Goal: Communication & Community: Answer question/provide support

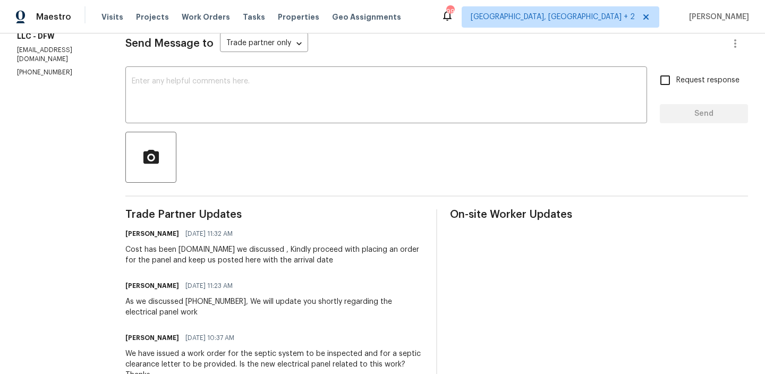
scroll to position [152, 0]
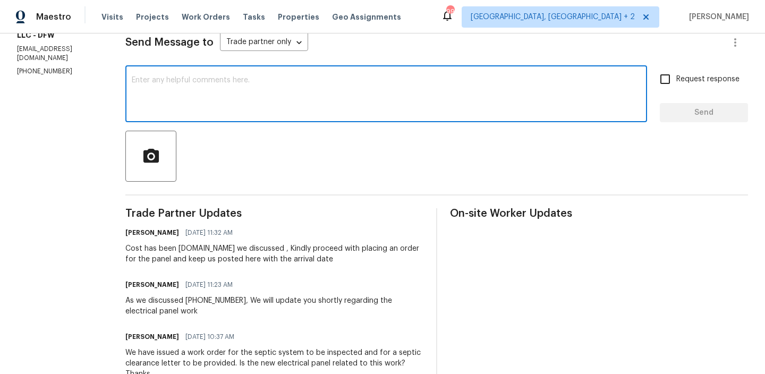
click at [161, 108] on textarea at bounding box center [386, 94] width 509 height 37
paste textarea "written estimate for the septic repairs & service t"
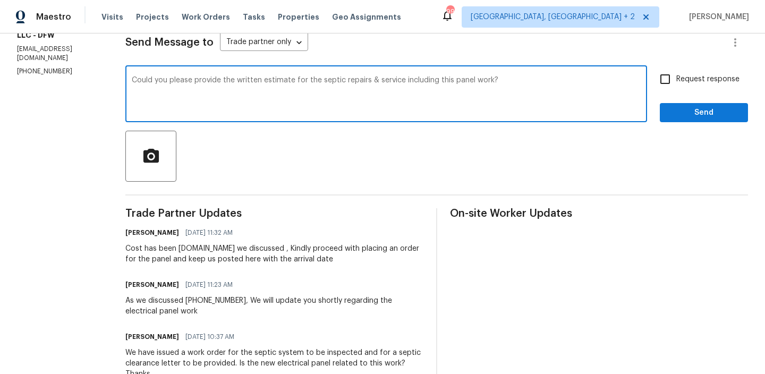
click at [640, 83] on textarea "Could you please provide the written estimate for the septic repairs & service …" at bounding box center [386, 94] width 509 height 37
type textarea "Could you please provide the written estimate for the septic repairs & service …"
click at [679, 80] on span "Request response" at bounding box center [707, 79] width 63 height 11
click at [676, 80] on input "Request response" at bounding box center [665, 79] width 22 height 22
checkbox input "true"
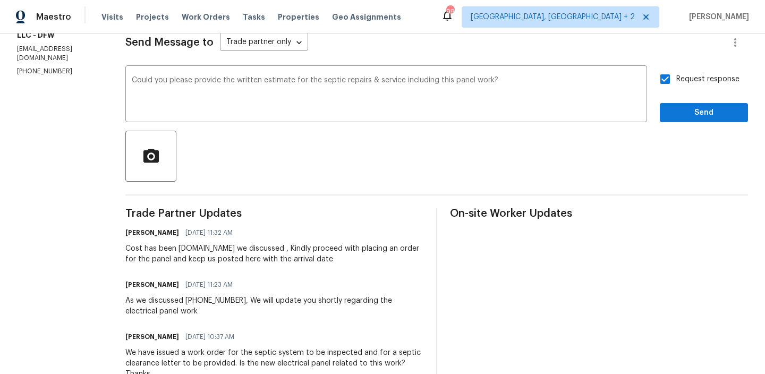
click at [681, 113] on span "Send" at bounding box center [703, 112] width 71 height 13
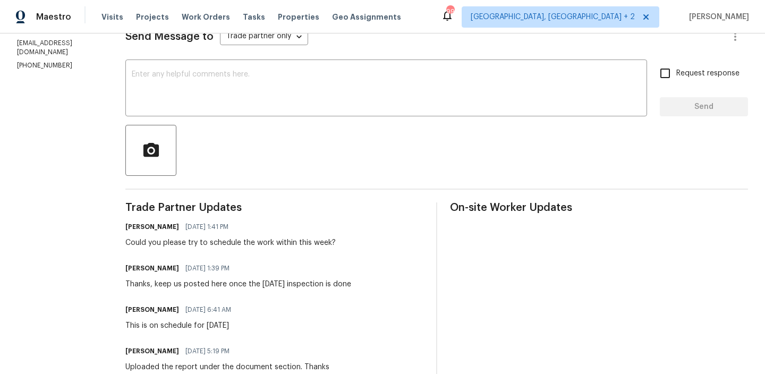
scroll to position [169, 0]
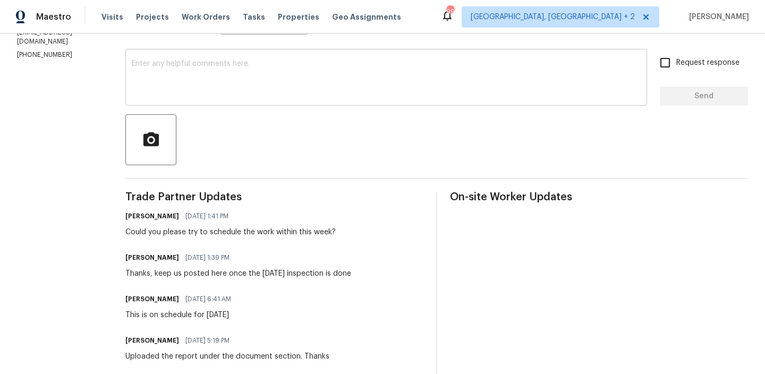
click at [207, 82] on textarea at bounding box center [386, 78] width 509 height 37
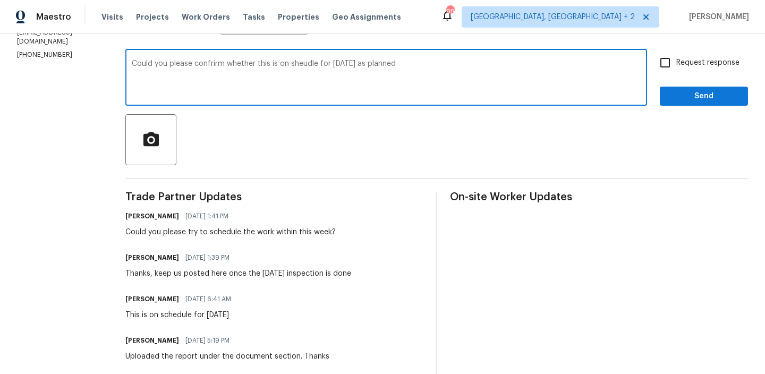
type textarea "Could you please confrirm whether this is on sheudle for Monday 10/06 as planned"
click at [192, 71] on textarea "Could you please confrirm whether this is on sheudle for Monday 10/06 as planned" at bounding box center [386, 78] width 509 height 37
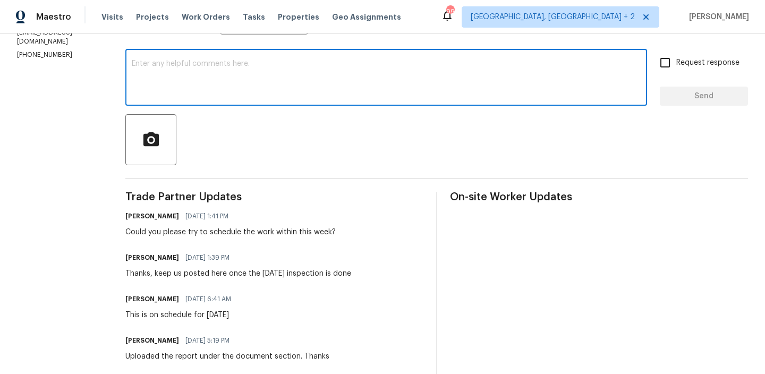
paste textarea "Could you please confirm if this is still on schedule for Monday, 10/06, as pla…"
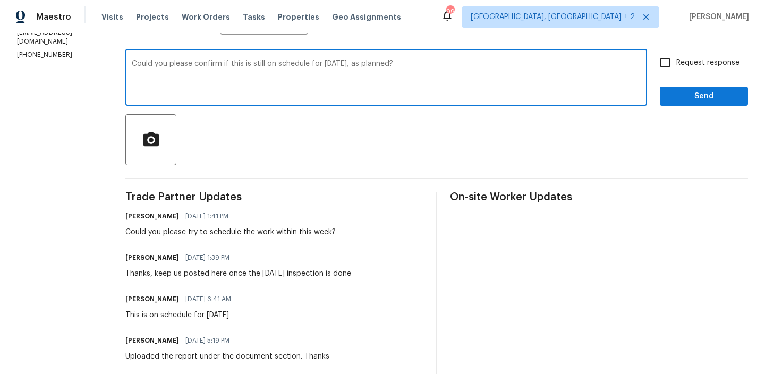
scroll to position [158, 0]
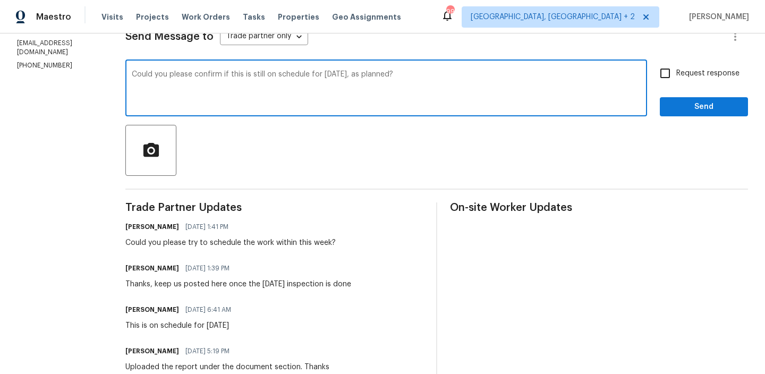
type textarea "Could you please confirm if this is still on schedule for Monday, 10/06, as pla…"
click at [676, 80] on input "Request response" at bounding box center [665, 73] width 22 height 22
checkbox input "true"
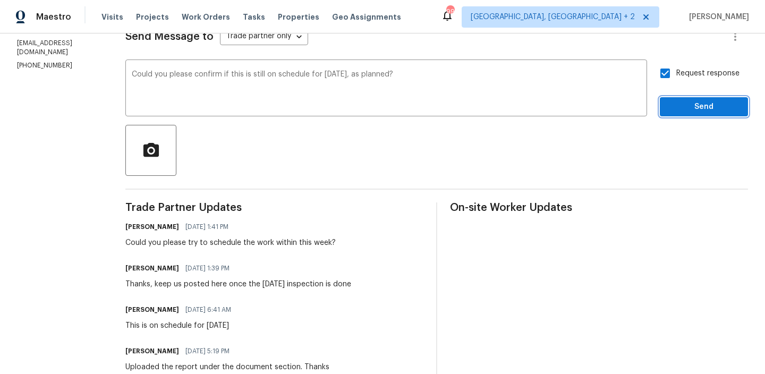
click at [674, 108] on span "Send" at bounding box center [703, 106] width 71 height 13
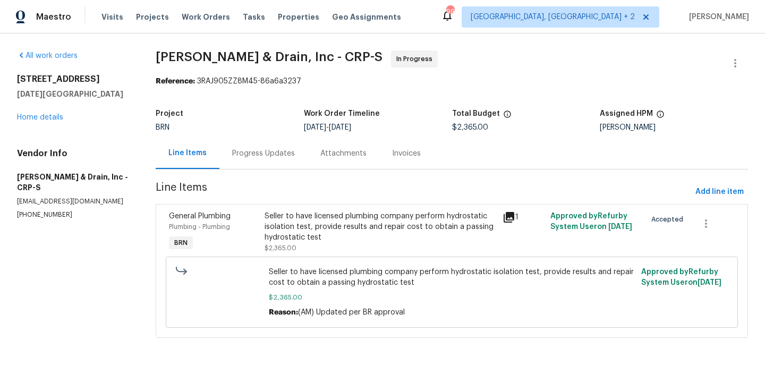
click at [258, 154] on div "Progress Updates" at bounding box center [263, 153] width 63 height 11
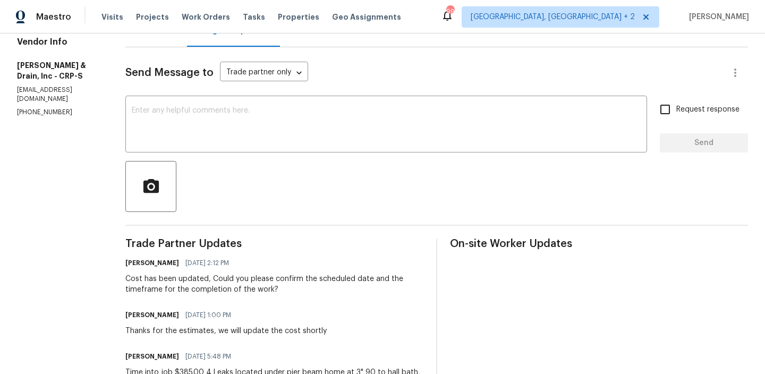
scroll to position [133, 0]
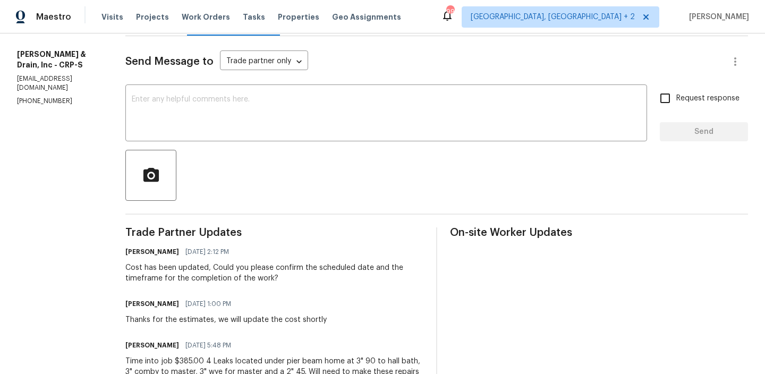
click at [53, 97] on p "(361) 854-0881" at bounding box center [58, 101] width 83 height 9
copy p "(361) 854-0881"
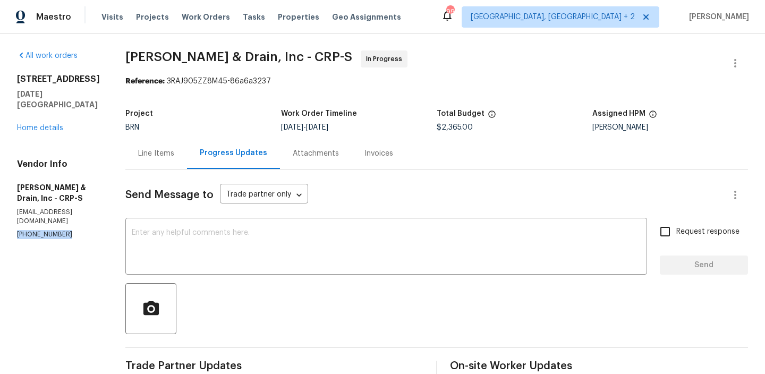
copy p "(361) 854-0881"
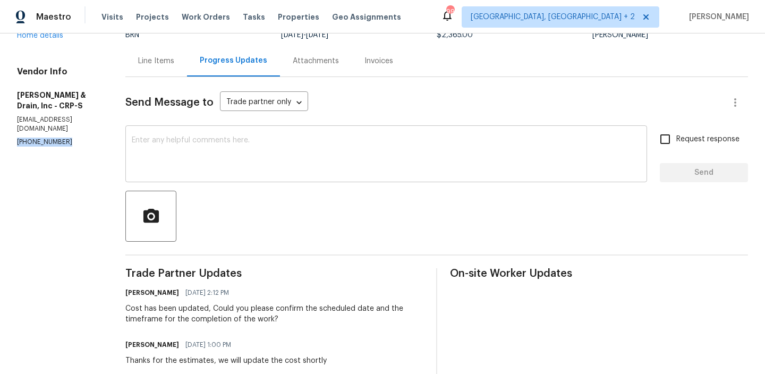
scroll to position [158, 0]
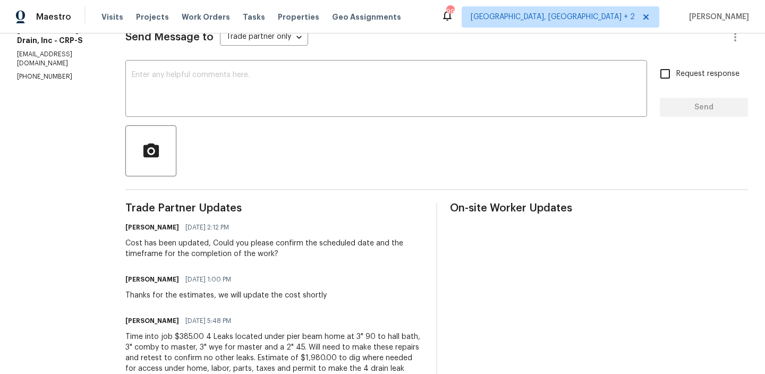
click at [171, 246] on div "Cost has been updated, Could you please confirm the scheduled date and the time…" at bounding box center [274, 248] width 298 height 21
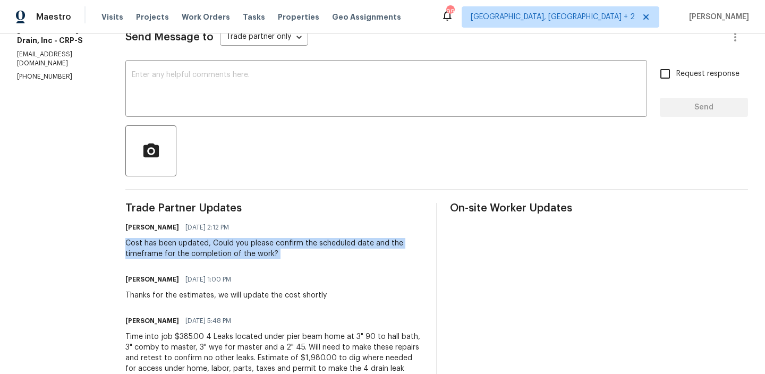
click at [171, 246] on div "Cost has been updated, Could you please confirm the scheduled date and the time…" at bounding box center [274, 248] width 298 height 21
copy div "Cost has been updated, Could you please confirm the scheduled date and the time…"
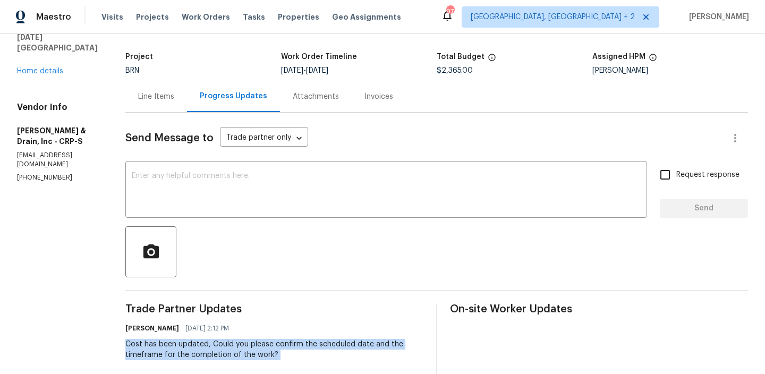
scroll to position [19, 0]
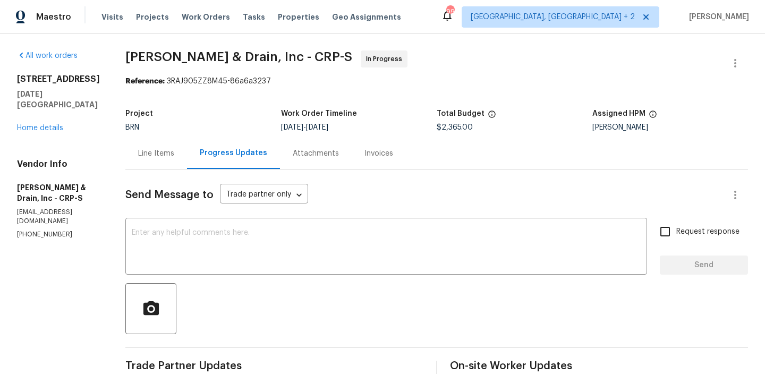
scroll to position [4, 0]
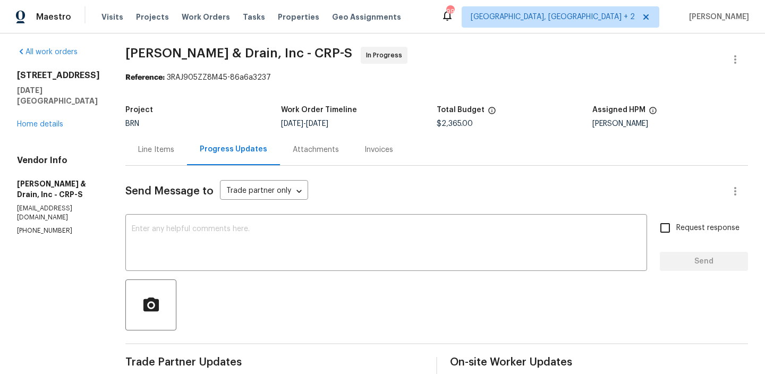
click at [41, 226] on p "(361) 854-0881" at bounding box center [58, 230] width 83 height 9
copy p "(361) 854-0881"
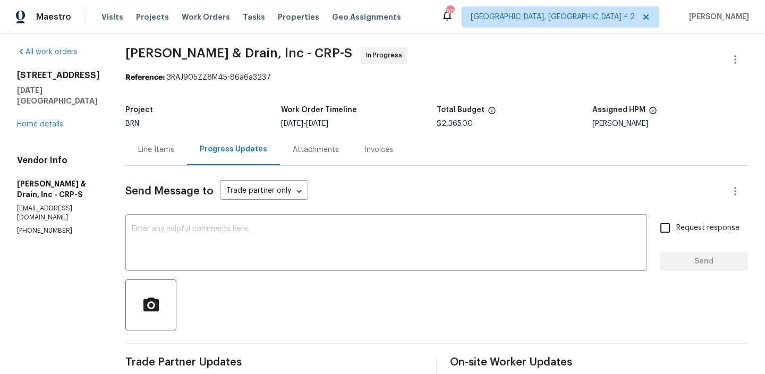
click at [78, 142] on div "All work orders 6042 Hugo Dr Corpus Christi, TX 78412 Home details Vendor Info …" at bounding box center [58, 141] width 83 height 189
click at [163, 144] on div "Line Items" at bounding box center [156, 149] width 36 height 11
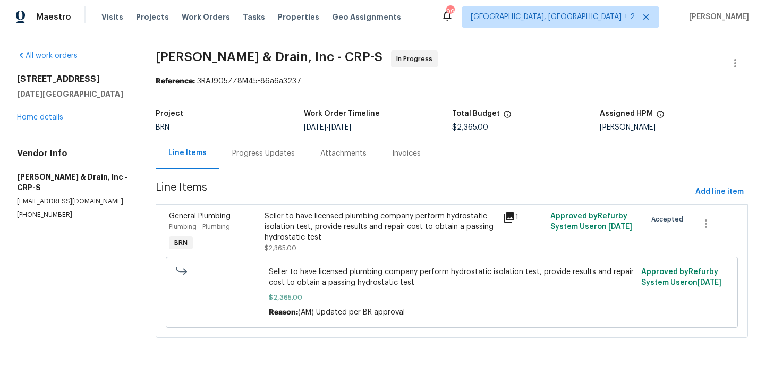
click at [233, 140] on div "Progress Updates" at bounding box center [263, 153] width 88 height 31
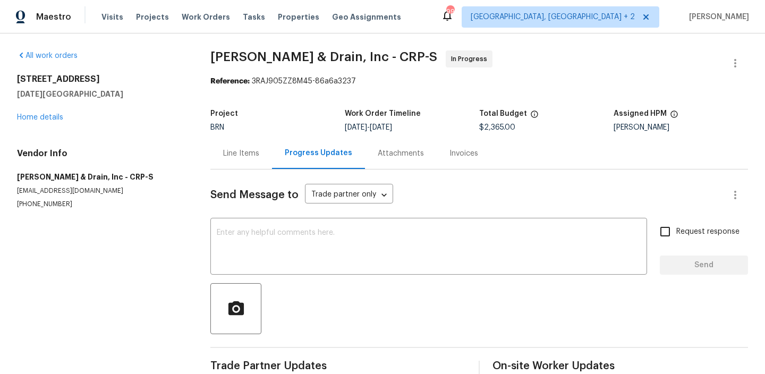
scroll to position [23, 0]
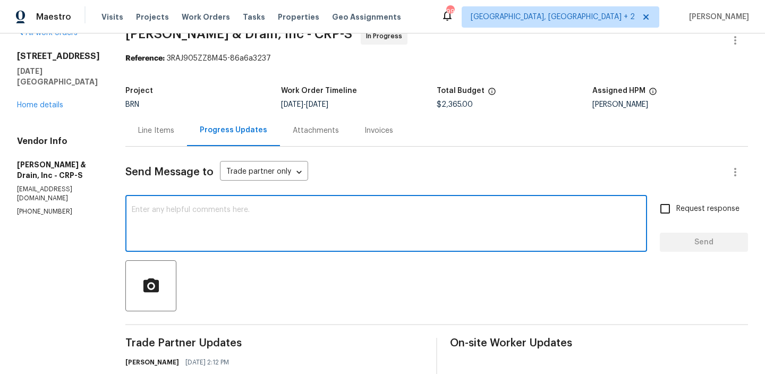
click at [211, 218] on textarea at bounding box center [386, 224] width 509 height 37
click at [36, 207] on p "(361) 854-0881" at bounding box center [58, 211] width 83 height 9
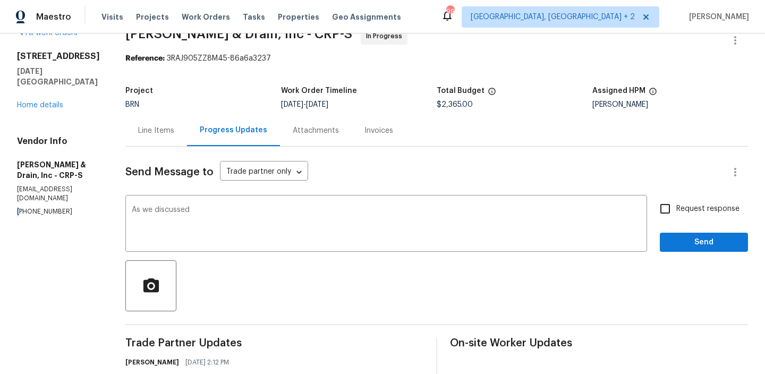
click at [36, 207] on p "(361) 854-0881" at bounding box center [58, 211] width 83 height 9
copy p "[PHONE_NUMBER]"
click at [212, 212] on textarea "As we discussed" at bounding box center [386, 224] width 509 height 37
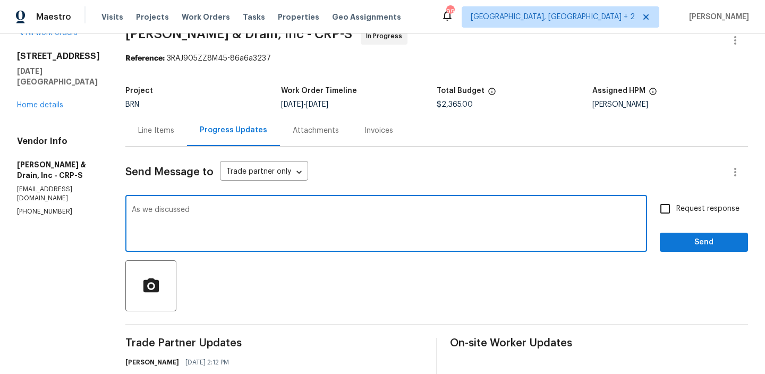
paste textarea "[PHONE_NUMBER]"
click at [305, 212] on textarea "As we discussed (361) 854-0881, Kindly keep us posted here once the Tomorrow's …" at bounding box center [386, 224] width 509 height 37
click at [290, 211] on textarea "As we discussed (361) 854-0881, Kindly keep us posted here once the Tomorrow's …" at bounding box center [386, 224] width 509 height 37
click at [544, 209] on textarea "As we discussed (361) 854-0881, Kindly keep us posted here once the Tomorrow's …" at bounding box center [386, 224] width 509 height 37
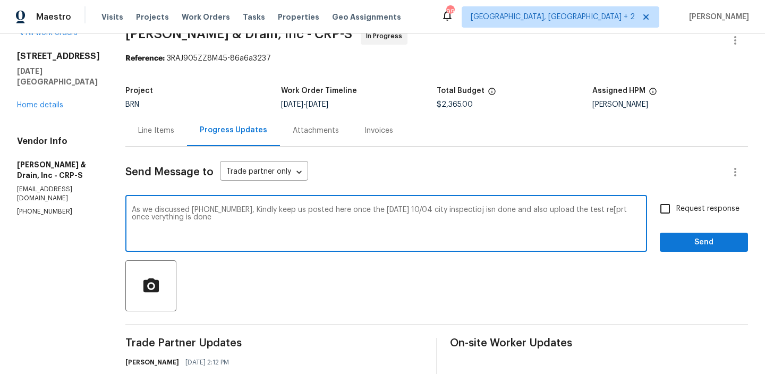
drag, startPoint x: 245, startPoint y: 212, endPoint x: 270, endPoint y: 219, distance: 25.9
click at [270, 219] on textarea "As we discussed (361) 854-0881, Kindly keep us posted here once the Tomorrow's …" at bounding box center [386, 224] width 509 height 37
paste textarea "Please keep us updated here once tomorrow's (10/04) city inspection is complete…"
type textarea "As we discussed (361) 854-0881,Please keep us updated here once tomorrow's (10/…"
click at [694, 209] on span "Request response" at bounding box center [707, 208] width 63 height 11
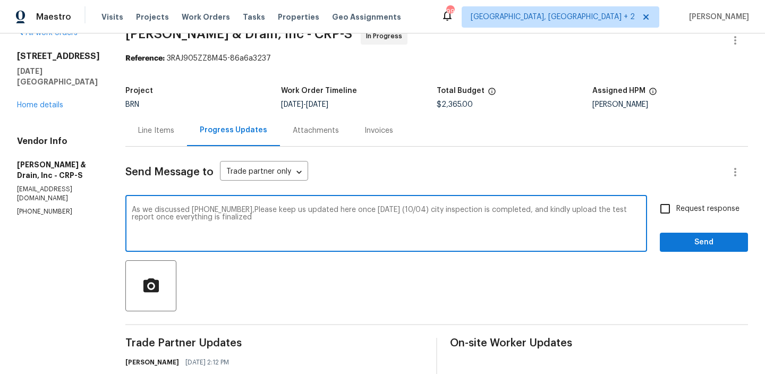
click at [676, 209] on input "Request response" at bounding box center [665, 209] width 22 height 22
checkbox input "true"
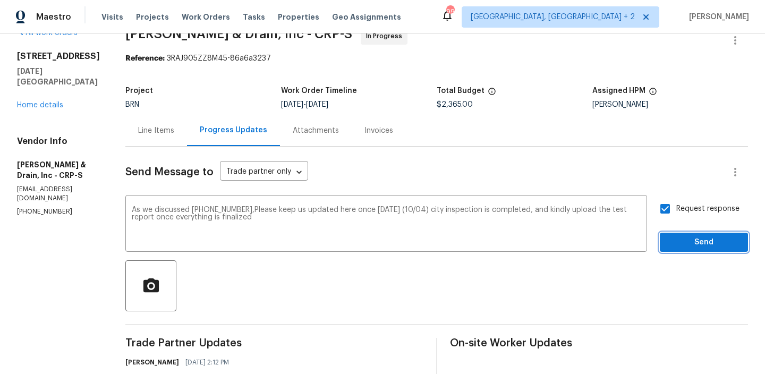
click at [684, 246] on span "Send" at bounding box center [703, 242] width 71 height 13
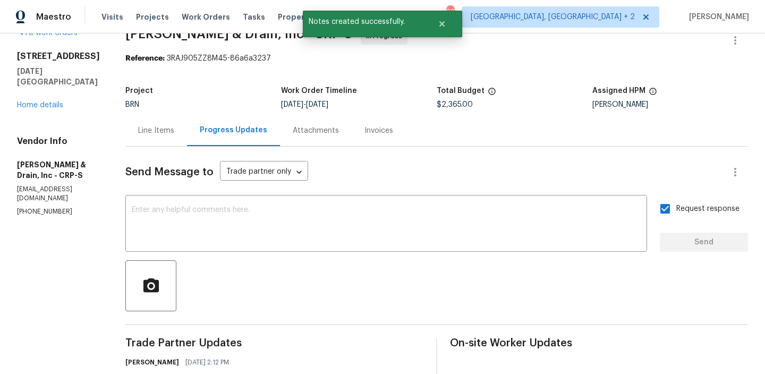
scroll to position [0, 0]
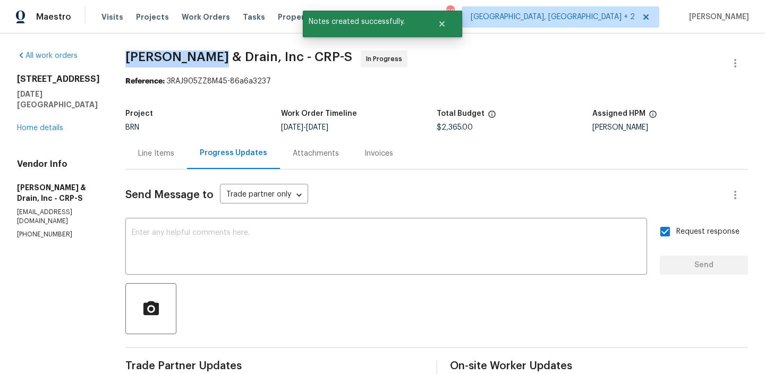
drag, startPoint x: 118, startPoint y: 55, endPoint x: 223, endPoint y: 57, distance: 104.7
copy span "Owen Plumbing"
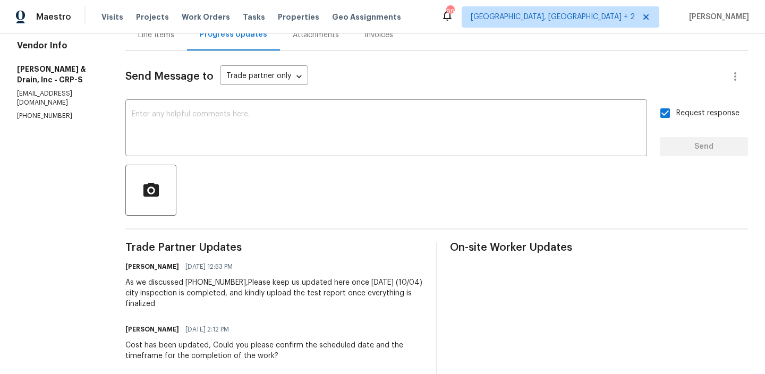
scroll to position [124, 0]
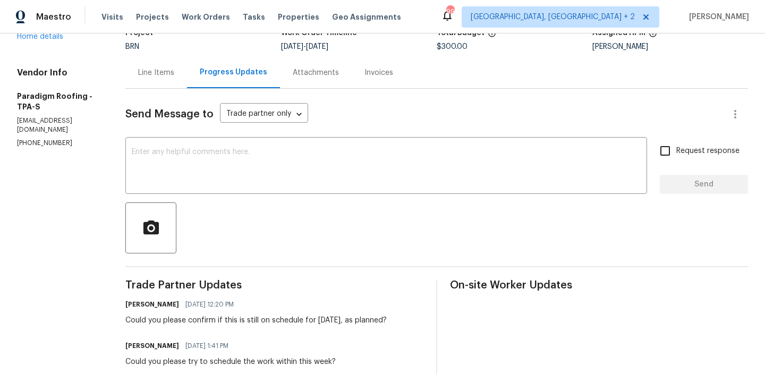
scroll to position [83, 0]
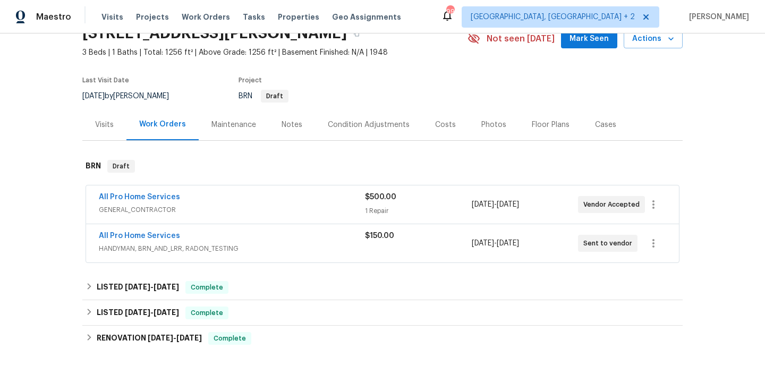
scroll to position [71, 0]
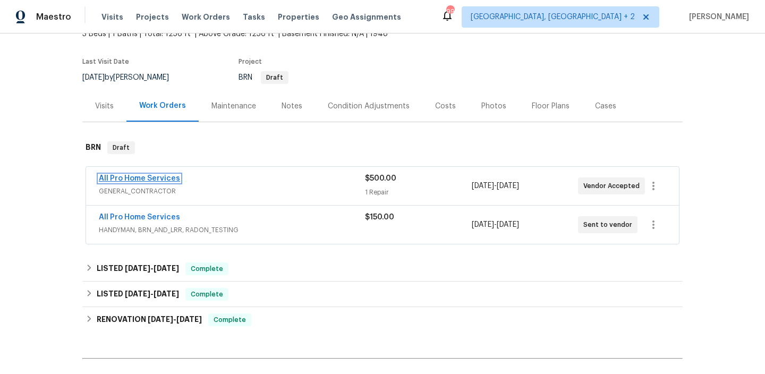
click at [138, 177] on link "All Pro Home Services" at bounding box center [139, 178] width 81 height 7
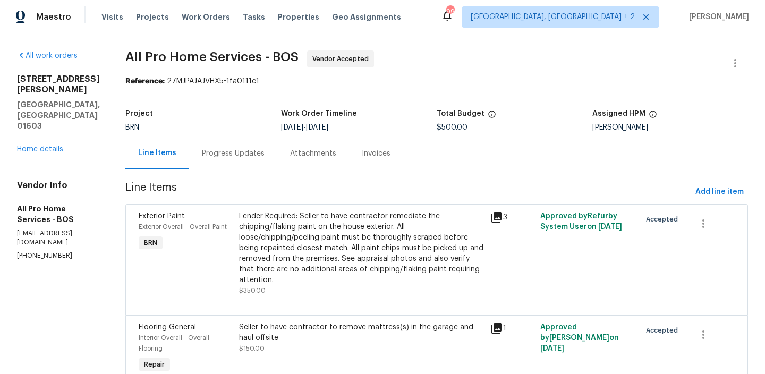
click at [245, 153] on div "Progress Updates" at bounding box center [233, 153] width 63 height 11
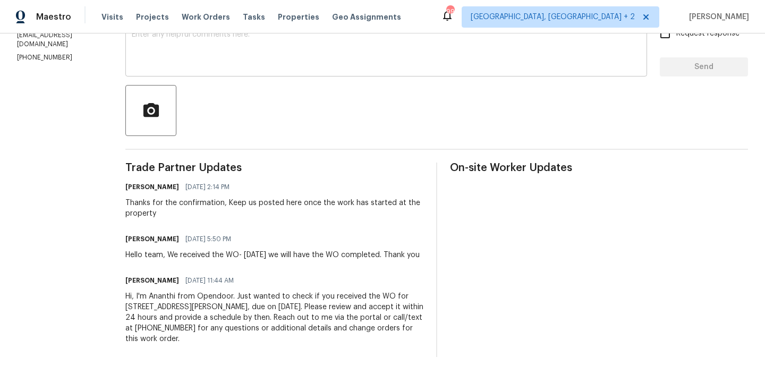
scroll to position [206, 0]
click at [196, 66] on div "x ​" at bounding box center [385, 49] width 521 height 54
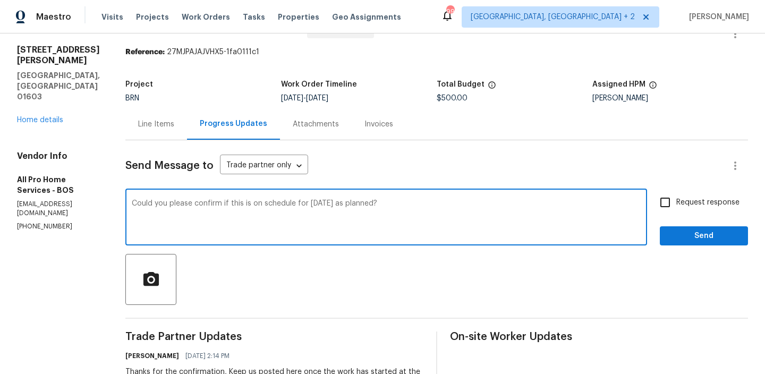
type textarea "Could you please confirm if this is on schedule for [DATE] as planned?"
click at [671, 191] on input "Request response" at bounding box center [665, 202] width 22 height 22
checkbox input "true"
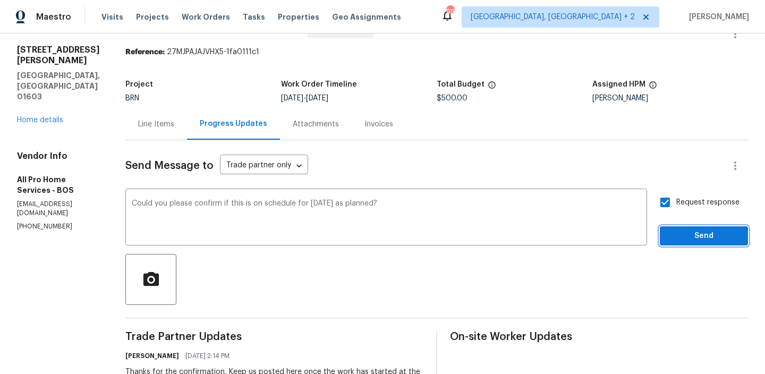
click at [678, 232] on span "Send" at bounding box center [703, 235] width 71 height 13
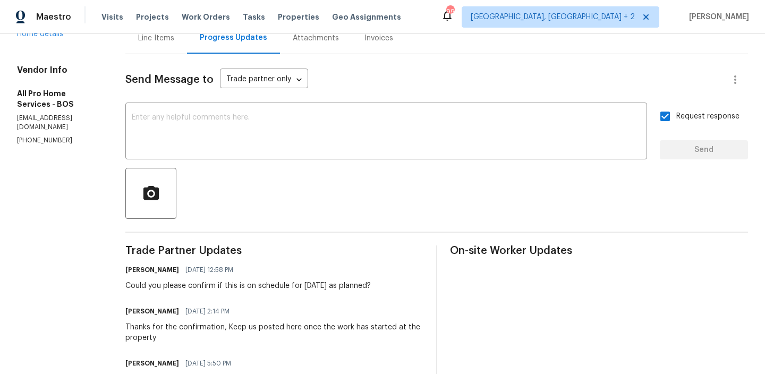
scroll to position [126, 0]
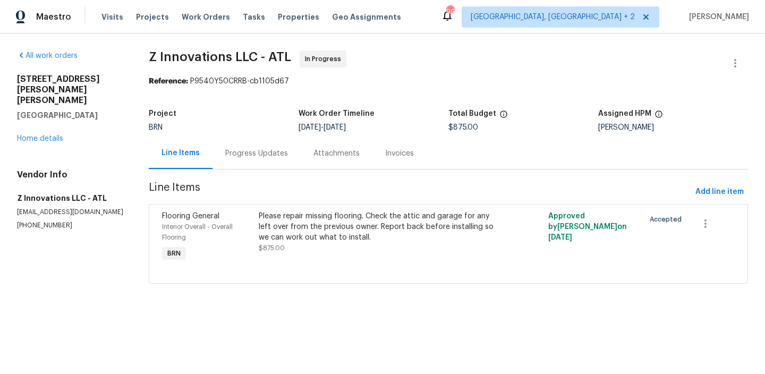
click at [242, 152] on div "Progress Updates" at bounding box center [256, 153] width 63 height 11
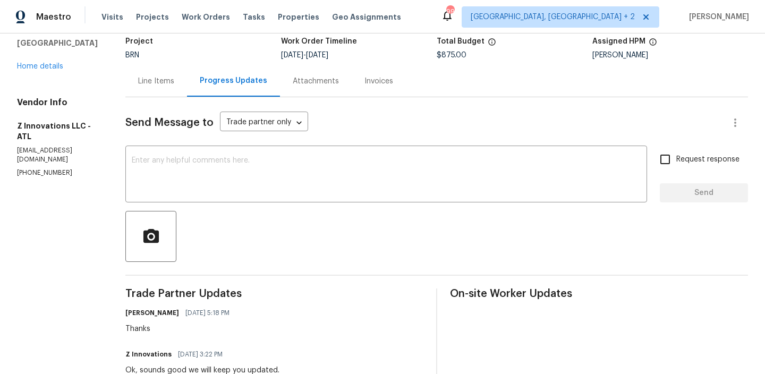
scroll to position [80, 0]
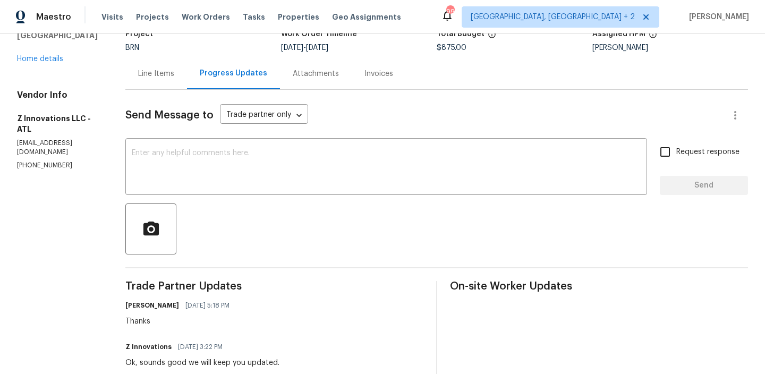
click at [25, 161] on p "[PHONE_NUMBER]" at bounding box center [58, 165] width 83 height 9
click at [25, 161] on p "(470) 210-1536" at bounding box center [58, 165] width 83 height 9
copy p "(470) 210-1536"
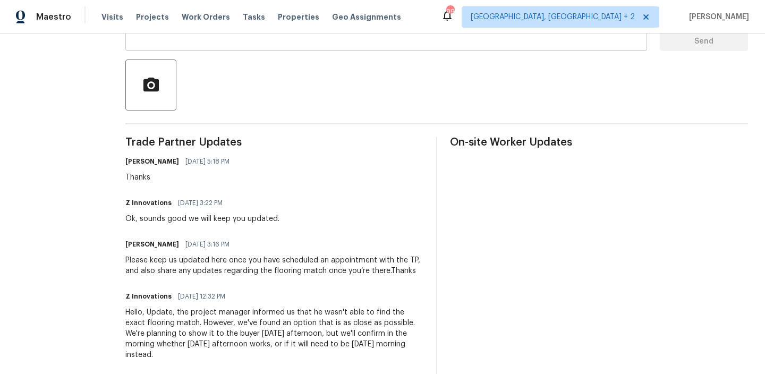
scroll to position [225, 0]
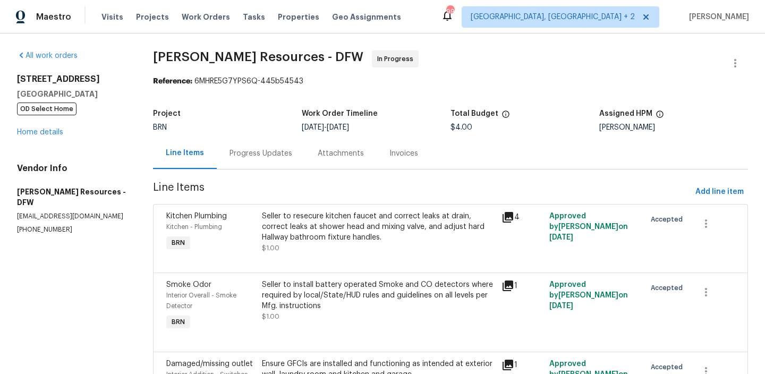
click at [250, 164] on div "Progress Updates" at bounding box center [261, 153] width 88 height 31
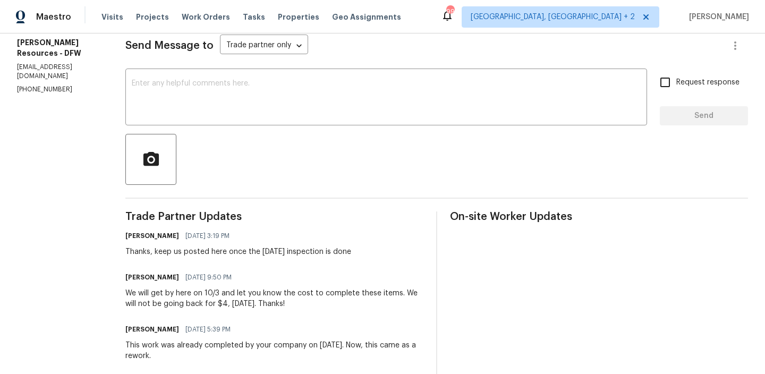
scroll to position [144, 0]
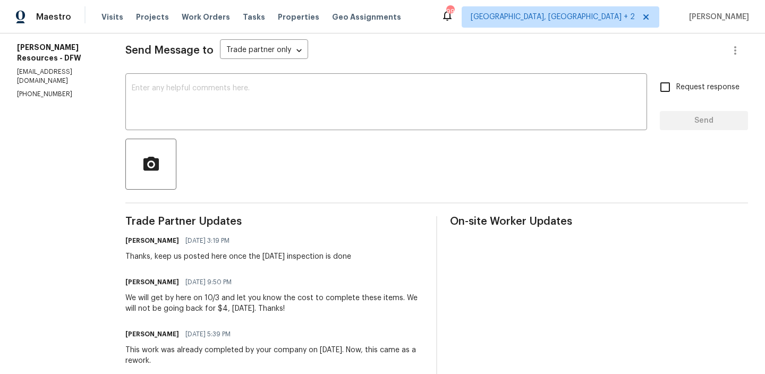
click at [30, 90] on p "(972) 765-7191" at bounding box center [58, 94] width 83 height 9
copy p "(972) 765-7191"
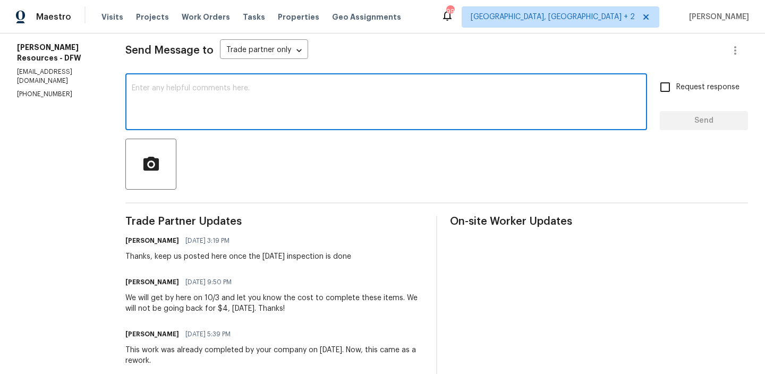
click at [213, 92] on textarea at bounding box center [386, 102] width 509 height 37
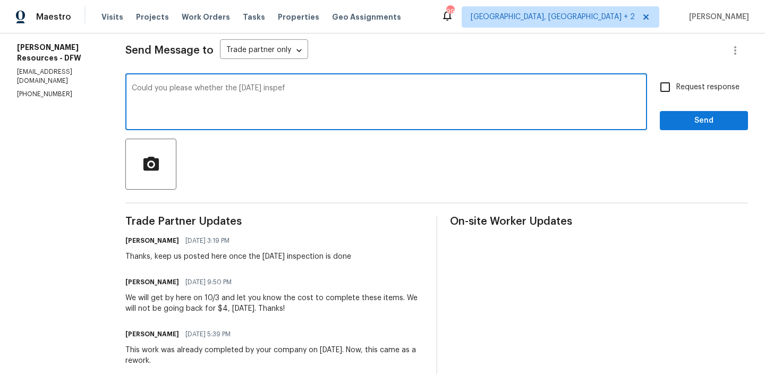
drag, startPoint x: 260, startPoint y: 88, endPoint x: 434, endPoint y: 89, distance: 174.2
click at [434, 89] on textarea "Could you please whether the today's inspef" at bounding box center [386, 102] width 509 height 37
type textarea "Could you please whether the inspection has syated at the proeprty as aplnned t…"
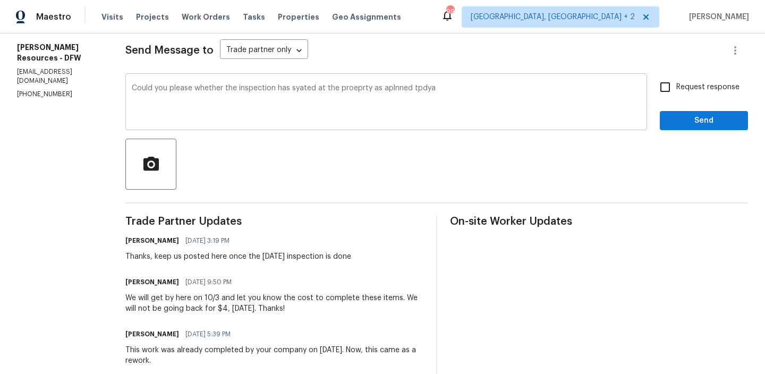
click at [370, 83] on div "Could you please whether the inspection has syated at the proeprty as aplnned t…" at bounding box center [385, 103] width 521 height 54
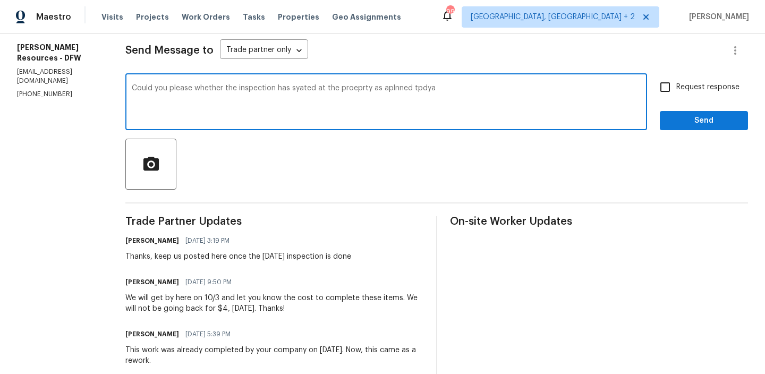
click at [347, 99] on textarea "Could you please whether the inspection has syated at the proeprty as aplnned t…" at bounding box center [386, 102] width 509 height 37
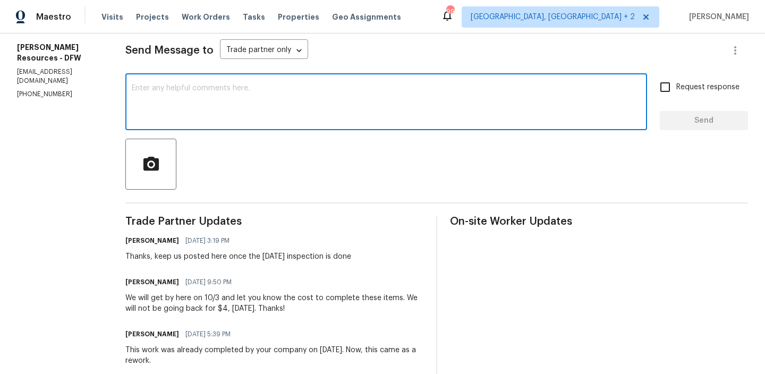
paste textarea ""Could you please confirm whether the inspection has started at the property as…"
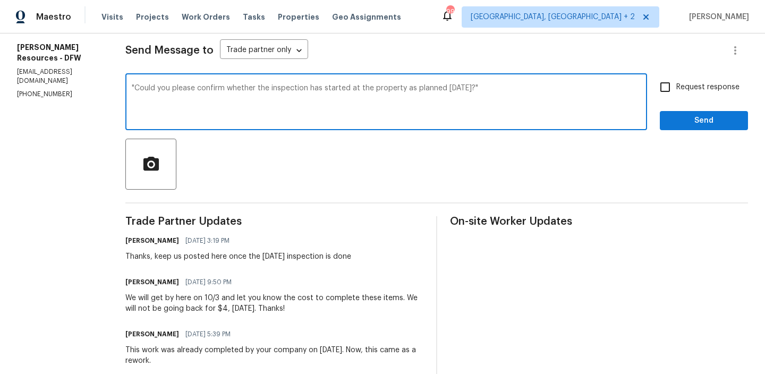
click at [158, 88] on textarea ""Could you please confirm whether the inspection has started at the property as…" at bounding box center [386, 102] width 509 height 37
click at [542, 93] on textarea "Could you please confirm whether the inspection has started at the property as …" at bounding box center [386, 102] width 509 height 37
type textarea "Could you please confirm whether the inspection has started at the property as …"
click at [665, 87] on input "Request response" at bounding box center [665, 87] width 22 height 22
checkbox input "true"
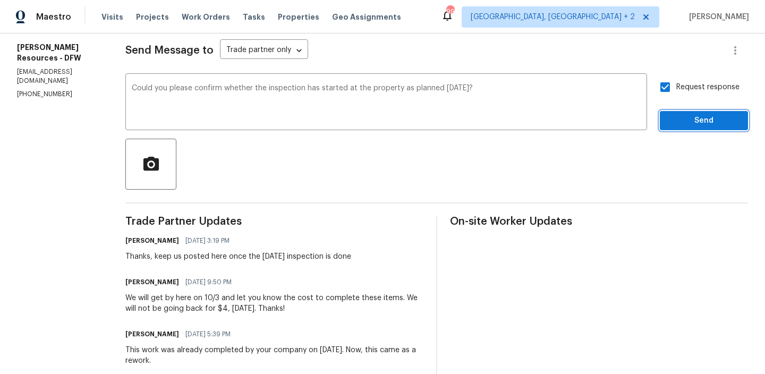
click at [669, 116] on button "Send" at bounding box center [704, 121] width 88 height 20
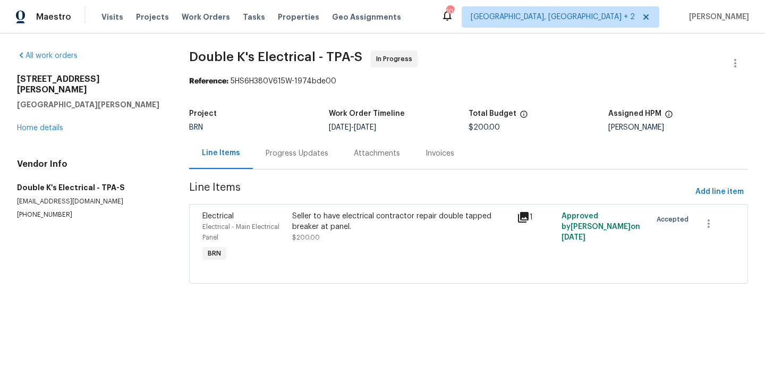
click at [46, 210] on p "[PHONE_NUMBER]" at bounding box center [90, 214] width 147 height 9
copy p "[PHONE_NUMBER]"
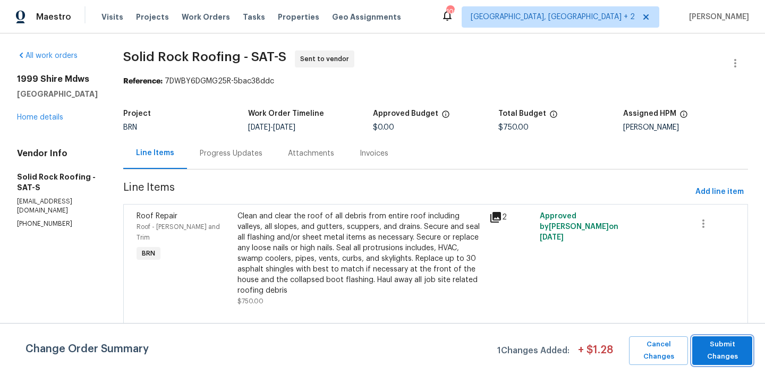
click at [723, 338] on span "Submit Changes" at bounding box center [721, 350] width 49 height 24
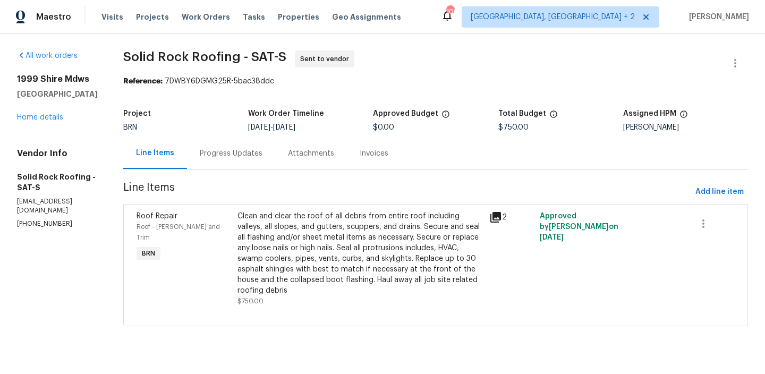
click at [204, 148] on div "Progress Updates" at bounding box center [231, 153] width 63 height 11
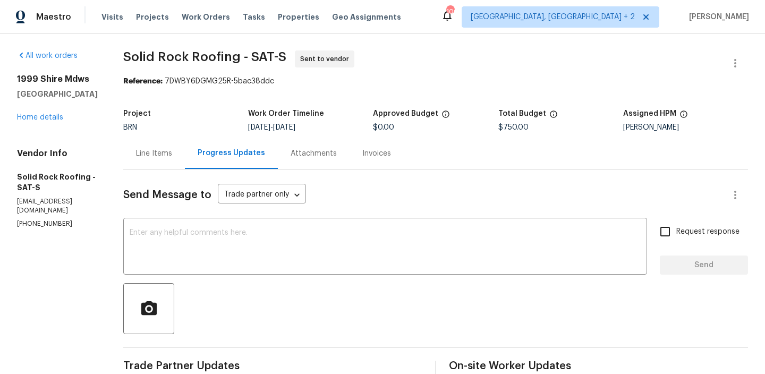
scroll to position [32, 0]
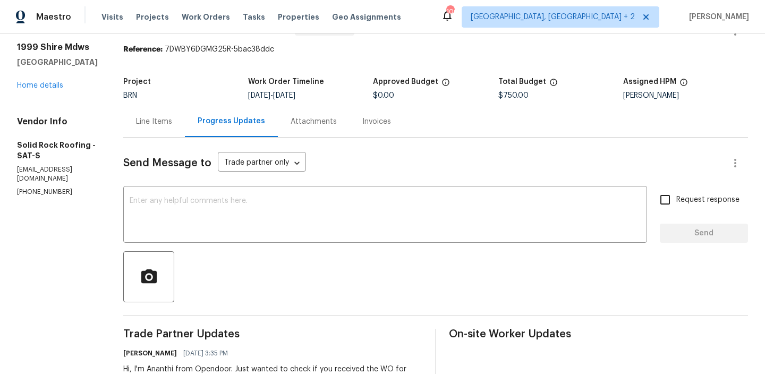
click at [50, 187] on div "Vendor Info Solid Rock Roofing - SAT-S matt@solidrockroofers.com (817) 739-3624" at bounding box center [57, 156] width 81 height 80
copy p "(817) 739-3624"
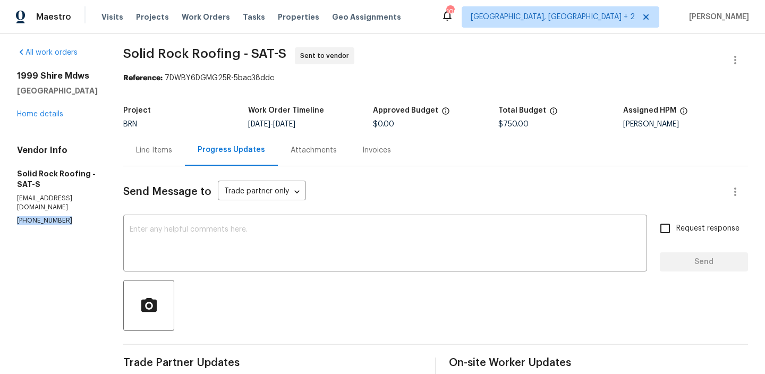
scroll to position [0, 0]
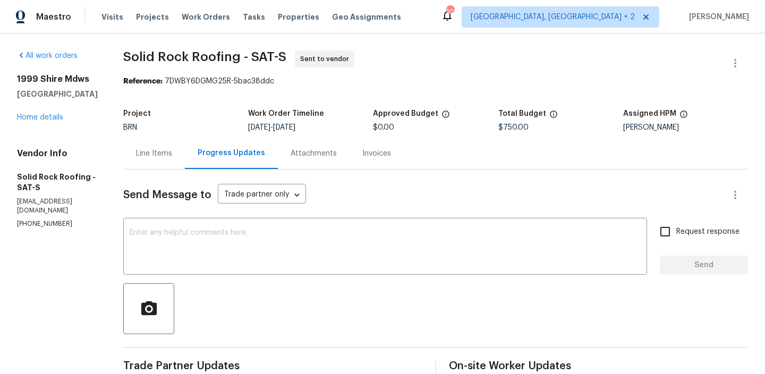
click at [170, 163] on div "Line Items" at bounding box center [154, 153] width 62 height 31
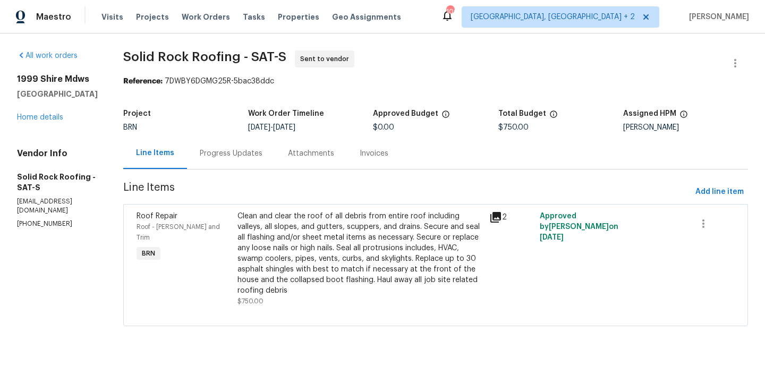
click at [293, 234] on div "Clean and clear the roof of all debris from entire roof including valleys, all …" at bounding box center [359, 253] width 245 height 85
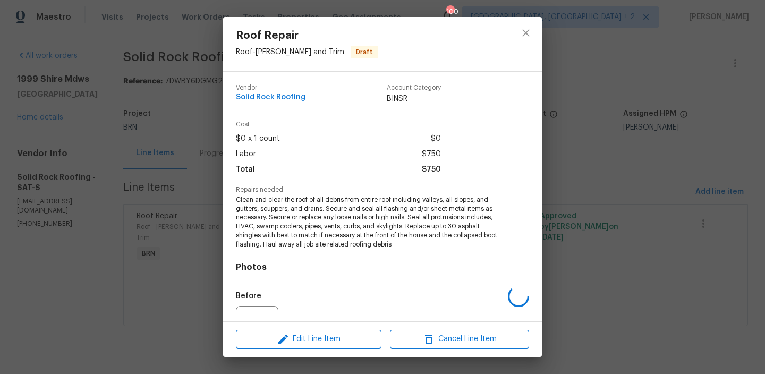
scroll to position [106, 0]
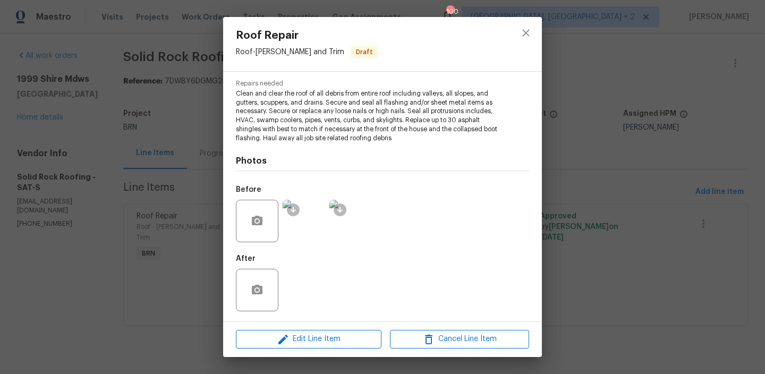
click at [305, 228] on img at bounding box center [304, 221] width 42 height 42
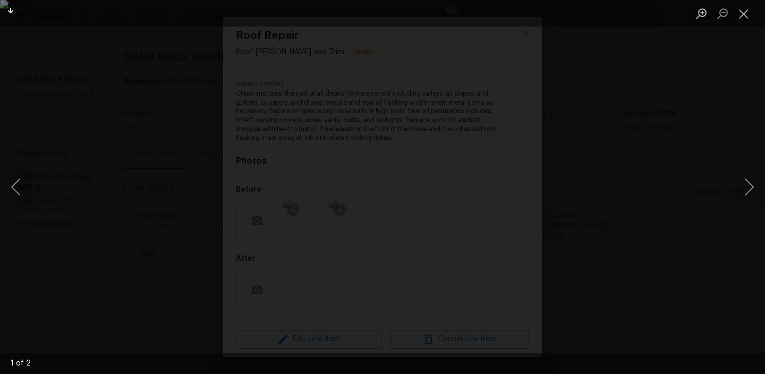
click at [108, 179] on div "Lightbox" at bounding box center [382, 187] width 765 height 374
click at [110, 144] on div "Lightbox" at bounding box center [382, 187] width 765 height 374
click at [742, 10] on button "Close lightbox" at bounding box center [743, 13] width 21 height 19
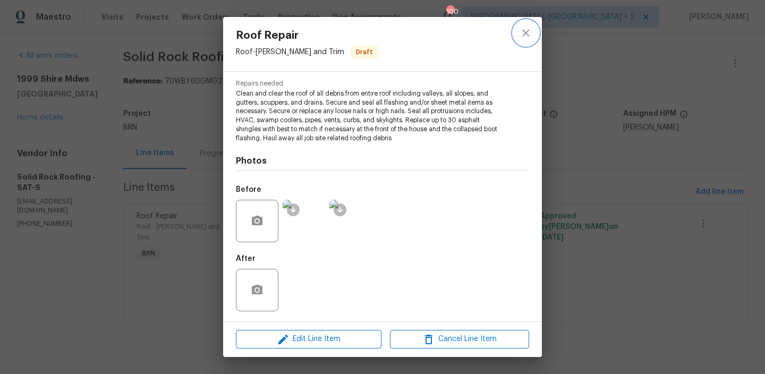
click at [525, 35] on icon "close" at bounding box center [525, 33] width 13 height 13
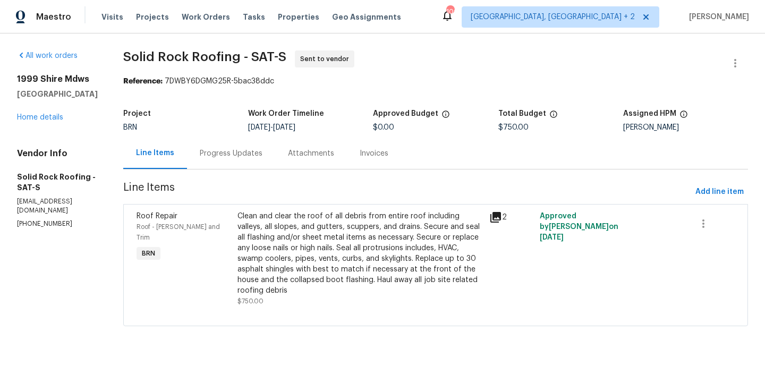
click at [302, 307] on div at bounding box center [435, 312] width 598 height 13
click at [320, 251] on div "Clean and clear the roof of all debris from entire roof including valleys, all …" at bounding box center [359, 253] width 245 height 85
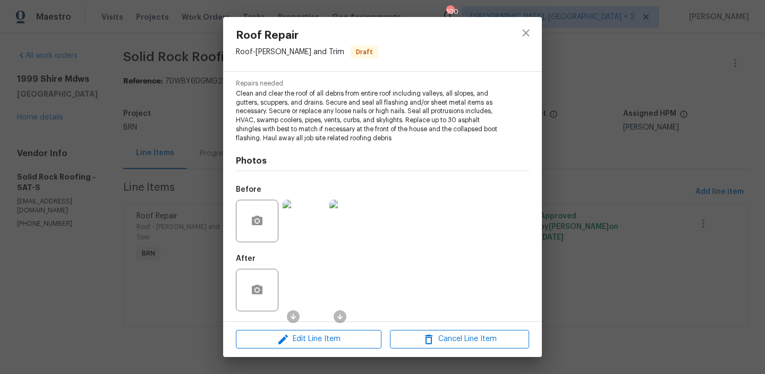
click at [309, 228] on img at bounding box center [304, 221] width 42 height 42
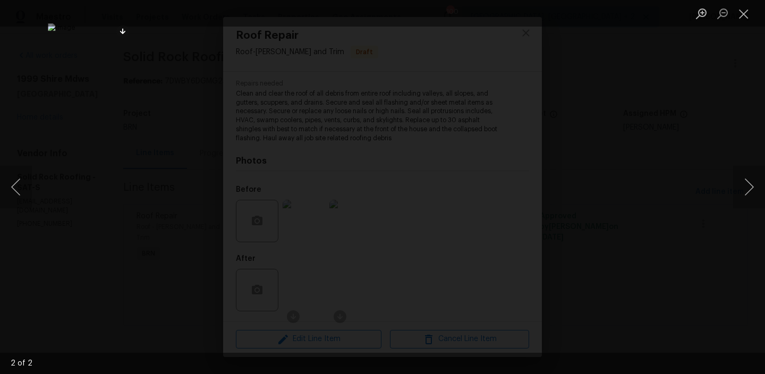
click at [82, 146] on div "Lightbox" at bounding box center [382, 187] width 765 height 374
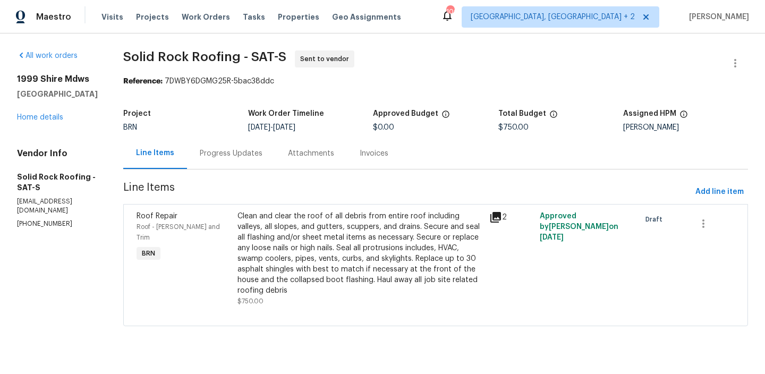
click at [253, 156] on div "Progress Updates" at bounding box center [231, 153] width 63 height 11
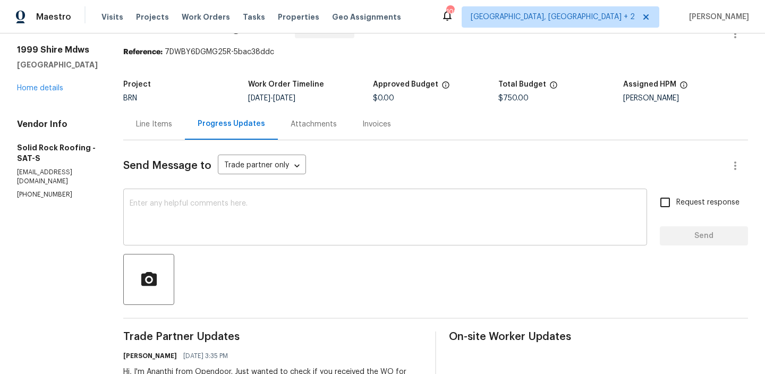
scroll to position [48, 0]
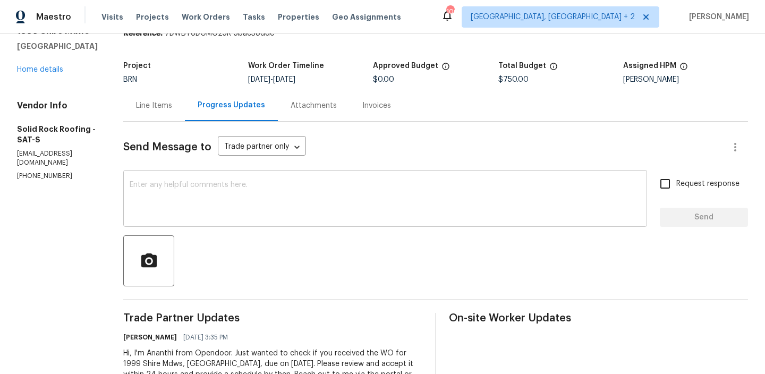
click at [222, 215] on textarea at bounding box center [385, 199] width 511 height 37
click at [48, 176] on p "[PHONE_NUMBER]" at bounding box center [57, 176] width 81 height 9
copy p "3624"
click at [30, 183] on section "All work orders 1999 Shire Mdws [GEOGRAPHIC_DATA] Home details Vendor Info Soli…" at bounding box center [57, 208] width 81 height 411
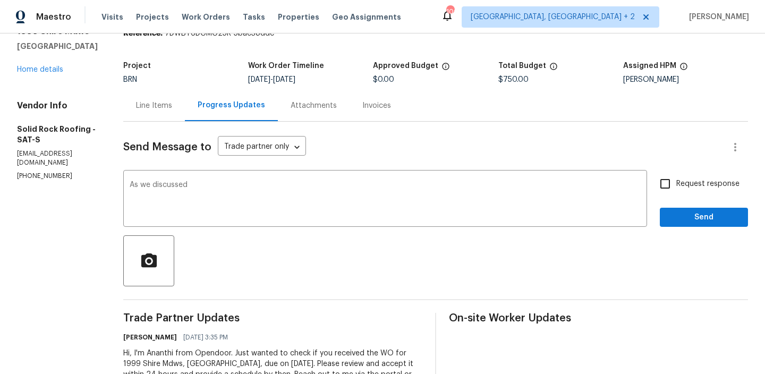
click at [30, 183] on section "All work orders 1999 Shire Mdws [GEOGRAPHIC_DATA] Home details Vendor Info Soli…" at bounding box center [57, 208] width 81 height 411
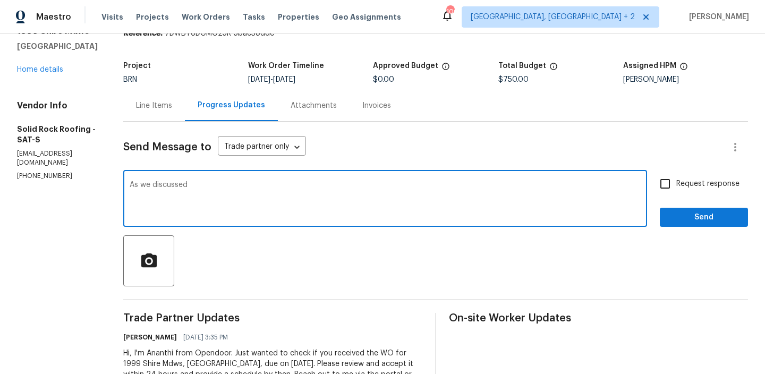
click at [213, 191] on textarea "As we discussed" at bounding box center [385, 199] width 511 height 37
paste textarea "[PHONE_NUMBER]"
type textarea "As we discussed [PHONE_NUMBER], Kindly accept the WO and provide us with the sc…"
click at [686, 181] on span "Request response" at bounding box center [707, 183] width 63 height 11
click at [676, 181] on input "Request response" at bounding box center [665, 184] width 22 height 22
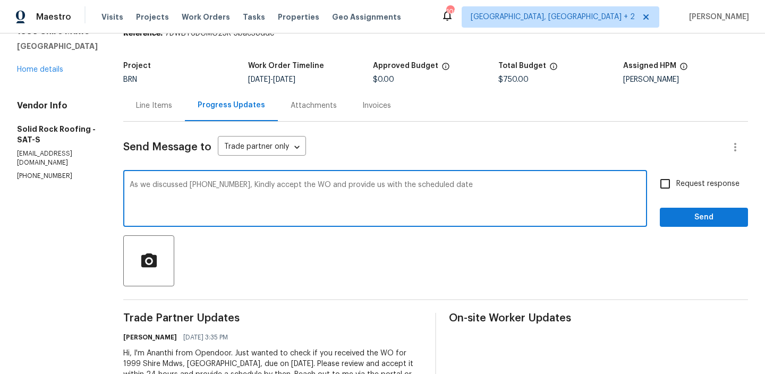
checkbox input "true"
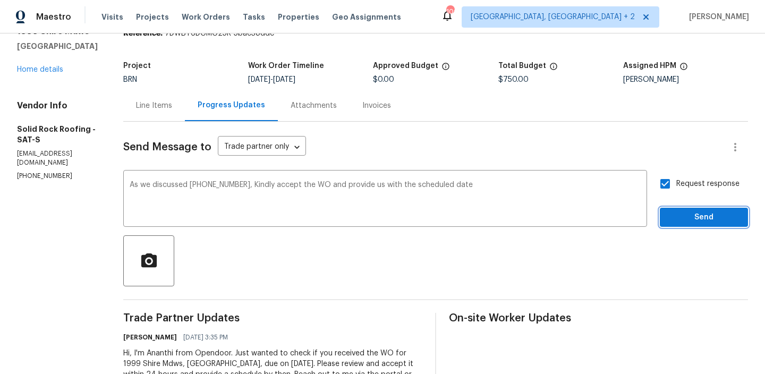
click at [683, 209] on button "Send" at bounding box center [704, 218] width 88 height 20
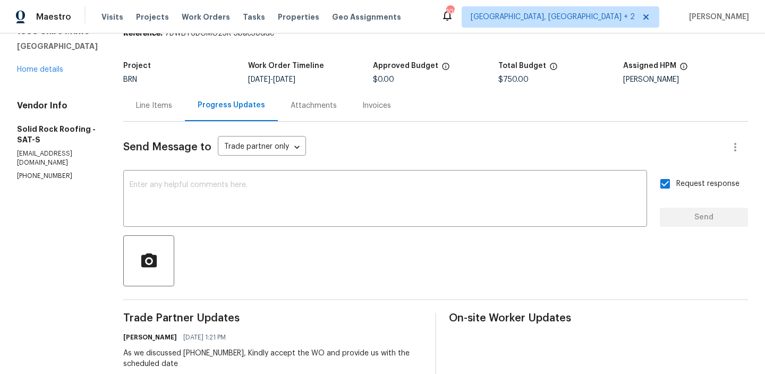
scroll to position [0, 0]
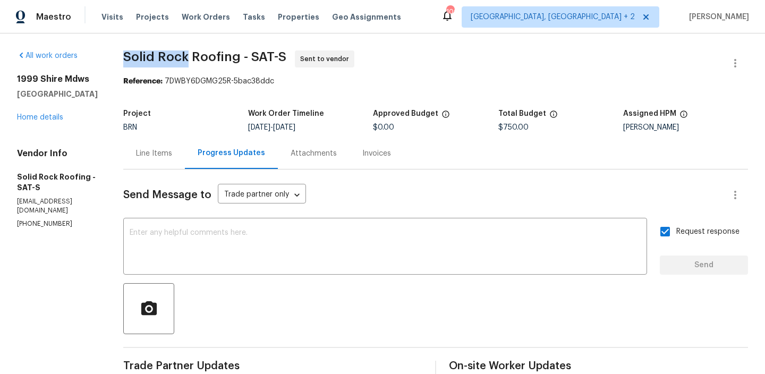
drag, startPoint x: 121, startPoint y: 59, endPoint x: 189, endPoint y: 59, distance: 68.0
click at [189, 59] on div "All work orders 1999 Shire Mdws New Braunfels, TX 78130 Home details Vendor Inf…" at bounding box center [382, 281] width 765 height 497
copy span "Solid Rock"
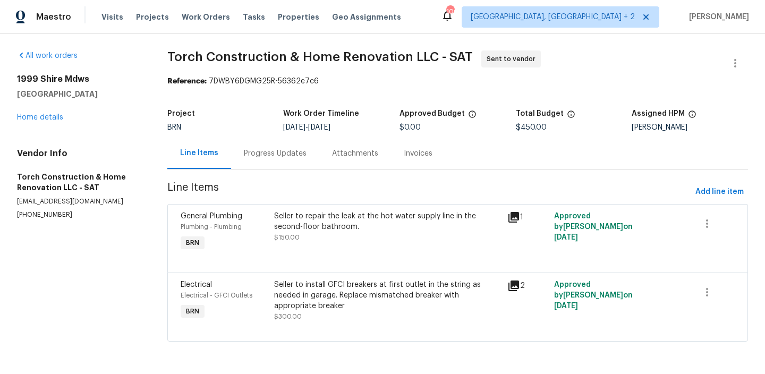
click at [272, 159] on div "Progress Updates" at bounding box center [275, 153] width 88 height 31
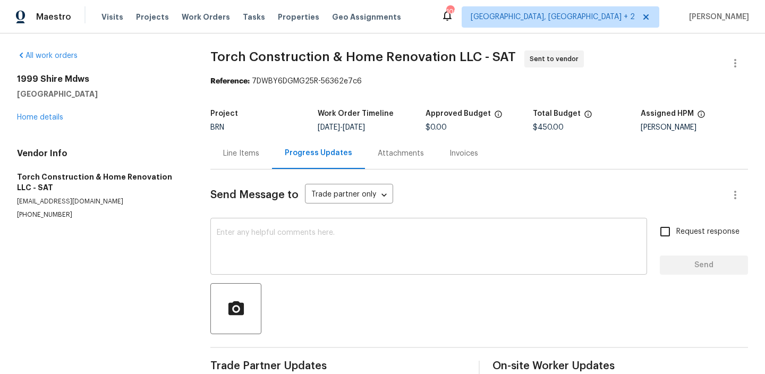
click at [263, 247] on textarea at bounding box center [429, 247] width 424 height 37
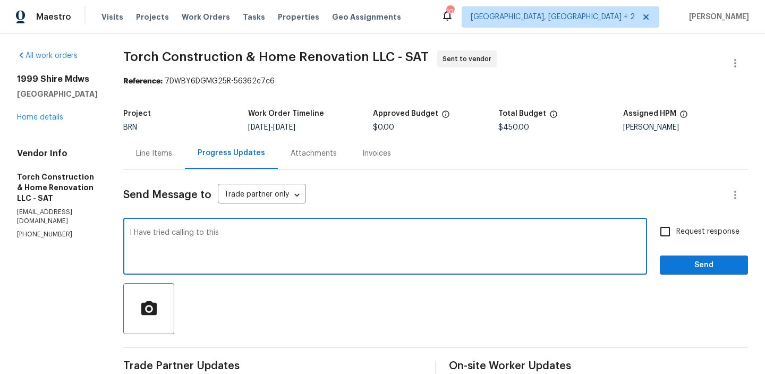
drag, startPoint x: 213, startPoint y: 233, endPoint x: 352, endPoint y: 235, distance: 138.6
click at [352, 236] on textarea "I Have tried calling to this" at bounding box center [385, 247] width 511 height 37
click at [58, 237] on section "All work orders 1999 Shire Mdws New Braunfels, TX 78130 Home details Vendor Inf…" at bounding box center [57, 255] width 81 height 411
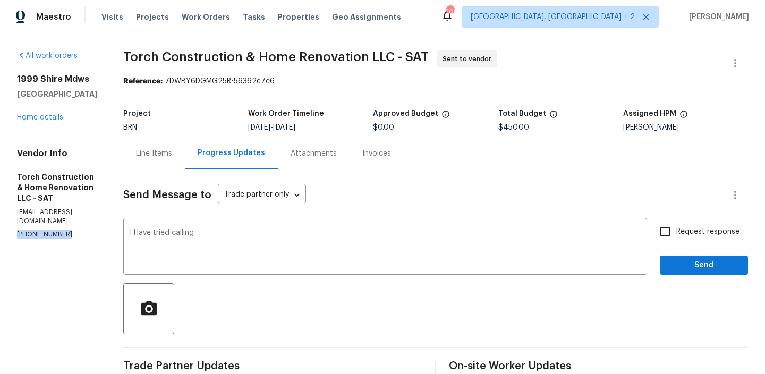
click at [58, 237] on section "All work orders 1999 Shire Mdws New Braunfels, TX 78130 Home details Vendor Inf…" at bounding box center [57, 255] width 81 height 411
copy p "[PHONE_NUMBER]"
click at [233, 240] on textarea "I Have tried calling" at bounding box center [385, 247] width 511 height 37
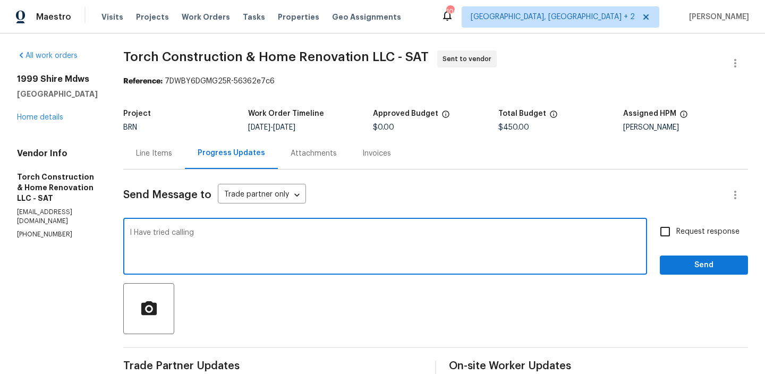
paste textarea "(832) 552-9263"
type textarea "I Have tried calling (832) 552-9263 since there is no response, Reassigning the…"
click at [664, 229] on input "Request response" at bounding box center [665, 231] width 22 height 22
checkbox input "true"
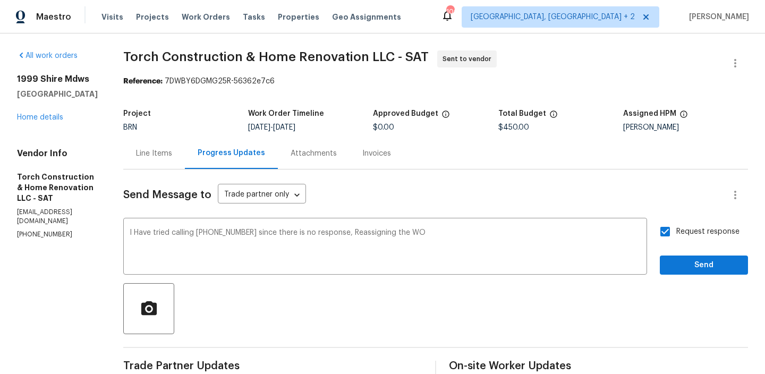
click at [674, 254] on div "Request response Send" at bounding box center [704, 247] width 88 height 54
click at [674, 280] on div "Send Message to Trade partner only Trade partner only ​ I Have tried calling (8…" at bounding box center [435, 315] width 625 height 292
click at [677, 272] on button "Send" at bounding box center [704, 265] width 88 height 20
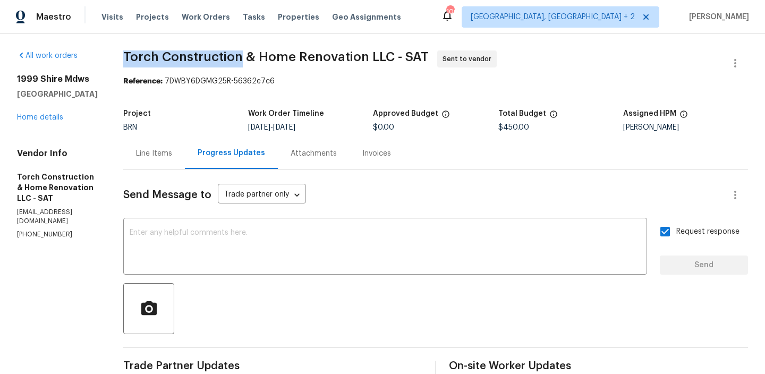
drag, startPoint x: 131, startPoint y: 55, endPoint x: 252, endPoint y: 55, distance: 121.6
click at [252, 55] on div "All work orders 1999 Shire Mdws New Braunfels, TX 78130 Home details Vendor Inf…" at bounding box center [382, 276] width 765 height 486
click at [732, 63] on icon "button" at bounding box center [735, 63] width 13 height 13
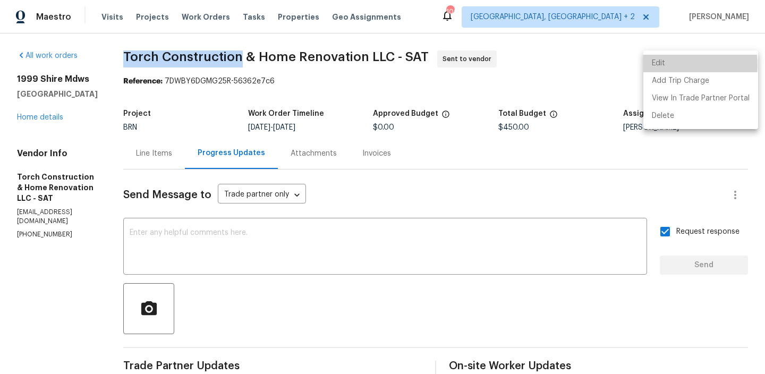
click at [668, 65] on li "Edit" at bounding box center [700, 64] width 115 height 18
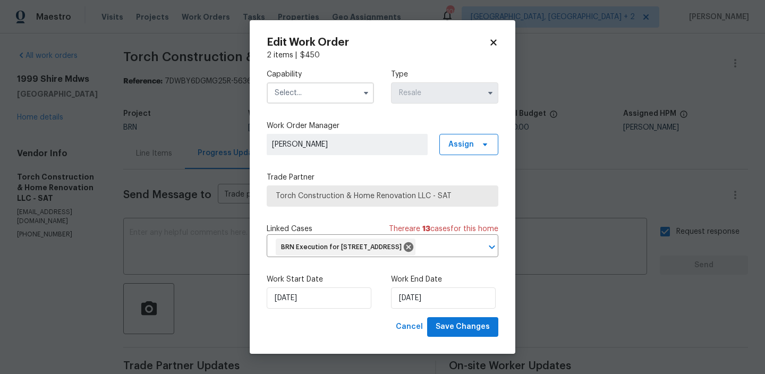
click at [296, 86] on input "text" at bounding box center [320, 92] width 107 height 21
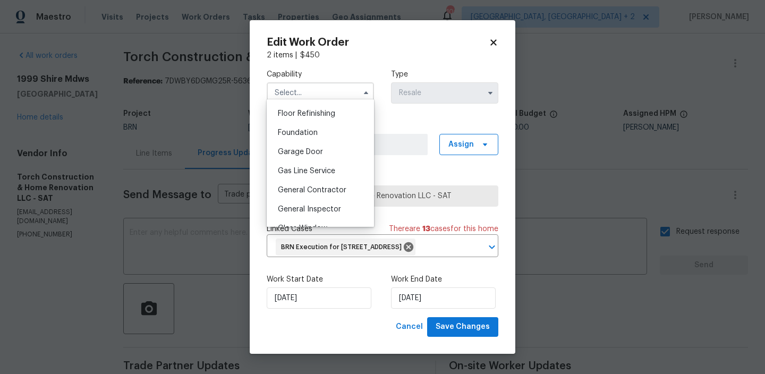
scroll to position [438, 0]
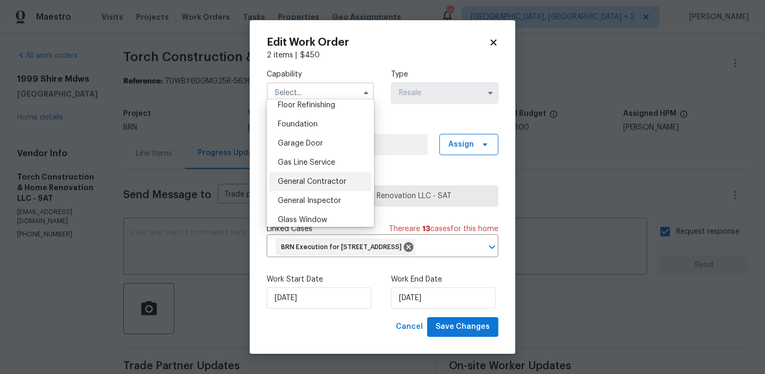
click at [304, 178] on span "General Contractor" at bounding box center [312, 181] width 69 height 7
type input "General Contractor"
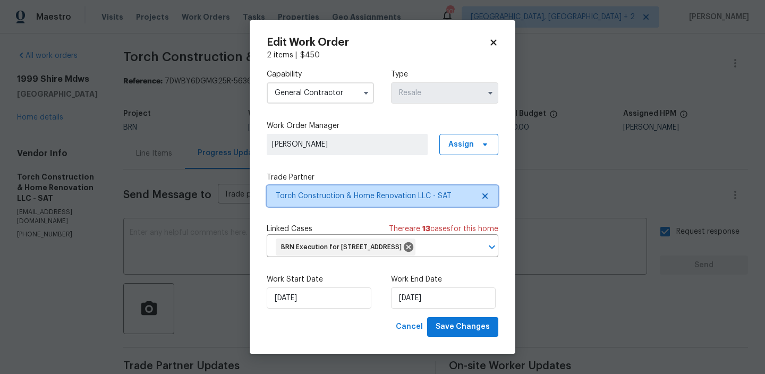
click at [298, 191] on span "Torch Construction & Home Renovation LLC - SAT" at bounding box center [375, 196] width 198 height 11
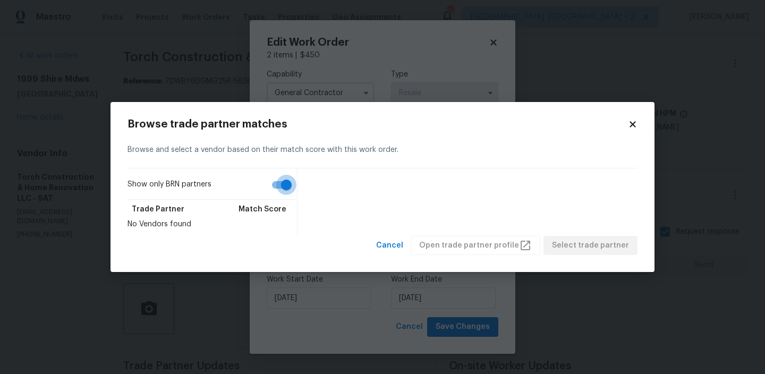
click at [279, 181] on input "Show only BRN partners" at bounding box center [286, 185] width 61 height 20
checkbox input "false"
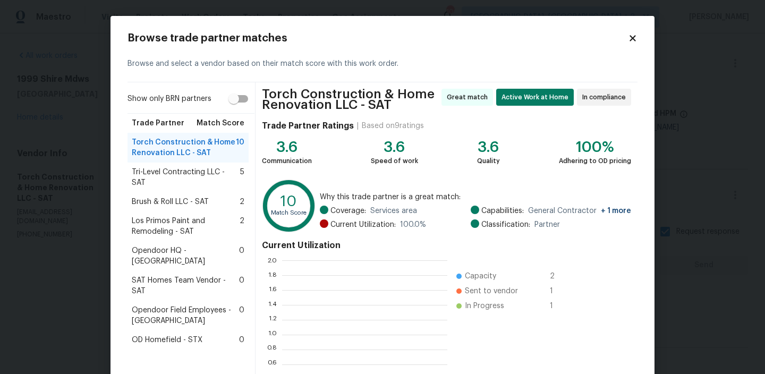
scroll to position [1, 1]
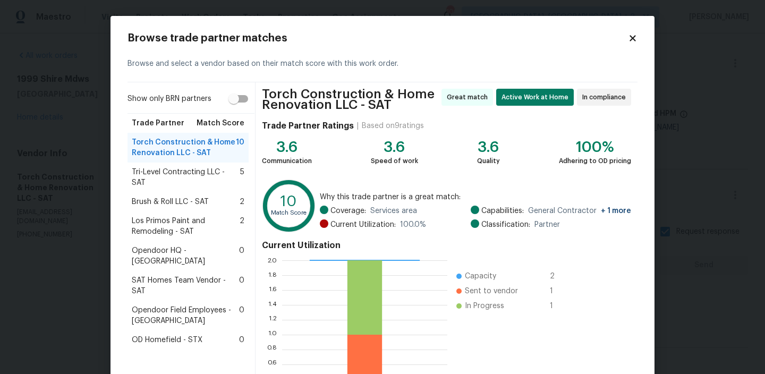
click at [177, 174] on span "Tri-Level Contracting LLC - SAT" at bounding box center [186, 177] width 108 height 21
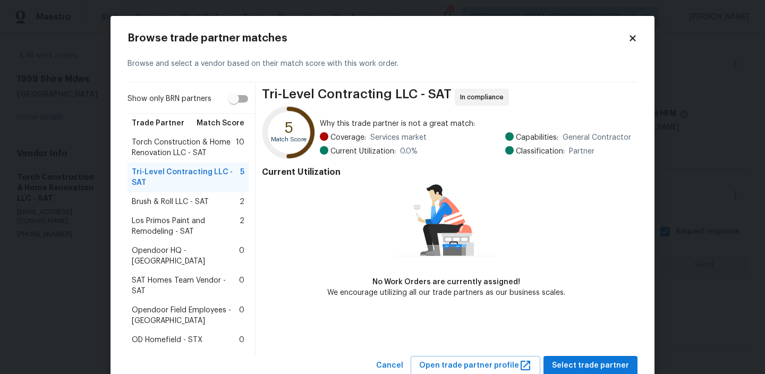
scroll to position [13, 0]
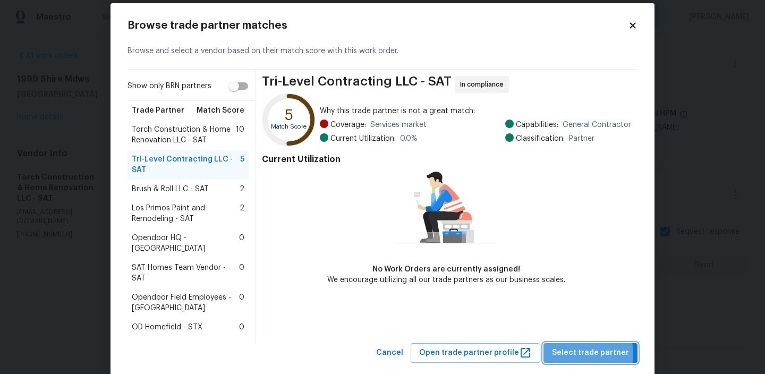
click at [578, 346] on span "Select trade partner" at bounding box center [590, 352] width 77 height 13
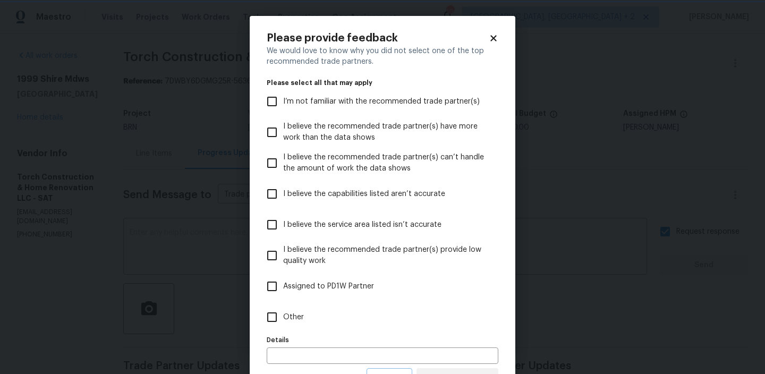
scroll to position [0, 0]
click at [288, 323] on label "Other" at bounding box center [375, 317] width 229 height 31
click at [283, 323] on input "Other" at bounding box center [272, 317] width 22 height 22
checkbox input "true"
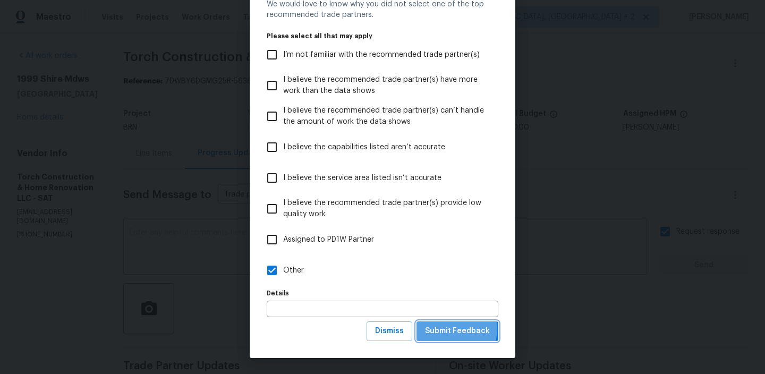
click at [440, 328] on span "Submit Feedback" at bounding box center [457, 330] width 65 height 13
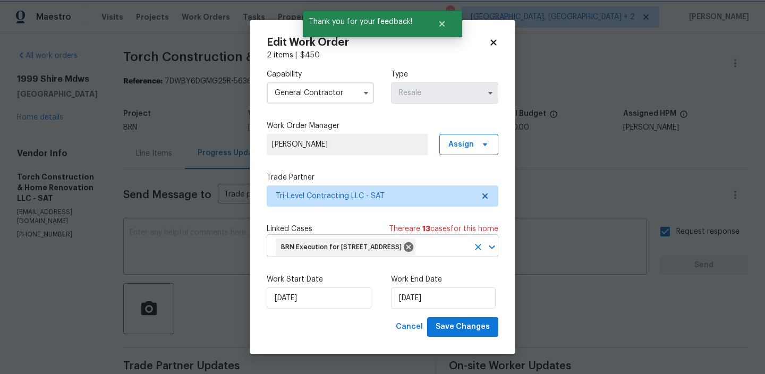
scroll to position [0, 0]
click at [303, 305] on input "02/10/2025" at bounding box center [319, 297] width 105 height 21
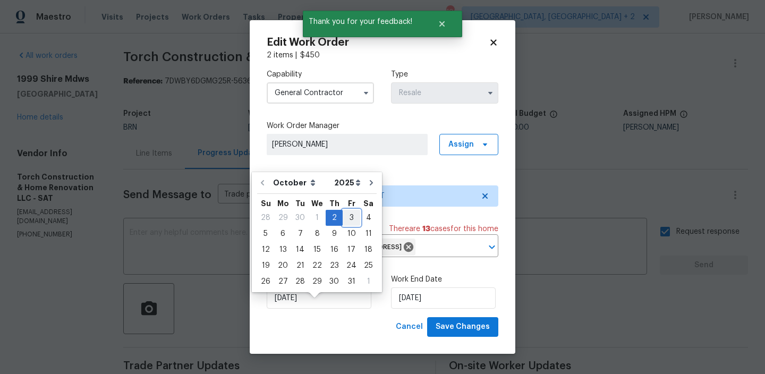
click at [343, 217] on div "3" at bounding box center [352, 217] width 18 height 15
type input "03/10/2025"
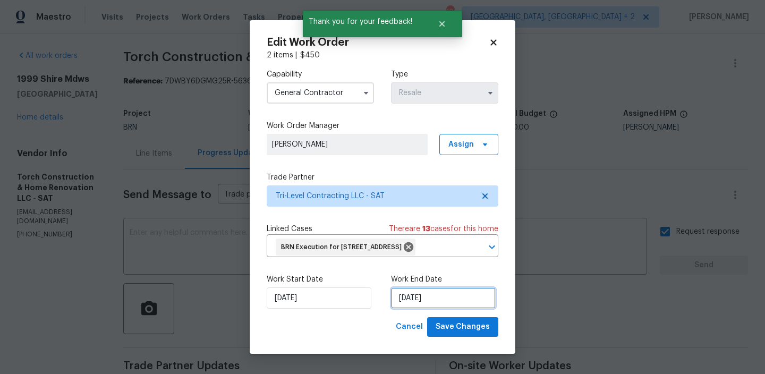
click at [420, 309] on input "06/10/2025" at bounding box center [443, 297] width 105 height 21
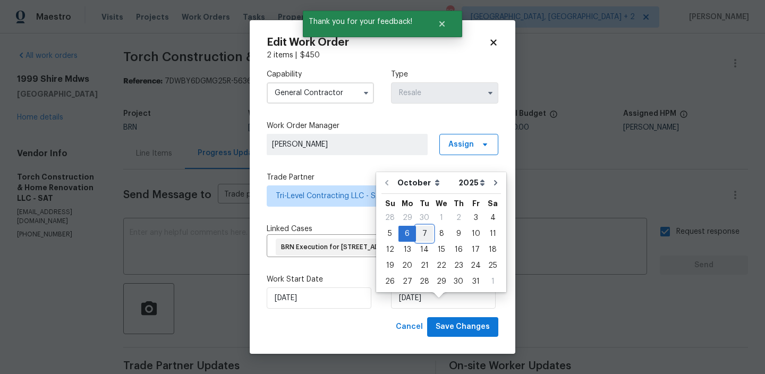
click at [424, 235] on div "7" at bounding box center [424, 233] width 17 height 15
type input "[DATE]"
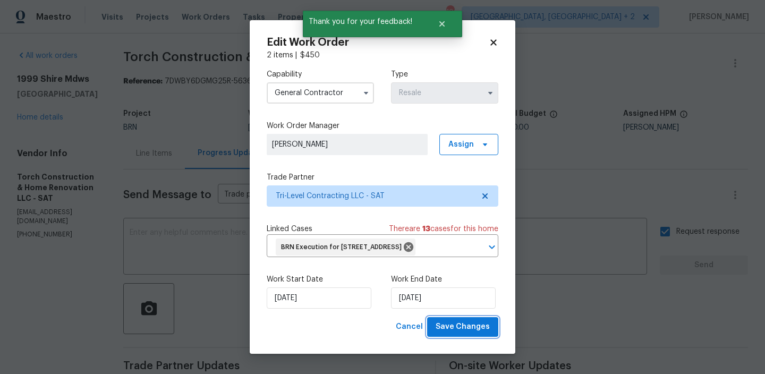
click at [451, 333] on span "Save Changes" at bounding box center [462, 326] width 54 height 13
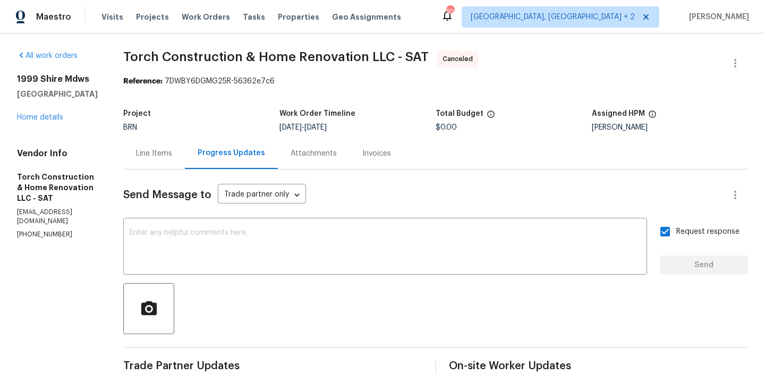
click at [46, 108] on div "1999 Shire Mdws New Braunfels, TX 78130 Home details" at bounding box center [57, 98] width 81 height 49
click at [30, 119] on link "Home details" at bounding box center [40, 117] width 46 height 7
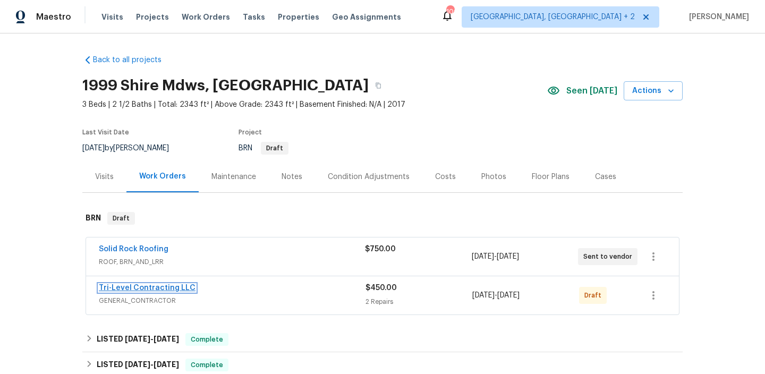
click at [124, 288] on link "Tri-Level Contracting LLC" at bounding box center [147, 287] width 97 height 7
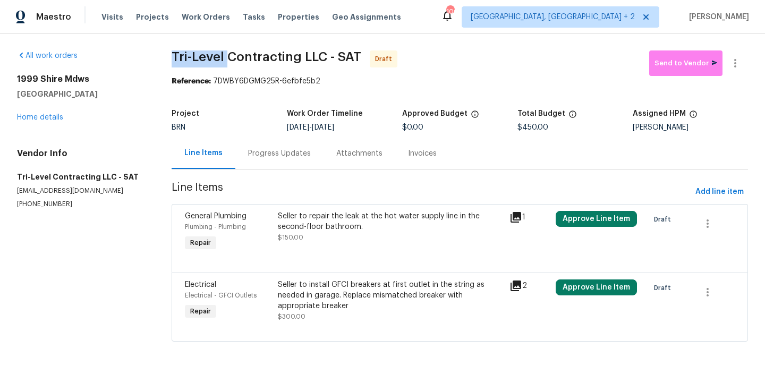
drag, startPoint x: 169, startPoint y: 58, endPoint x: 227, endPoint y: 58, distance: 57.9
click at [227, 58] on div "All work orders 1999 Shire Mdws New Braunfels, TX 78130 Home details Vendor Inf…" at bounding box center [382, 202] width 765 height 338
copy span "Tri-Level"
click at [195, 66] on span "Tri-Level Contracting LLC - SAT Draft" at bounding box center [410, 62] width 477 height 25
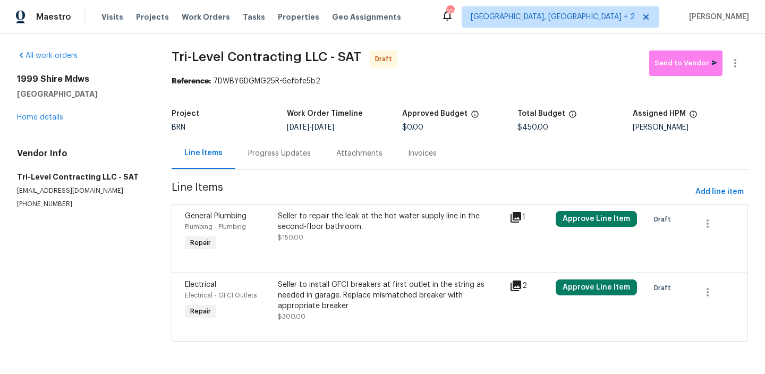
click at [269, 162] on div "Progress Updates" at bounding box center [279, 153] width 88 height 31
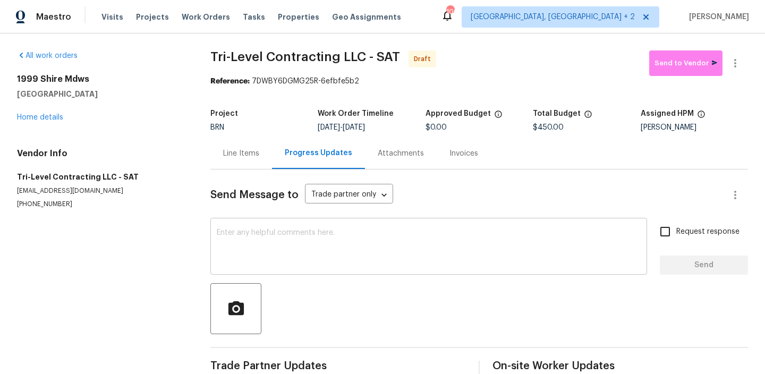
click at [293, 245] on textarea at bounding box center [429, 247] width 424 height 37
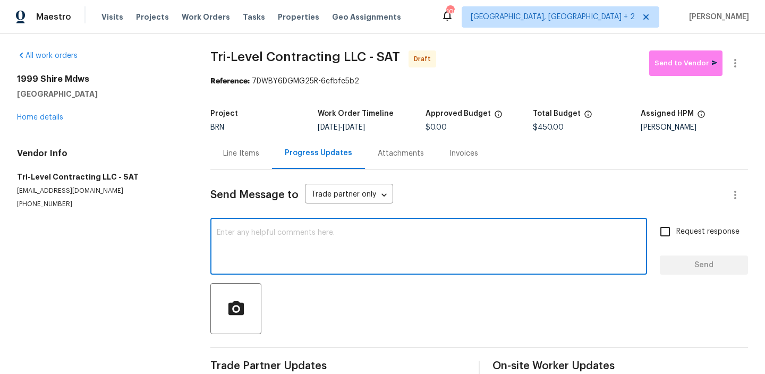
paste textarea "Hi, I'm Ananthi from Opendoor. Just wanted to check if you received the WO for …"
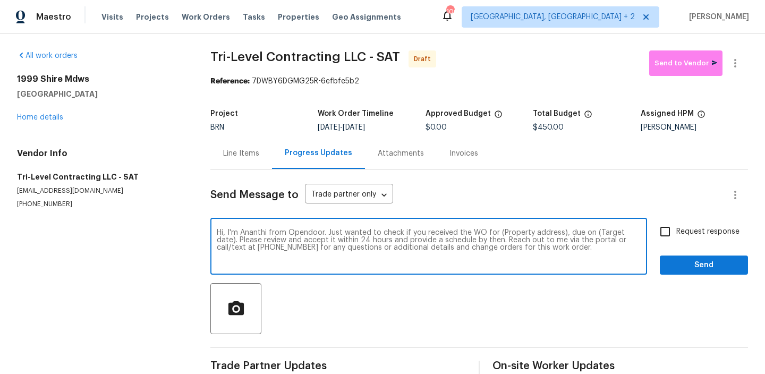
drag, startPoint x: 560, startPoint y: 234, endPoint x: 498, endPoint y: 232, distance: 62.2
click at [498, 232] on textarea "Hi, I'm Ananthi from Opendoor. Just wanted to check if you received the WO for …" at bounding box center [429, 247] width 424 height 37
paste textarea "1999 Shire Mdws, [GEOGRAPHIC_DATA]"
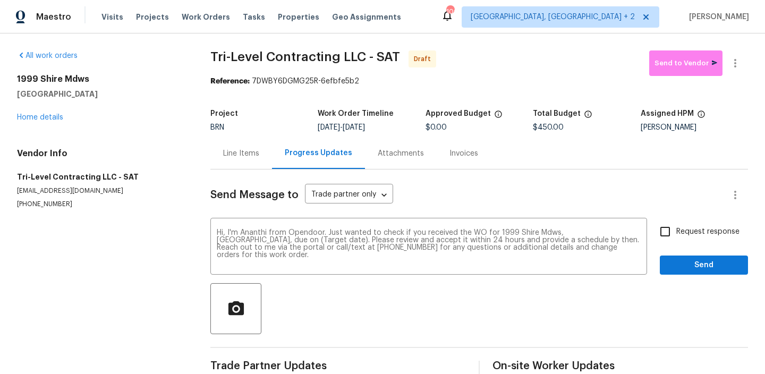
click at [360, 129] on span "[DATE]" at bounding box center [354, 127] width 22 height 7
drag, startPoint x: 359, startPoint y: 128, endPoint x: 407, endPoint y: 128, distance: 48.3
click at [407, 128] on div "[DATE] - [DATE]" at bounding box center [371, 127] width 107 height 7
copy span "[DATE]"
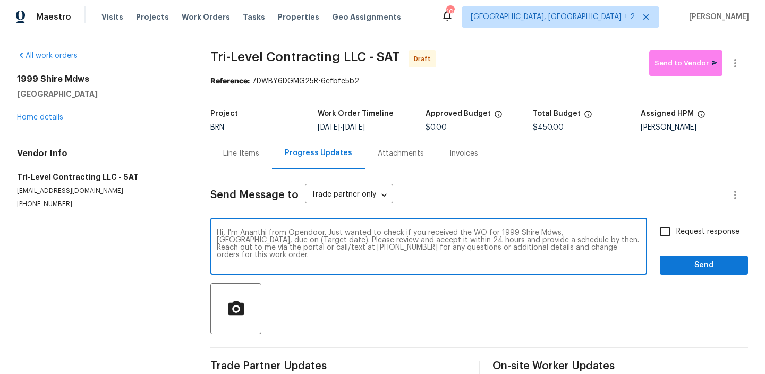
drag, startPoint x: 311, startPoint y: 240, endPoint x: 269, endPoint y: 241, distance: 42.0
click at [269, 241] on textarea "Hi, I'm Ananthi from Opendoor. Just wanted to check if you received the WO for …" at bounding box center [429, 247] width 424 height 37
paste textarea "[DATE]"
type textarea "Hi, I'm Ananthi from Opendoor. Just wanted to check if you received the WO for …"
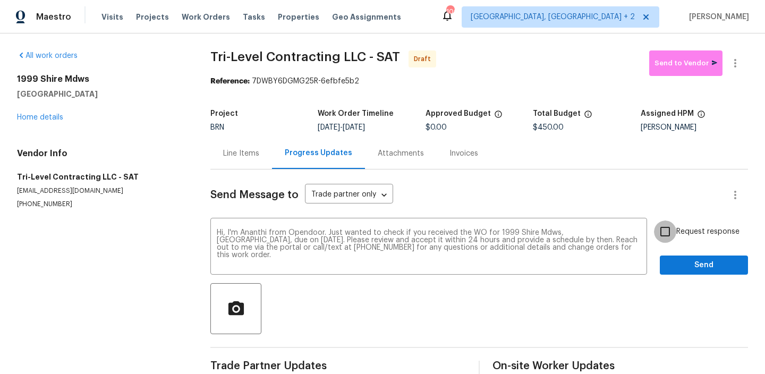
click at [672, 228] on input "Request response" at bounding box center [665, 231] width 22 height 22
checkbox input "true"
click at [671, 259] on span "Send" at bounding box center [703, 265] width 71 height 13
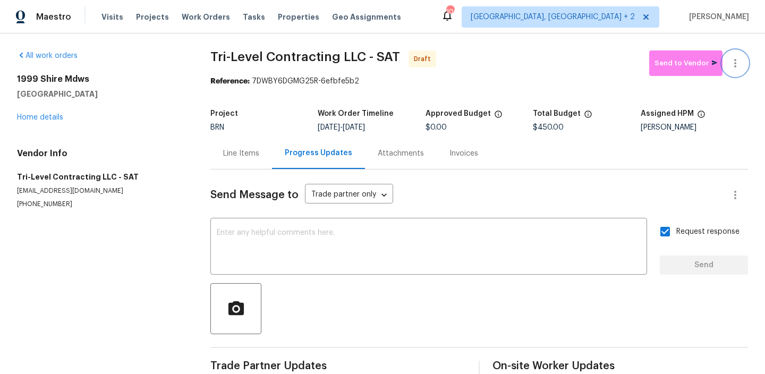
click at [737, 57] on icon "button" at bounding box center [735, 63] width 13 height 13
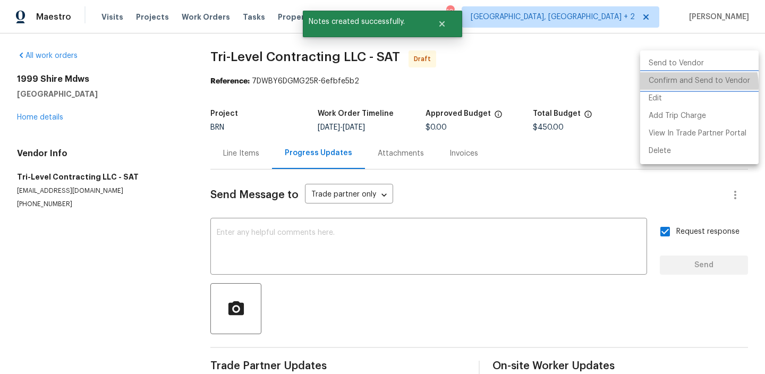
click at [691, 85] on li "Confirm and Send to Vendor" at bounding box center [699, 81] width 118 height 18
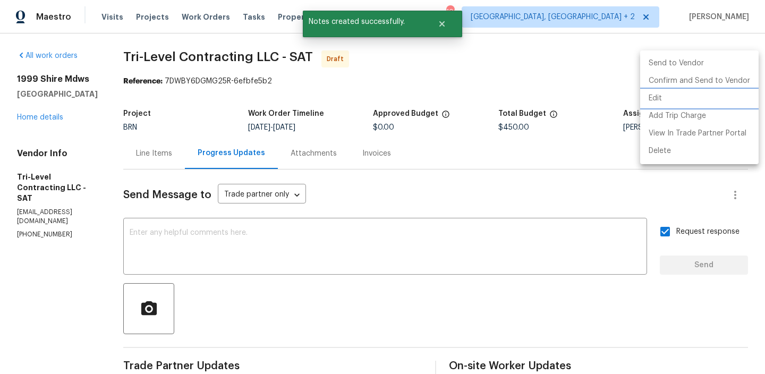
click at [295, 86] on div at bounding box center [382, 187] width 765 height 374
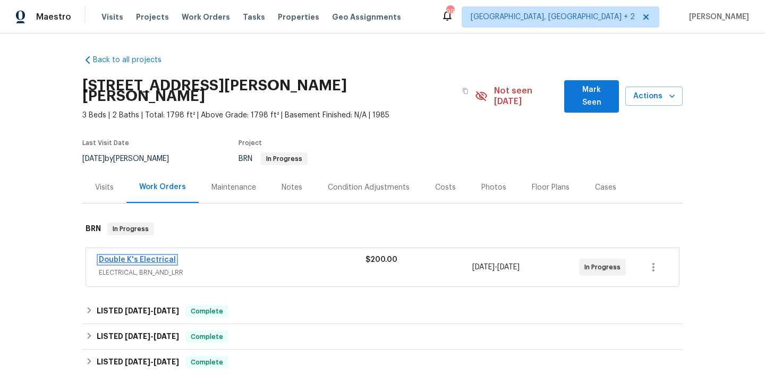
click at [132, 256] on link "Double K's Electrical" at bounding box center [137, 259] width 77 height 7
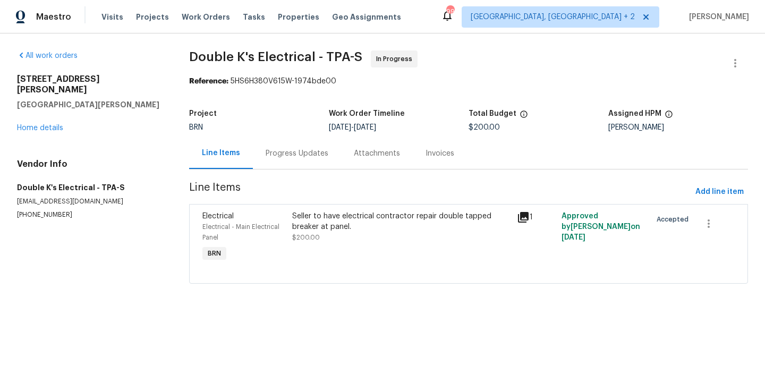
click at [277, 160] on div "Progress Updates" at bounding box center [297, 153] width 88 height 31
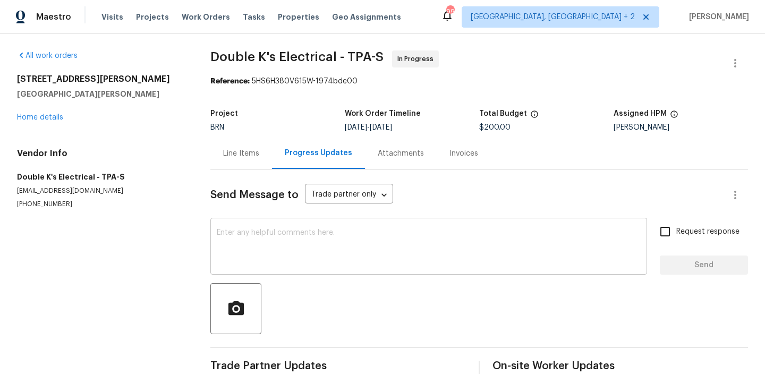
scroll to position [36, 0]
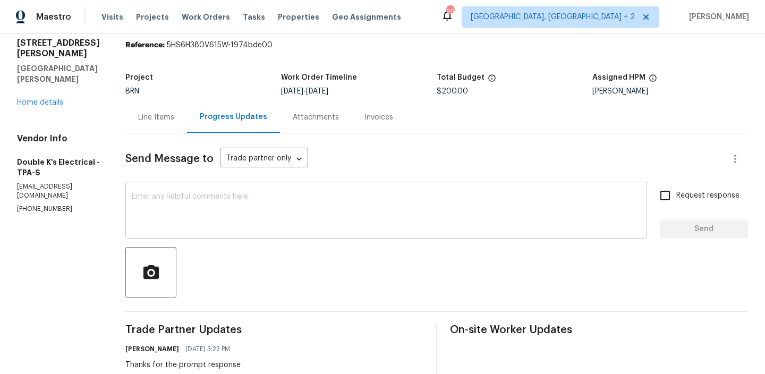
click at [234, 207] on textarea at bounding box center [386, 211] width 509 height 37
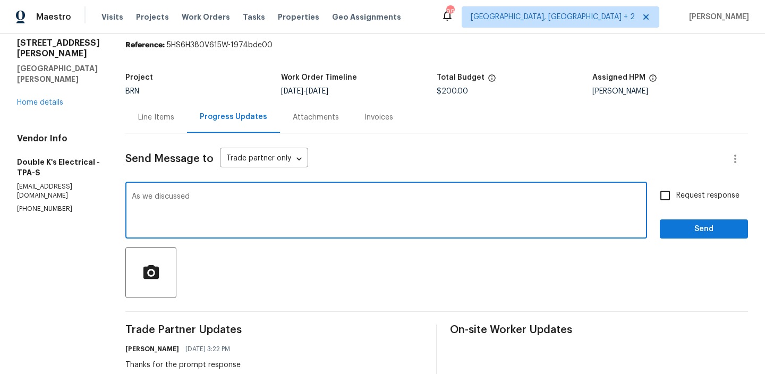
click at [42, 181] on div "Vendor Info Double K's Electrical - TPA-S [EMAIL_ADDRESS][DOMAIN_NAME] [PHONE_N…" at bounding box center [58, 173] width 83 height 80
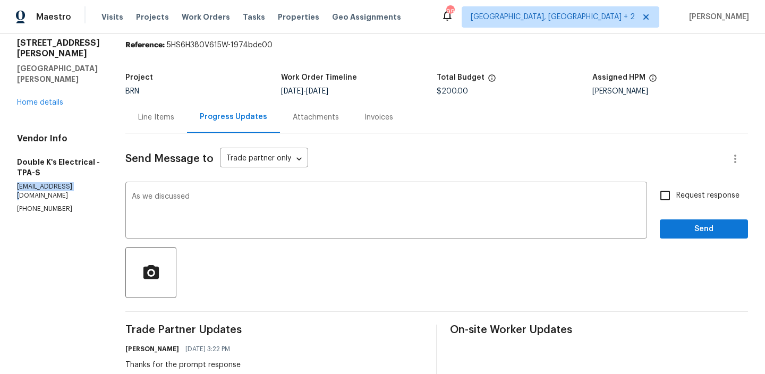
click at [42, 182] on p "[EMAIL_ADDRESS][DOMAIN_NAME]" at bounding box center [58, 191] width 83 height 18
click at [35, 184] on div "Vendor Info Double K's Electrical - TPA-S [EMAIL_ADDRESS][DOMAIN_NAME] [PHONE_N…" at bounding box center [58, 173] width 83 height 80
copy p "[PHONE_NUMBER]"
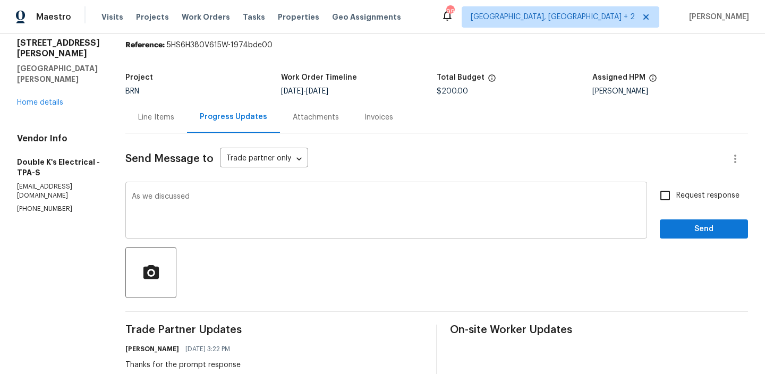
click at [238, 204] on textarea "As we discussed" at bounding box center [386, 211] width 509 height 37
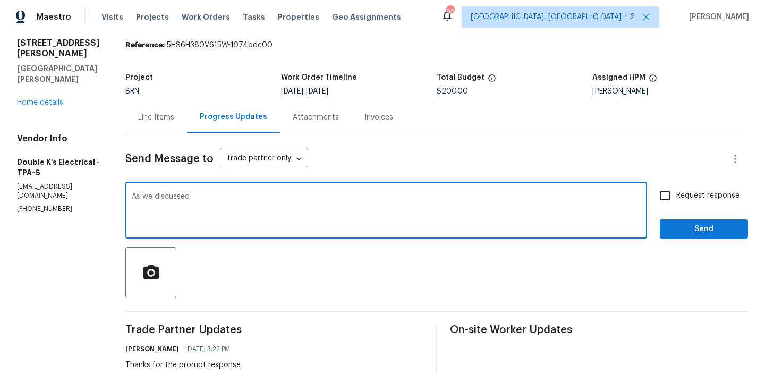
paste textarea "[PHONE_NUMBER]"
type textarea "As we discussed [PHONE_NUMBER], Kindly ensure to upload all the necessary compl…"
click at [676, 190] on input "Request response" at bounding box center [665, 195] width 22 height 22
checkbox input "true"
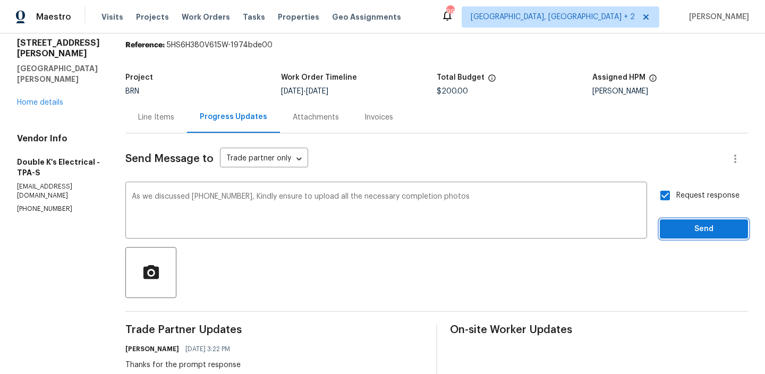
click at [679, 233] on span "Send" at bounding box center [703, 229] width 71 height 13
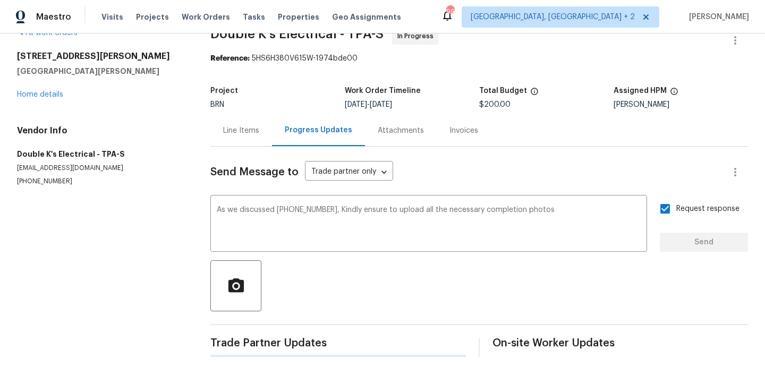
scroll to position [0, 0]
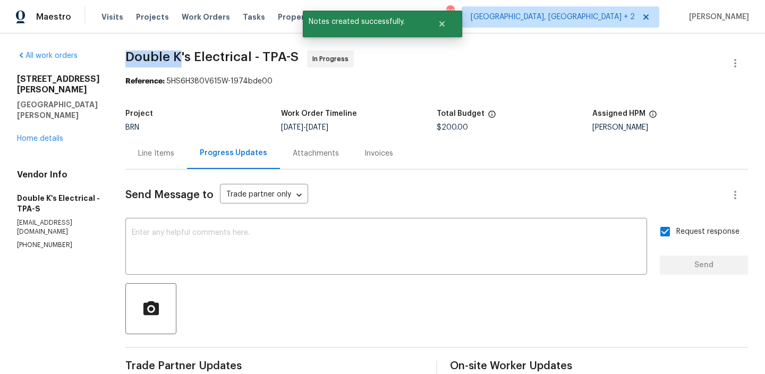
drag, startPoint x: 131, startPoint y: 57, endPoint x: 187, endPoint y: 57, distance: 56.3
click at [187, 57] on div "All work orders [STREET_ADDRESS][PERSON_NAME][PERSON_NAME] Home details Vendor …" at bounding box center [382, 343] width 765 height 621
copy span "Double K"
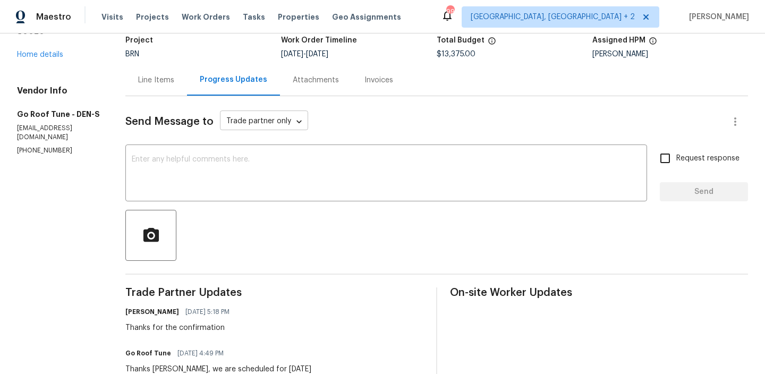
scroll to position [77, 0]
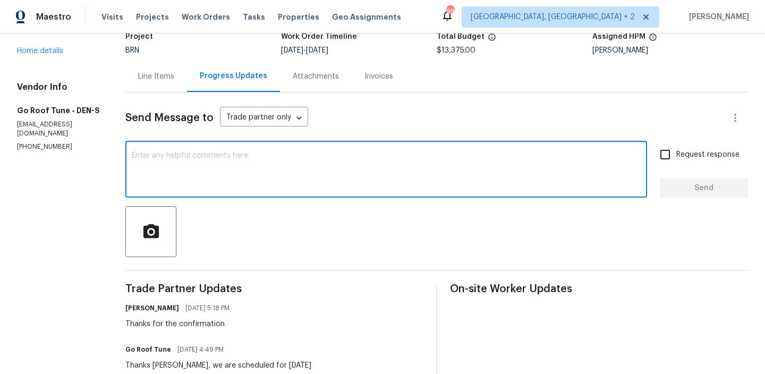
click at [224, 173] on textarea at bounding box center [386, 170] width 509 height 37
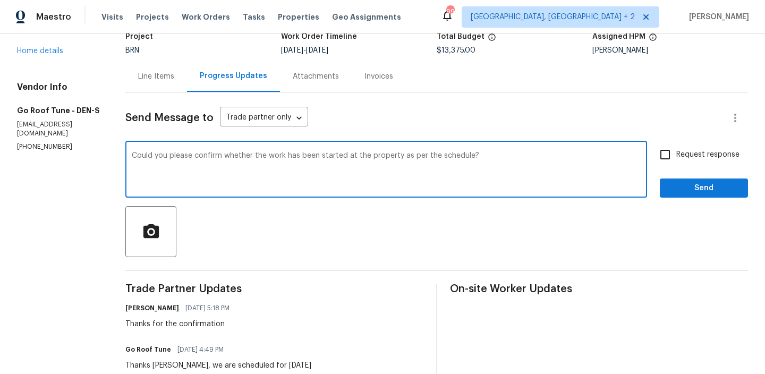
type textarea "Could you please confirm whether the work has been started at the property as p…"
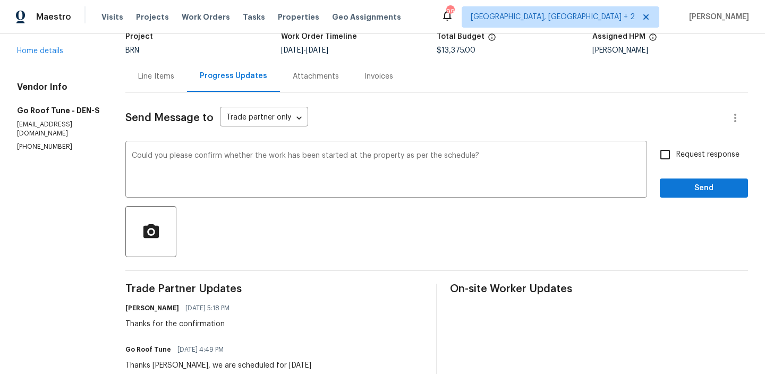
click at [669, 168] on div "Request response Send" at bounding box center [704, 170] width 88 height 54
click at [671, 157] on input "Request response" at bounding box center [665, 154] width 22 height 22
checkbox input "true"
click at [674, 176] on div "Request response Send" at bounding box center [704, 170] width 88 height 54
click at [672, 183] on span "Send" at bounding box center [703, 188] width 71 height 13
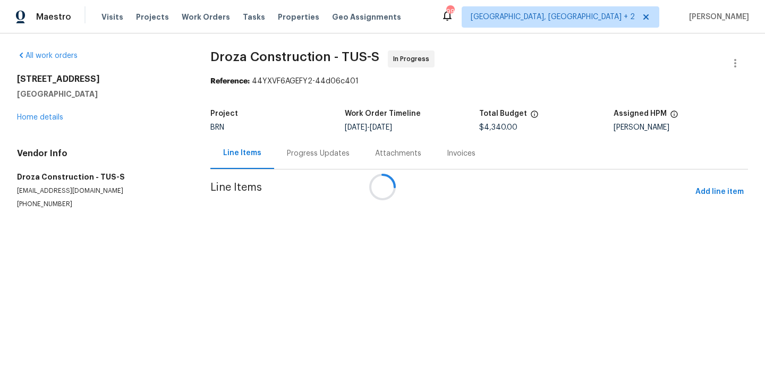
click at [290, 156] on div at bounding box center [382, 187] width 765 height 374
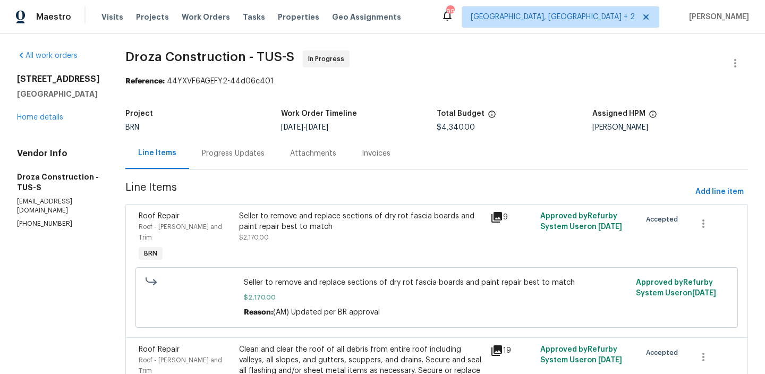
click at [277, 157] on div "Progress Updates" at bounding box center [233, 153] width 88 height 31
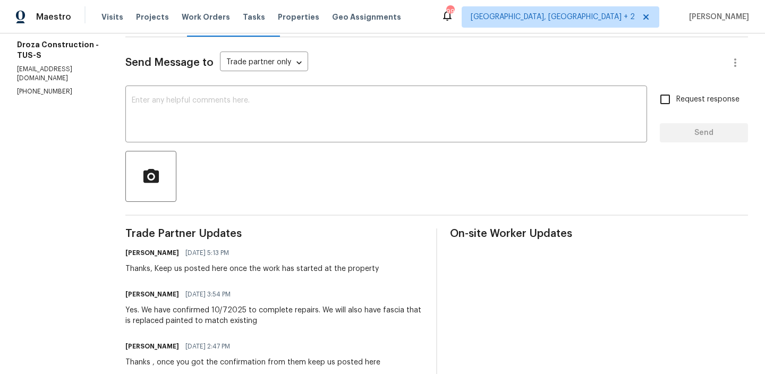
scroll to position [140, 0]
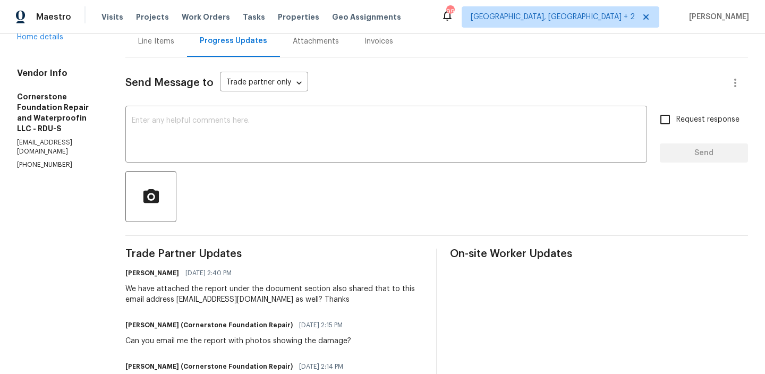
scroll to position [140, 0]
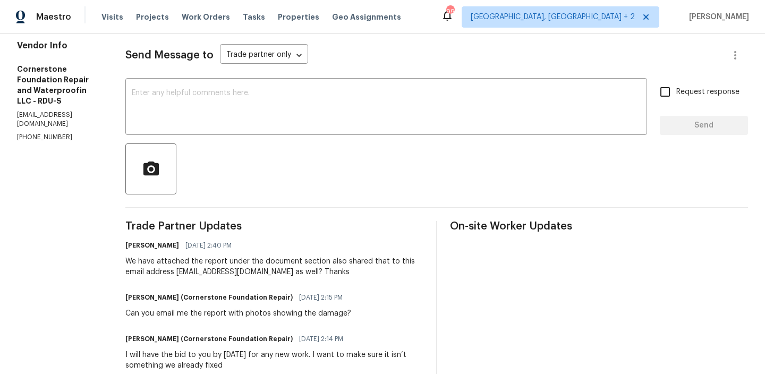
click at [50, 110] on p "[EMAIL_ADDRESS][DOMAIN_NAME]" at bounding box center [58, 119] width 83 height 18
copy p "[EMAIL_ADDRESS][DOMAIN_NAME]"
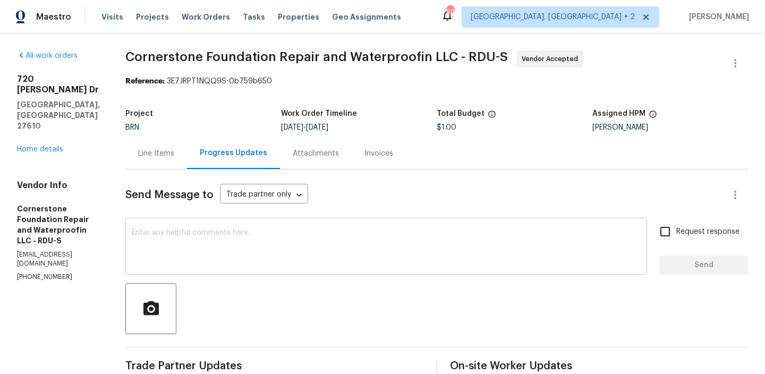
click at [167, 232] on textarea at bounding box center [386, 247] width 509 height 37
click at [44, 250] on p "info@cfr-nc.com" at bounding box center [58, 259] width 83 height 18
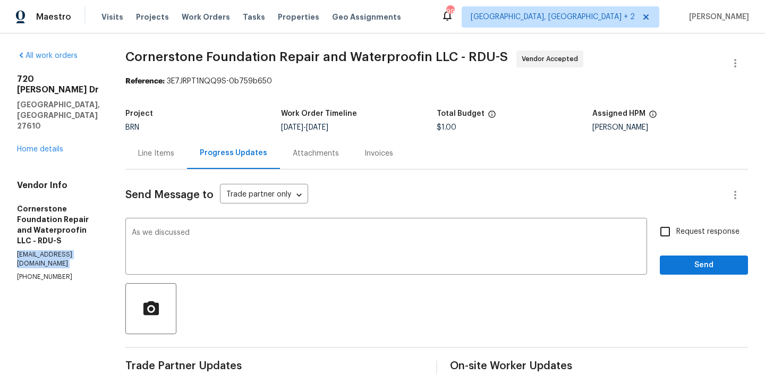
click at [44, 250] on p "info@cfr-nc.com" at bounding box center [58, 259] width 83 height 18
copy p "info@cfr-nc.com"
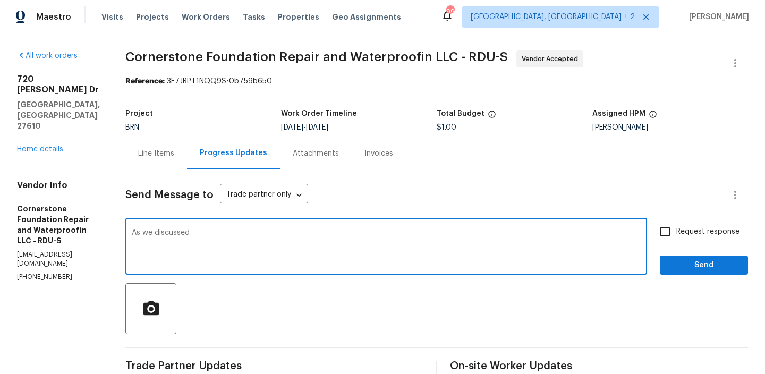
click at [245, 238] on textarea "As we discussed" at bounding box center [386, 247] width 509 height 37
paste textarea "info@cfr-nc.com"
type textarea "As we discussed info@cfr-nc.com, Kindly ensure to upload the detailed estimates…"
click at [681, 224] on label "Request response" at bounding box center [696, 231] width 85 height 22
click at [676, 224] on input "Request response" at bounding box center [665, 231] width 22 height 22
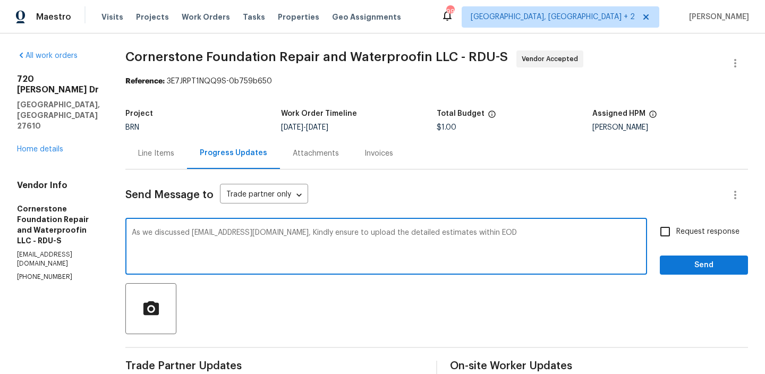
checkbox input "true"
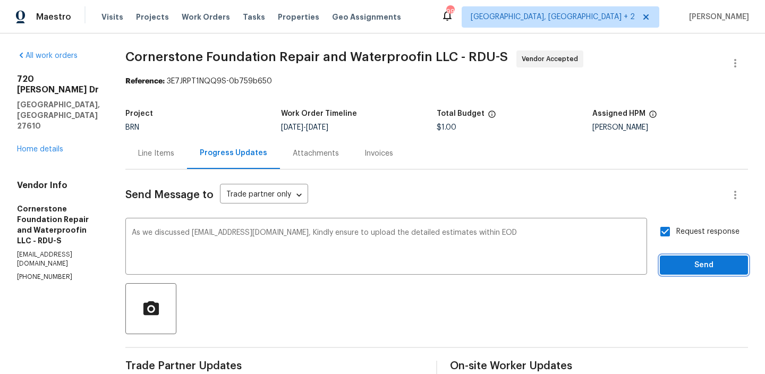
click at [672, 267] on span "Send" at bounding box center [703, 265] width 71 height 13
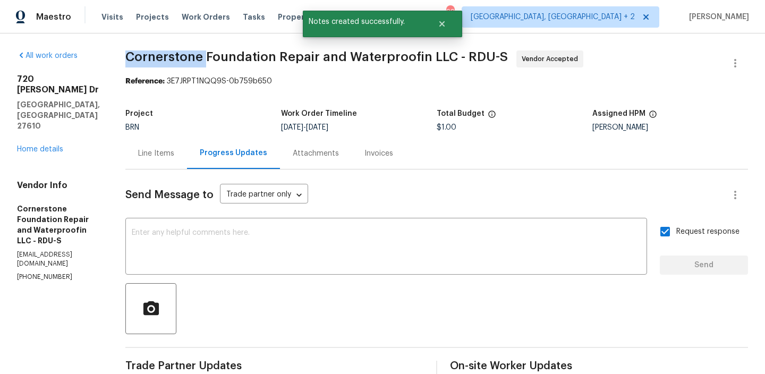
drag, startPoint x: 123, startPoint y: 57, endPoint x: 200, endPoint y: 58, distance: 77.0
click at [200, 58] on span "Cornerstone Foundation Repair and Waterproofin LLC - RDU-S" at bounding box center [316, 56] width 382 height 13
copy span "Cornerstone"
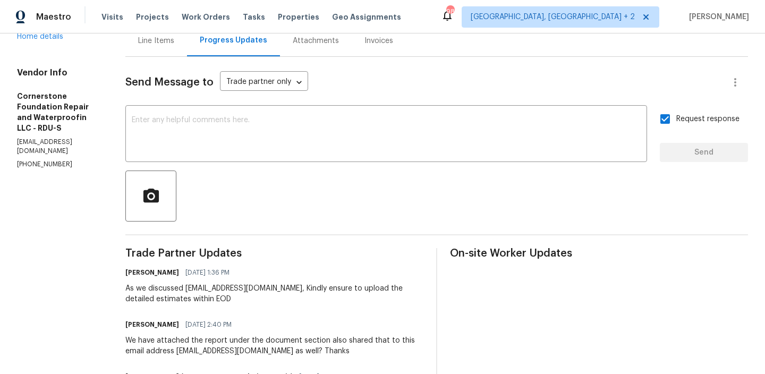
scroll to position [123, 0]
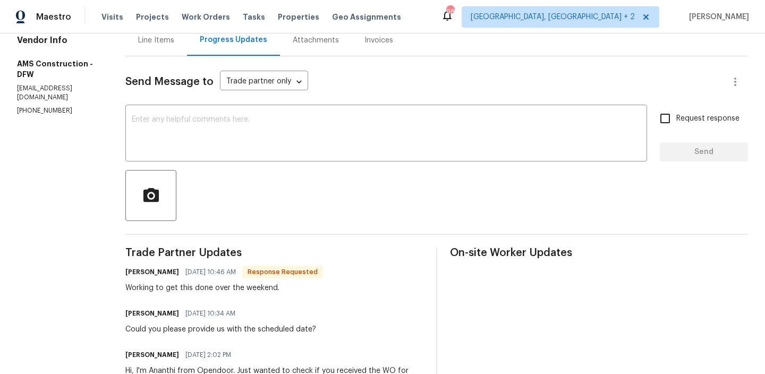
scroll to position [117, 0]
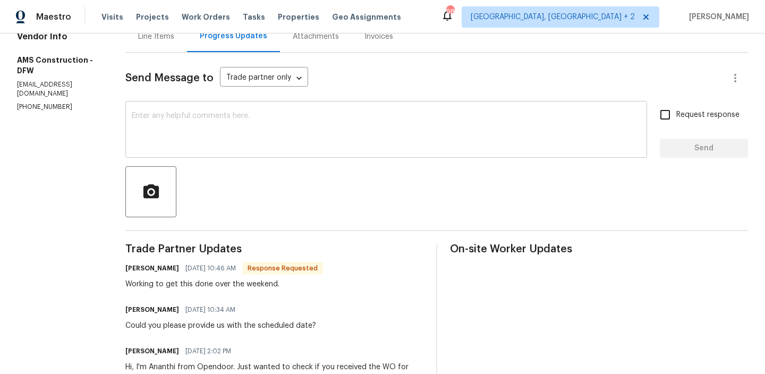
click at [201, 146] on textarea at bounding box center [386, 130] width 509 height 37
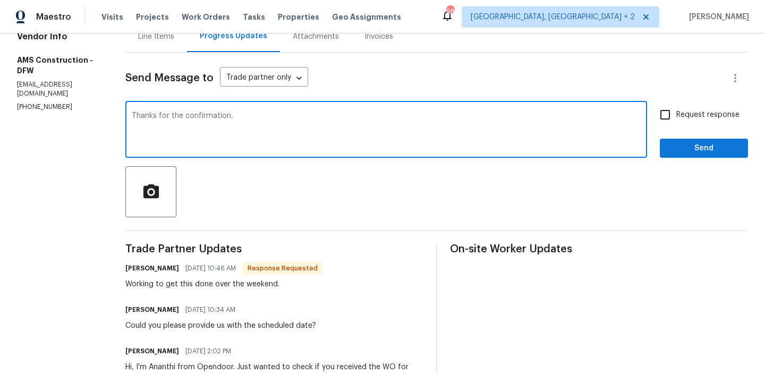
type textarea "Thanks for the confirmation,"
click at [152, 130] on textarea "Thanks for the confirmation," at bounding box center [386, 130] width 509 height 37
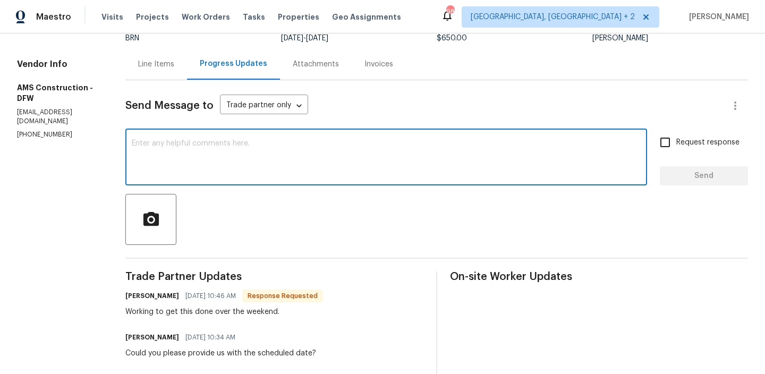
scroll to position [85, 0]
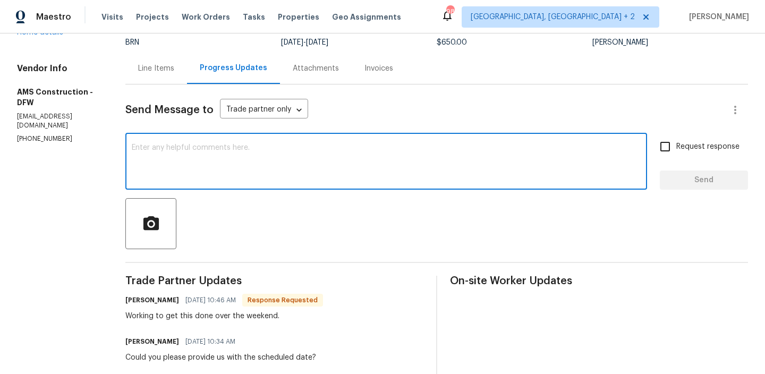
click at [133, 62] on div "Line Items" at bounding box center [156, 68] width 62 height 31
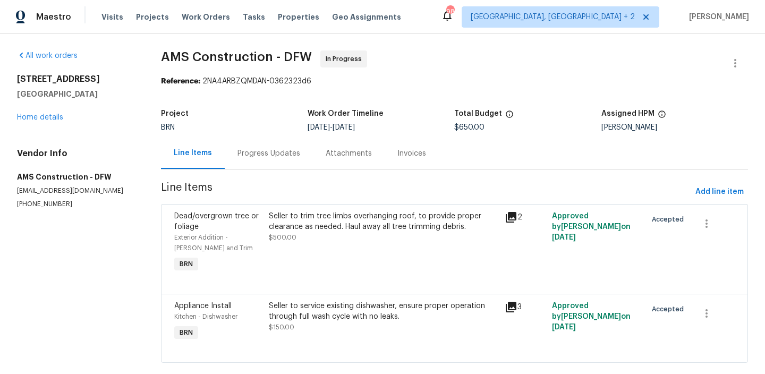
scroll to position [19, 0]
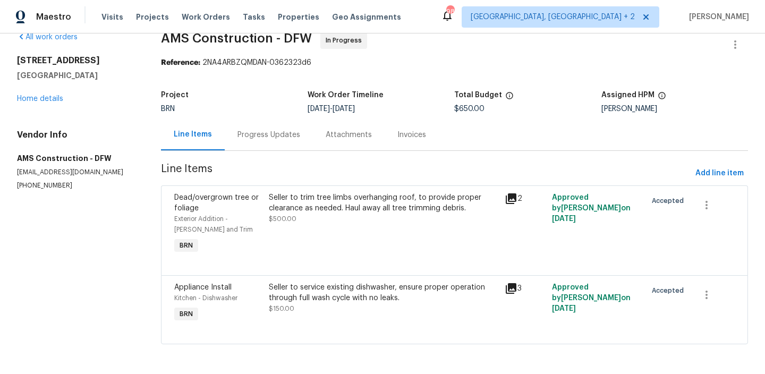
click at [269, 140] on div "Progress Updates" at bounding box center [269, 134] width 88 height 31
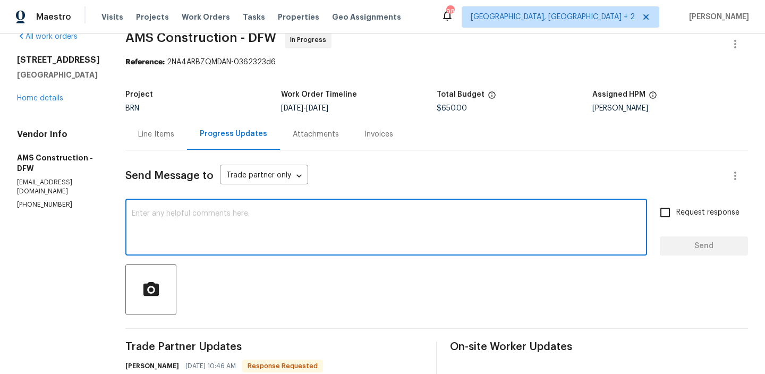
click at [254, 235] on textarea at bounding box center [386, 228] width 509 height 37
paste textarea "Thanks for the confirmation,"
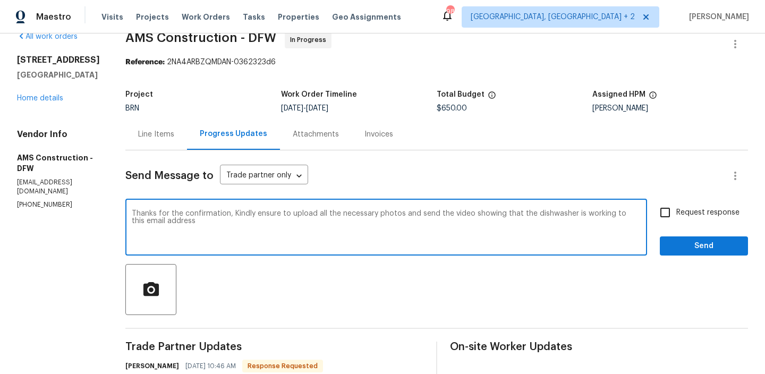
paste textarea "[EMAIL_ADDRESS][PERSON_NAME][DOMAIN_NAME]"
type textarea "Thanks for the confirmation, Kindly ensure to upload all the necessary photos a…"
click at [711, 215] on span "Request response" at bounding box center [707, 212] width 63 height 11
click at [676, 215] on input "Request response" at bounding box center [665, 212] width 22 height 22
checkbox input "true"
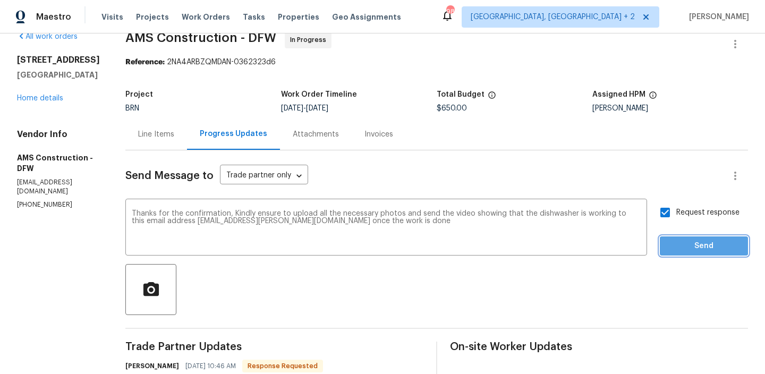
click at [681, 241] on span "Send" at bounding box center [703, 246] width 71 height 13
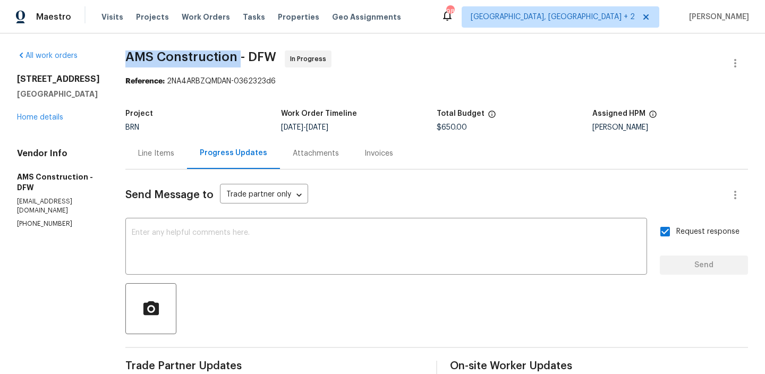
drag, startPoint x: 113, startPoint y: 52, endPoint x: 233, endPoint y: 56, distance: 120.1
click at [233, 56] on div "All work orders [STREET_ADDRESS] Home details Vendor Info AMS Construction - DF…" at bounding box center [382, 328] width 765 height 591
copy span "AMS Construction"
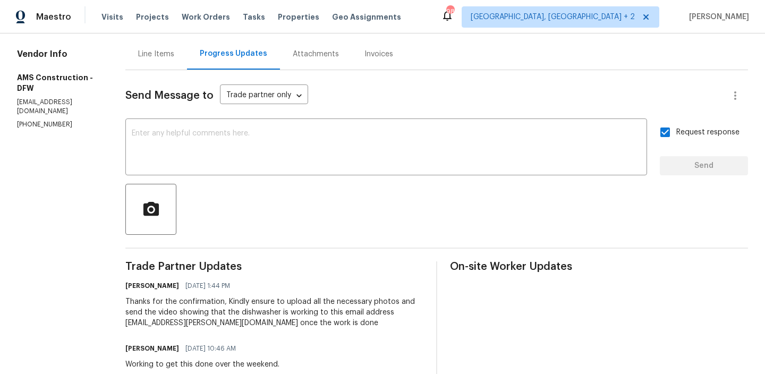
scroll to position [153, 0]
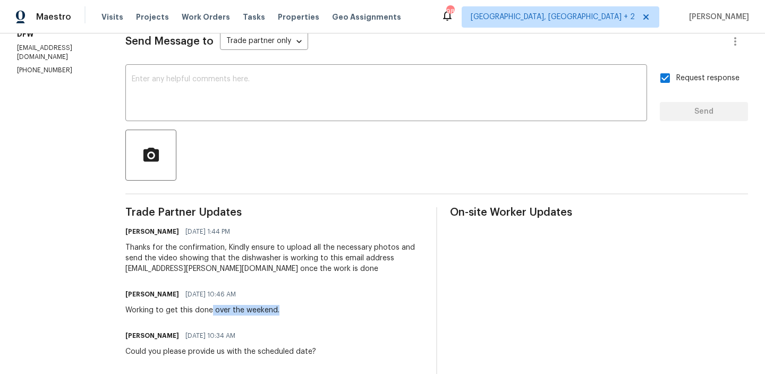
drag, startPoint x: 205, startPoint y: 310, endPoint x: 294, endPoint y: 309, distance: 88.7
click at [294, 309] on div "[PERSON_NAME] [DATE] 10:46 AM Working to get this done over the weekend." at bounding box center [274, 301] width 298 height 29
copy div "over the weekend."
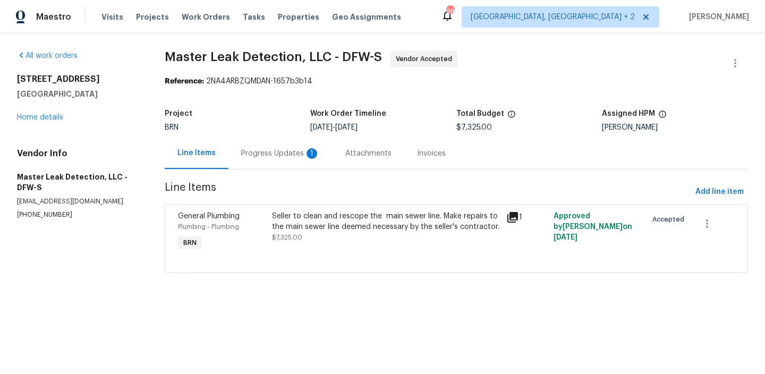
click at [277, 163] on div "Progress Updates 1" at bounding box center [280, 153] width 104 height 31
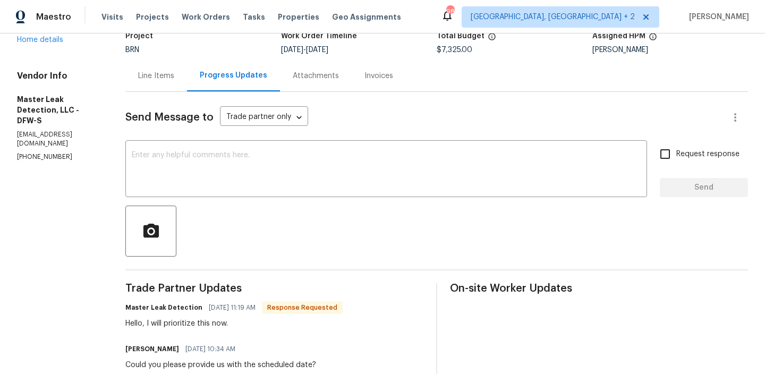
scroll to position [137, 0]
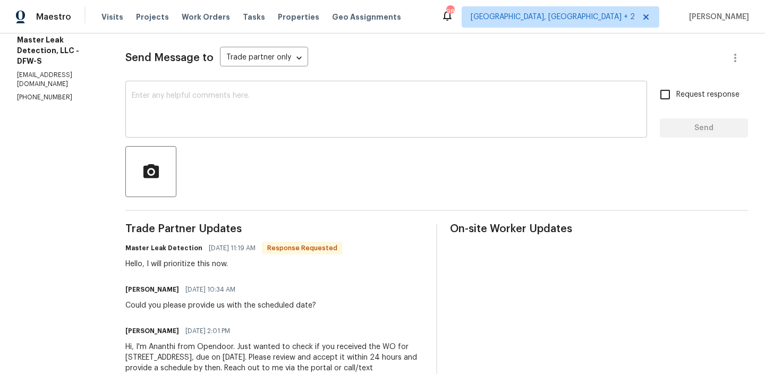
click at [200, 109] on textarea at bounding box center [386, 110] width 509 height 37
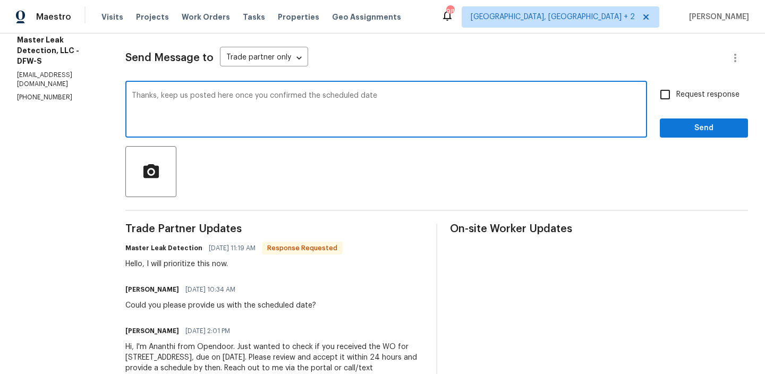
type textarea "Thanks, keep us posted here once you confirmed the scheduled date"
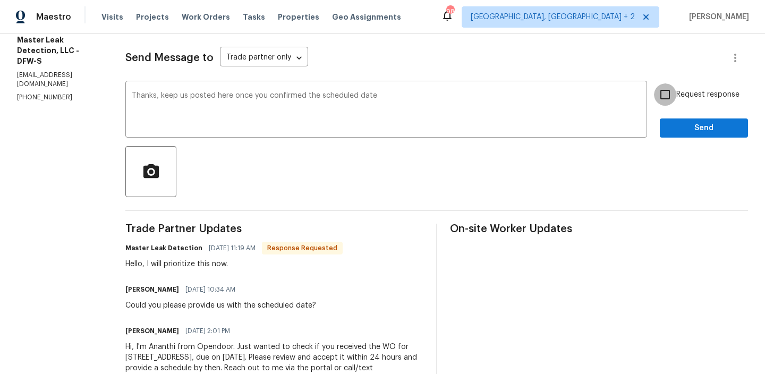
click at [672, 98] on input "Request response" at bounding box center [665, 94] width 22 height 22
checkbox input "true"
click at [672, 129] on span "Send" at bounding box center [703, 128] width 71 height 13
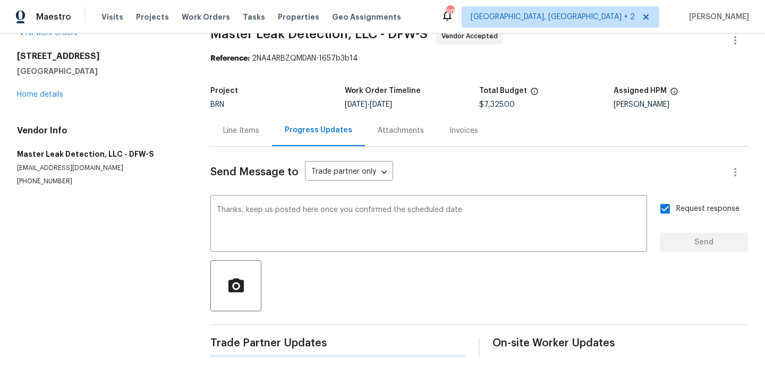
scroll to position [0, 0]
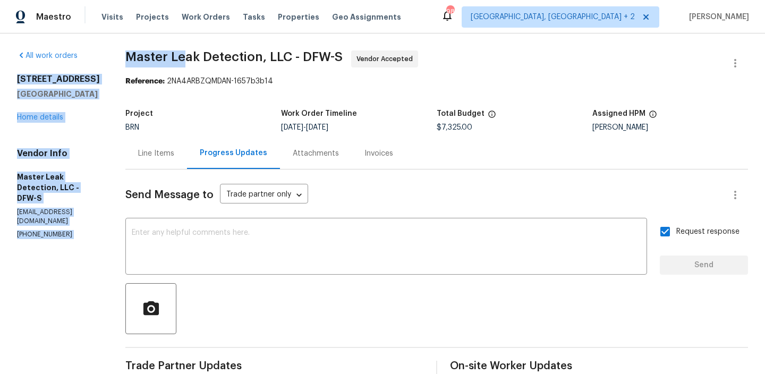
drag, startPoint x: 117, startPoint y: 58, endPoint x: 194, endPoint y: 58, distance: 77.0
click at [194, 58] on div "All work orders 609 W Lone Star Ave Cleburne, TX 76033 Home details Vendor Info…" at bounding box center [382, 317] width 765 height 569
click at [194, 58] on span "Master Leak Detection, LLC - DFW-S" at bounding box center [233, 56] width 217 height 13
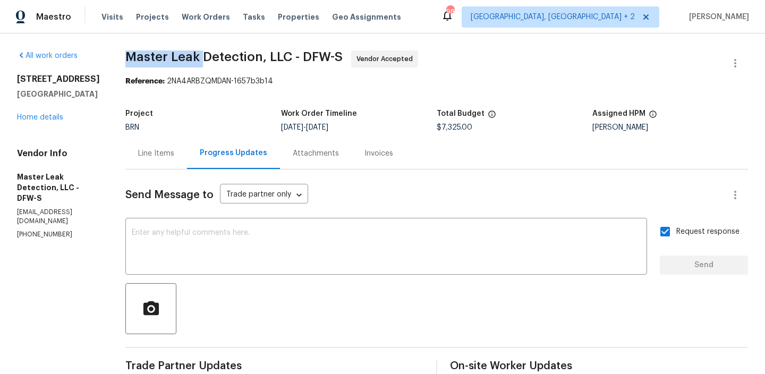
drag, startPoint x: 138, startPoint y: 56, endPoint x: 212, endPoint y: 56, distance: 74.3
click at [212, 56] on span "Master Leak Detection, LLC - DFW-S" at bounding box center [233, 56] width 217 height 13
copy span "Master Leak"
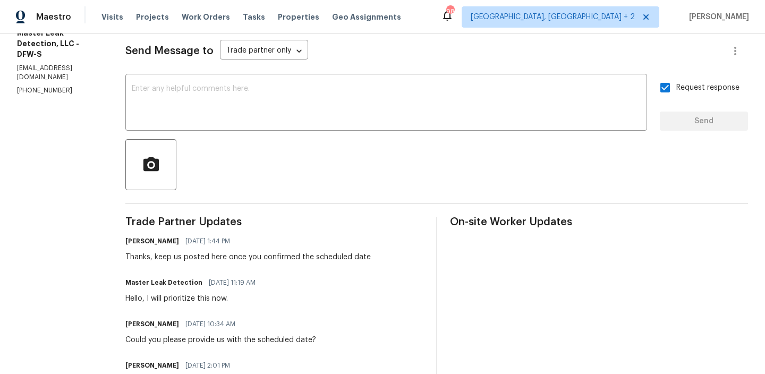
scroll to position [169, 0]
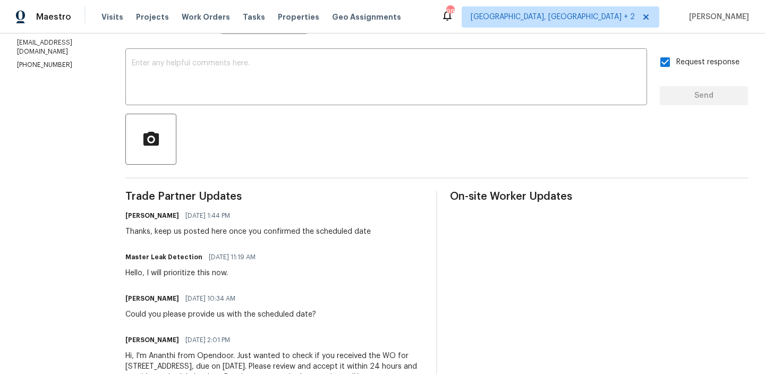
click at [183, 277] on div "Hello, I will prioritize this now." at bounding box center [193, 273] width 136 height 11
click at [156, 276] on div "Hello, I will prioritize this now." at bounding box center [193, 273] width 136 height 11
drag, startPoint x: 156, startPoint y: 276, endPoint x: 261, endPoint y: 277, distance: 105.2
click at [261, 277] on div "Hello, I will prioritize this now." at bounding box center [193, 273] width 136 height 11
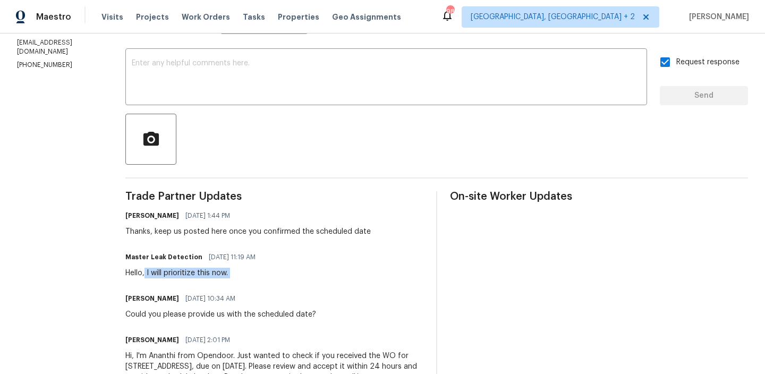
copy div "I will prioritize this now."
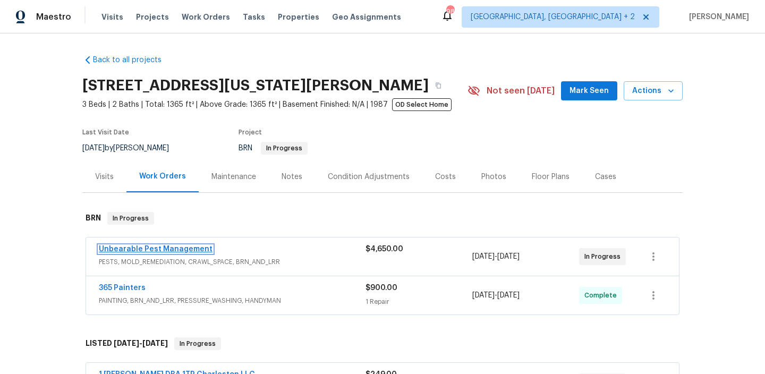
click at [143, 246] on link "Unbearable Pest Management" at bounding box center [156, 248] width 114 height 7
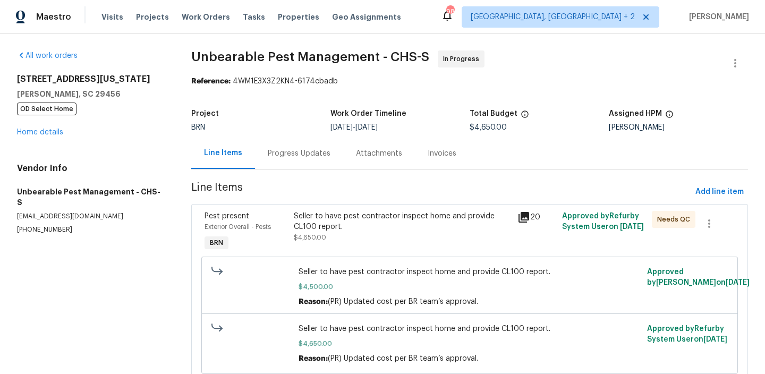
click at [284, 155] on div "Progress Updates" at bounding box center [299, 153] width 63 height 11
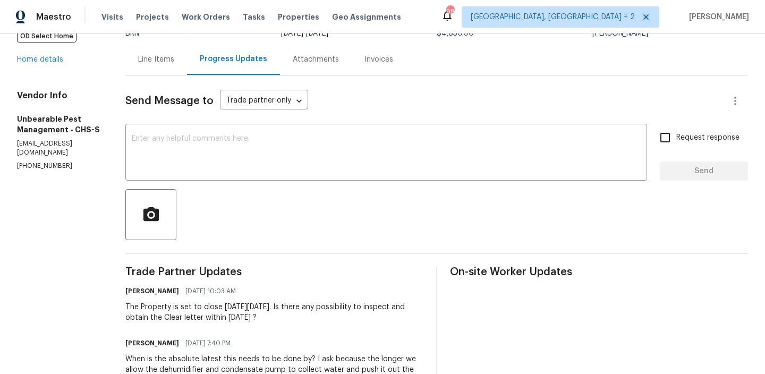
scroll to position [101, 0]
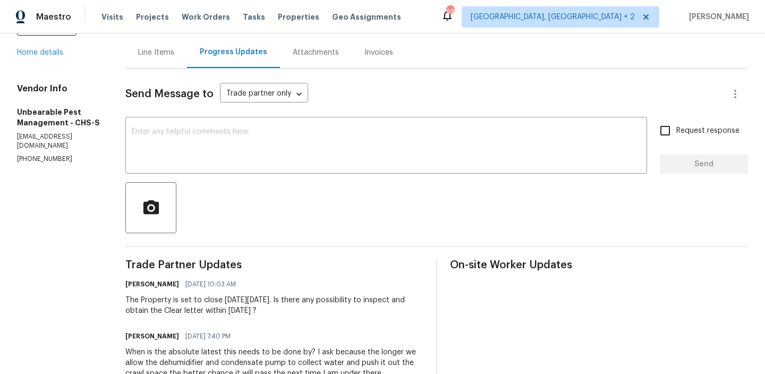
click at [25, 155] on p "[PHONE_NUMBER]" at bounding box center [58, 159] width 83 height 9
copy p "[PHONE_NUMBER]"
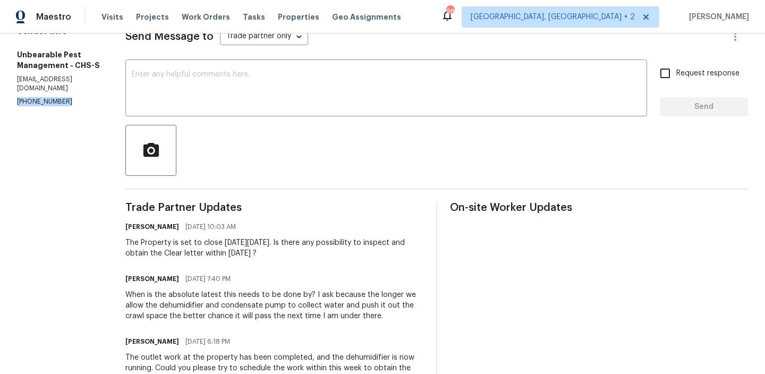
scroll to position [159, 0]
copy p "[PHONE_NUMBER]"
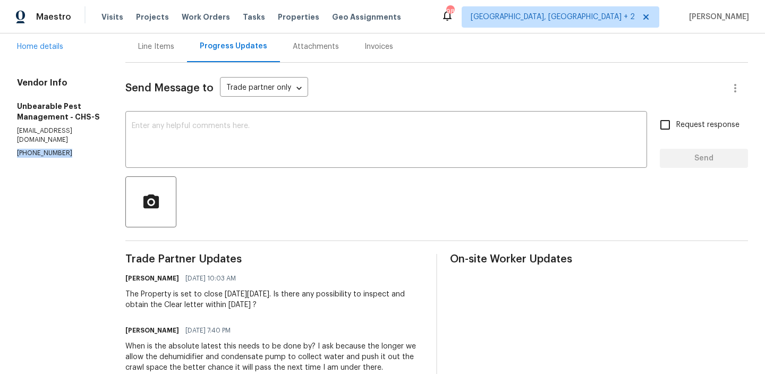
scroll to position [0, 0]
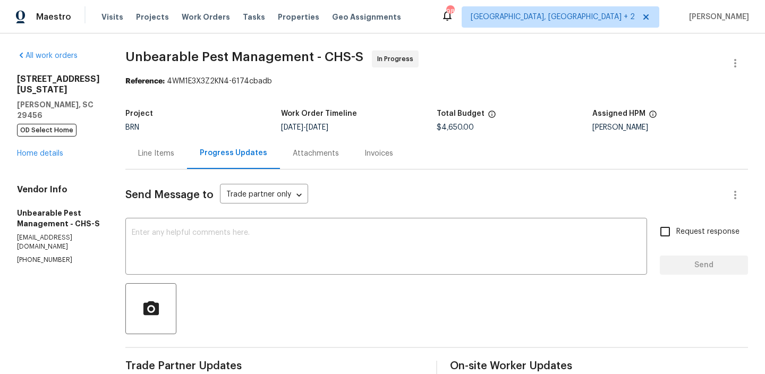
click at [163, 144] on div "Line Items" at bounding box center [156, 153] width 62 height 31
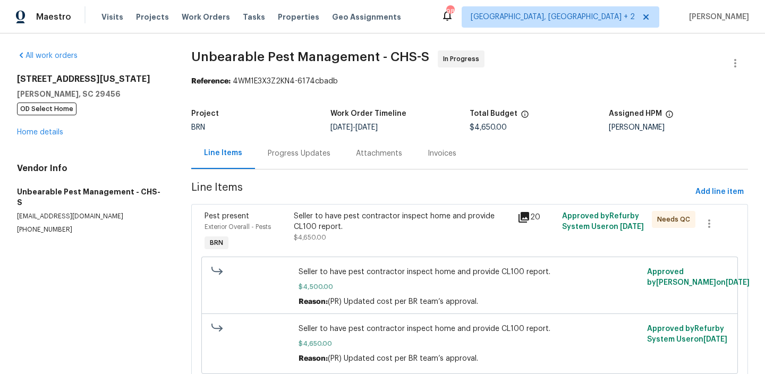
click at [302, 150] on div "Progress Updates" at bounding box center [299, 153] width 63 height 11
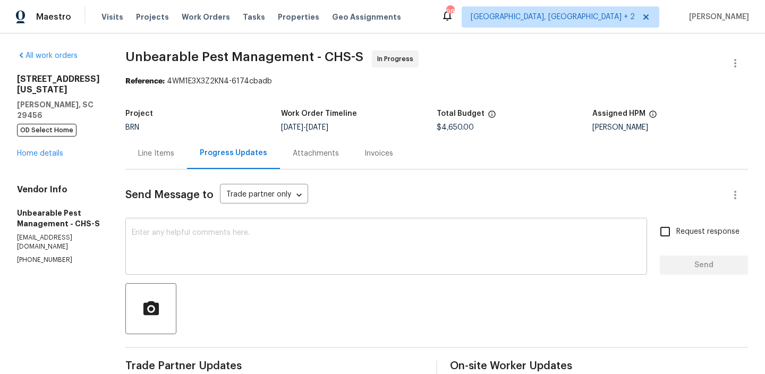
click at [175, 241] on textarea at bounding box center [386, 247] width 509 height 37
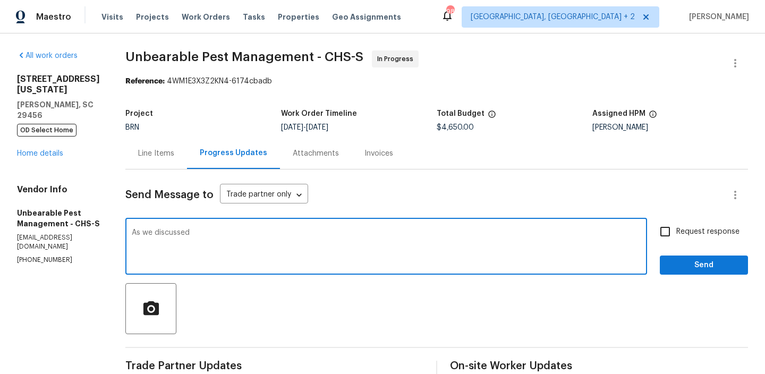
click at [25, 255] on p "[PHONE_NUMBER]" at bounding box center [58, 259] width 83 height 9
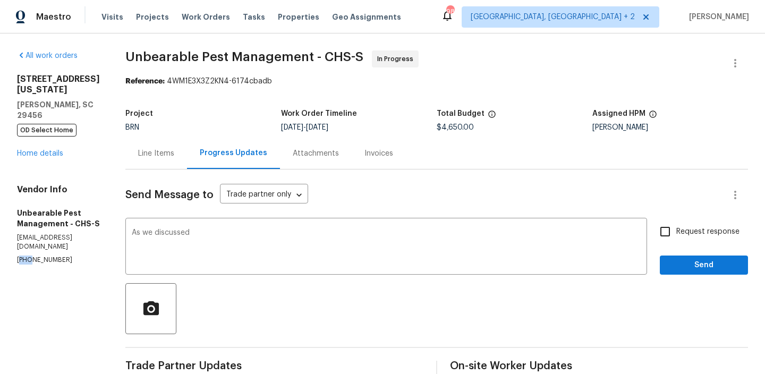
click at [25, 255] on p "[PHONE_NUMBER]" at bounding box center [58, 259] width 83 height 9
copy p "[PHONE_NUMBER]"
click at [240, 241] on textarea "As we discussed" at bounding box center [386, 247] width 509 height 37
paste textarea "[PHONE_NUMBER]"
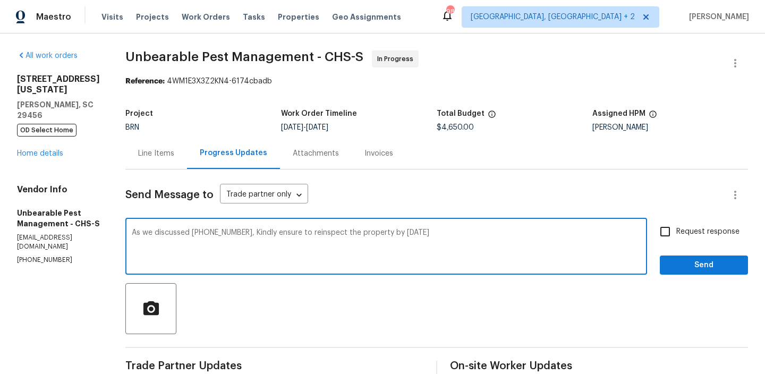
type textarea "As we discussed [PHONE_NUMBER], Kindly ensure to reinspect the property by [DAT…"
click at [676, 236] on input "Request response" at bounding box center [665, 231] width 22 height 22
checkbox input "true"
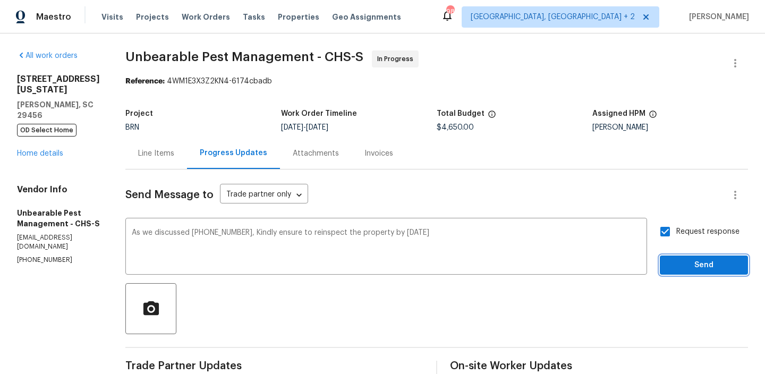
click at [673, 262] on span "Send" at bounding box center [703, 265] width 71 height 13
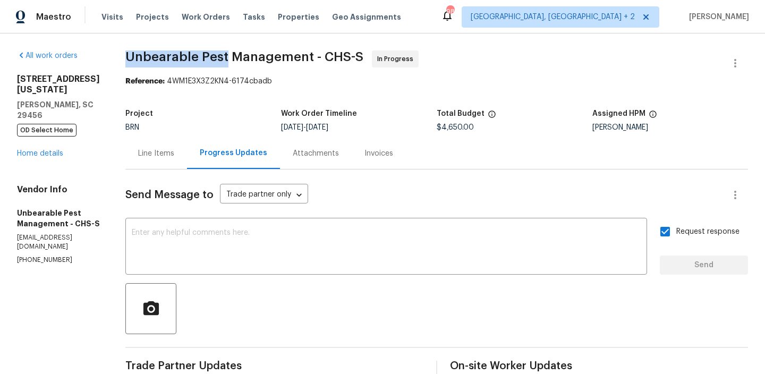
drag, startPoint x: 126, startPoint y: 52, endPoint x: 226, endPoint y: 56, distance: 100.5
click at [226, 56] on span "Unbearable Pest Management - CHS-S" at bounding box center [244, 56] width 238 height 13
copy span "Unbearable Pest"
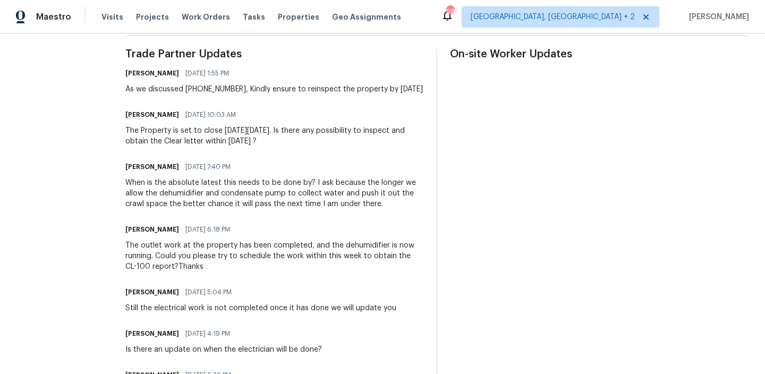
scroll to position [314, 0]
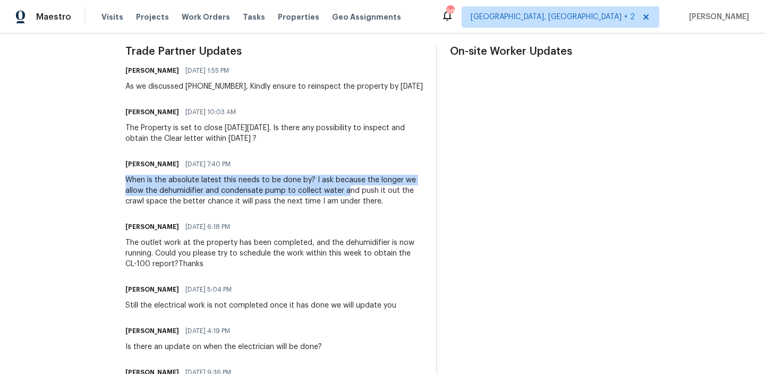
drag, startPoint x: 125, startPoint y: 190, endPoint x: 347, endPoint y: 206, distance: 222.5
click at [347, 206] on div "When is the absolute latest this needs to be done by? I ask because the longer …" at bounding box center [274, 191] width 298 height 32
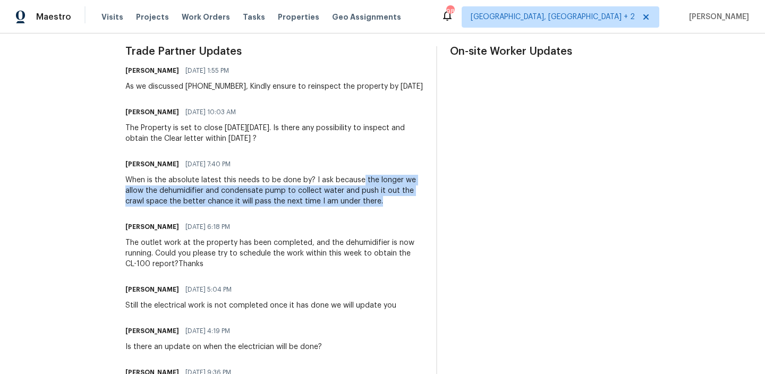
drag, startPoint x: 360, startPoint y: 191, endPoint x: 382, endPoint y: 212, distance: 31.2
click at [382, 207] on div "When is the absolute latest this needs to be done by? I ask because the longer …" at bounding box center [274, 191] width 298 height 32
copy div "the longer we allow the dehumidifier and condensate pump to collect water and p…"
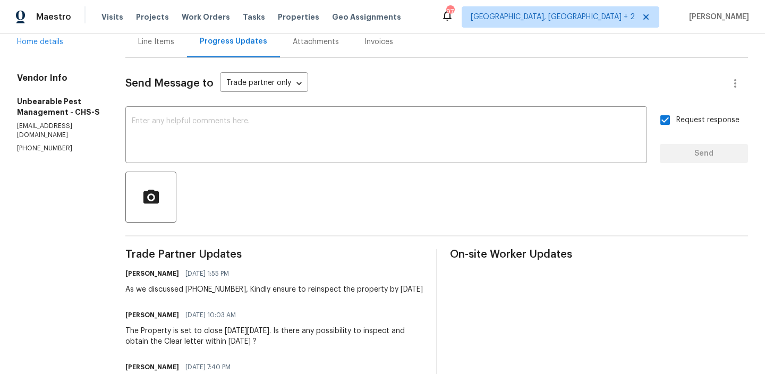
scroll to position [0, 0]
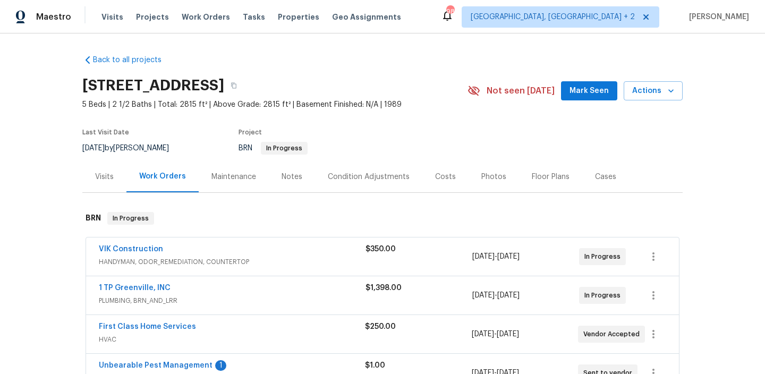
scroll to position [140, 0]
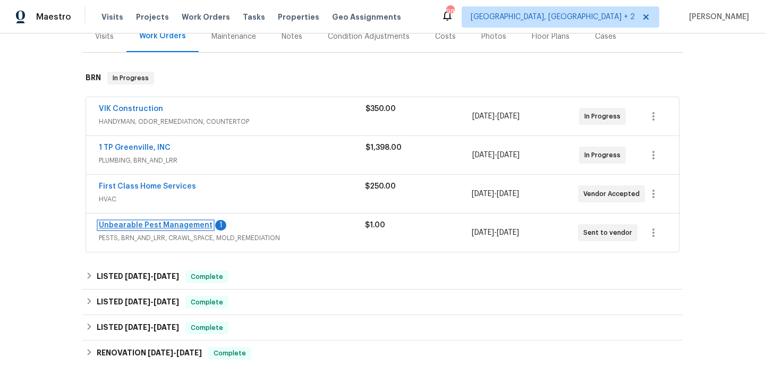
click at [140, 227] on link "Unbearable Pest Management" at bounding box center [156, 224] width 114 height 7
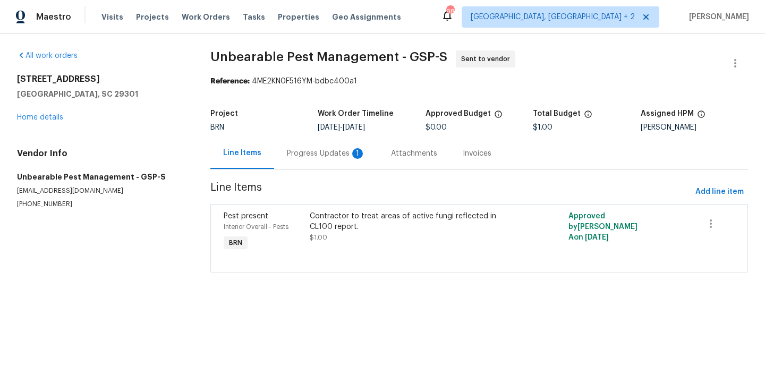
click at [287, 150] on div "Progress Updates 1" at bounding box center [326, 153] width 79 height 11
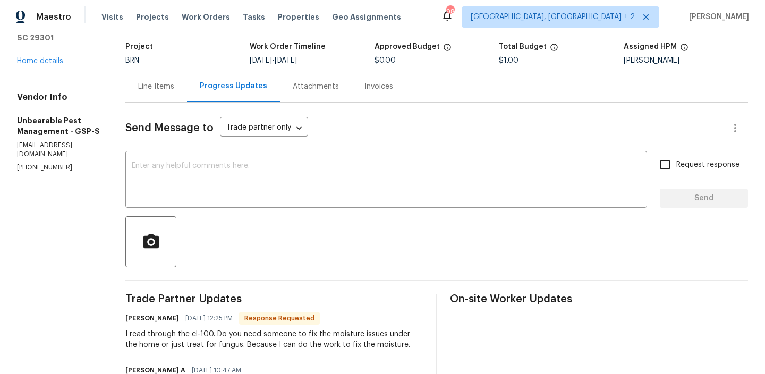
scroll to position [51, 0]
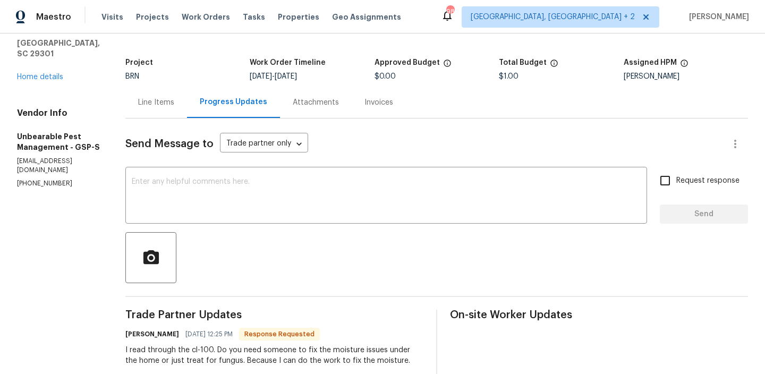
click at [143, 103] on div "Line Items" at bounding box center [156, 102] width 36 height 11
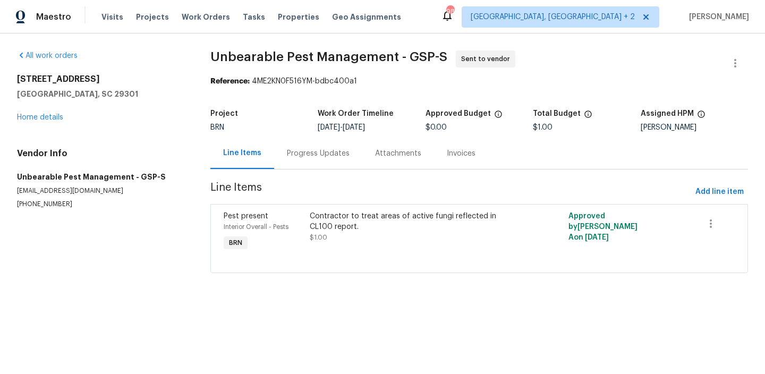
click at [346, 218] on div "Contractor to treat areas of active fungi reflected in CL100 report." at bounding box center [414, 221] width 209 height 21
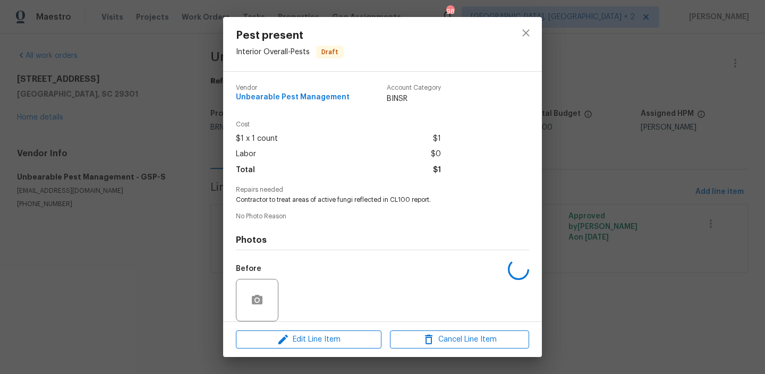
scroll to position [79, 0]
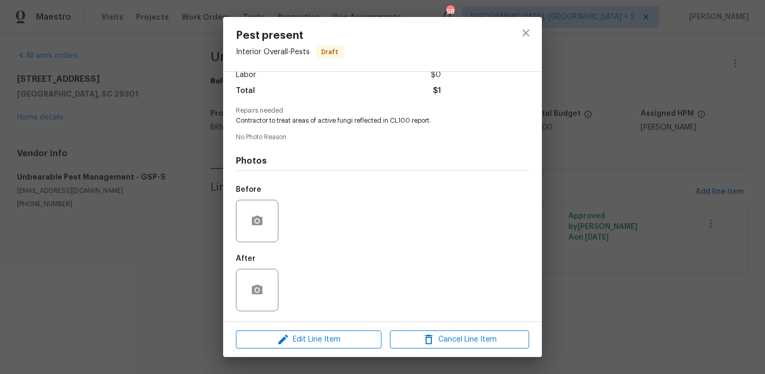
click at [268, 119] on span "Contractor to treat areas of active fungi reflected in CL100 report." at bounding box center [368, 120] width 264 height 9
click at [135, 90] on div "Pest present Interior Overall - Pests Draft Vendor Unbearable Pest Management A…" at bounding box center [382, 187] width 765 height 374
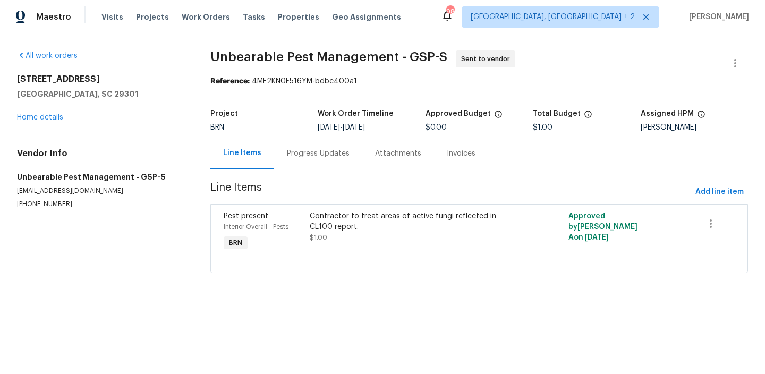
click at [46, 113] on div "909 Burkshire Ct Spartanburg, SC 29301 Home details" at bounding box center [101, 98] width 168 height 49
click at [30, 121] on div "909 Burkshire Ct Spartanburg, SC 29301 Home details" at bounding box center [101, 98] width 168 height 49
click at [45, 119] on link "Home details" at bounding box center [40, 117] width 46 height 7
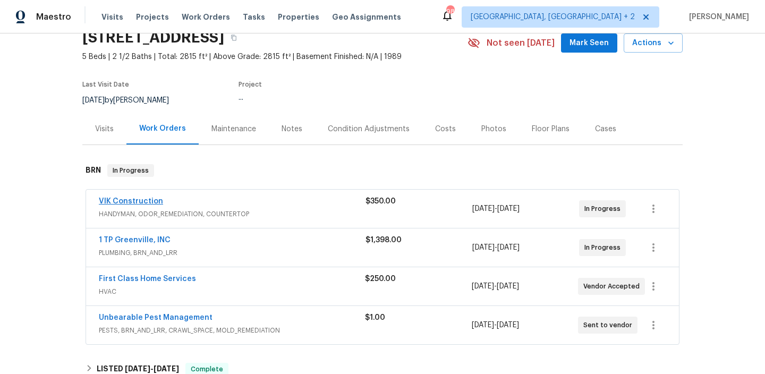
scroll to position [65, 0]
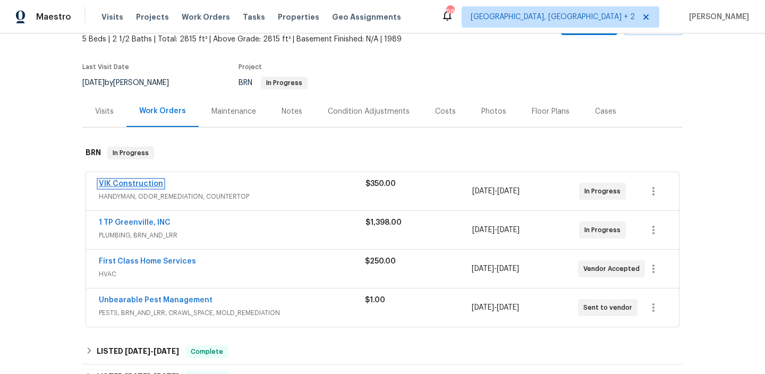
click at [123, 181] on link "VIK Construction" at bounding box center [131, 183] width 64 height 7
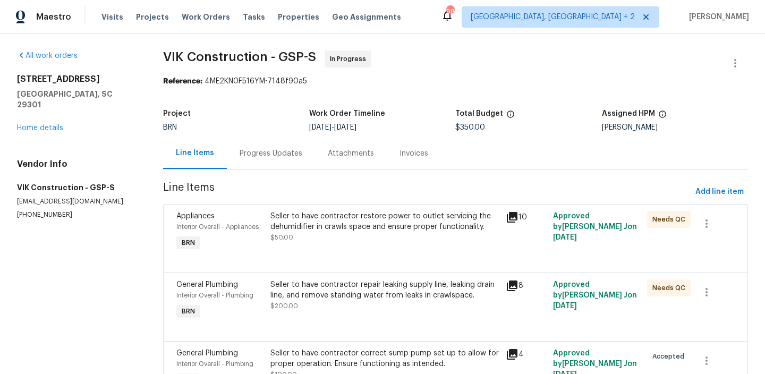
scroll to position [66, 0]
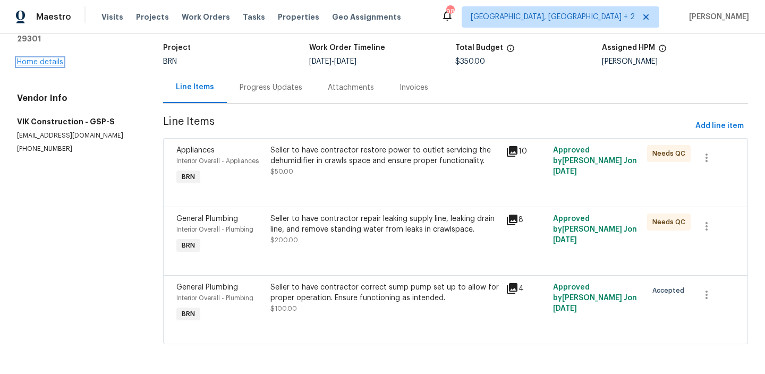
click at [46, 58] on link "Home details" at bounding box center [40, 61] width 46 height 7
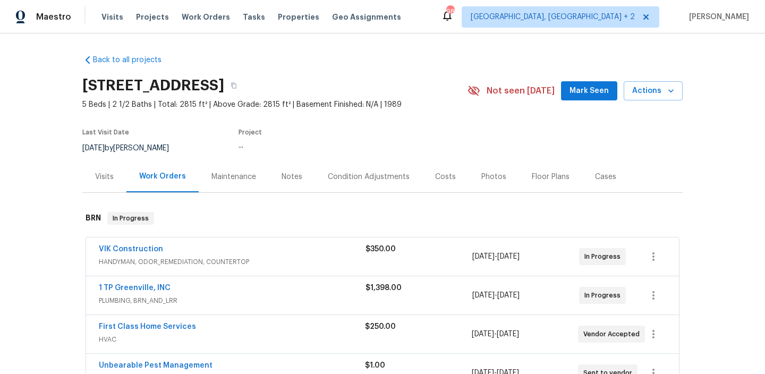
scroll to position [92, 0]
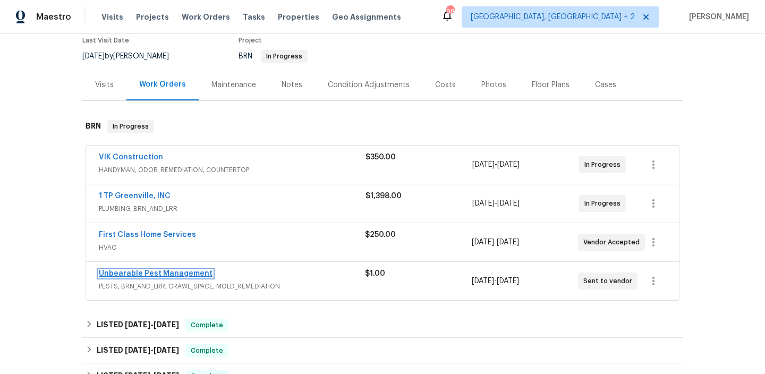
click at [135, 275] on link "Unbearable Pest Management" at bounding box center [156, 273] width 114 height 7
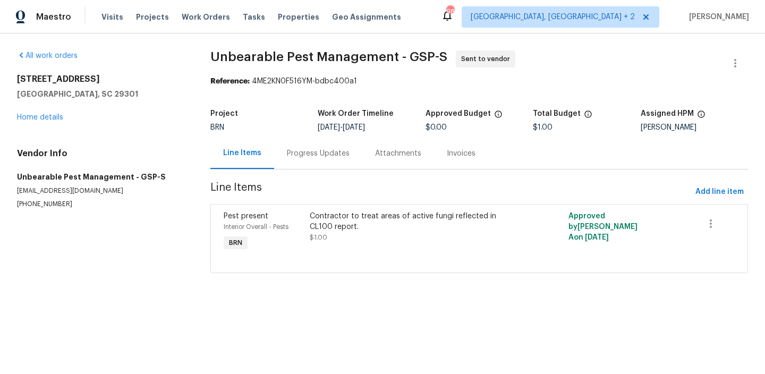
click at [304, 160] on div "Progress Updates" at bounding box center [318, 153] width 88 height 31
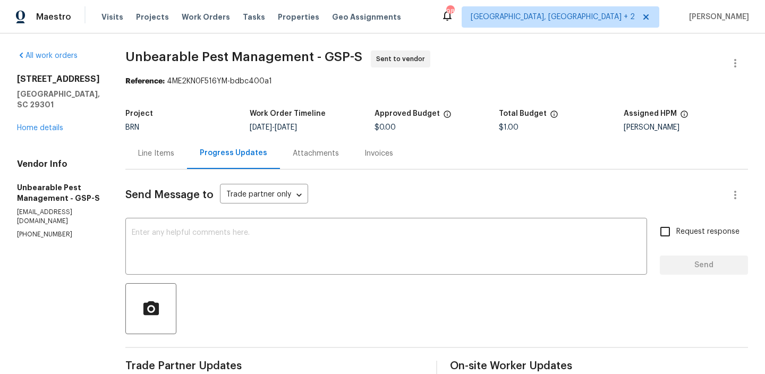
click at [147, 158] on div "Line Items" at bounding box center [156, 153] width 36 height 11
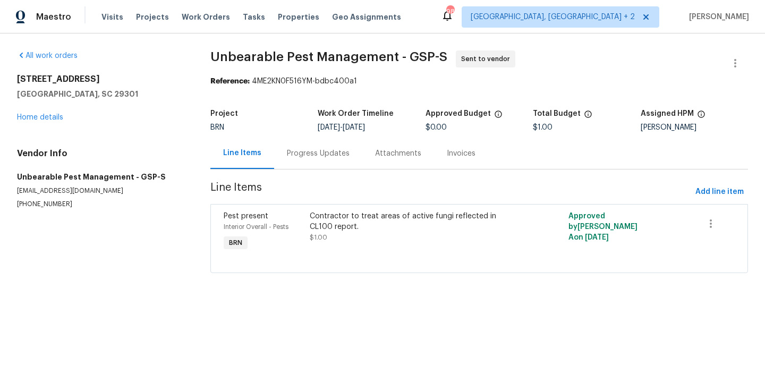
click at [321, 255] on div at bounding box center [479, 259] width 511 height 13
click at [307, 149] on div "Progress Updates" at bounding box center [318, 153] width 63 height 11
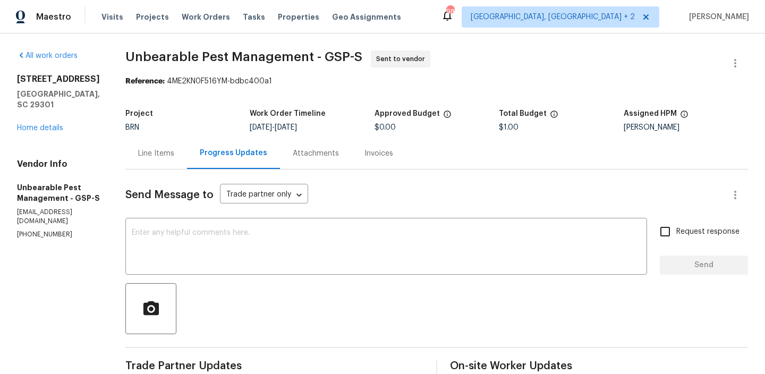
click at [157, 143] on div "Line Items" at bounding box center [156, 153] width 62 height 31
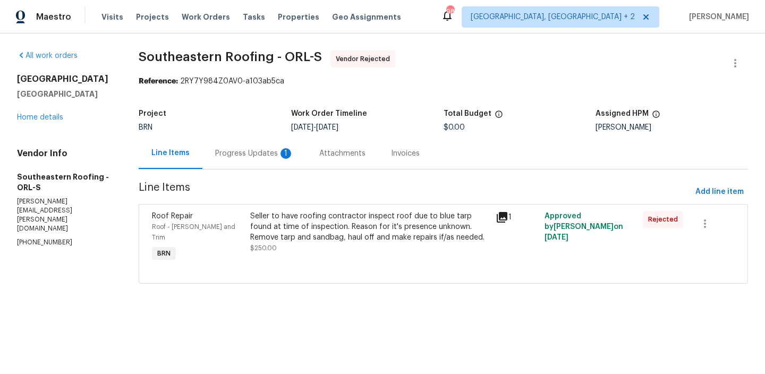
click at [247, 156] on div "Progress Updates 1" at bounding box center [254, 153] width 79 height 11
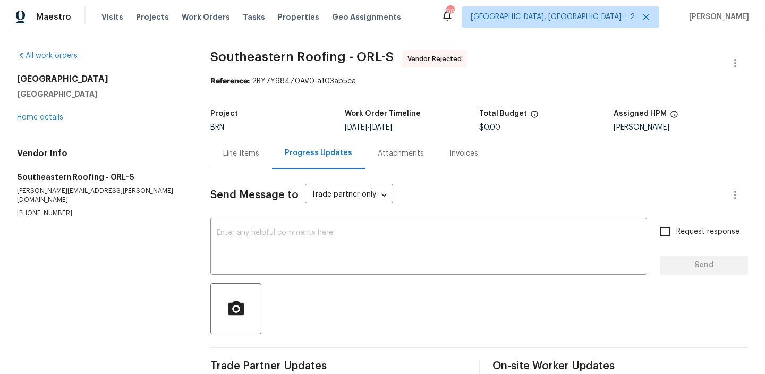
scroll to position [146, 0]
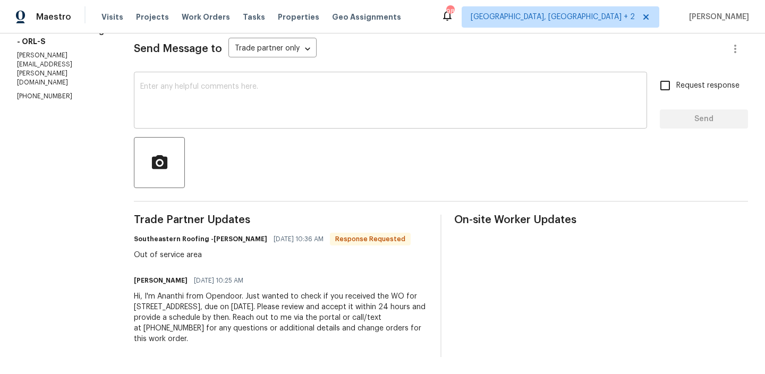
click at [177, 92] on textarea at bounding box center [390, 101] width 500 height 37
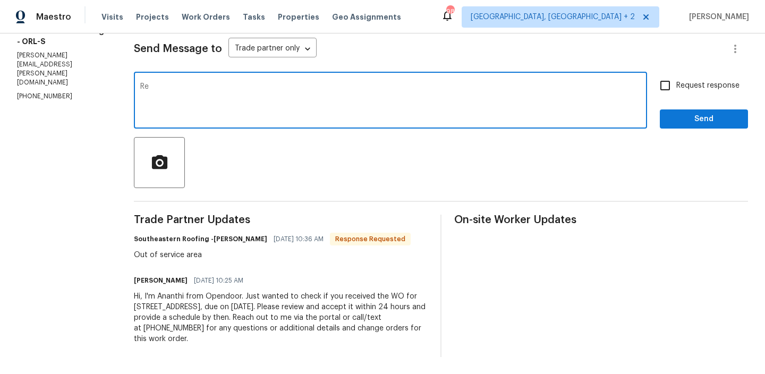
type textarea "R"
type textarea "T"
type textarea "Reassigning the WO, Thanks"
click at [675, 88] on input "Request response" at bounding box center [665, 85] width 22 height 22
checkbox input "true"
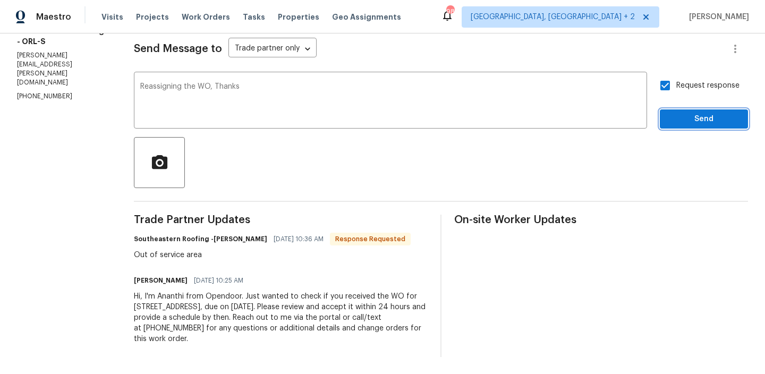
click at [673, 111] on button "Send" at bounding box center [704, 119] width 88 height 20
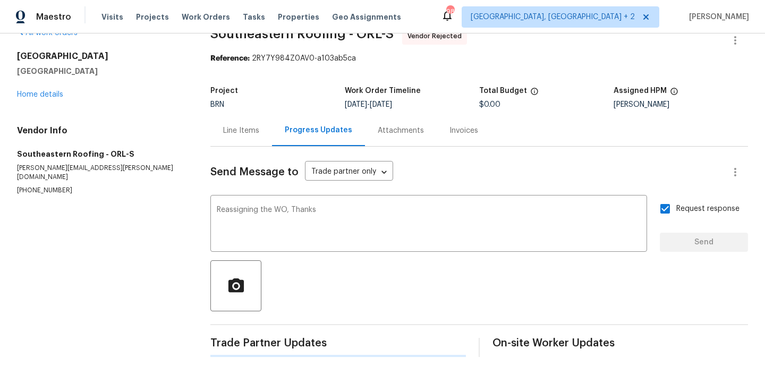
scroll to position [0, 0]
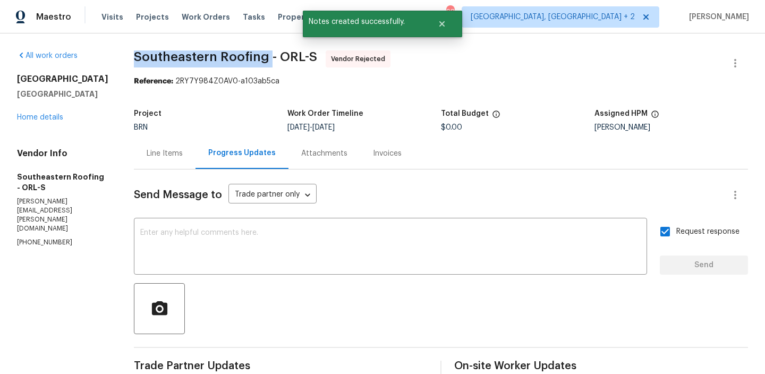
drag, startPoint x: 120, startPoint y: 59, endPoint x: 253, endPoint y: 59, distance: 132.8
click at [253, 59] on span "Southeastern Roofing - ORL-S" at bounding box center [225, 56] width 183 height 13
copy span "Southeastern Roofing"
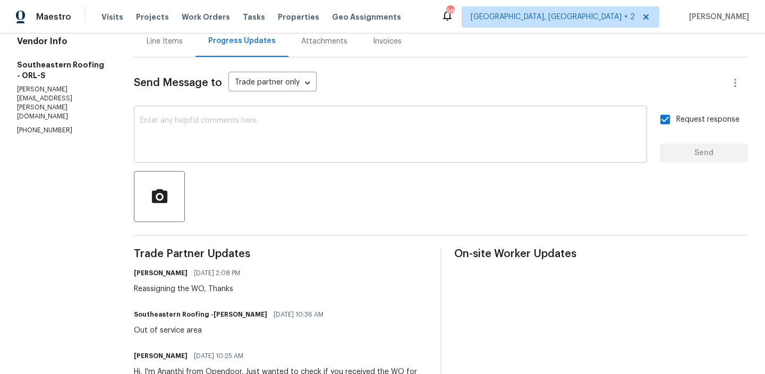
scroll to position [187, 0]
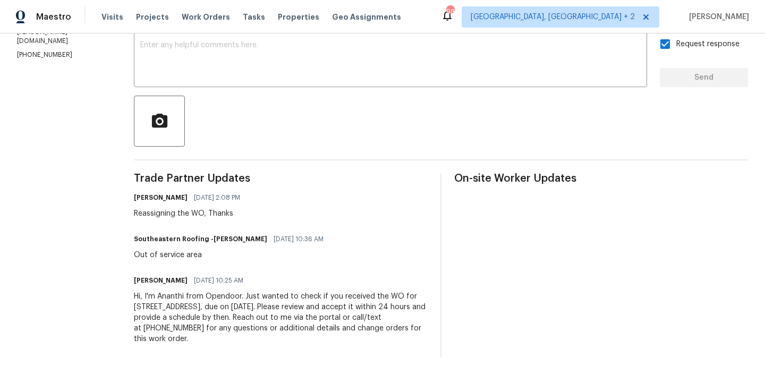
click at [138, 250] on div "Out of service area" at bounding box center [232, 255] width 196 height 11
copy div "Out of service area"
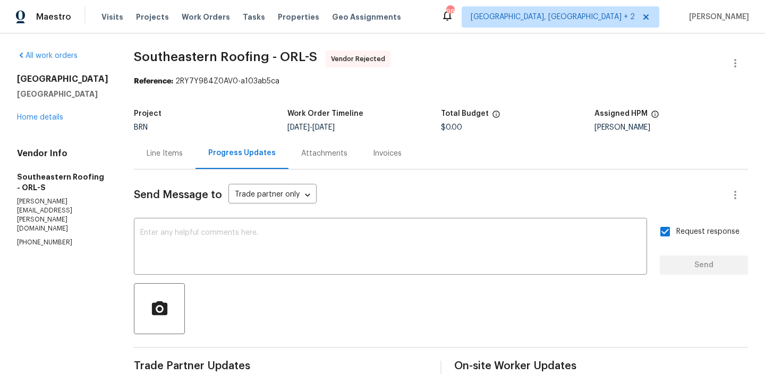
click at [719, 61] on span "Southeastern Roofing - ORL-S Vendor Rejected" at bounding box center [428, 62] width 588 height 25
click at [736, 61] on icon "button" at bounding box center [735, 63] width 13 height 13
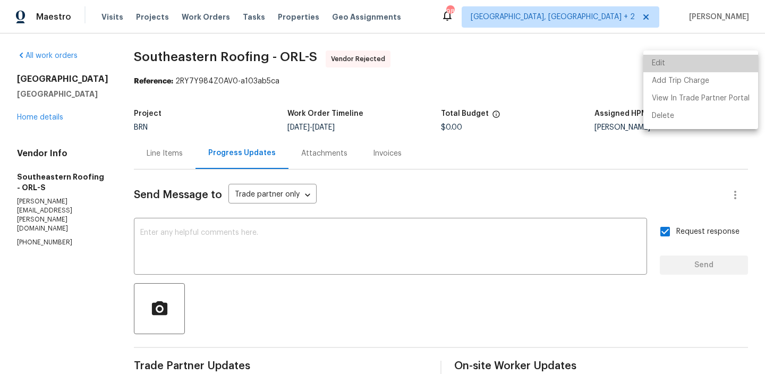
click at [704, 61] on li "Edit" at bounding box center [700, 64] width 115 height 18
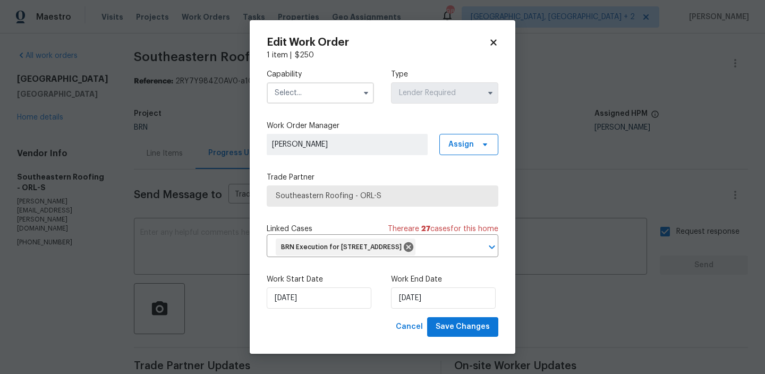
click at [301, 92] on input "text" at bounding box center [320, 92] width 107 height 21
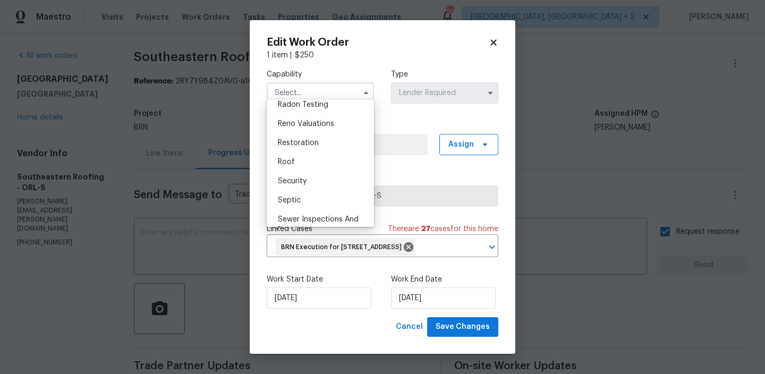
scroll to position [1055, 0]
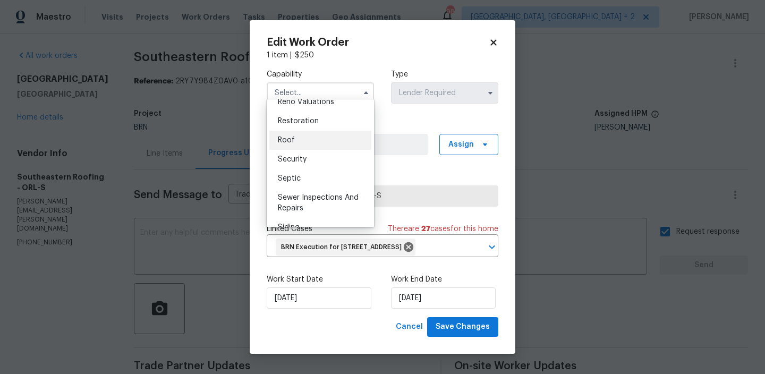
click at [295, 141] on div "Roof" at bounding box center [320, 140] width 102 height 19
type input "Roof"
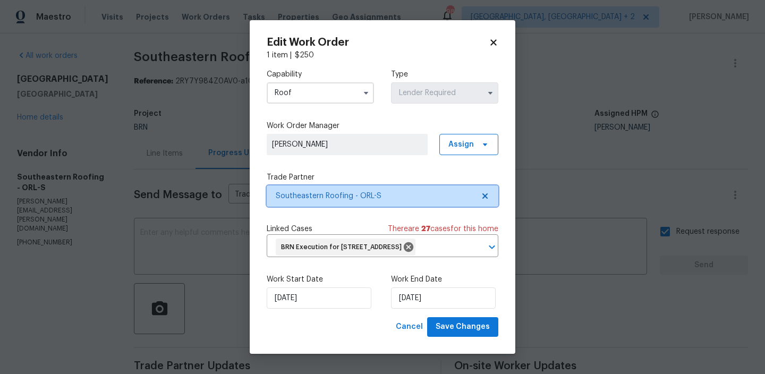
click at [303, 191] on span "Southeastern Roofing - ORL-S" at bounding box center [375, 196] width 198 height 11
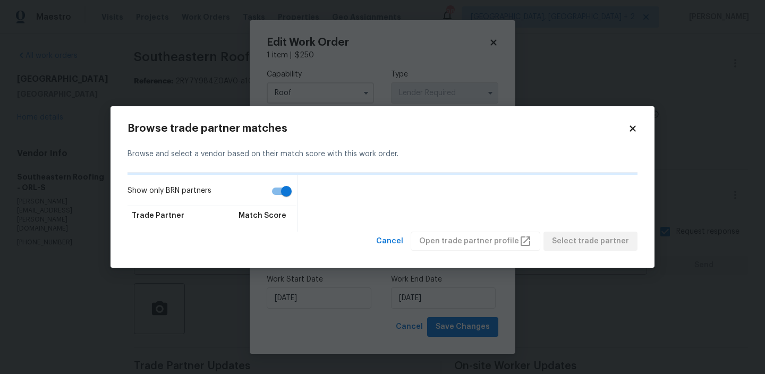
click at [277, 190] on input "Show only BRN partners" at bounding box center [286, 191] width 61 height 20
checkbox input "false"
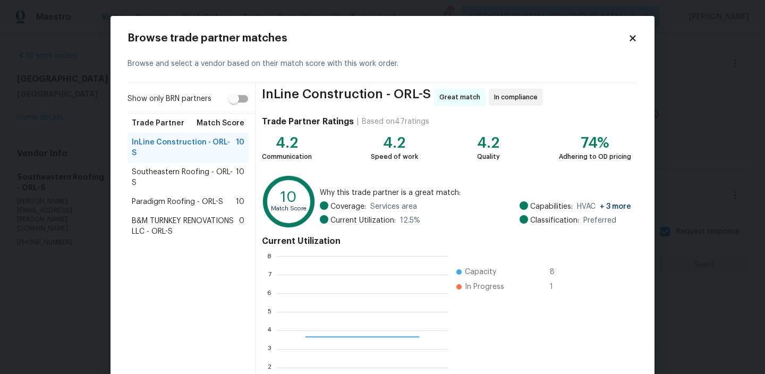
scroll to position [149, 170]
click at [151, 196] on span "Paradigm Roofing - ORL-S" at bounding box center [177, 201] width 91 height 11
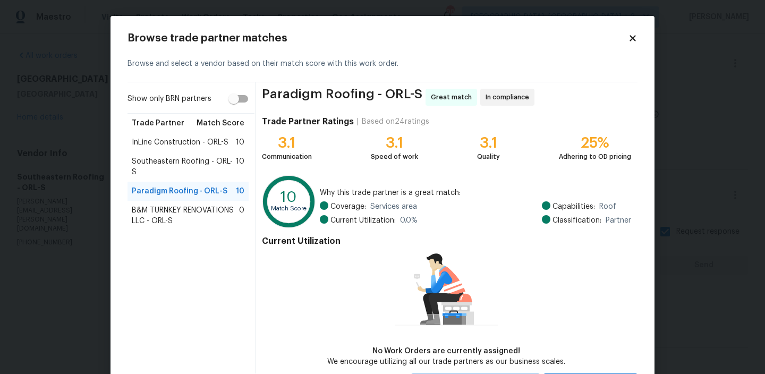
scroll to position [51, 0]
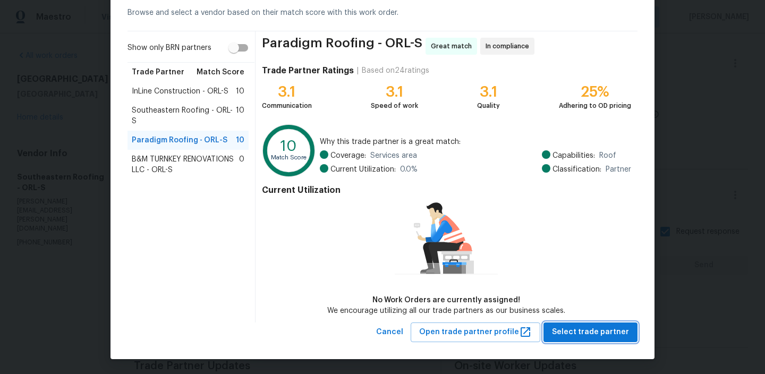
click at [563, 329] on span "Select trade partner" at bounding box center [590, 332] width 77 height 13
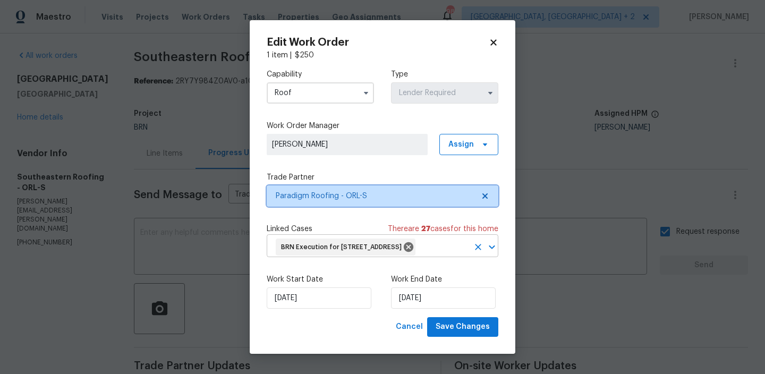
scroll to position [0, 0]
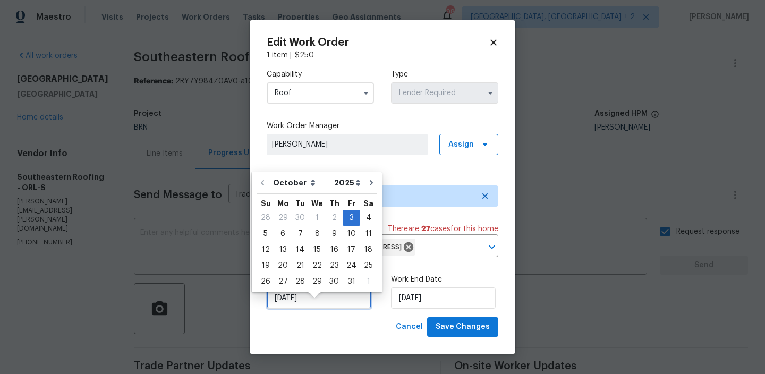
click at [321, 309] on input "[DATE]" at bounding box center [319, 297] width 105 height 21
click at [455, 333] on span "Save Changes" at bounding box center [462, 326] width 54 height 13
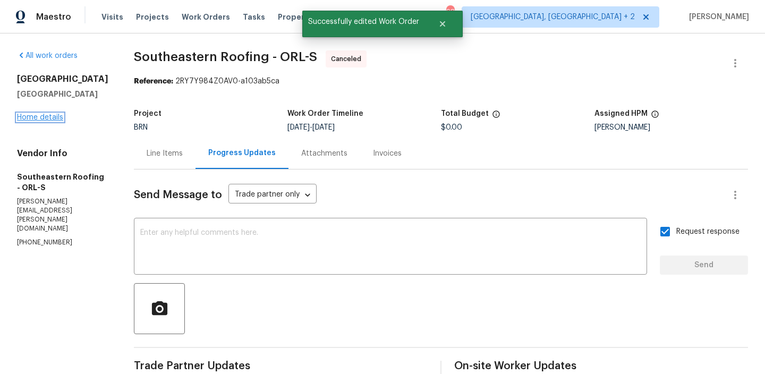
click at [45, 121] on link "Home details" at bounding box center [40, 117] width 46 height 7
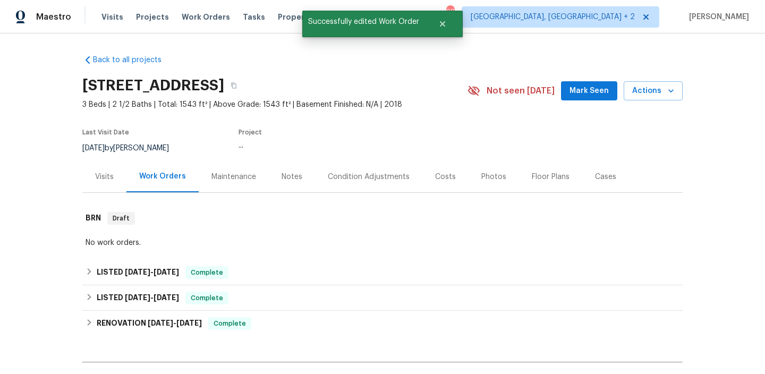
scroll to position [98, 0]
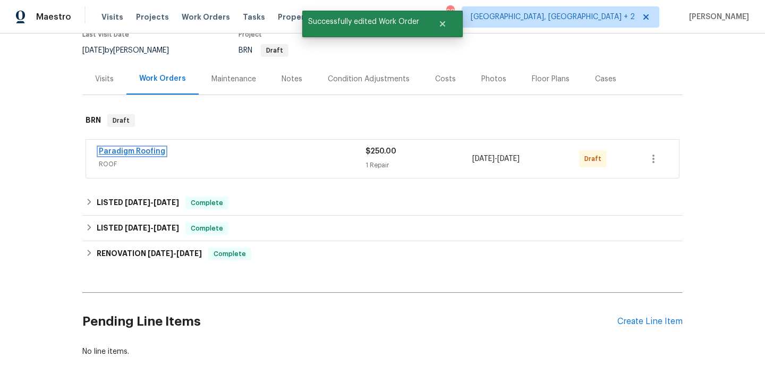
click at [112, 150] on link "Paradigm Roofing" at bounding box center [132, 151] width 66 height 7
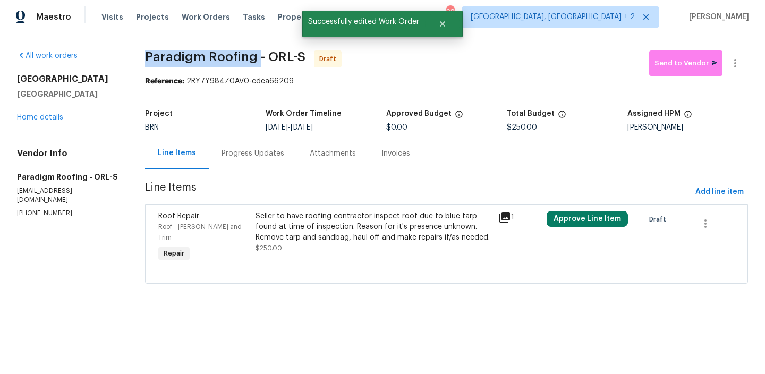
drag, startPoint x: 144, startPoint y: 57, endPoint x: 260, endPoint y: 57, distance: 115.8
click at [260, 57] on div "All work orders [STREET_ADDRESS] Home details Vendor Info Paradigm Roofing - OR…" at bounding box center [382, 173] width 765 height 280
copy span "Paradigm Roofing"
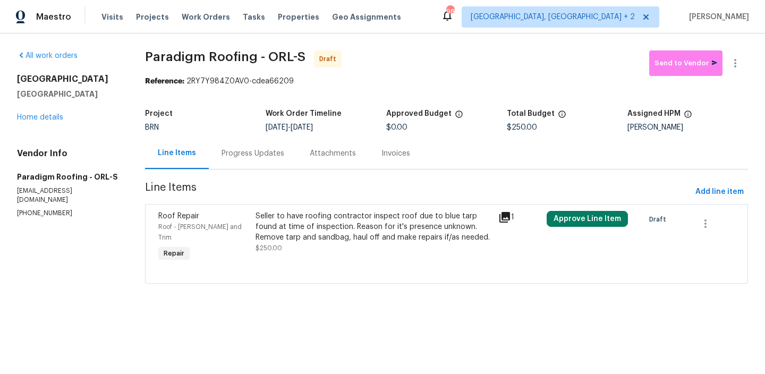
click at [261, 156] on div "Progress Updates" at bounding box center [252, 153] width 63 height 11
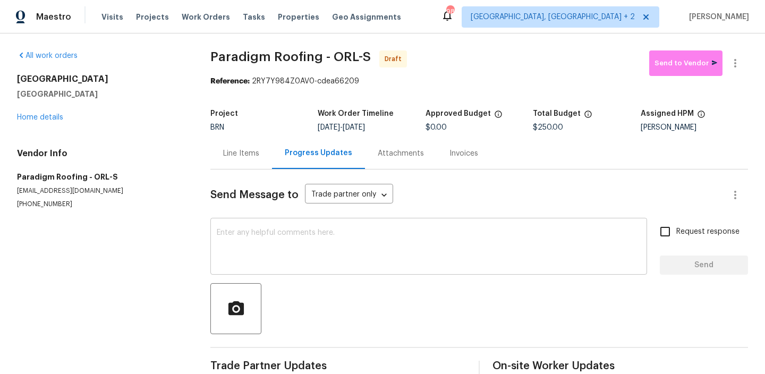
click at [287, 238] on textarea at bounding box center [429, 247] width 424 height 37
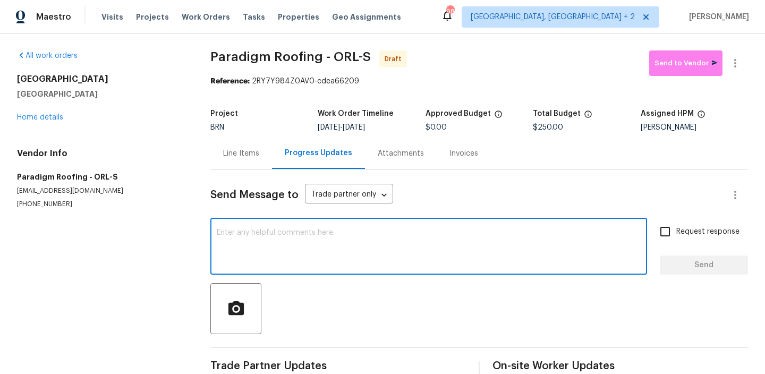
paste textarea "Hi, I'm Ananthi from Opendoor. Just wanted to check if you received the WO for …"
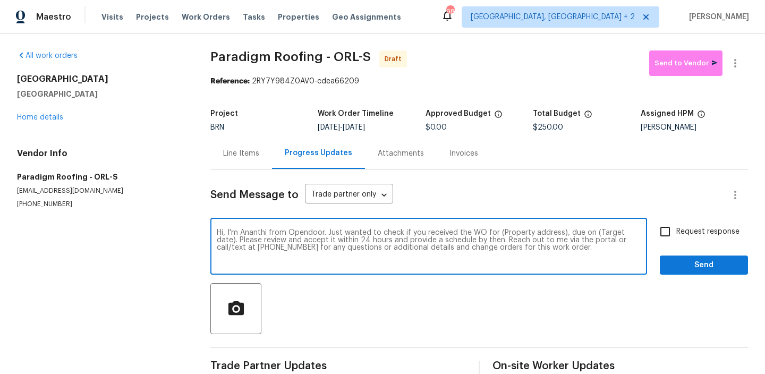
drag, startPoint x: 559, startPoint y: 235, endPoint x: 495, endPoint y: 234, distance: 64.3
click at [495, 234] on textarea "Hi, I'm Ananthi from Opendoor. Just wanted to check if you received the WO for …" at bounding box center [429, 247] width 424 height 37
paste textarea "[STREET_ADDRESS]"
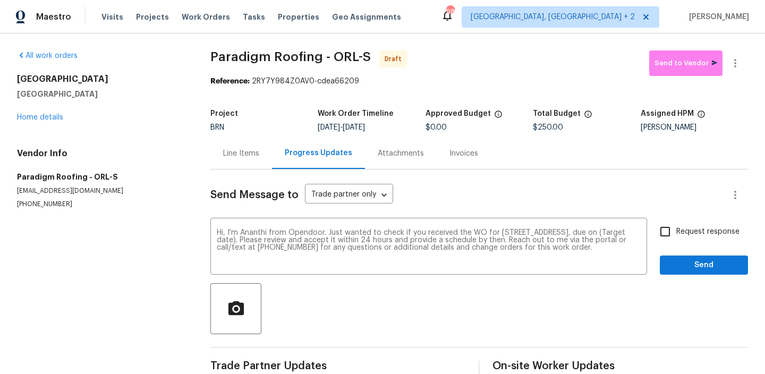
drag, startPoint x: 357, startPoint y: 129, endPoint x: 401, endPoint y: 126, distance: 44.7
click at [402, 126] on div "[DATE] - [DATE]" at bounding box center [371, 127] width 107 height 7
copy span "[DATE]"
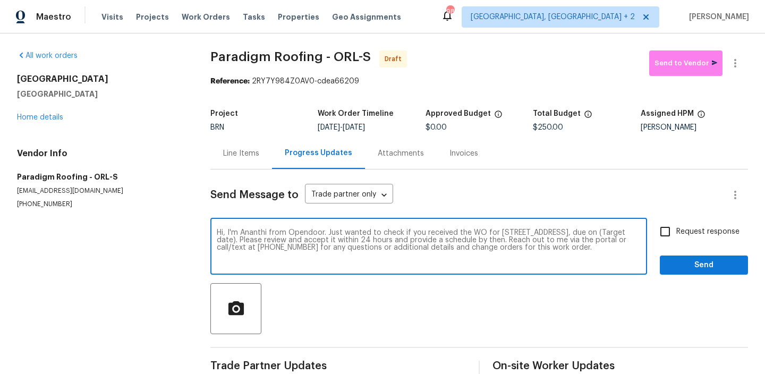
drag, startPoint x: 322, startPoint y: 239, endPoint x: 303, endPoint y: 239, distance: 19.6
click at [303, 239] on textarea "Hi, I'm Ananthi from Opendoor. Just wanted to check if you received the WO for …" at bounding box center [429, 247] width 424 height 37
click at [294, 239] on textarea "Hi, I'm Ananthi from Opendoor. Just wanted to check if you received the WO for …" at bounding box center [429, 247] width 424 height 37
drag, startPoint x: 321, startPoint y: 241, endPoint x: 279, endPoint y: 241, distance: 41.4
click at [279, 241] on textarea "Hi, I'm Ananthi from Opendoor. Just wanted to check if you received the WO for …" at bounding box center [429, 247] width 424 height 37
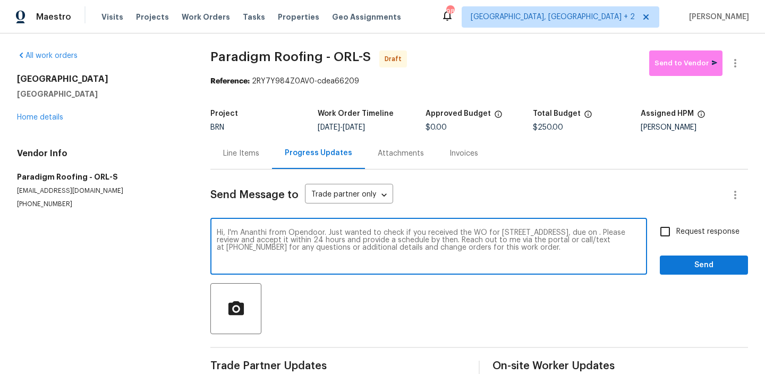
paste textarea "[DATE]"
type textarea "Hi, I'm Ananthi from Opendoor. Just wanted to check if you received the WO for …"
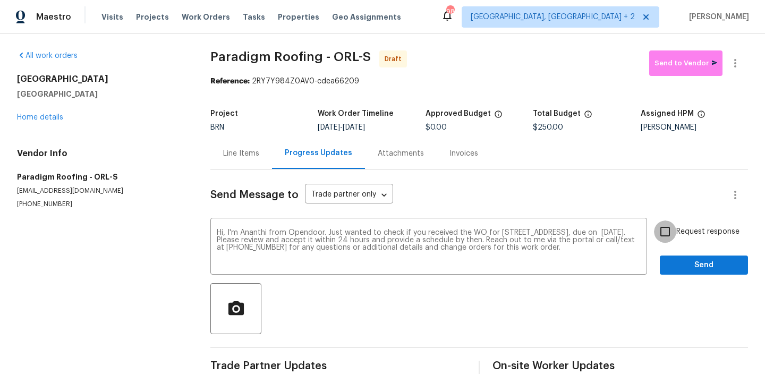
click at [663, 230] on input "Request response" at bounding box center [665, 231] width 22 height 22
checkbox input "true"
click at [671, 260] on span "Send" at bounding box center [703, 265] width 71 height 13
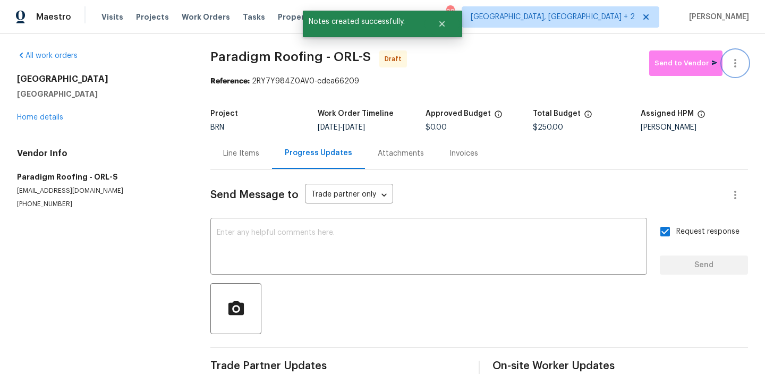
click at [731, 55] on button "button" at bounding box center [734, 62] width 25 height 25
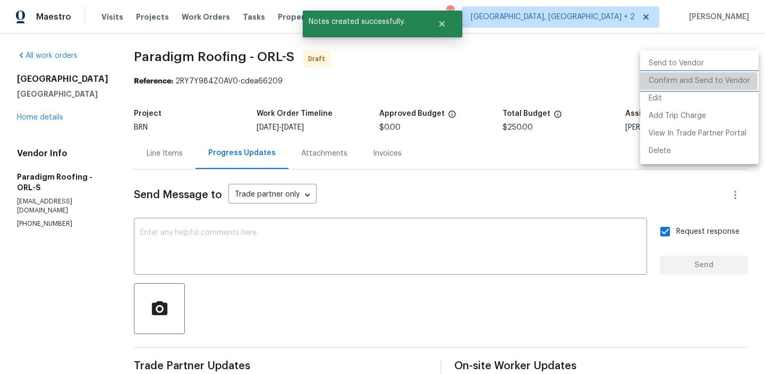
click at [681, 82] on li "Confirm and Send to Vendor" at bounding box center [699, 81] width 118 height 18
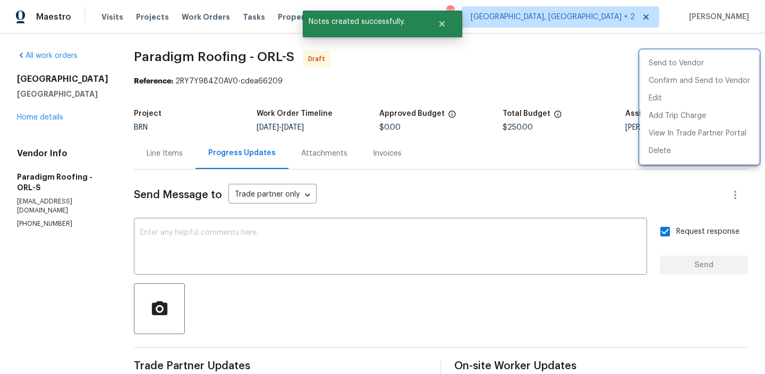
click at [144, 98] on div at bounding box center [382, 187] width 765 height 374
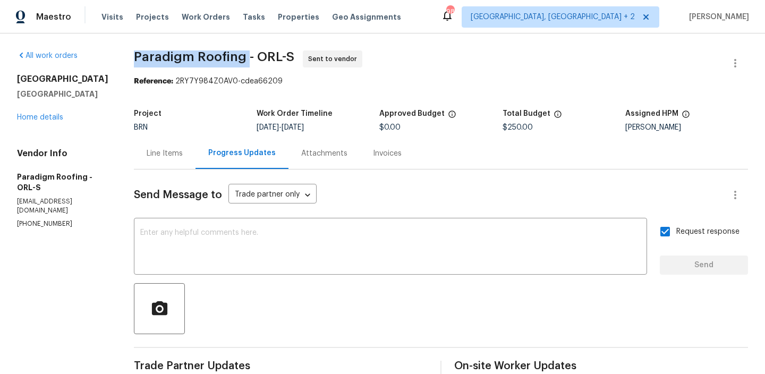
drag, startPoint x: 127, startPoint y: 58, endPoint x: 242, endPoint y: 56, distance: 114.2
click at [242, 56] on div "All work orders [STREET_ADDRESS] Home details Vendor Info Paradigm Roofing - OR…" at bounding box center [382, 255] width 765 height 445
copy span "Paradigm Roofing"
click at [170, 87] on div "Reference: 2RY7Y984Z0AV0-cdea66209" at bounding box center [441, 81] width 614 height 11
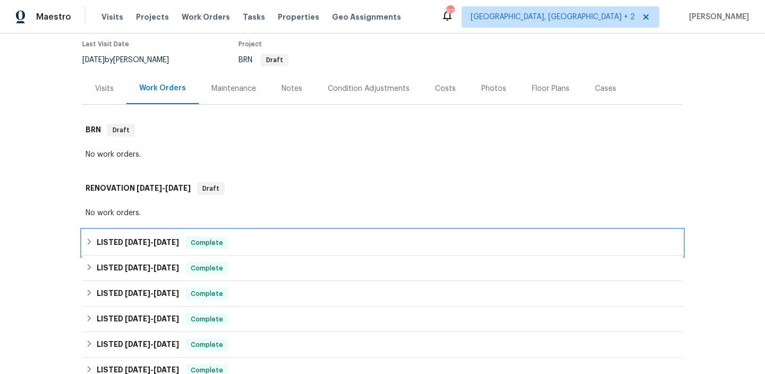
click at [133, 243] on span "[DATE]" at bounding box center [137, 241] width 25 height 7
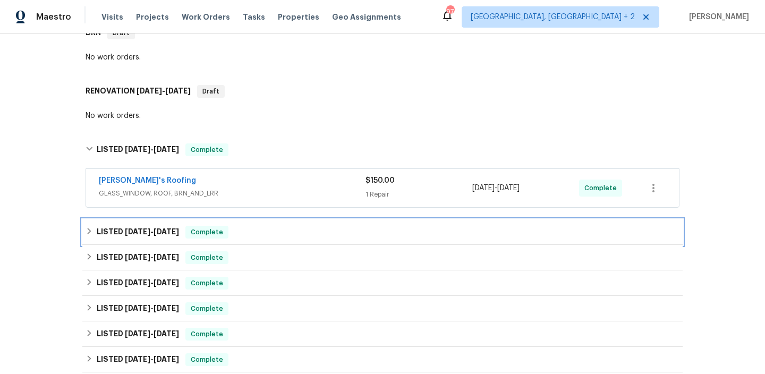
click at [156, 229] on span "6/20/25 - 8/28/25" at bounding box center [152, 231] width 54 height 7
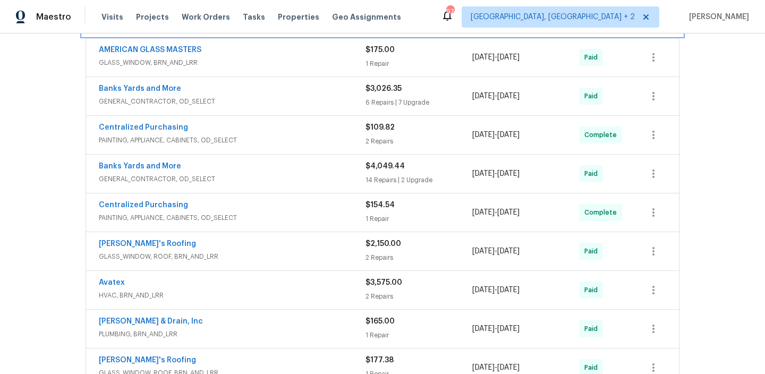
scroll to position [483, 0]
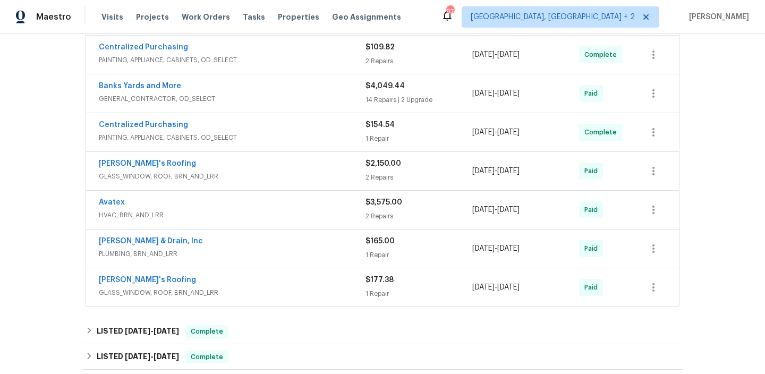
click at [149, 204] on div "Avatex" at bounding box center [232, 203] width 267 height 13
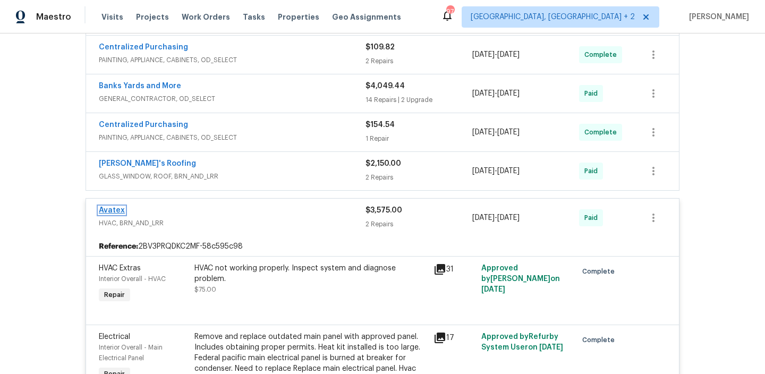
click at [121, 211] on link "Avatex" at bounding box center [112, 210] width 26 height 7
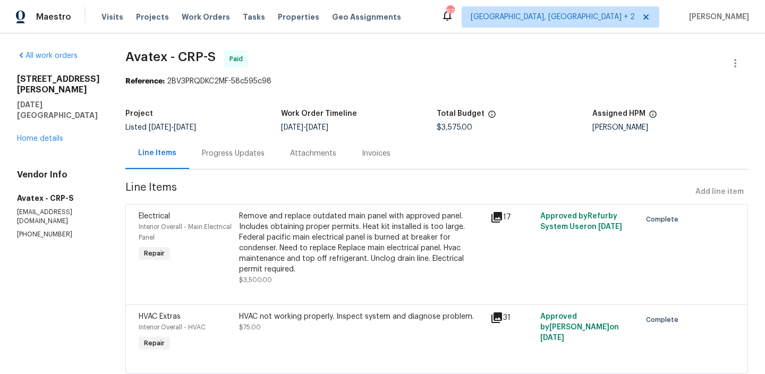
drag, startPoint x: 324, startPoint y: 127, endPoint x: 398, endPoint y: 127, distance: 74.3
click at [400, 128] on div "6/30/2025 - 7/3/2025" at bounding box center [359, 127] width 156 height 7
copy span "- 7/3/2025"
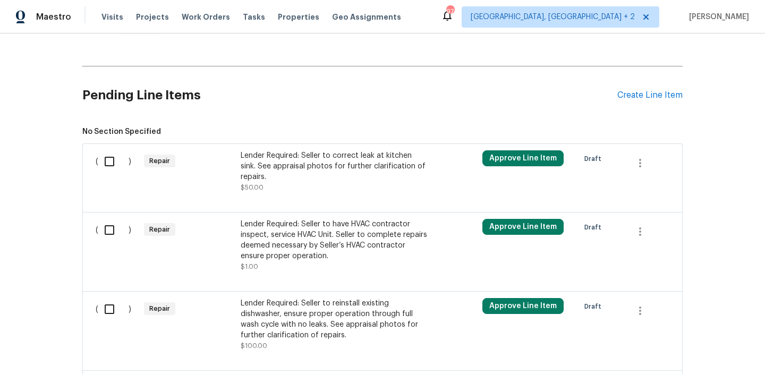
scroll to position [571, 0]
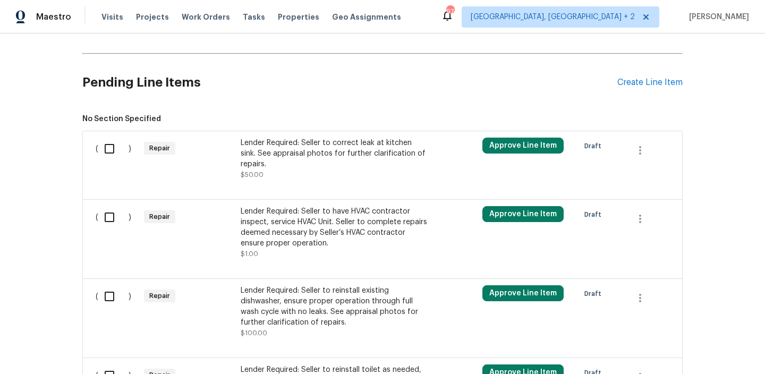
click at [279, 147] on div "Lender Required: Seller to correct leak at kitchen sink. See appraisal photos f…" at bounding box center [334, 154] width 187 height 32
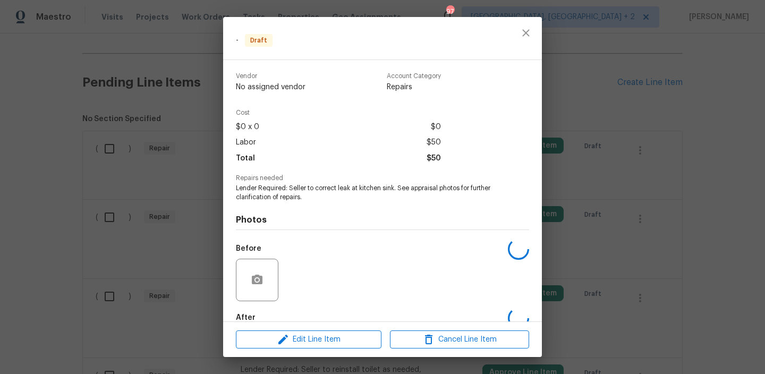
scroll to position [59, 0]
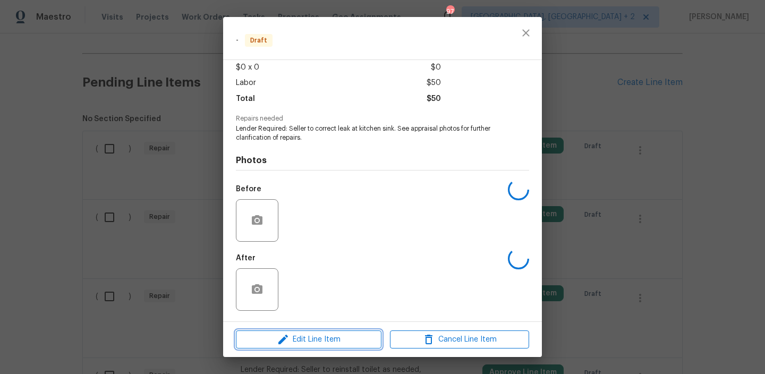
click at [311, 336] on span "Edit Line Item" at bounding box center [308, 339] width 139 height 13
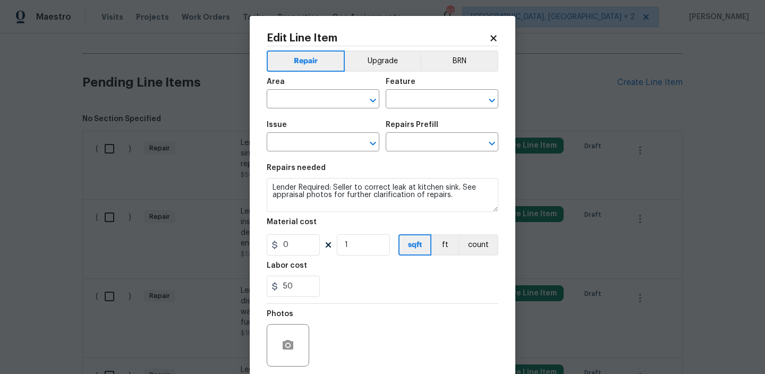
click at [458, 76] on div "Area ​ Feature ​" at bounding box center [383, 93] width 232 height 43
click at [457, 62] on button "BRN" at bounding box center [459, 62] width 78 height 21
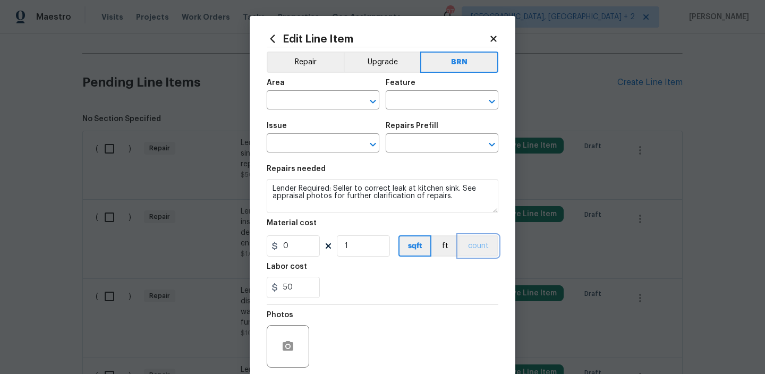
click at [486, 242] on button "count" at bounding box center [478, 245] width 40 height 21
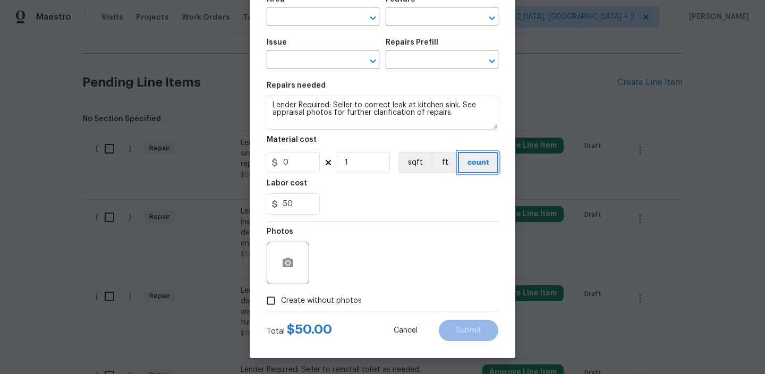
scroll to position [84, 0]
click at [292, 265] on icon "button" at bounding box center [288, 263] width 11 height 10
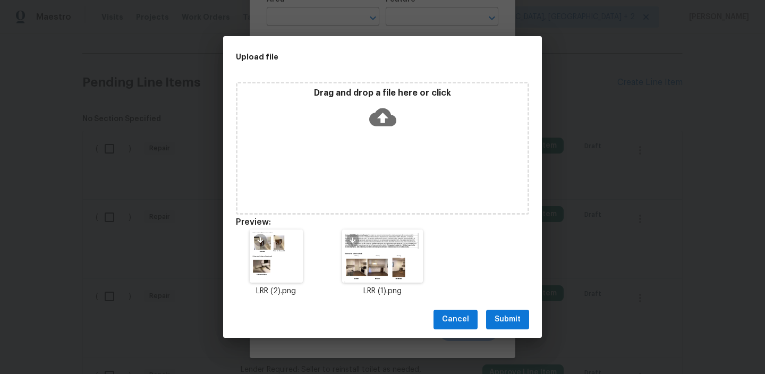
click at [502, 315] on span "Submit" at bounding box center [507, 319] width 26 height 13
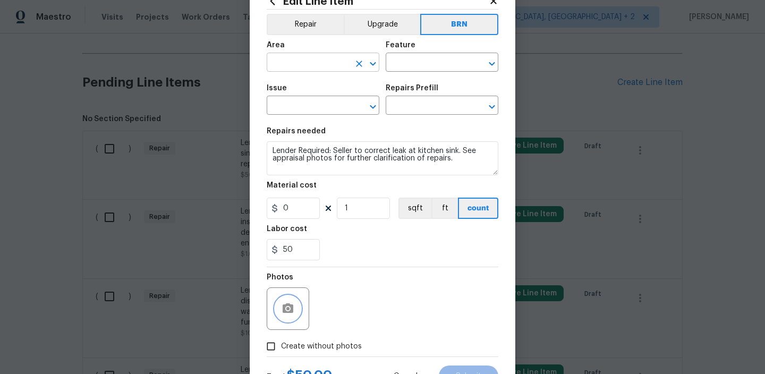
scroll to position [29, 0]
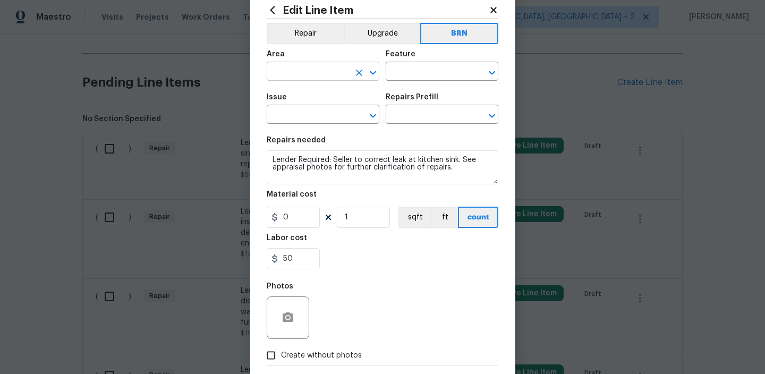
click at [280, 70] on input "text" at bounding box center [308, 72] width 83 height 16
type input "int"
type input "e"
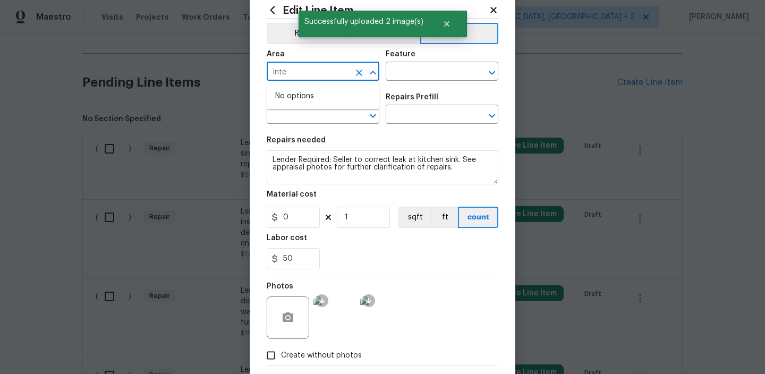
type input "inter"
click at [313, 92] on li "Interior Addition" at bounding box center [323, 97] width 113 height 18
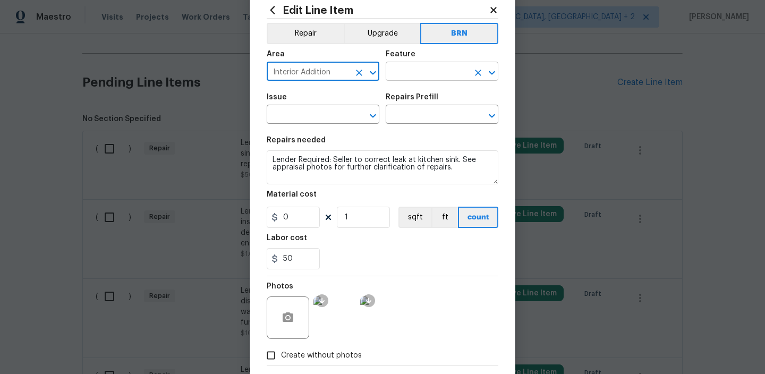
type input "Interior Addition"
click at [404, 70] on input "text" at bounding box center [427, 72] width 83 height 16
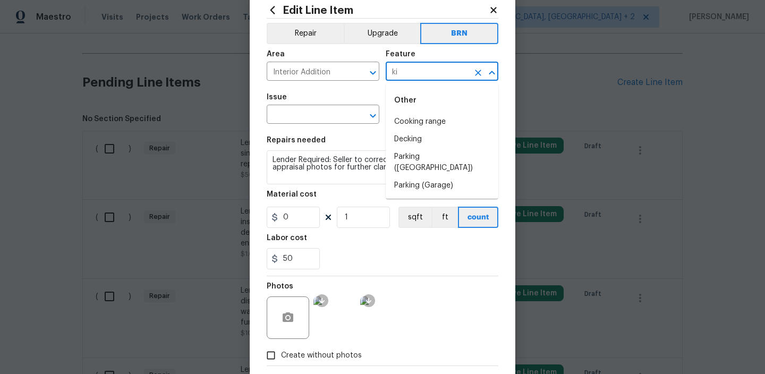
type input "k"
click at [407, 122] on li "Sink" at bounding box center [442, 122] width 113 height 18
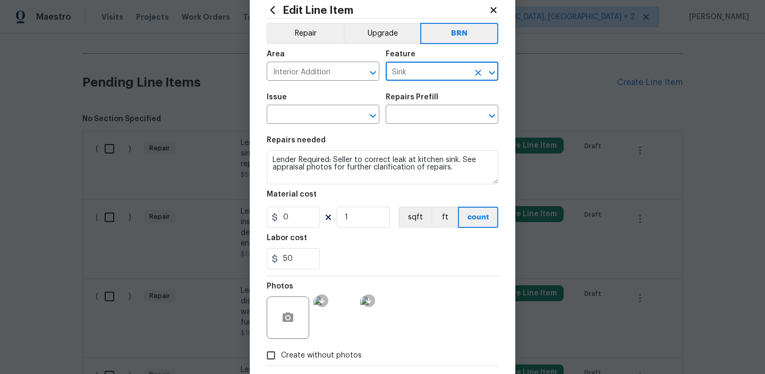
type input "Sink"
click at [301, 105] on div "Issue" at bounding box center [323, 100] width 113 height 14
click at [283, 117] on input "text" at bounding box center [308, 115] width 83 height 16
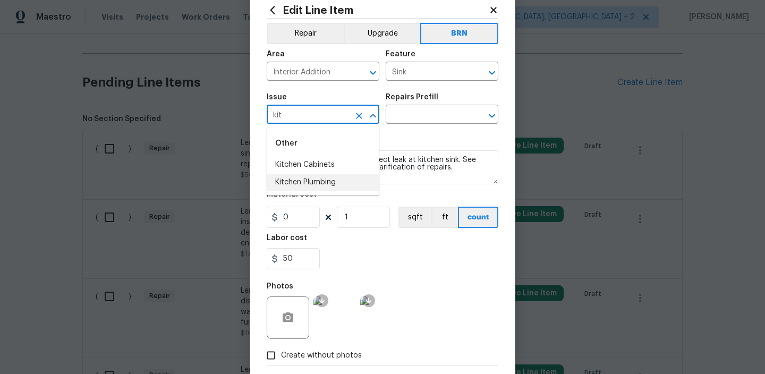
click at [297, 180] on li "Kitchen Plumbing" at bounding box center [323, 183] width 113 height 18
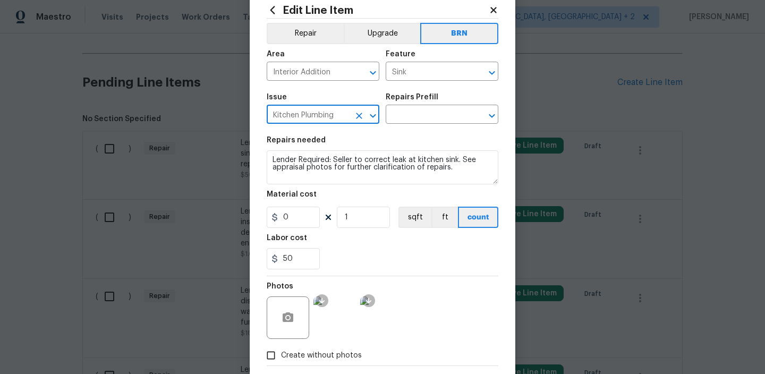
type input "Kitchen Plumbing"
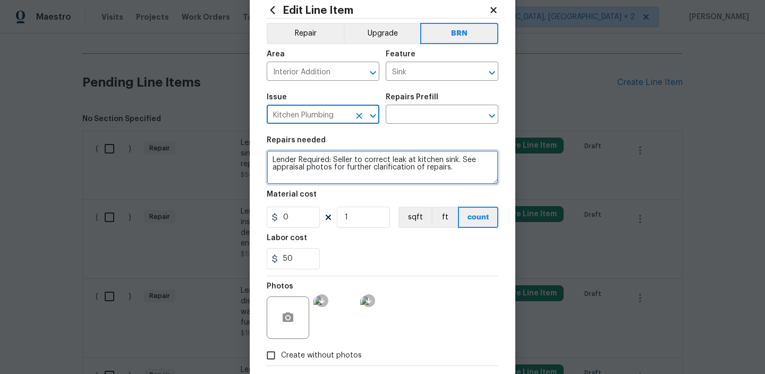
click at [300, 169] on textarea "Lender Required: Seller to correct leak at kitchen sink. See appraisal photos f…" at bounding box center [383, 167] width 232 height 34
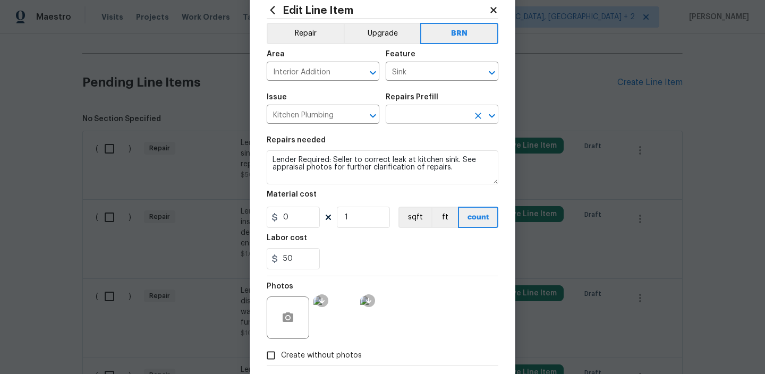
click at [402, 114] on input "text" at bounding box center [427, 115] width 83 height 16
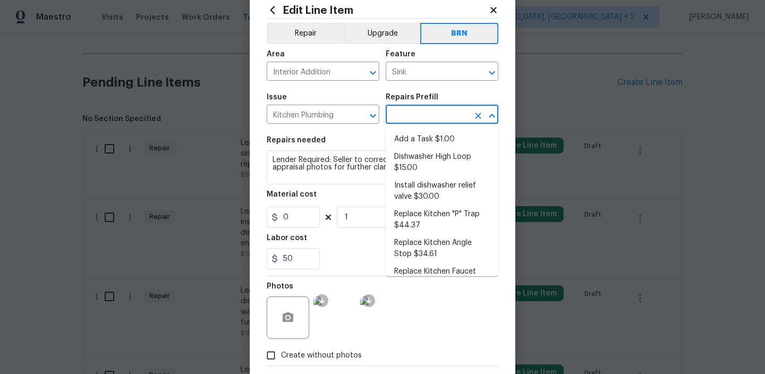
click at [404, 131] on li "Add a Task $1.00" at bounding box center [442, 140] width 113 height 18
type input "Plumbing"
type input "Add a Task $1.00"
type textarea "HPM to detail"
type input "1"
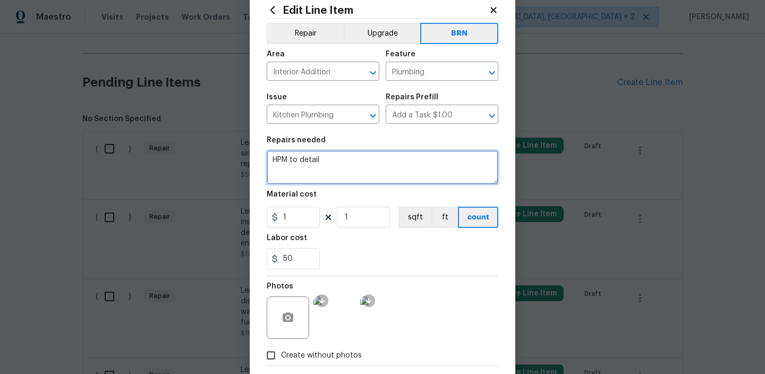
click at [343, 153] on textarea "HPM to detail" at bounding box center [383, 167] width 232 height 34
paste textarea "Lender Required: Seller to correct leak at kitchen sink. See appraisal photos f…"
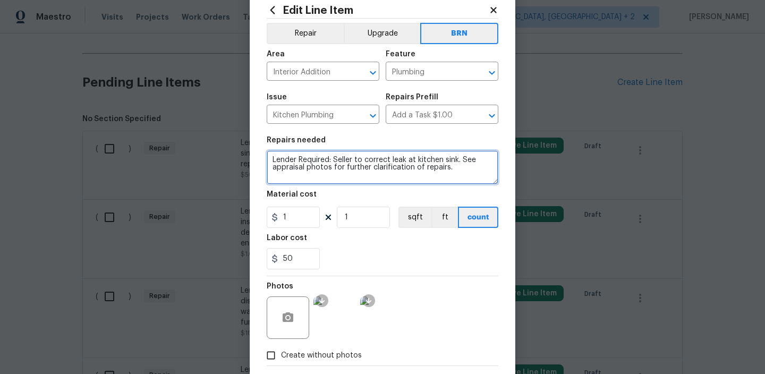
type textarea "Lender Required: Seller to correct leak at kitchen sink. See appraisal photos f…"
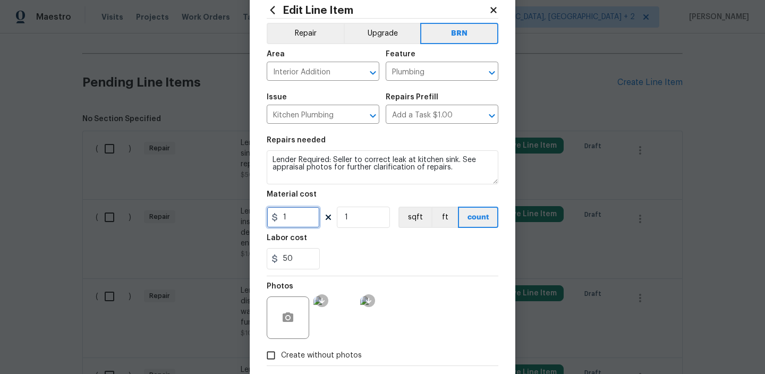
click at [304, 212] on input "1" at bounding box center [293, 217] width 53 height 21
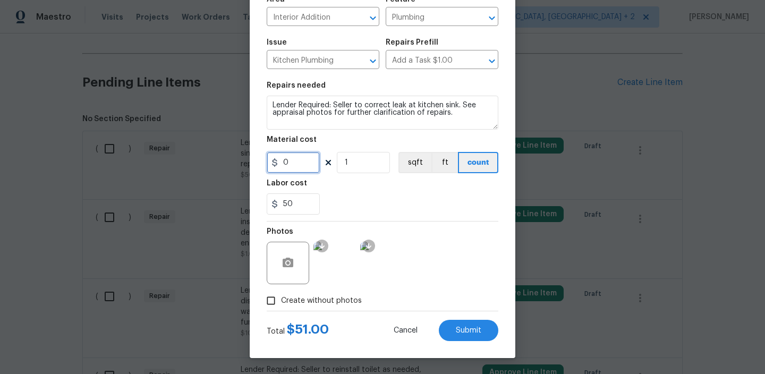
type input "0"
click at [461, 343] on div "Edit Line Item Repair Upgrade BRN Area Interior Addition ​ Feature Plumbing ​ I…" at bounding box center [383, 145] width 266 height 425
click at [461, 326] on button "Submit" at bounding box center [468, 330] width 59 height 21
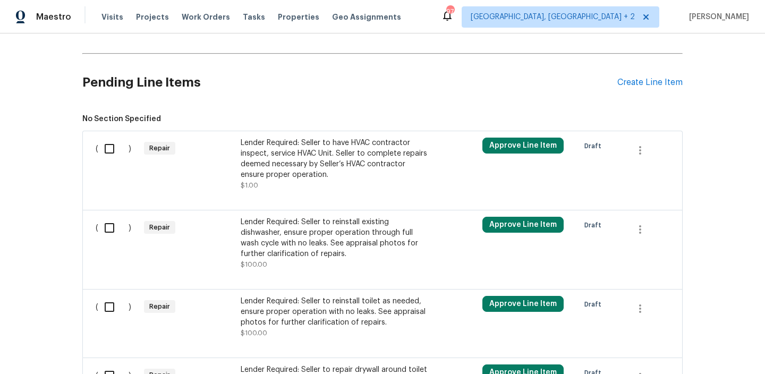
click at [336, 231] on div "Lender Required: Seller to reinstall existing dishwasher, ensure proper operati…" at bounding box center [334, 238] width 187 height 42
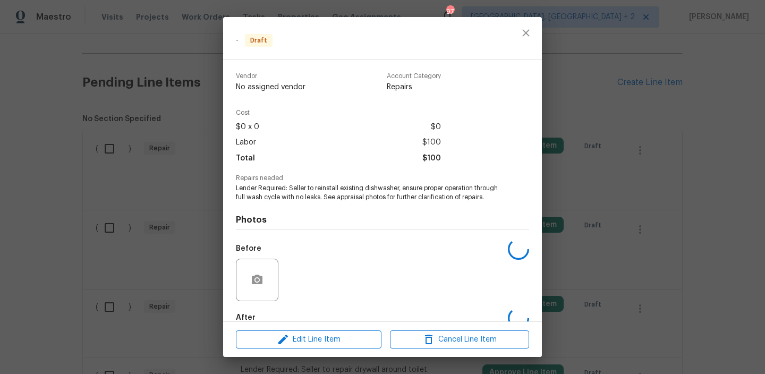
scroll to position [68, 0]
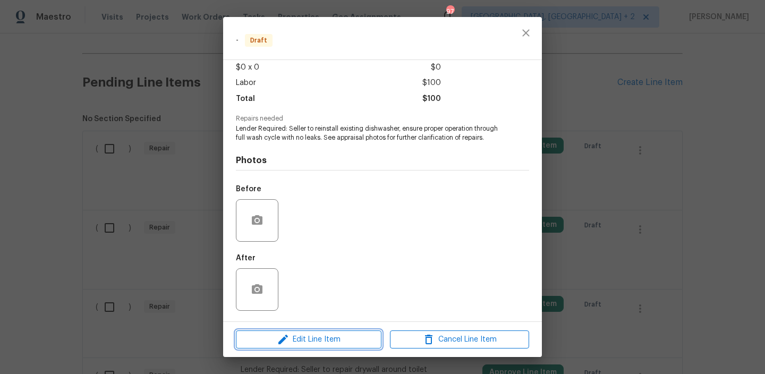
click at [282, 337] on icon "button" at bounding box center [283, 339] width 13 height 13
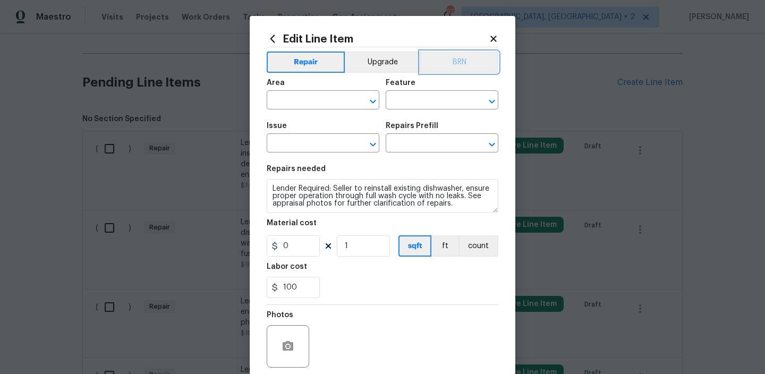
click at [458, 58] on button "BRN" at bounding box center [459, 62] width 78 height 21
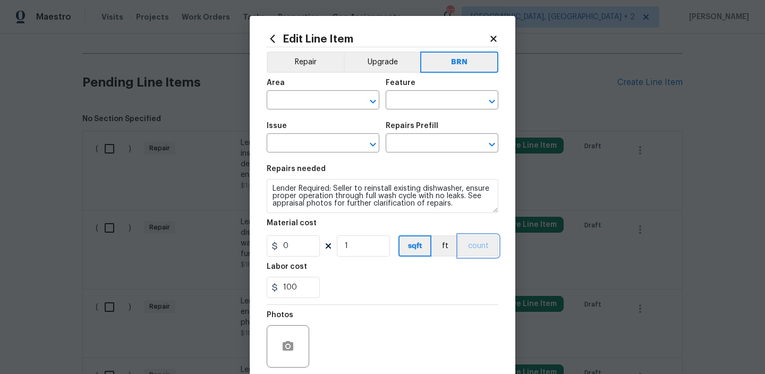
click at [478, 249] on button "count" at bounding box center [478, 245] width 40 height 21
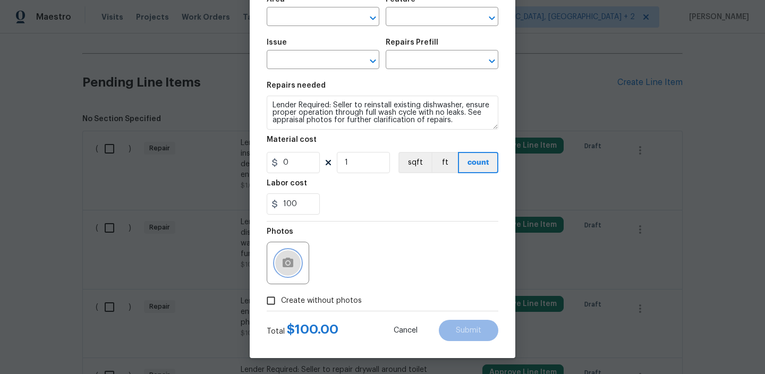
click at [298, 262] on button "button" at bounding box center [287, 262] width 25 height 25
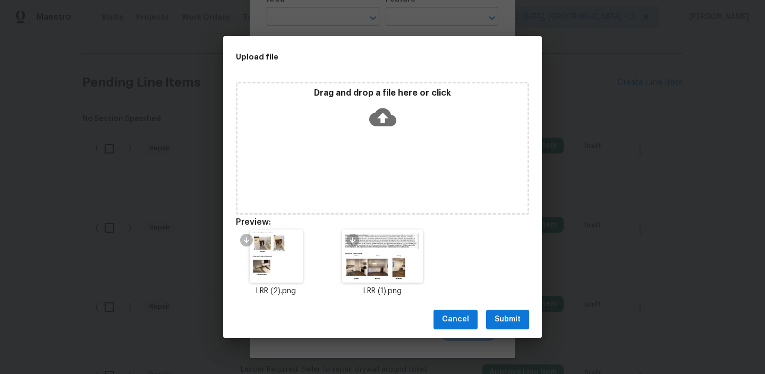
click at [510, 318] on span "Submit" at bounding box center [507, 319] width 26 height 13
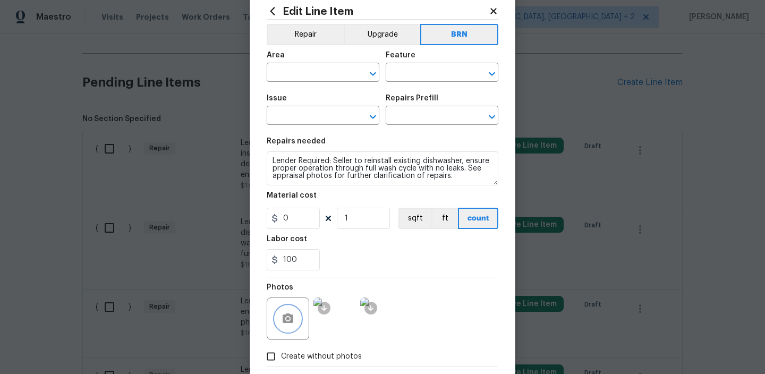
scroll to position [0, 0]
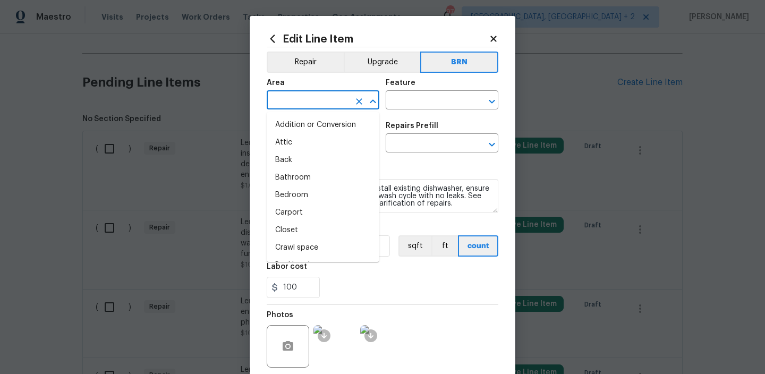
click at [302, 95] on input "text" at bounding box center [308, 101] width 83 height 16
type input "i"
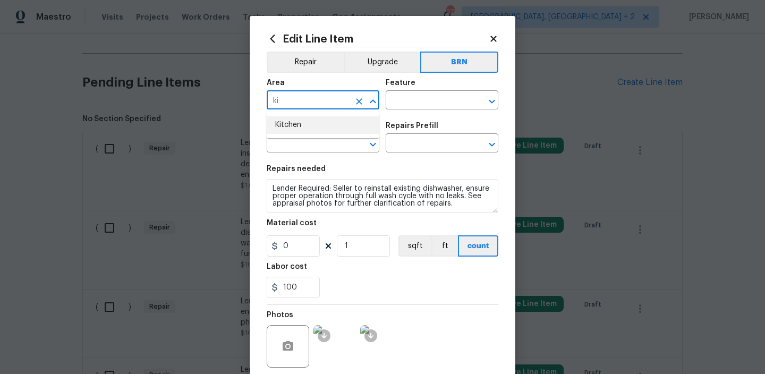
click at [305, 118] on li "Kitchen" at bounding box center [323, 125] width 113 height 18
type input "Kitchen"
click at [394, 95] on input "text" at bounding box center [427, 101] width 83 height 16
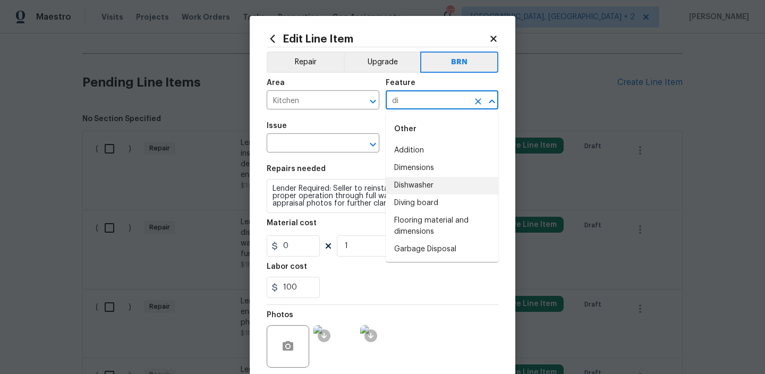
click at [415, 186] on li "Dishwasher" at bounding box center [442, 186] width 113 height 18
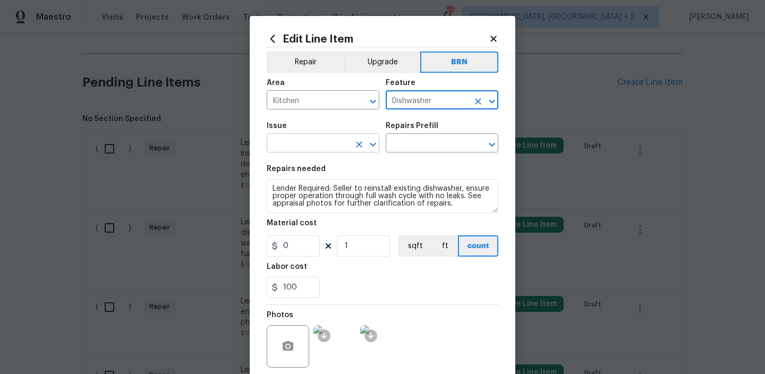
type input "Dishwasher"
click at [330, 149] on input "text" at bounding box center [308, 144] width 83 height 16
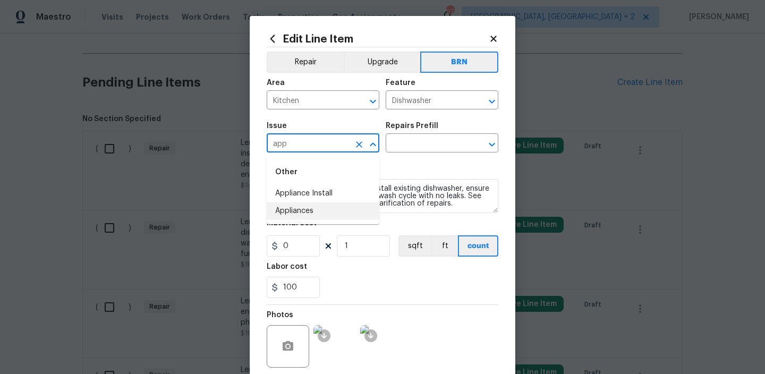
click at [326, 207] on li "Appliances" at bounding box center [323, 211] width 113 height 18
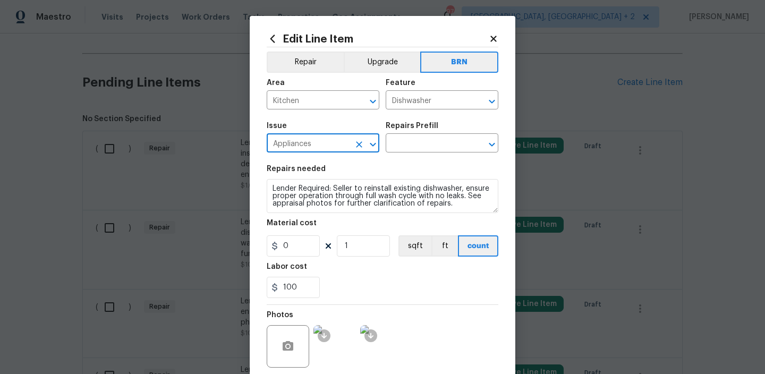
type input "Appliances"
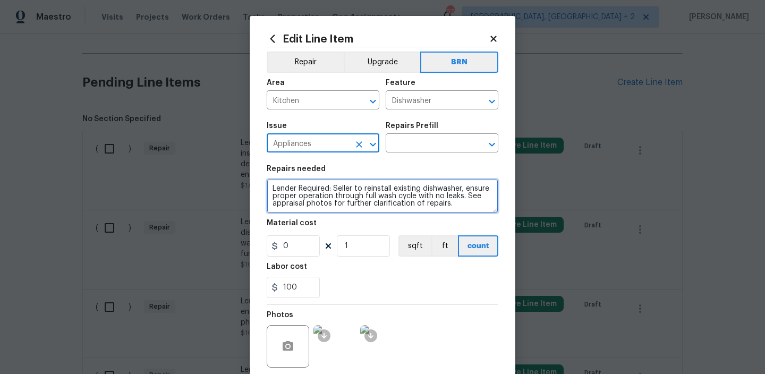
click at [326, 207] on textarea "Lender Required: Seller to reinstall existing dishwasher, ensure proper operati…" at bounding box center [383, 196] width 232 height 34
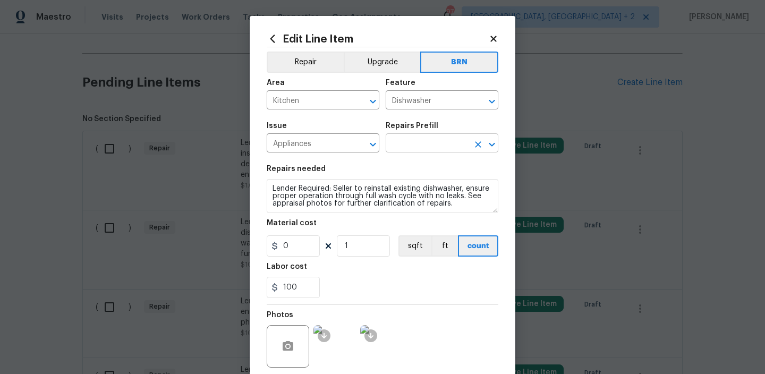
click at [407, 143] on input "text" at bounding box center [427, 144] width 83 height 16
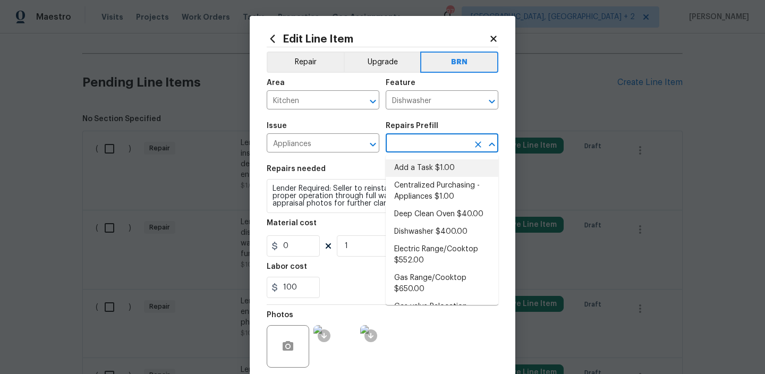
click at [406, 165] on li "Add a Task $1.00" at bounding box center [442, 168] width 113 height 18
type input "Appliances"
type input "Add a Task $1.00"
type textarea "HPM to detail"
type input "1"
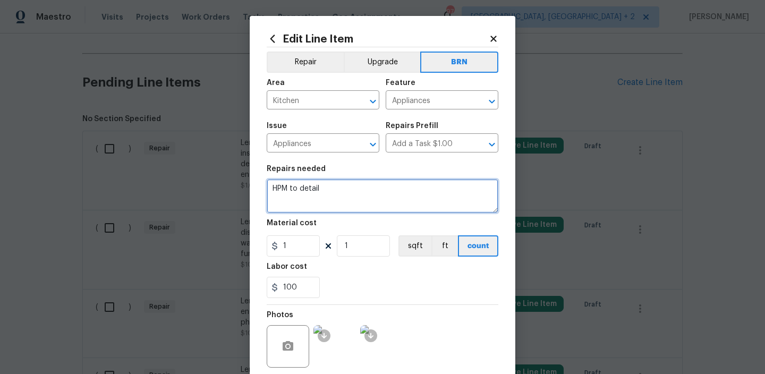
click at [352, 194] on textarea "HPM to detail" at bounding box center [383, 196] width 232 height 34
paste textarea "Lender Required: Seller to reinstall existing dishwasher, ensure proper operati…"
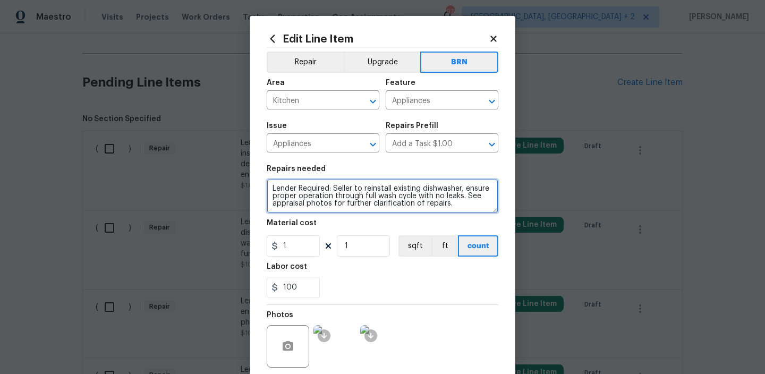
type textarea "Lender Required: Seller to reinstall existing dishwasher, ensure proper operati…"
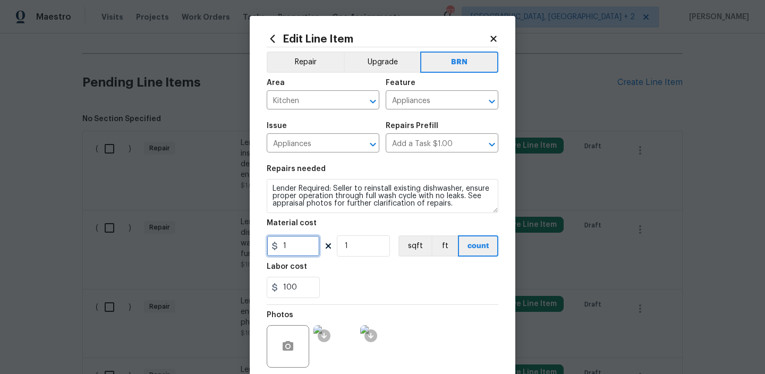
click at [307, 249] on input "1" at bounding box center [293, 245] width 53 height 21
type input "0"
click at [399, 98] on input "Appliances" at bounding box center [427, 101] width 83 height 16
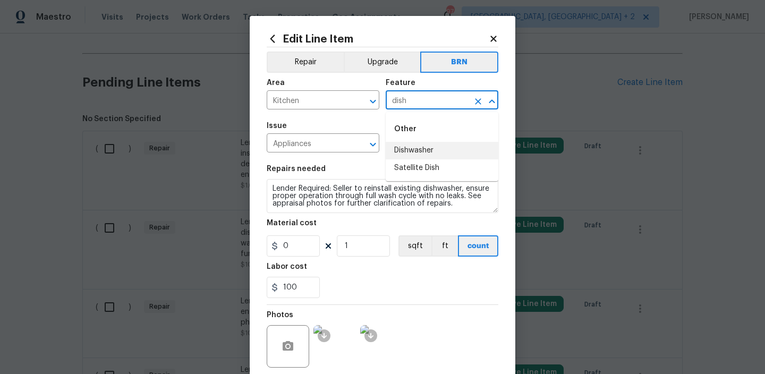
click at [405, 152] on li "Dishwasher" at bounding box center [442, 151] width 113 height 18
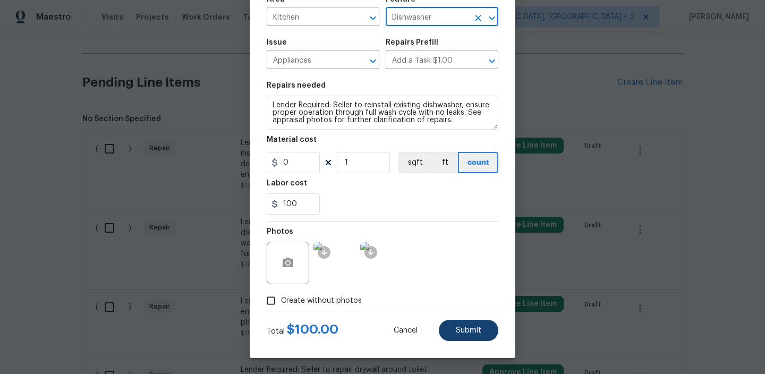
type input "Dishwasher"
click at [452, 325] on button "Submit" at bounding box center [468, 330] width 59 height 21
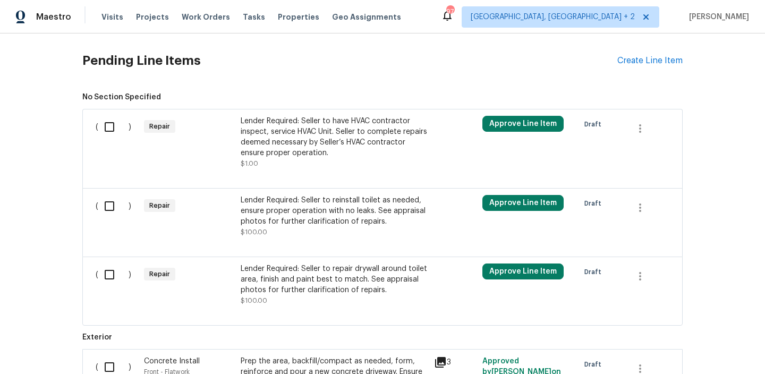
scroll to position [611, 0]
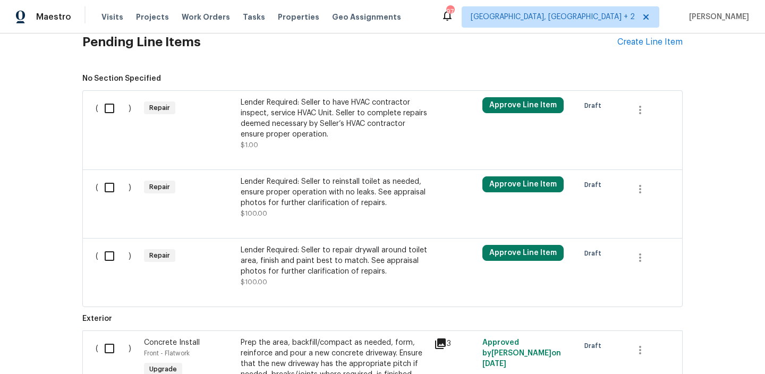
click at [290, 198] on div "Lender Required: Seller to reinstall toilet as needed, ensure proper operation …" at bounding box center [334, 192] width 187 height 32
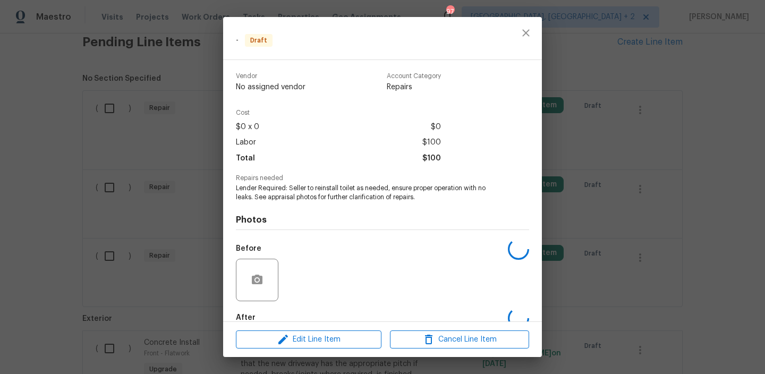
scroll to position [59, 0]
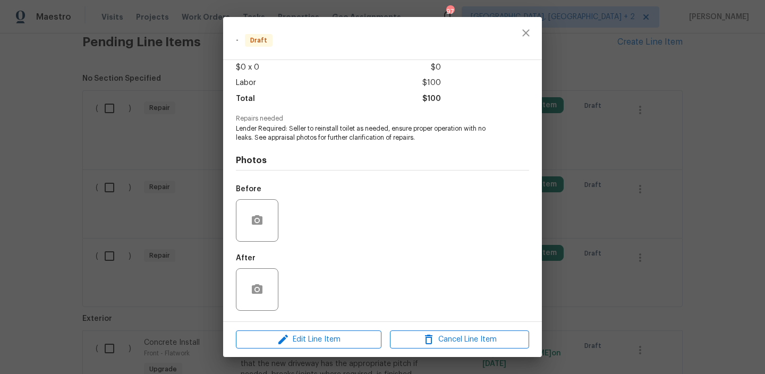
click at [300, 350] on div "Edit Line Item Cancel Line Item" at bounding box center [382, 340] width 319 height 36
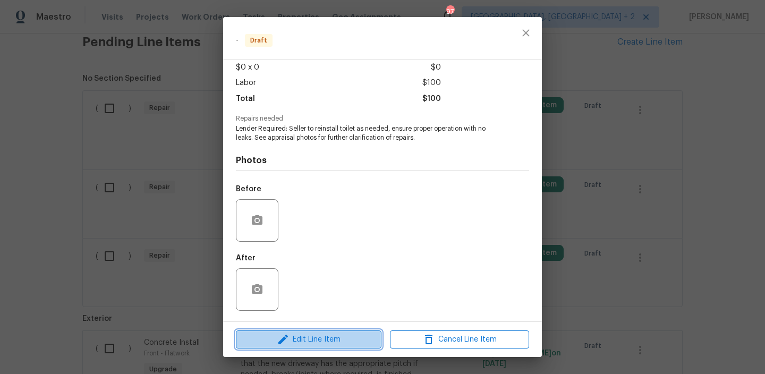
click at [277, 336] on icon "button" at bounding box center [283, 339] width 13 height 13
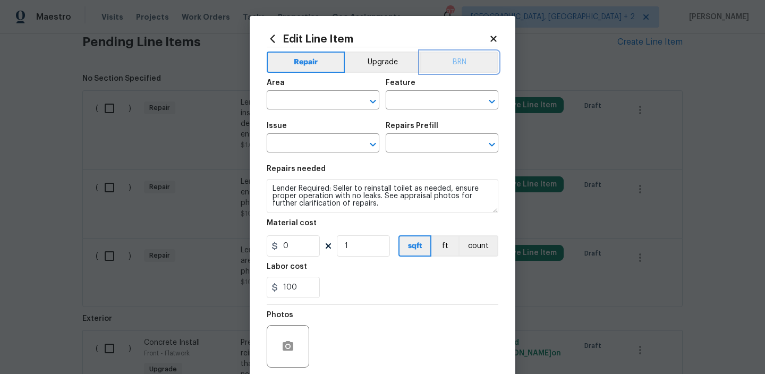
click at [456, 59] on button "BRN" at bounding box center [459, 62] width 78 height 21
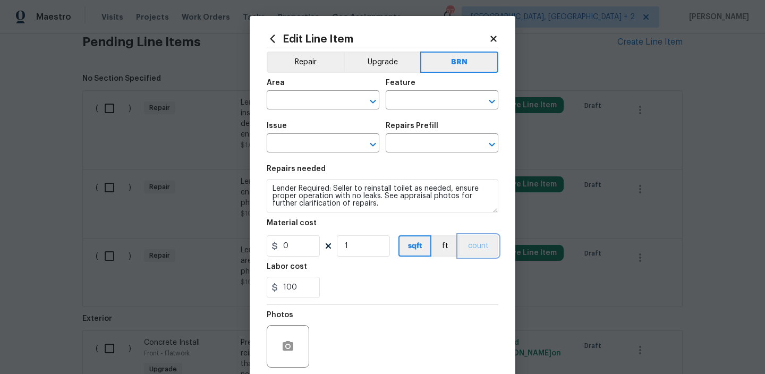
click at [479, 246] on button "count" at bounding box center [478, 245] width 40 height 21
click at [304, 105] on input "text" at bounding box center [308, 101] width 83 height 16
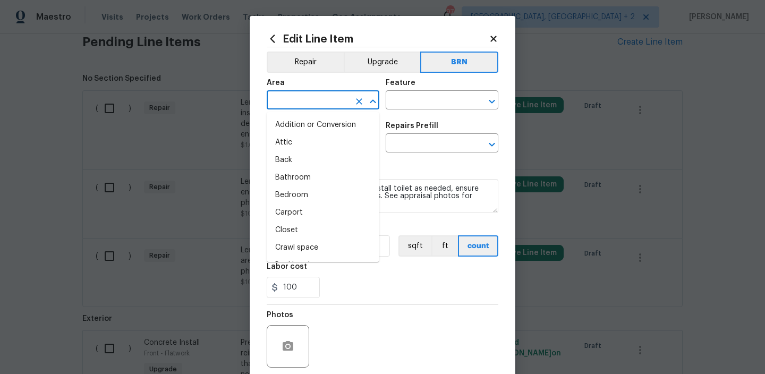
type input "n"
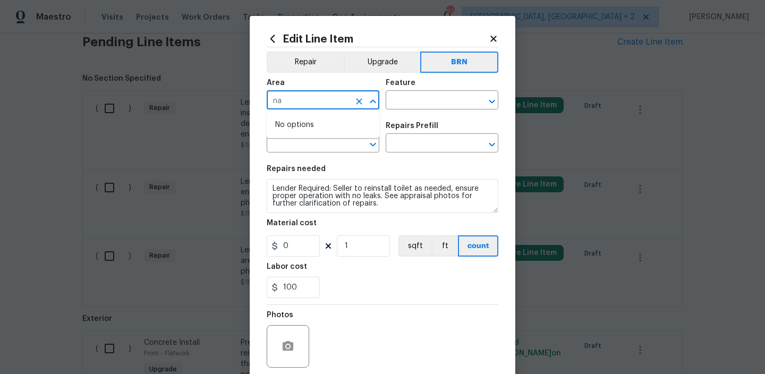
type input "n"
click at [291, 125] on li "Bathroom" at bounding box center [323, 125] width 113 height 18
type input "Bathroom"
click at [408, 99] on input "text" at bounding box center [427, 101] width 83 height 16
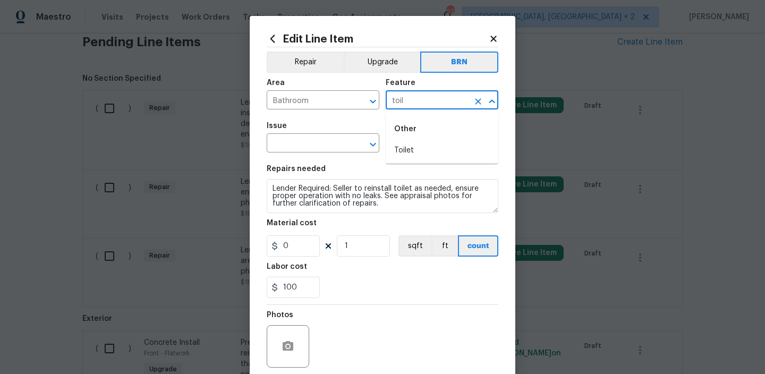
click at [407, 145] on li "Toilet" at bounding box center [442, 151] width 113 height 18
type input "Toilet"
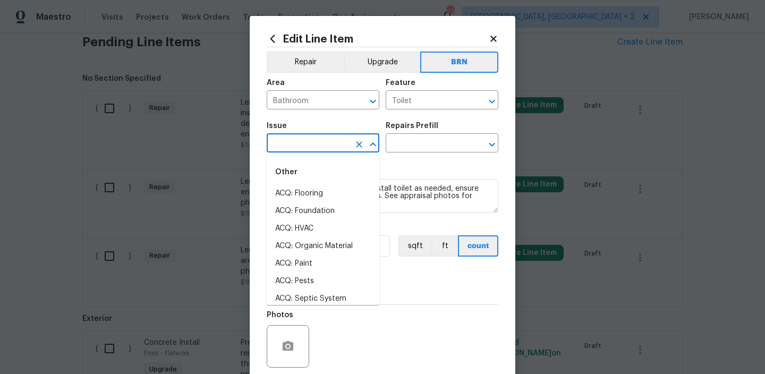
click at [314, 146] on input "text" at bounding box center [308, 144] width 83 height 16
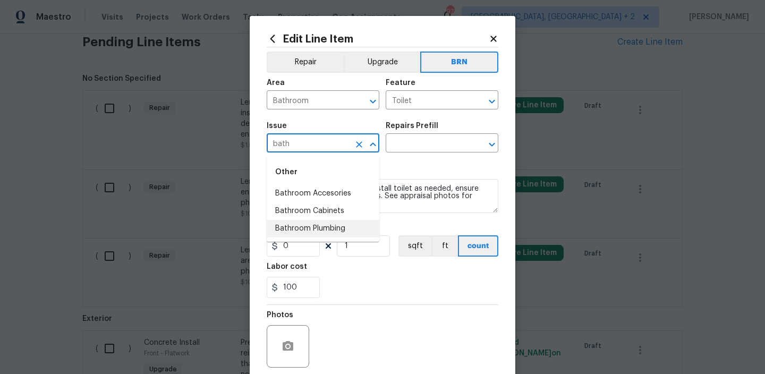
click at [320, 228] on li "Bathroom Plumbing" at bounding box center [323, 229] width 113 height 18
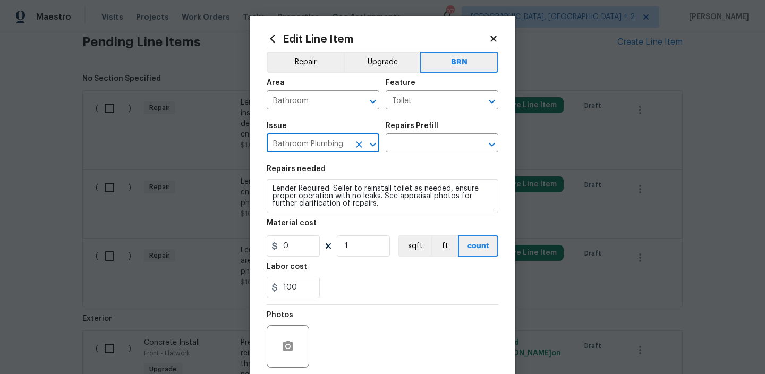
type input "Bathroom Plumbing"
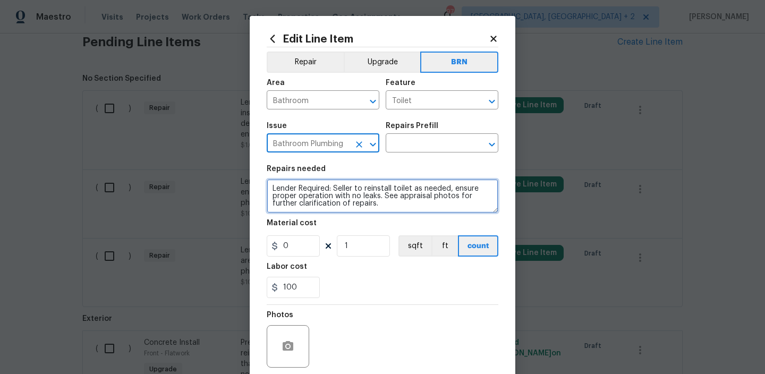
click at [322, 192] on textarea "Lender Required: Seller to reinstall toilet as needed, ensure proper operation …" at bounding box center [383, 196] width 232 height 34
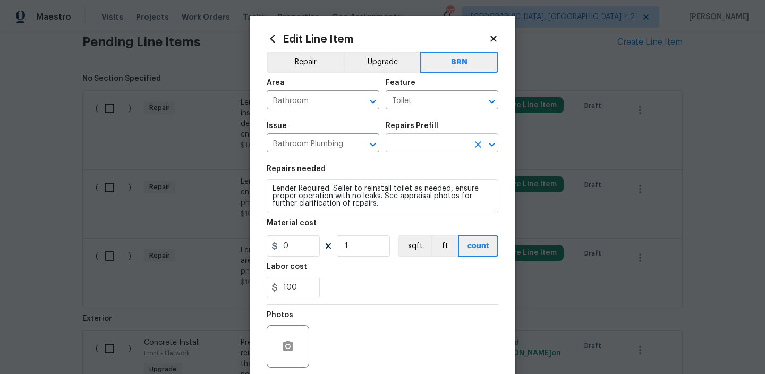
click at [405, 147] on input "text" at bounding box center [427, 144] width 83 height 16
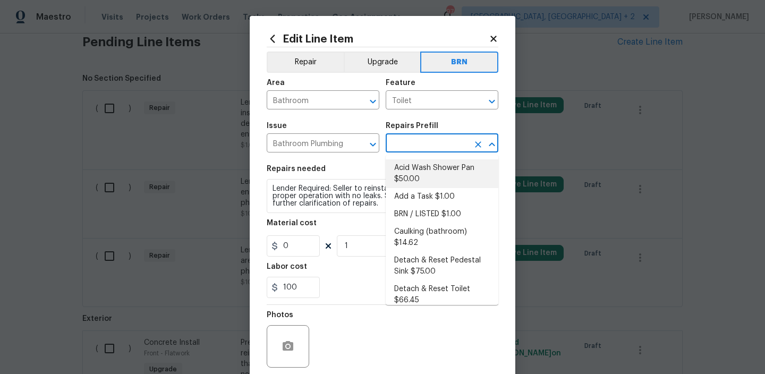
click at [404, 164] on li "Acid Wash Shower Pan $50.00" at bounding box center [442, 173] width 113 height 29
type input "Plumbing"
type input "Acid Wash Shower Pan $50.00"
type textarea "Prep and acid wash/deep clean the shower pan."
type input "50"
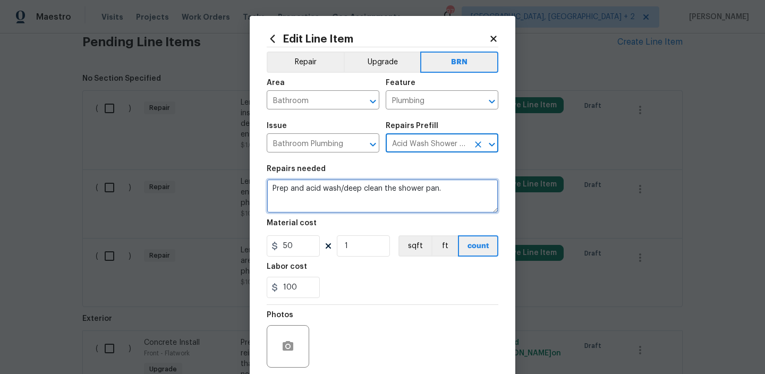
click at [362, 187] on textarea "Prep and acid wash/deep clean the shower pan." at bounding box center [383, 196] width 232 height 34
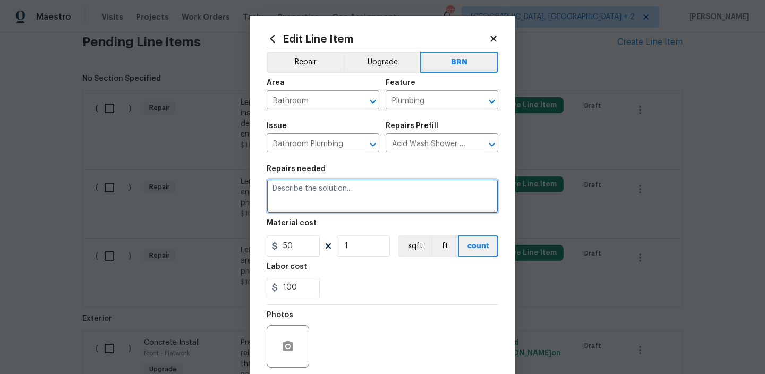
paste textarea "Lender Required: Seller to reinstall toilet as needed, ensure proper operation …"
type textarea "Lender Required: Seller to reinstall toilet as needed, ensure proper operation …"
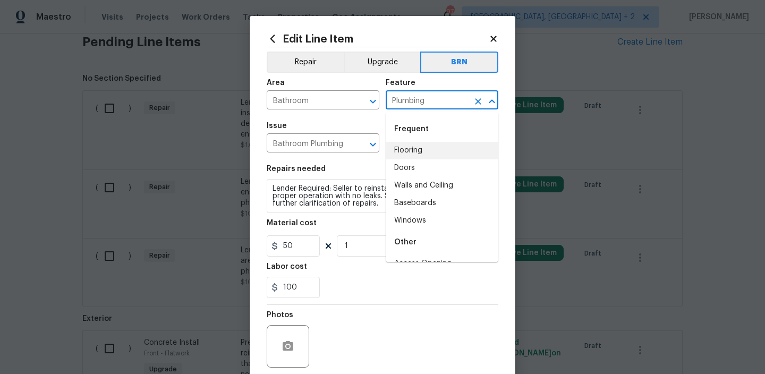
click at [403, 102] on input "Plumbing" at bounding box center [427, 101] width 83 height 16
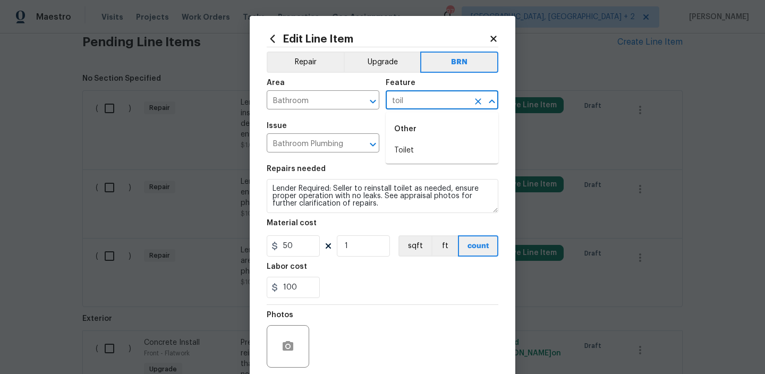
click at [405, 143] on li "Toilet" at bounding box center [442, 151] width 113 height 18
type input "Toilet"
click at [296, 255] on input "50" at bounding box center [293, 245] width 53 height 21
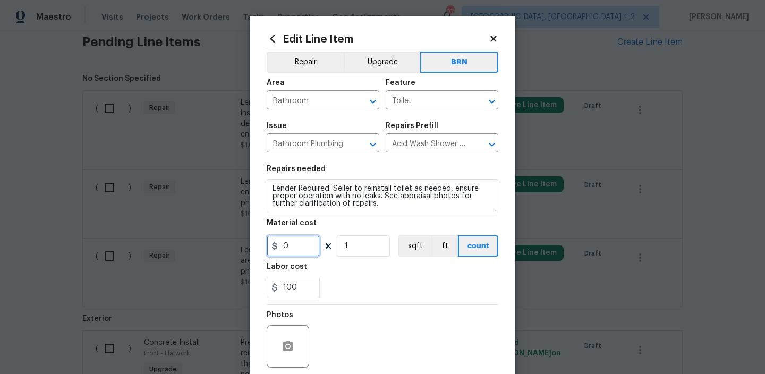
scroll to position [84, 0]
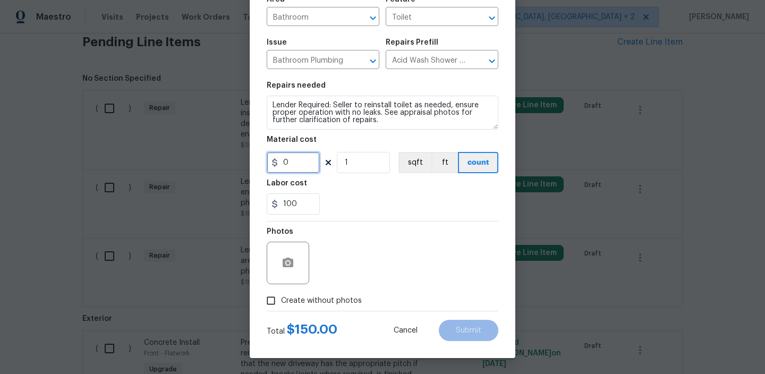
type input "0"
click at [284, 262] on icon "button" at bounding box center [288, 263] width 11 height 10
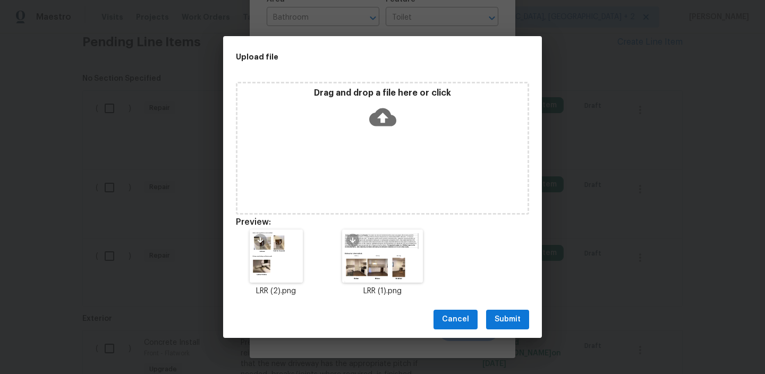
click at [503, 315] on span "Submit" at bounding box center [507, 319] width 26 height 13
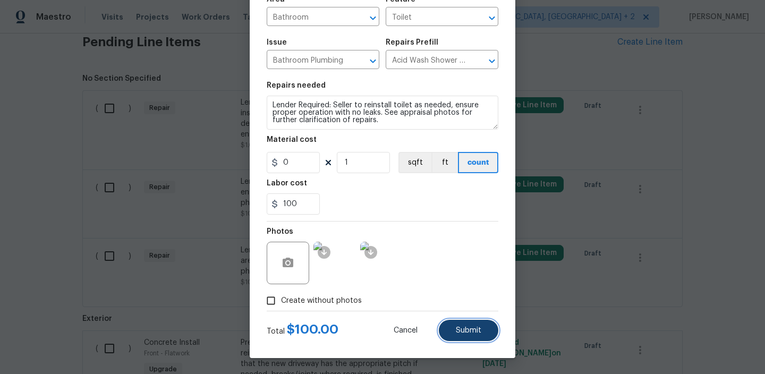
click at [462, 329] on span "Submit" at bounding box center [468, 331] width 25 height 8
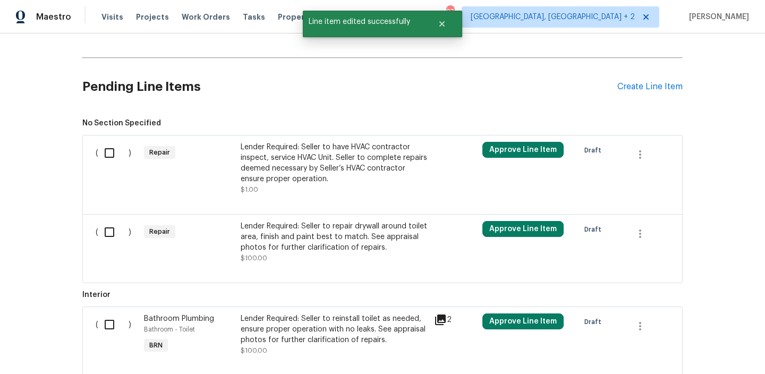
scroll to position [611, 0]
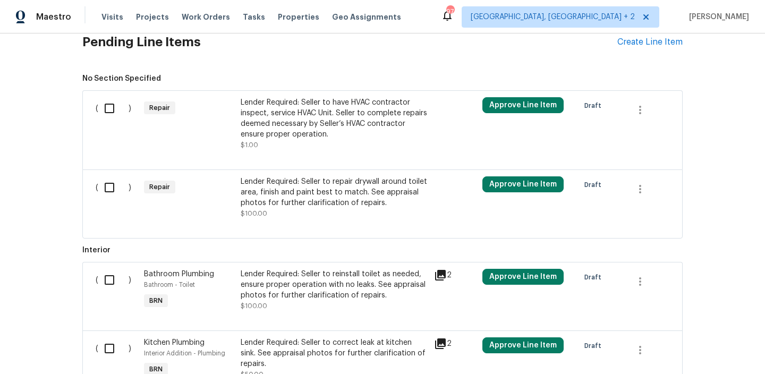
click at [295, 202] on div "Lender Required: Seller to repair drywall around toilet area, finish and paint …" at bounding box center [334, 192] width 187 height 32
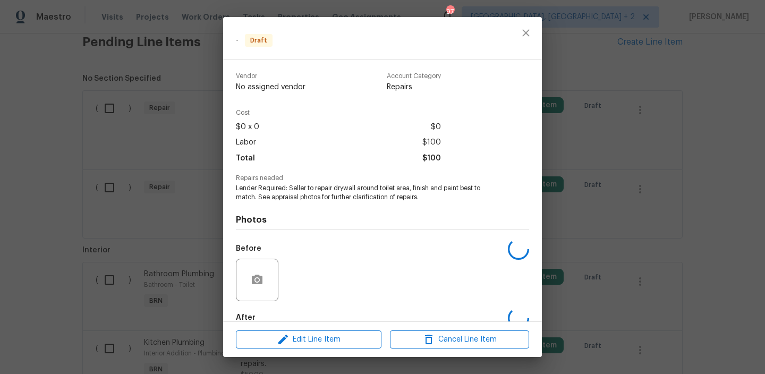
scroll to position [59, 0]
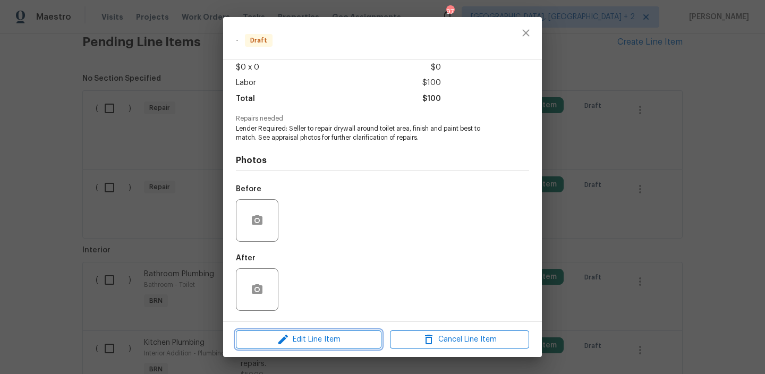
click at [303, 338] on span "Edit Line Item" at bounding box center [308, 339] width 139 height 13
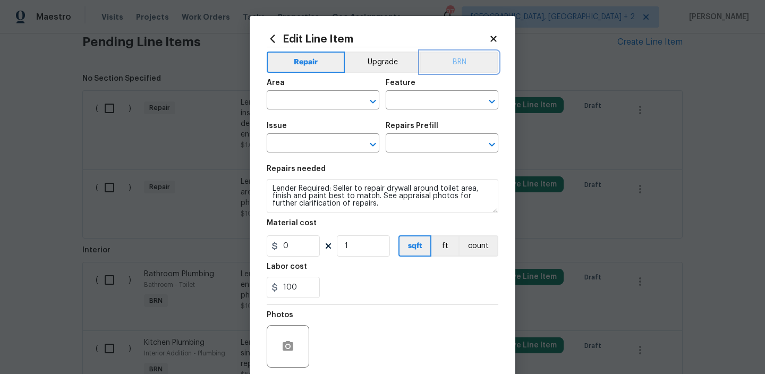
click at [474, 61] on button "BRN" at bounding box center [459, 62] width 78 height 21
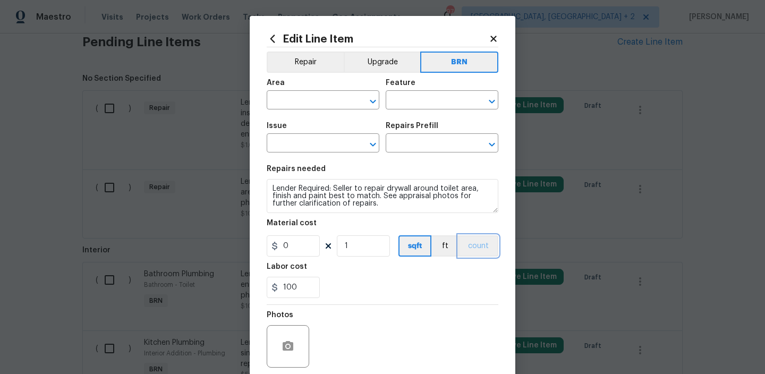
click at [477, 247] on button "count" at bounding box center [478, 245] width 40 height 21
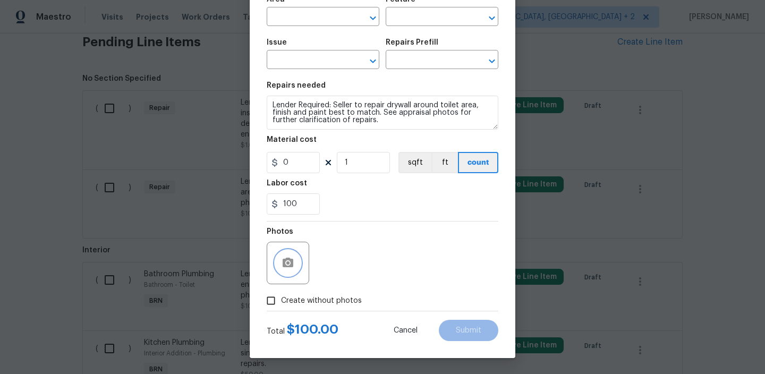
click at [285, 254] on button "button" at bounding box center [287, 262] width 25 height 25
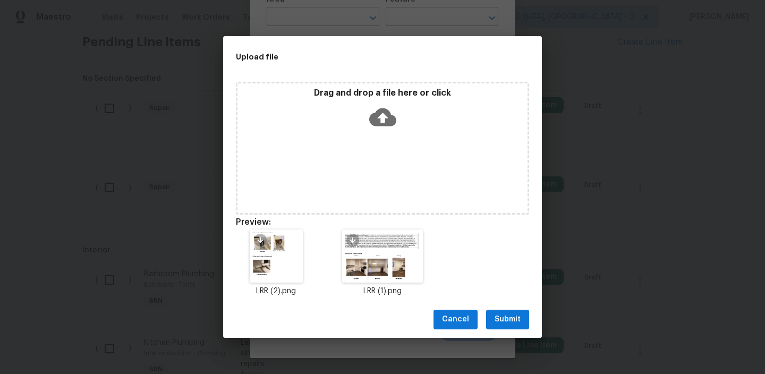
click at [501, 319] on span "Submit" at bounding box center [507, 319] width 26 height 13
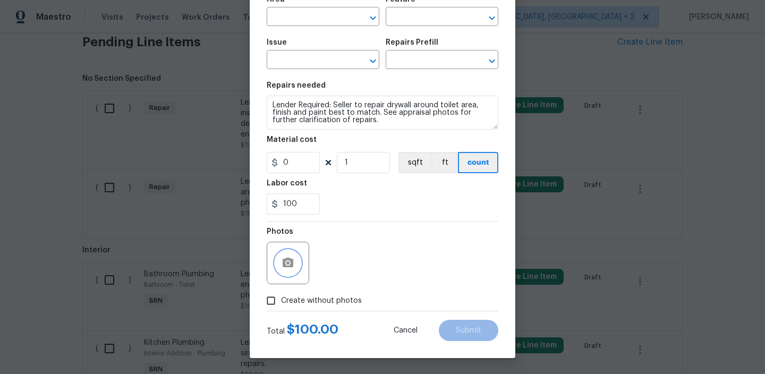
scroll to position [0, 0]
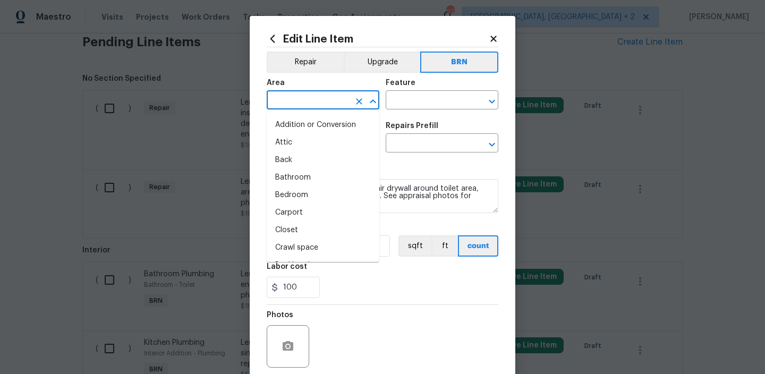
click at [297, 101] on input "text" at bounding box center [308, 101] width 83 height 16
type input "bat"
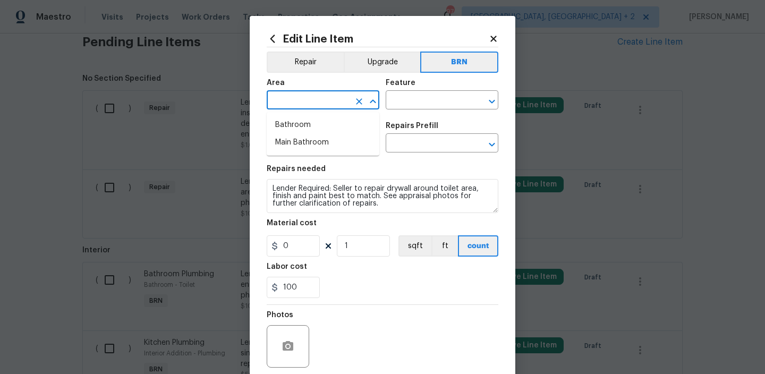
type input "h"
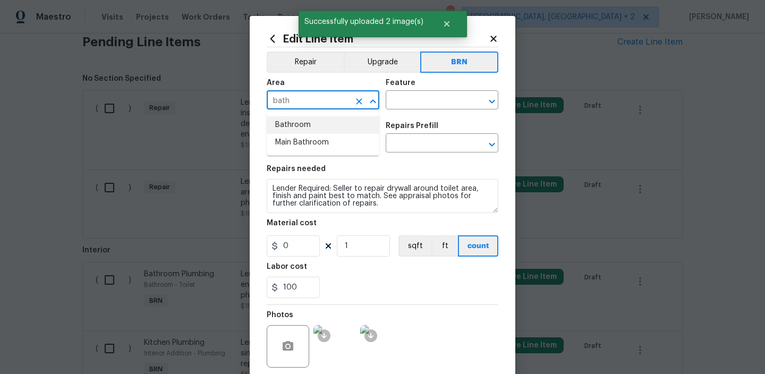
click at [301, 126] on li "Bathroom" at bounding box center [323, 125] width 113 height 18
type input "Bathroom"
click at [411, 95] on input "text" at bounding box center [427, 101] width 83 height 16
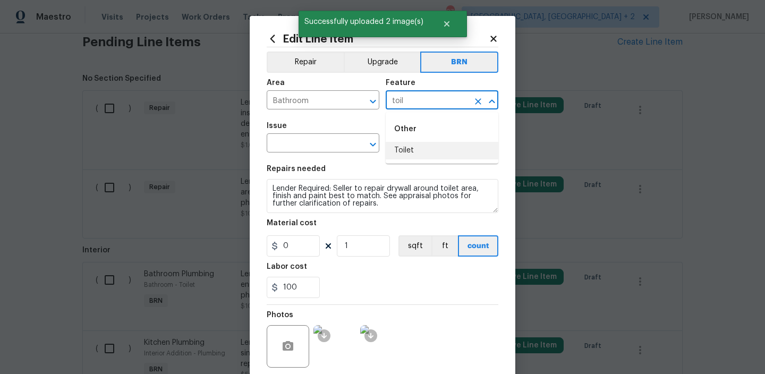
click at [423, 145] on li "Toilet" at bounding box center [442, 151] width 113 height 18
type input "Toilet"
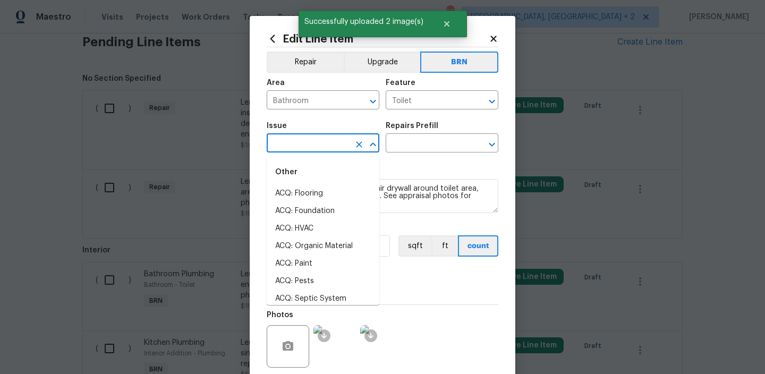
click at [339, 143] on input "text" at bounding box center [308, 144] width 83 height 16
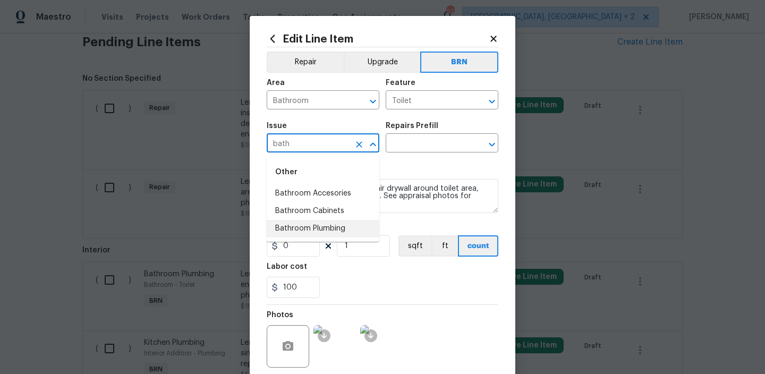
click at [333, 220] on li "Bathroom Plumbing" at bounding box center [323, 229] width 113 height 18
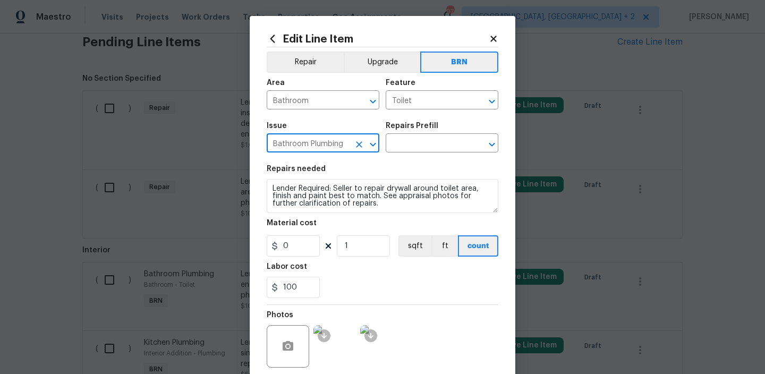
type input "Bathroom Plumbing"
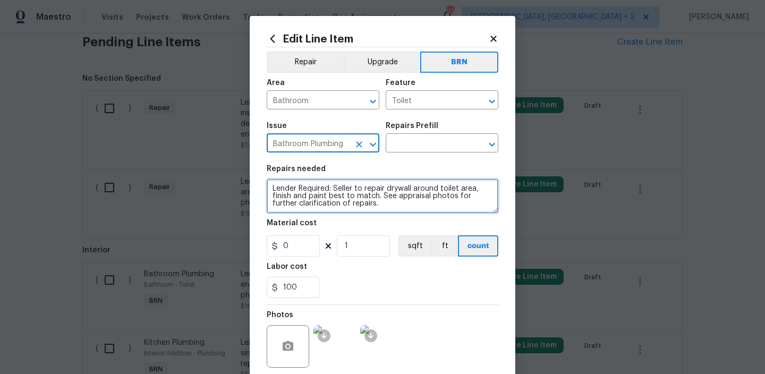
click at [330, 210] on textarea "Lender Required: Seller to repair drywall around toilet area, finish and paint …" at bounding box center [383, 196] width 232 height 34
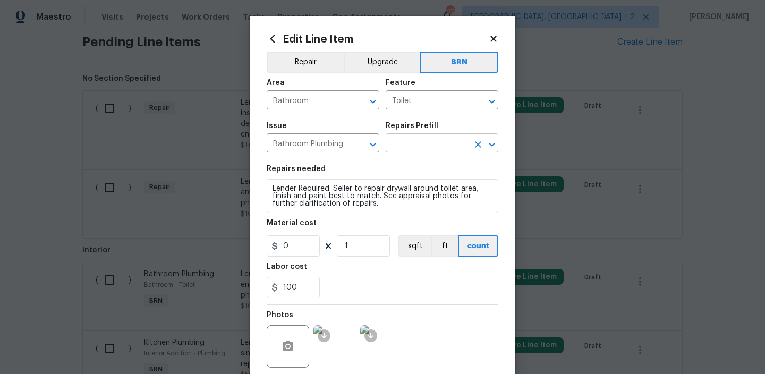
click at [410, 142] on input "text" at bounding box center [427, 144] width 83 height 16
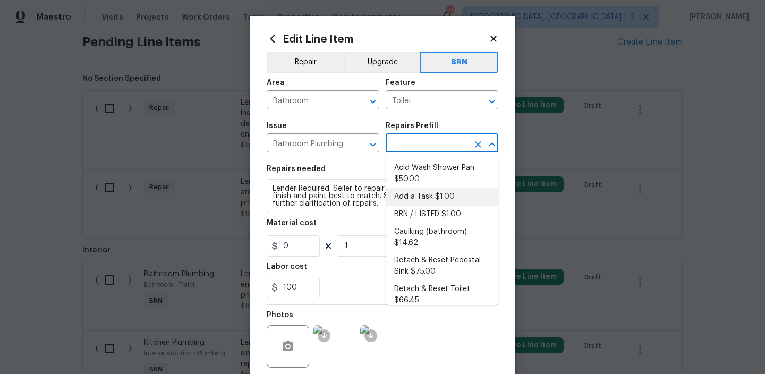
click at [408, 190] on li "Add a Task $1.00" at bounding box center [442, 197] width 113 height 18
type input "Plumbing"
type input "Add a Task $1.00"
type textarea "HPM to detail"
type input "1"
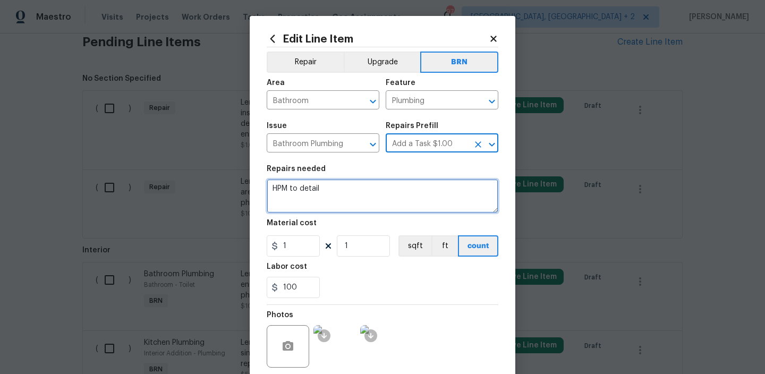
click at [371, 193] on textarea "HPM to detail" at bounding box center [383, 196] width 232 height 34
paste textarea "Lender Required: Seller to repair drywall around toilet area, finish and paint …"
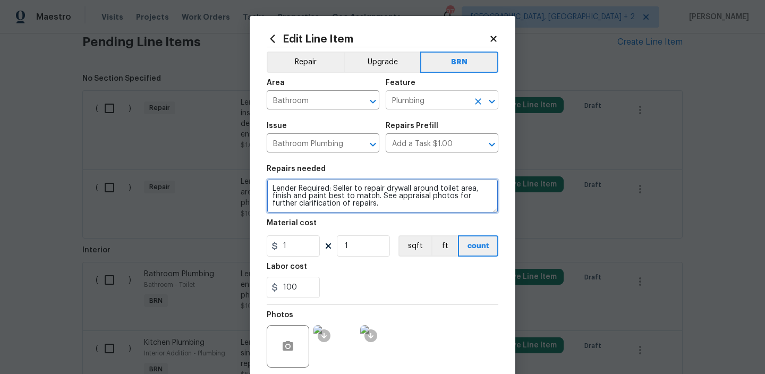
type textarea "Lender Required: Seller to repair drywall around toilet area, finish and paint …"
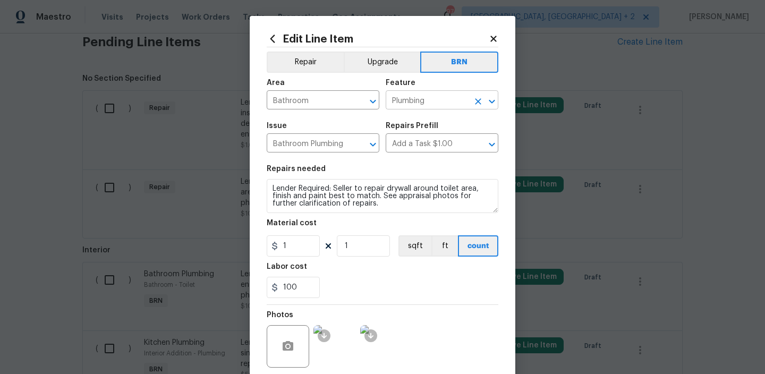
click at [395, 104] on input "Plumbing" at bounding box center [427, 101] width 83 height 16
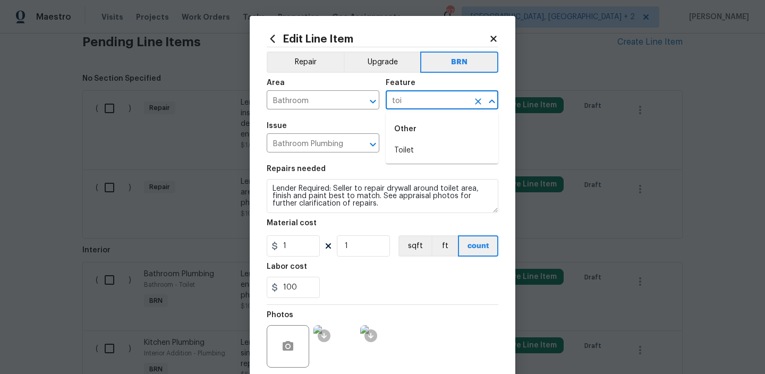
click at [402, 142] on li "Toilet" at bounding box center [442, 151] width 113 height 18
type input "Toilet"
click at [301, 247] on input "1" at bounding box center [293, 245] width 53 height 21
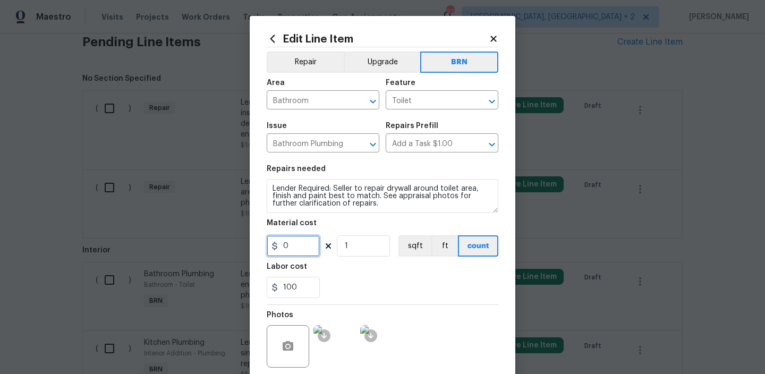
scroll to position [84, 0]
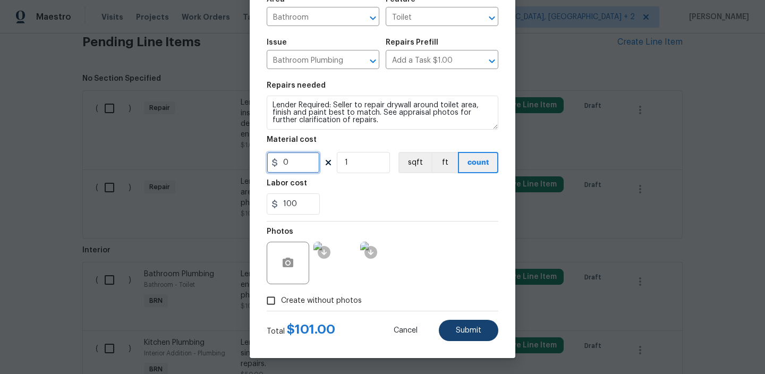
type input "0"
click at [459, 328] on span "Submit" at bounding box center [468, 331] width 25 height 8
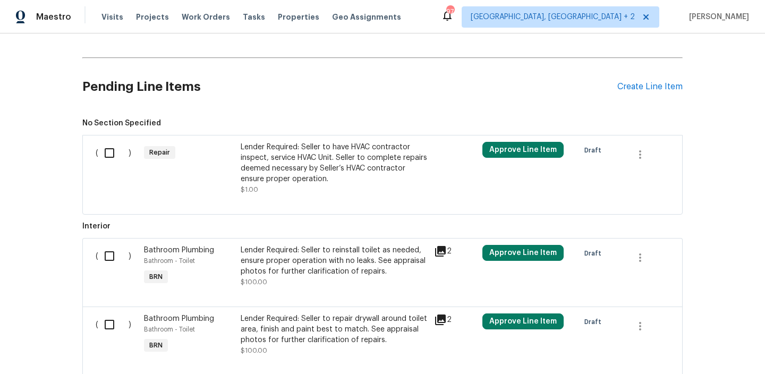
scroll to position [611, 0]
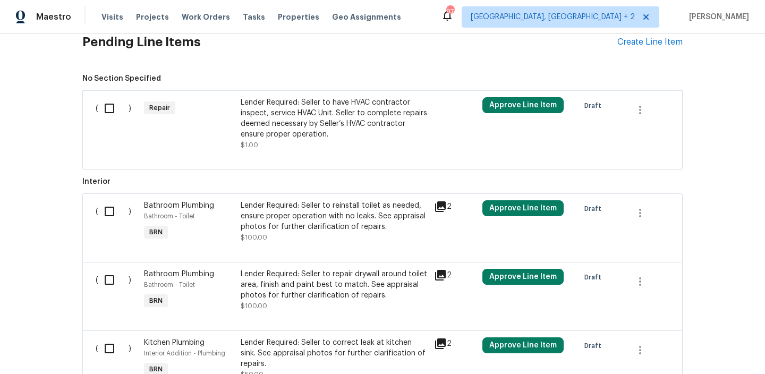
click at [287, 114] on div "Lender Required: Seller to have HVAC contractor inspect, service HVAC Unit. Sel…" at bounding box center [334, 118] width 187 height 42
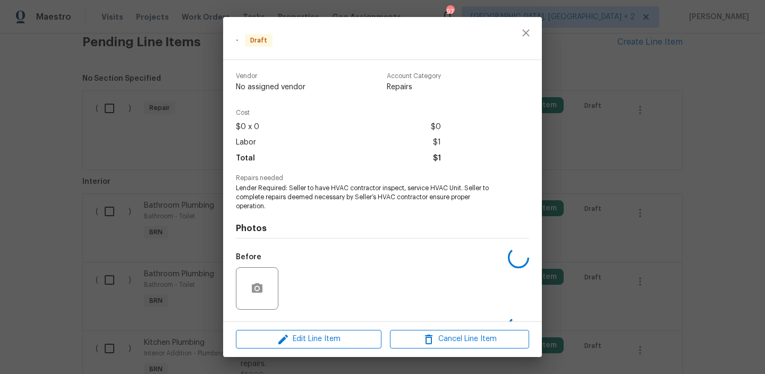
scroll to position [68, 0]
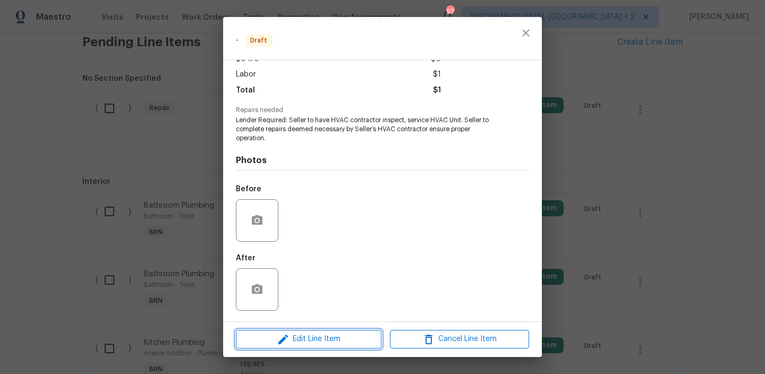
click at [304, 339] on span "Edit Line Item" at bounding box center [308, 338] width 139 height 13
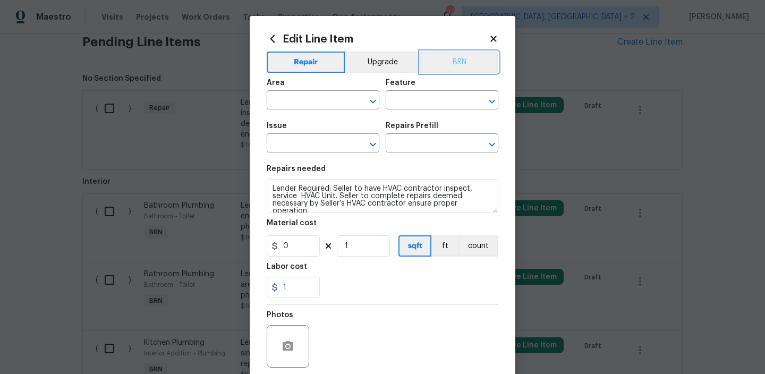
click at [467, 59] on button "BRN" at bounding box center [459, 62] width 78 height 21
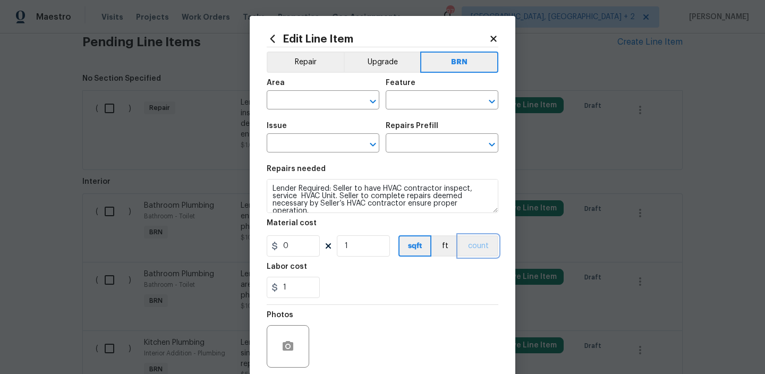
click at [475, 242] on button "count" at bounding box center [478, 245] width 40 height 21
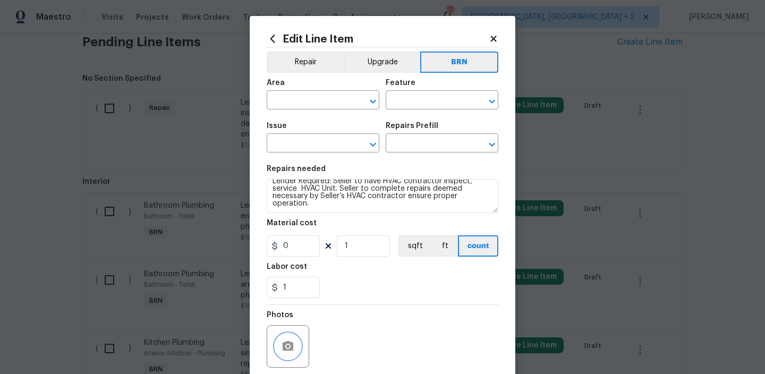
click at [284, 347] on icon "button" at bounding box center [288, 346] width 11 height 10
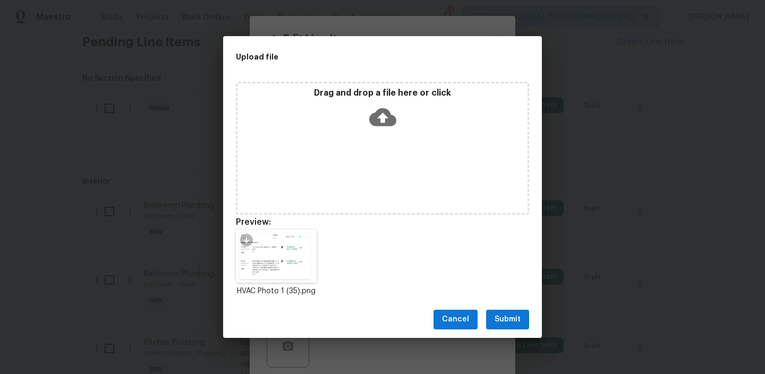
click at [498, 312] on button "Submit" at bounding box center [507, 320] width 43 height 20
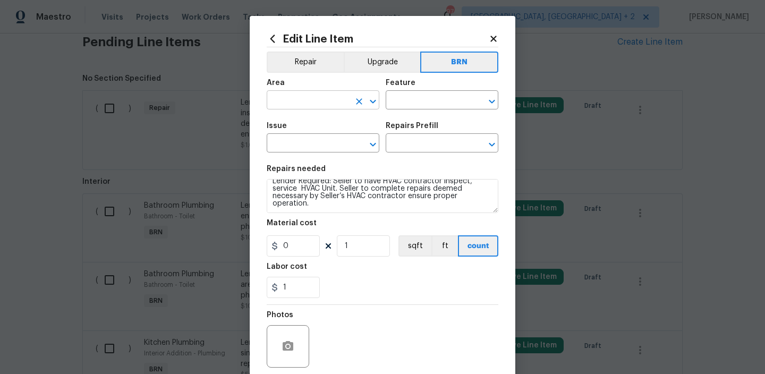
click at [302, 96] on input "text" at bounding box center [308, 101] width 83 height 16
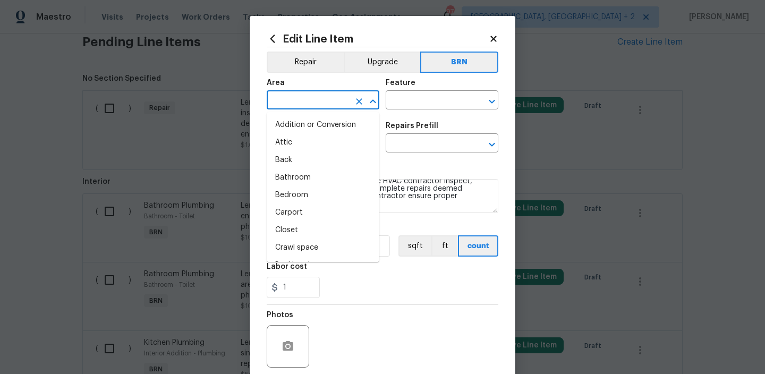
type input "h"
type input "vac"
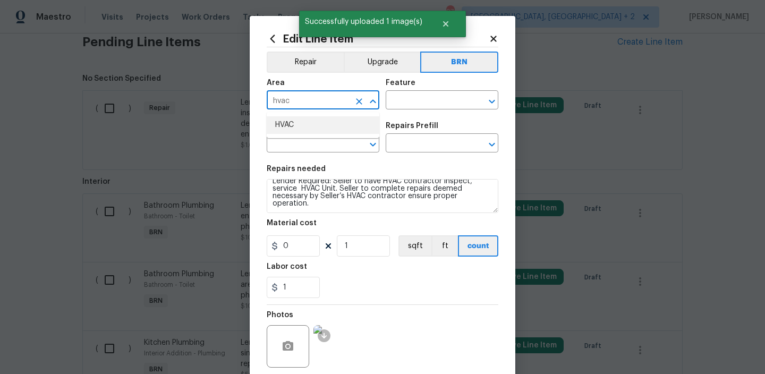
click at [298, 123] on li "HVAC" at bounding box center [323, 125] width 113 height 18
type input "HVAC"
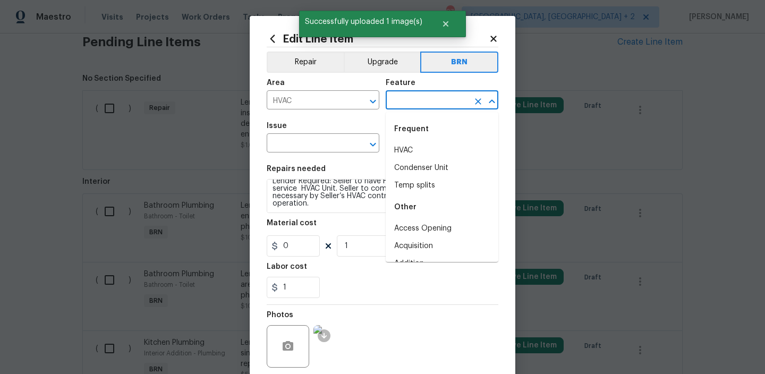
click at [396, 96] on input "text" at bounding box center [427, 101] width 83 height 16
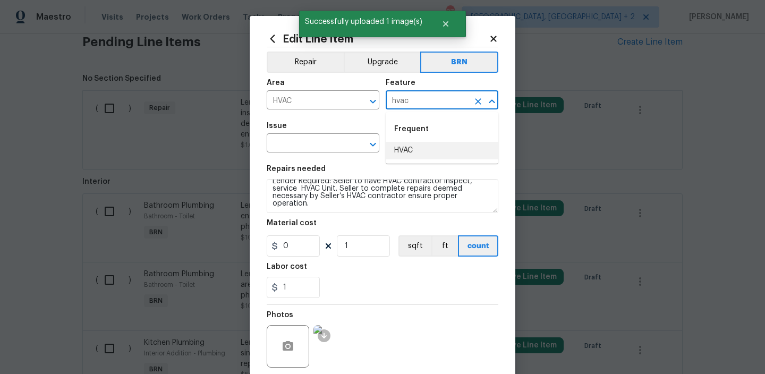
click at [412, 146] on li "HVAC" at bounding box center [442, 151] width 113 height 18
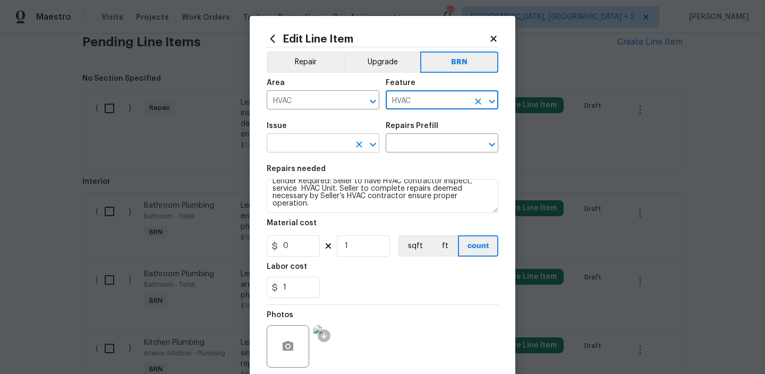
type input "HVAC"
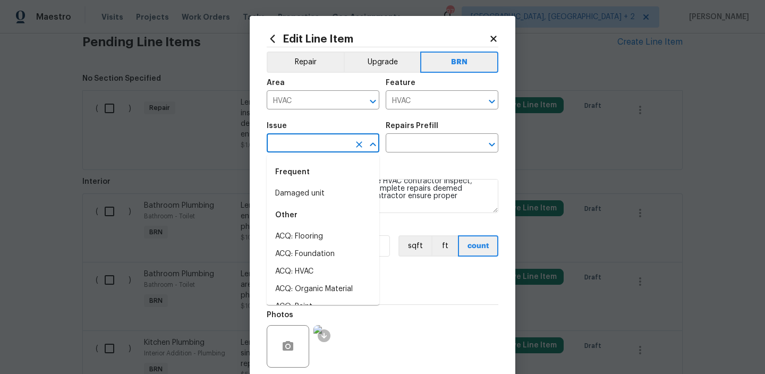
click at [301, 143] on input "text" at bounding box center [308, 144] width 83 height 16
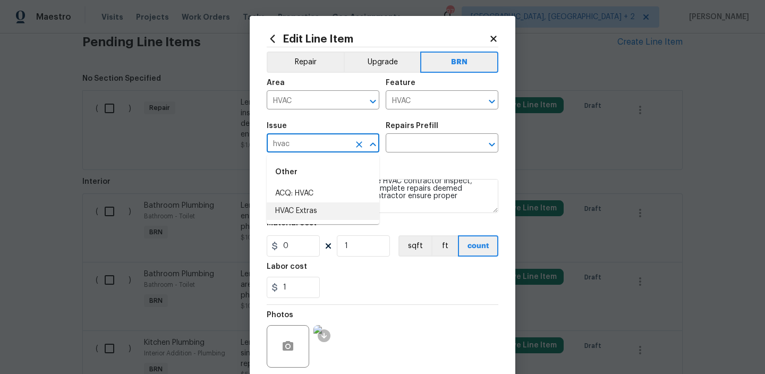
click at [312, 213] on li "HVAC Extras" at bounding box center [323, 211] width 113 height 18
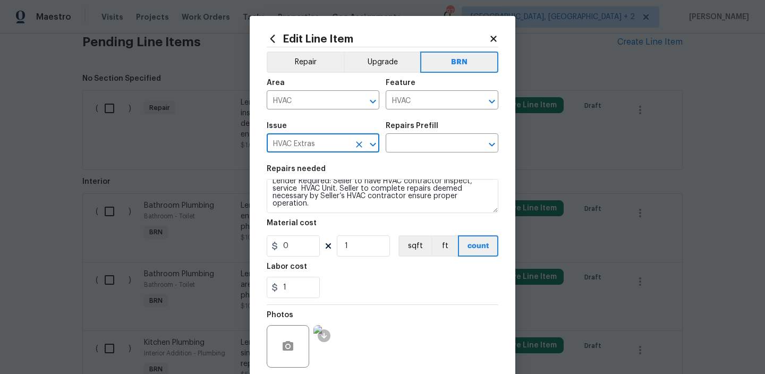
type input "HVAC Extras"
click at [321, 174] on div "Repairs needed" at bounding box center [383, 172] width 232 height 14
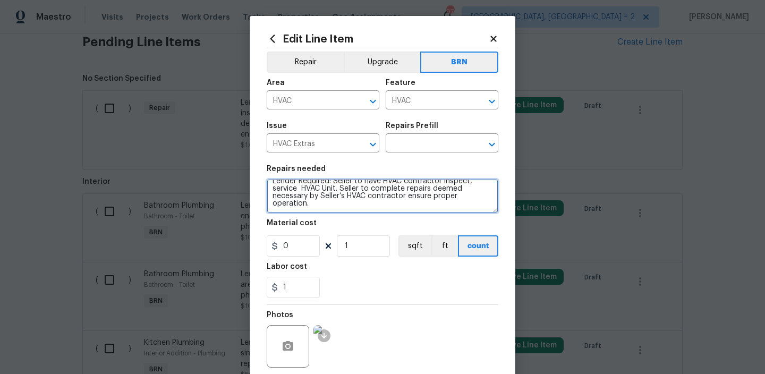
click at [304, 184] on textarea "Lender Required: Seller to have HVAC contractor inspect, service HVAC Unit. Sel…" at bounding box center [383, 196] width 232 height 34
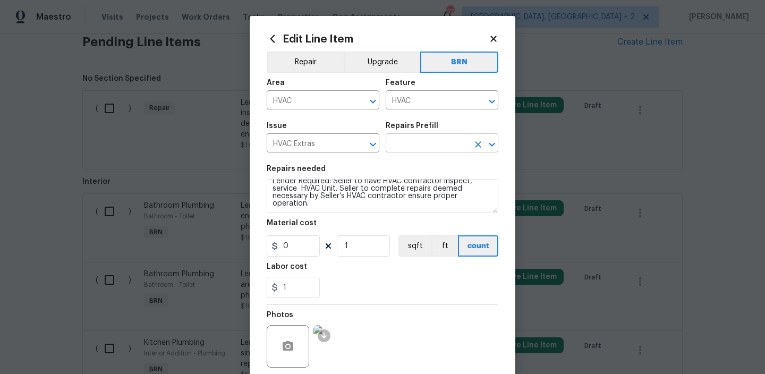
click at [408, 143] on input "text" at bounding box center [427, 144] width 83 height 16
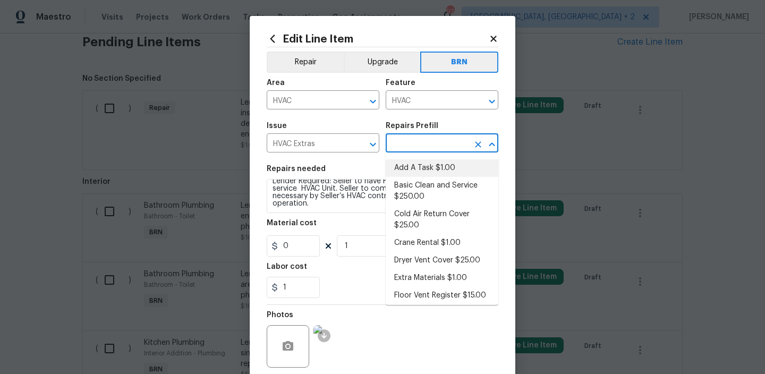
click at [408, 164] on li "Add A Task $1.00" at bounding box center [442, 168] width 113 height 18
type input "Add A Task $1.00"
type textarea "HPM to detail"
type input "1"
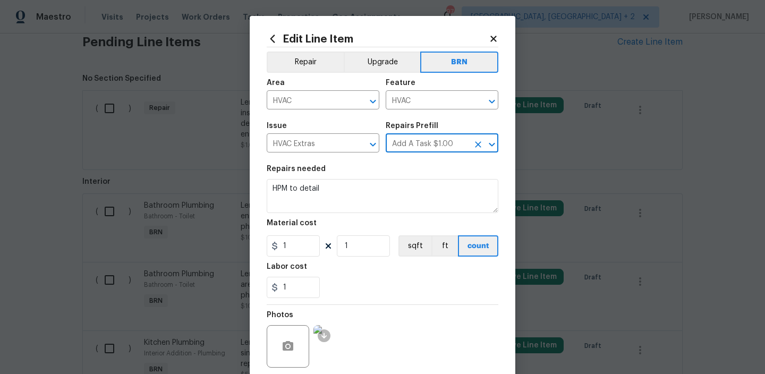
scroll to position [0, 0]
click at [366, 169] on div "Repairs needed" at bounding box center [383, 172] width 232 height 14
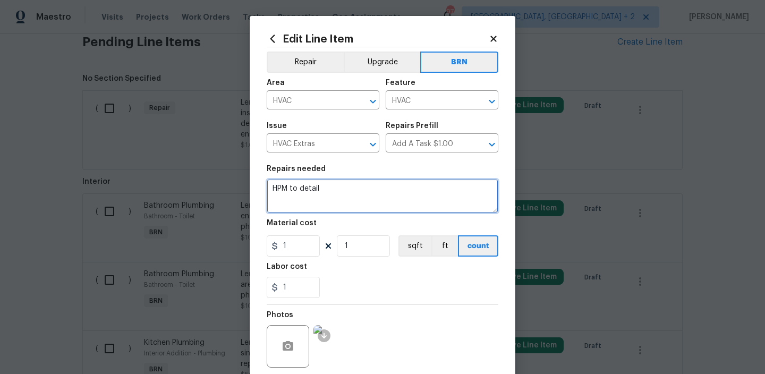
click at [343, 189] on textarea "HPM to detail" at bounding box center [383, 196] width 232 height 34
paste textarea "Lender Required: Seller to have HVAC contractor inspect, service HVAC Unit. Sel…"
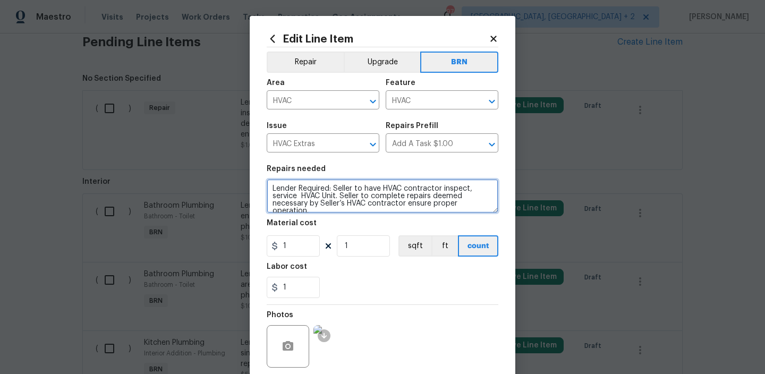
scroll to position [2, 0]
type textarea "Lender Required: Seller to have HVAC contractor inspect, service HVAC Unit. Sel…"
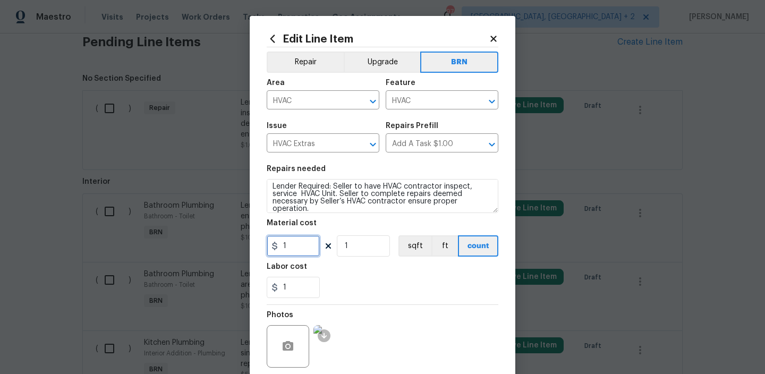
click at [312, 249] on input "1" at bounding box center [293, 245] width 53 height 21
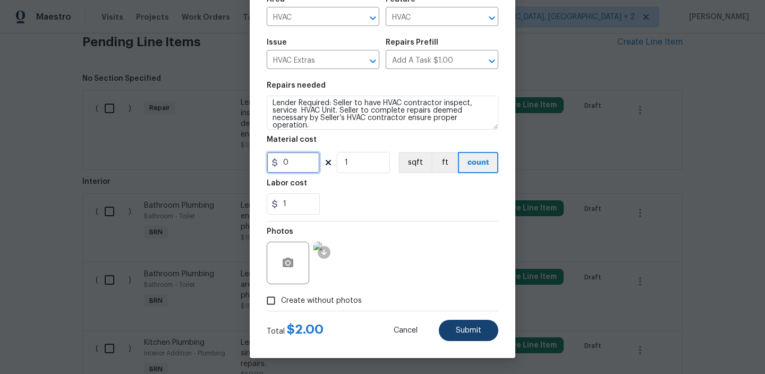
type input "0"
click at [465, 325] on button "Submit" at bounding box center [468, 330] width 59 height 21
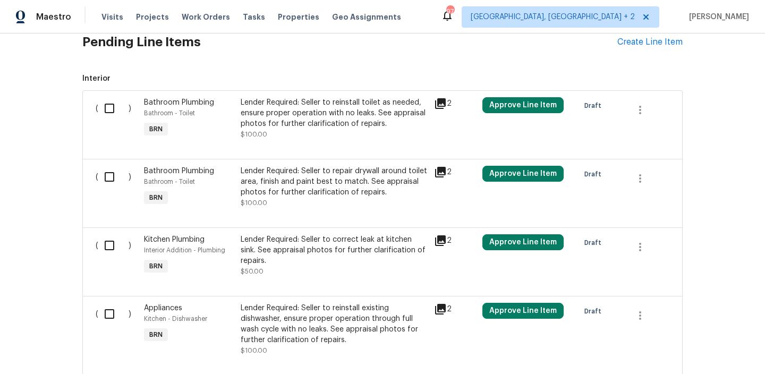
click at [106, 106] on input "checkbox" at bounding box center [113, 108] width 30 height 22
checkbox input "true"
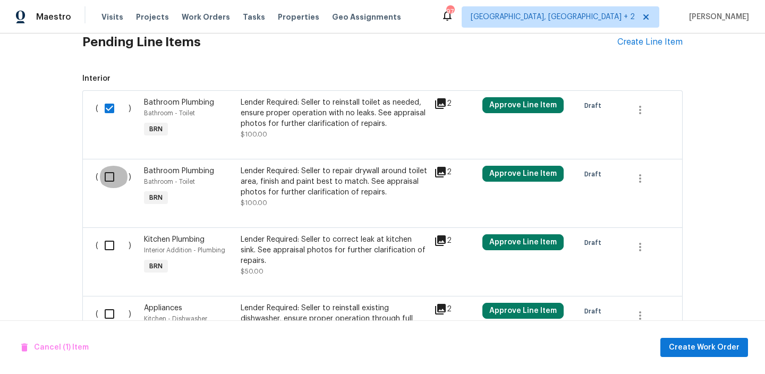
click at [108, 177] on input "checkbox" at bounding box center [113, 177] width 30 height 22
checkbox input "true"
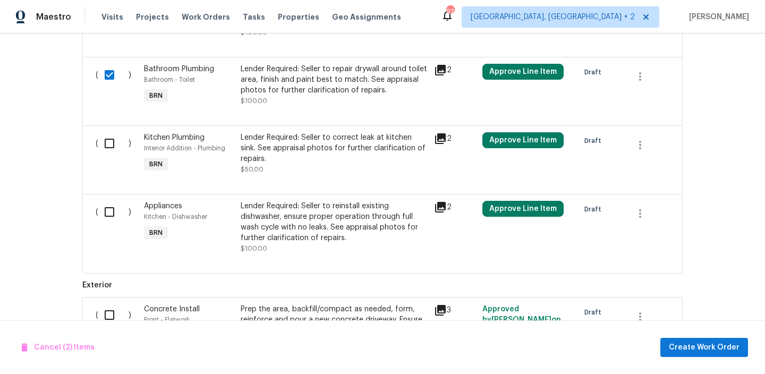
click at [111, 152] on input "checkbox" at bounding box center [113, 143] width 30 height 22
checkbox input "true"
click at [107, 208] on input "checkbox" at bounding box center [113, 212] width 30 height 22
checkbox input "true"
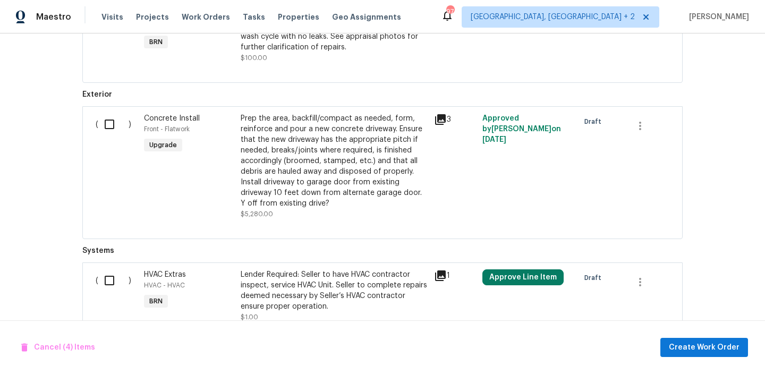
scroll to position [946, 0]
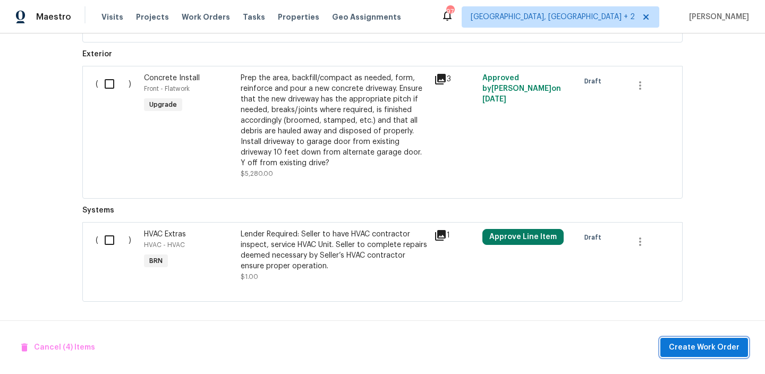
click at [681, 349] on span "Create Work Order" at bounding box center [704, 347] width 71 height 13
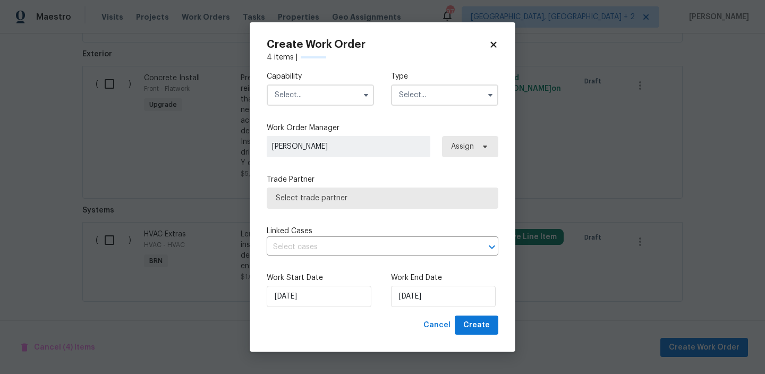
click at [328, 95] on input "text" at bounding box center [320, 94] width 107 height 21
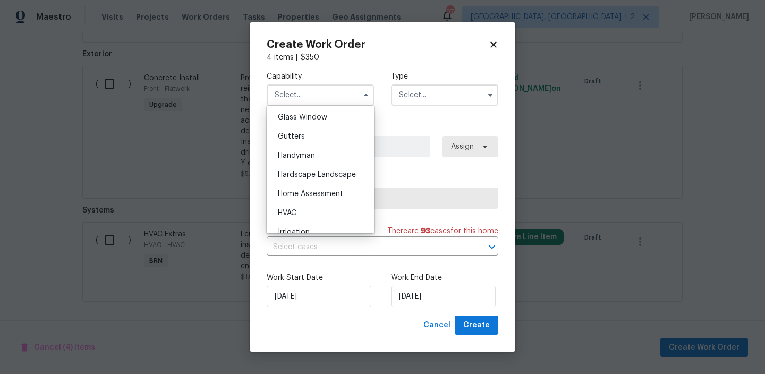
scroll to position [547, 0]
click at [310, 141] on div "Gutters" at bounding box center [320, 135] width 102 height 19
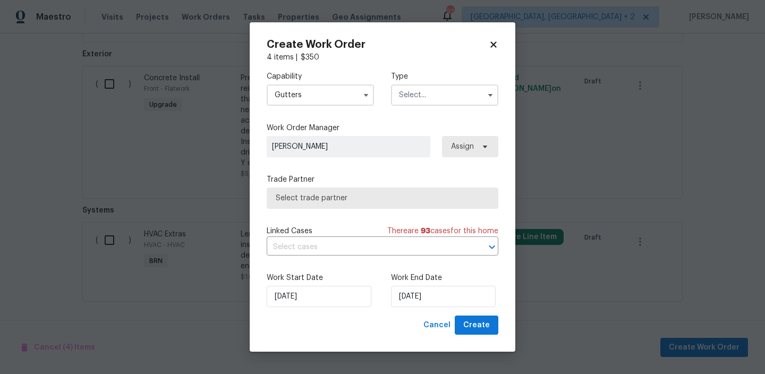
click at [309, 92] on input "Gutters" at bounding box center [320, 94] width 107 height 21
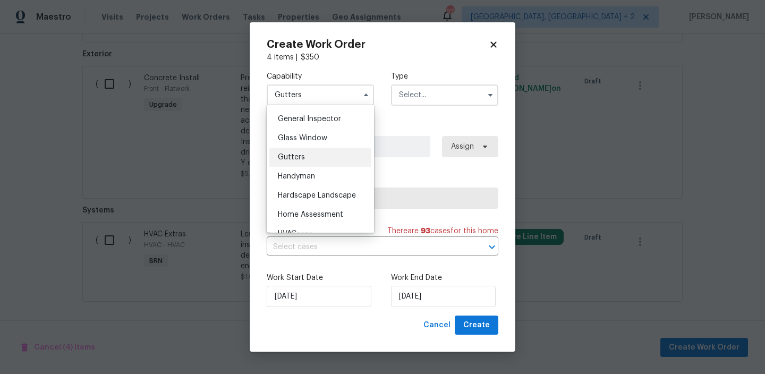
scroll to position [537, 0]
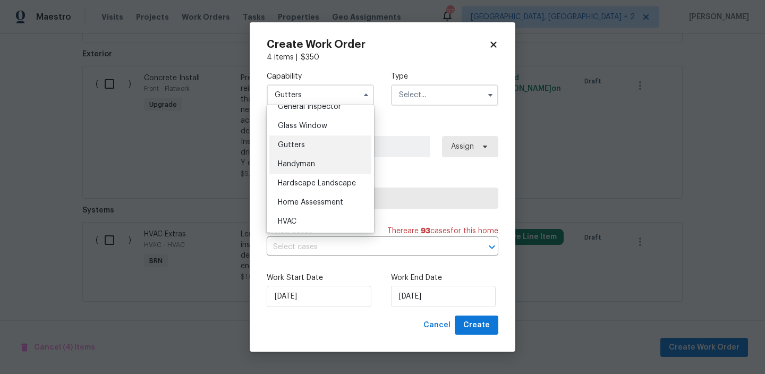
click at [308, 161] on span "Handyman" at bounding box center [296, 163] width 37 height 7
type input "Handyman"
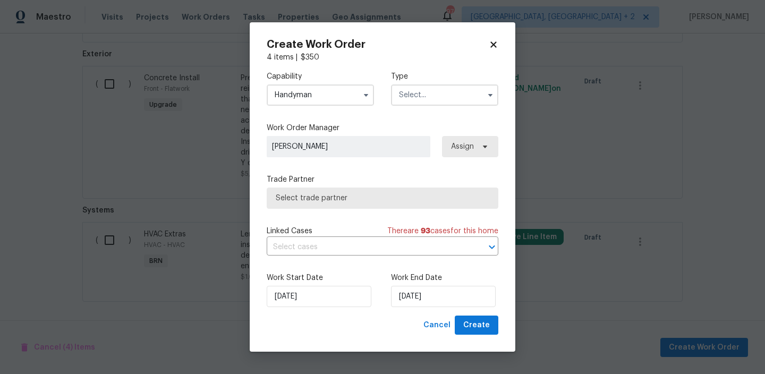
click at [414, 93] on input "text" at bounding box center [444, 94] width 107 height 21
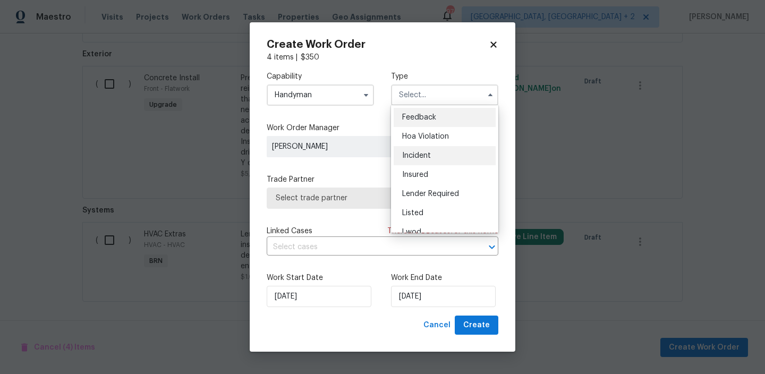
scroll to position [25, 0]
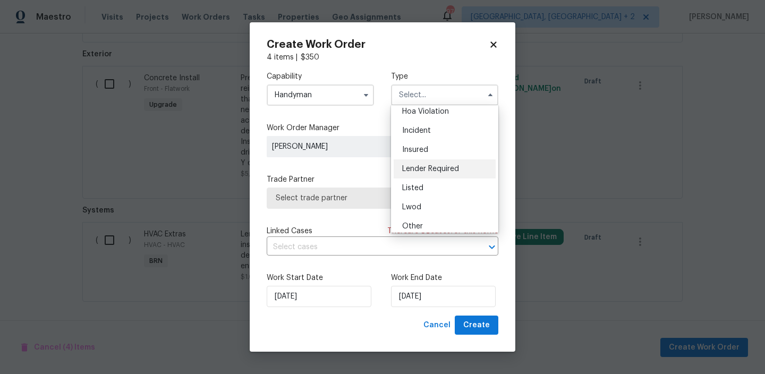
click at [424, 163] on div "Lender Required" at bounding box center [445, 168] width 102 height 19
type input "Lender Required"
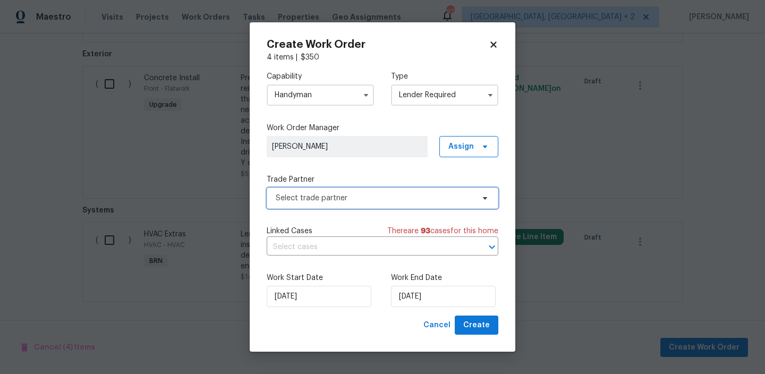
click at [348, 192] on span "Select trade partner" at bounding box center [383, 197] width 232 height 21
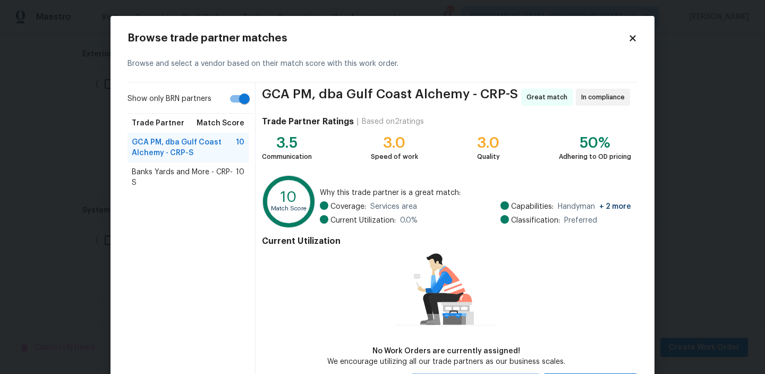
click at [233, 106] on input "Show only BRN partners" at bounding box center [244, 99] width 61 height 20
checkbox input "false"
click at [150, 180] on div "Banks Yards and More - CRP-S 10" at bounding box center [187, 178] width 121 height 30
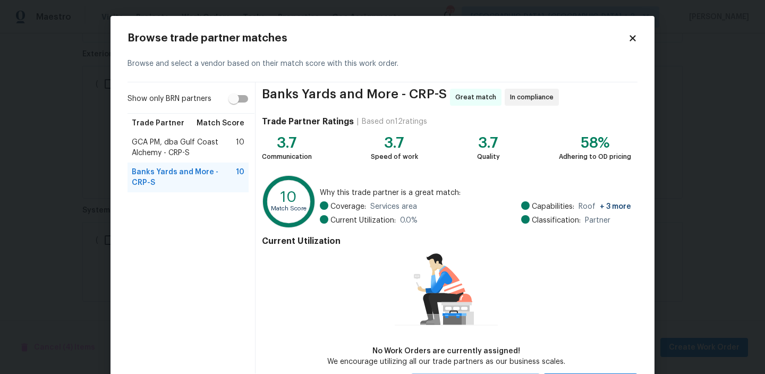
scroll to position [51, 0]
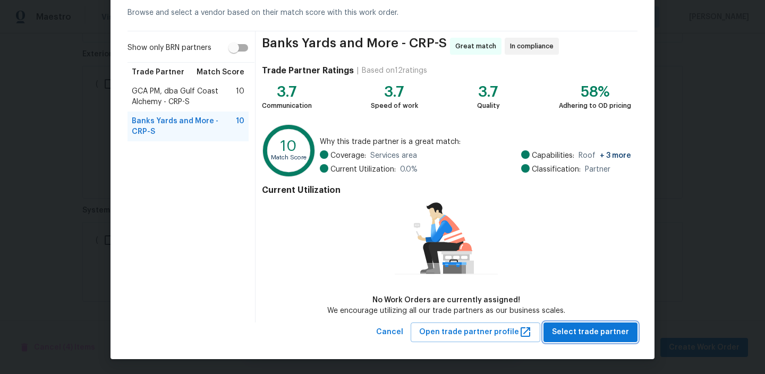
click at [566, 332] on span "Select trade partner" at bounding box center [590, 332] width 77 height 13
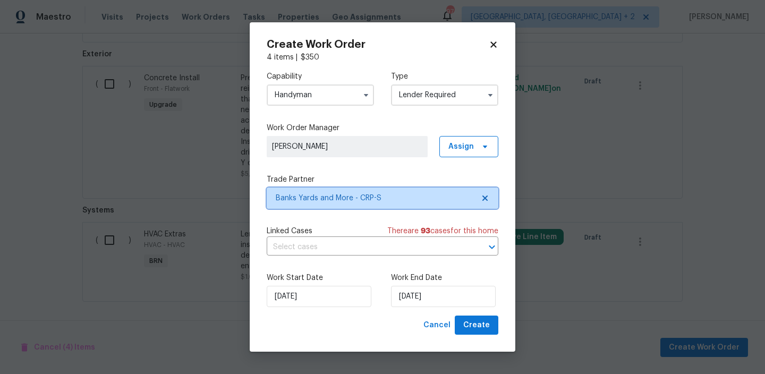
scroll to position [0, 0]
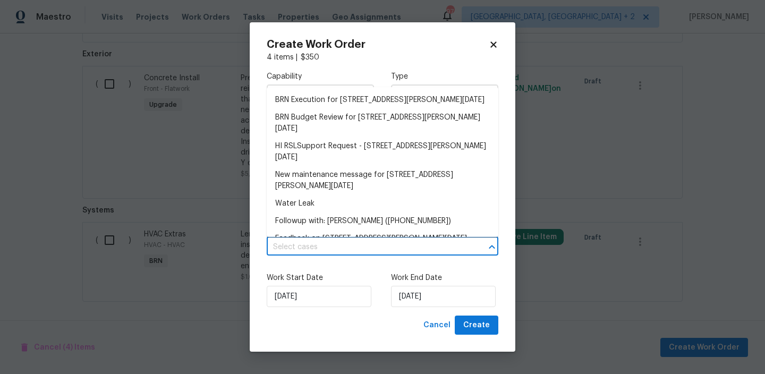
click at [343, 247] on input "text" at bounding box center [368, 247] width 202 height 16
click at [301, 105] on li "BRN Execution for 4053 Little John Dr, Corpus Christi, TX 78411" at bounding box center [383, 100] width 232 height 18
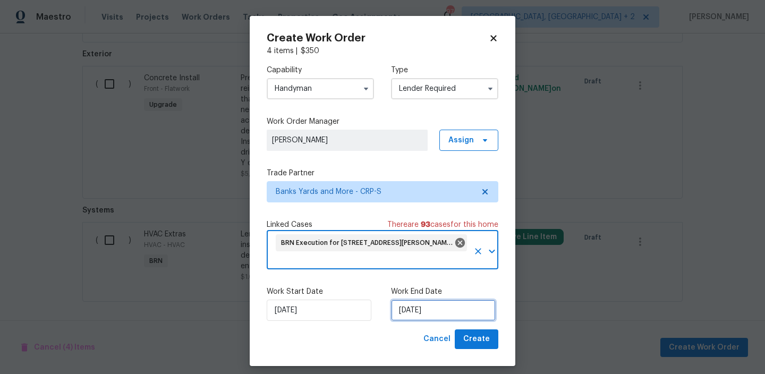
click at [429, 314] on input "03/10/2025" at bounding box center [443, 310] width 105 height 21
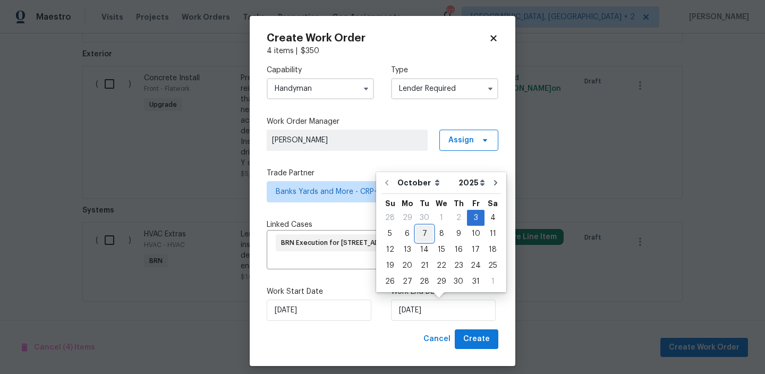
click at [422, 235] on div "7" at bounding box center [424, 233] width 17 height 15
type input "07/10/2025"
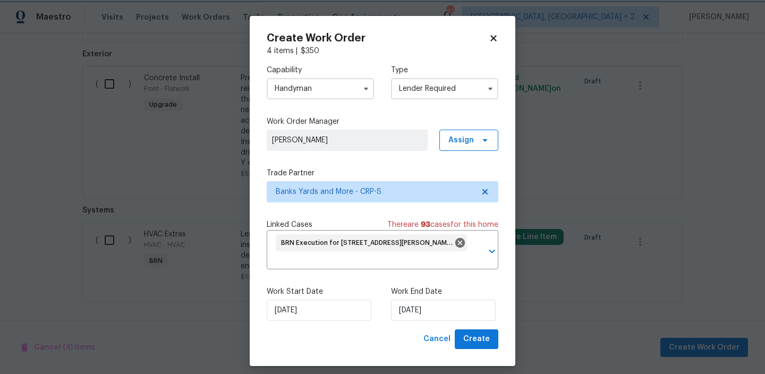
scroll to position [8, 0]
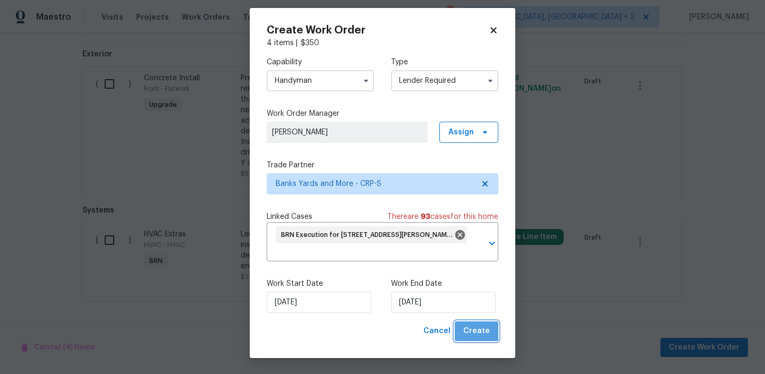
click at [473, 323] on button "Create" at bounding box center [477, 331] width 44 height 20
checkbox input "false"
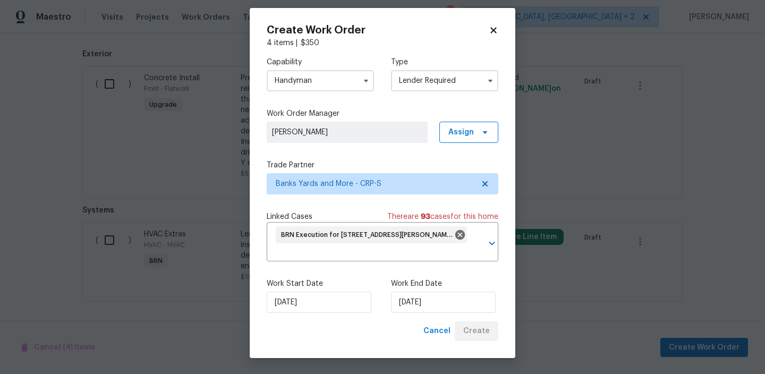
scroll to position [664, 0]
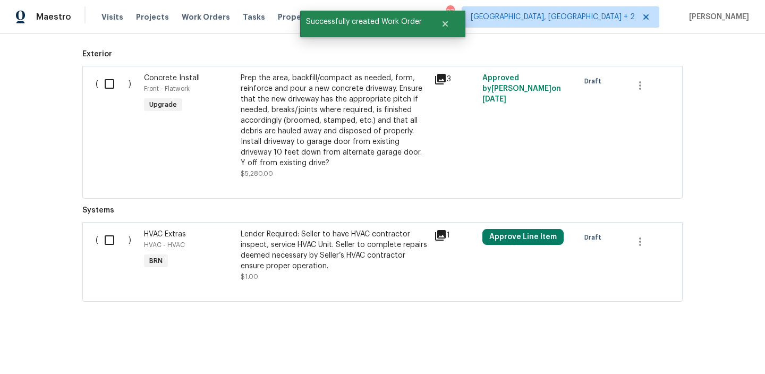
click at [113, 237] on input "checkbox" at bounding box center [113, 240] width 30 height 22
checkbox input "true"
click at [676, 344] on span "Create Work Order" at bounding box center [704, 347] width 71 height 13
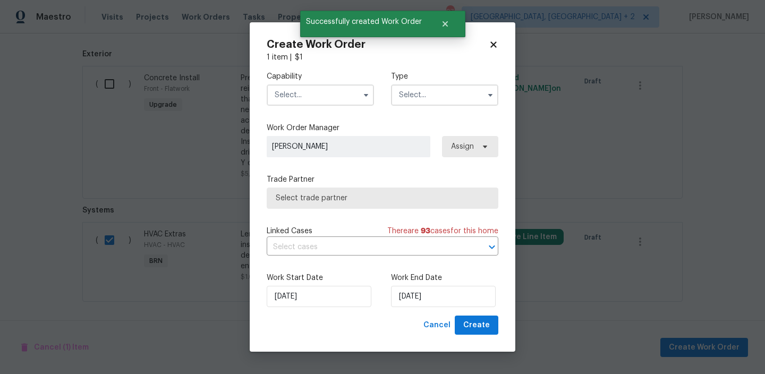
click at [305, 99] on input "text" at bounding box center [320, 94] width 107 height 21
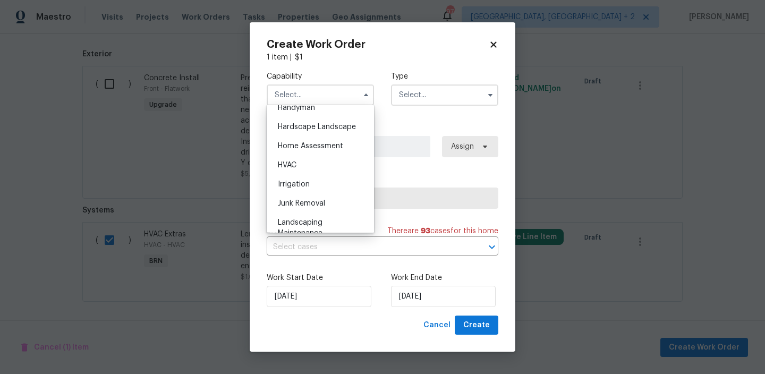
scroll to position [619, 0]
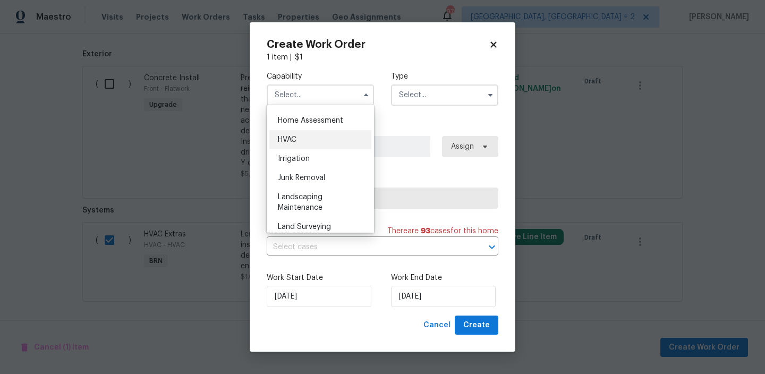
click at [301, 139] on div "HVAC" at bounding box center [320, 139] width 102 height 19
type input "HVAC"
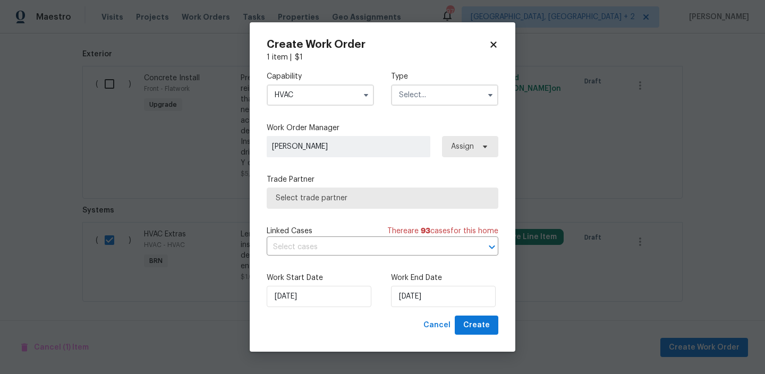
click at [425, 91] on input "text" at bounding box center [444, 94] width 107 height 21
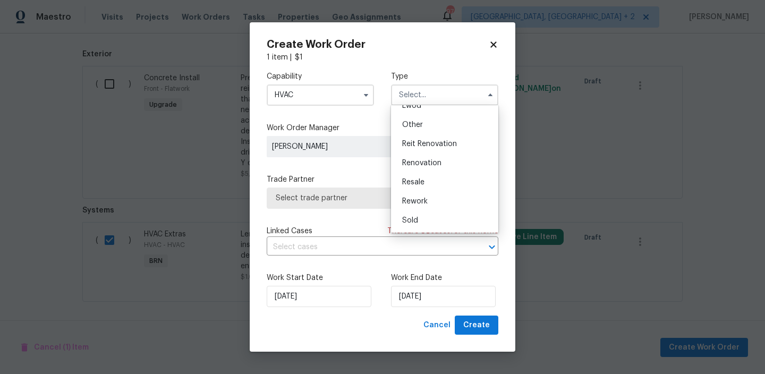
scroll to position [63, 0]
click at [441, 134] on div "Lender Required" at bounding box center [445, 130] width 102 height 19
type input "Lender Required"
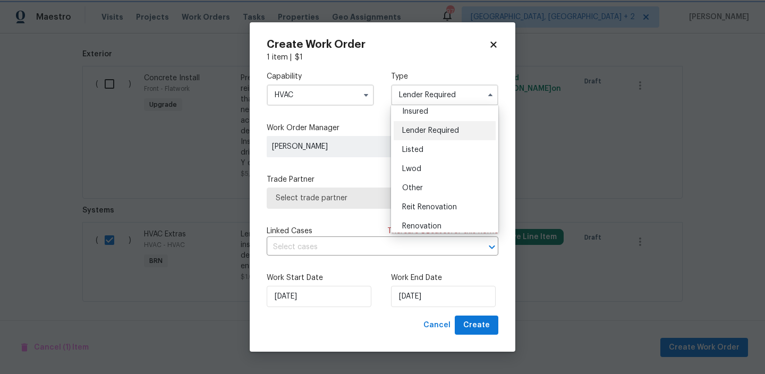
scroll to position [0, 0]
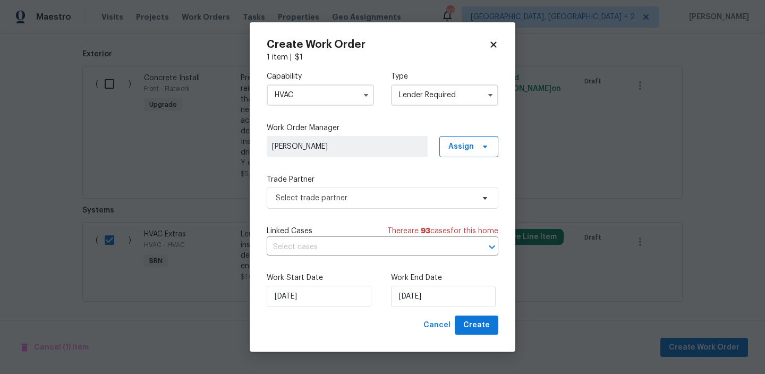
click at [354, 176] on label "Trade Partner" at bounding box center [383, 179] width 232 height 11
click at [326, 203] on span "Select trade partner" at bounding box center [383, 197] width 232 height 21
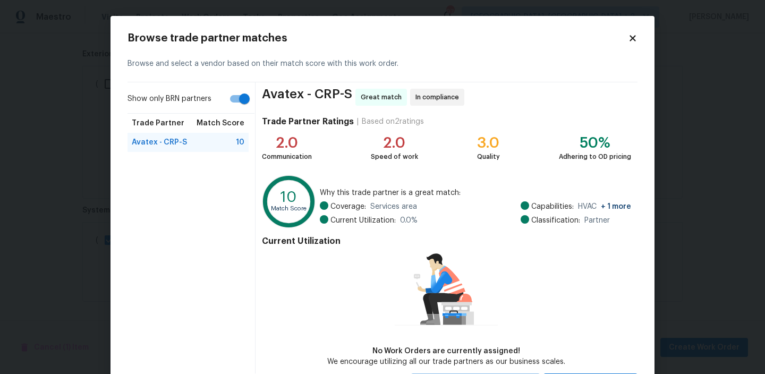
scroll to position [51, 0]
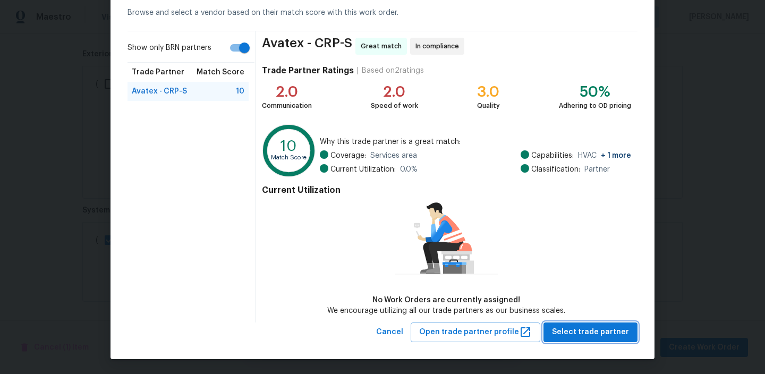
click at [581, 326] on span "Select trade partner" at bounding box center [590, 332] width 77 height 13
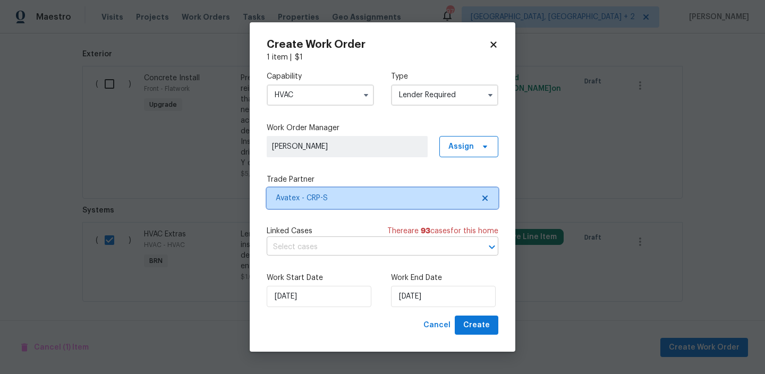
scroll to position [0, 0]
click at [366, 238] on div "Linked Cases There are 93 case s for this home ​" at bounding box center [383, 241] width 232 height 30
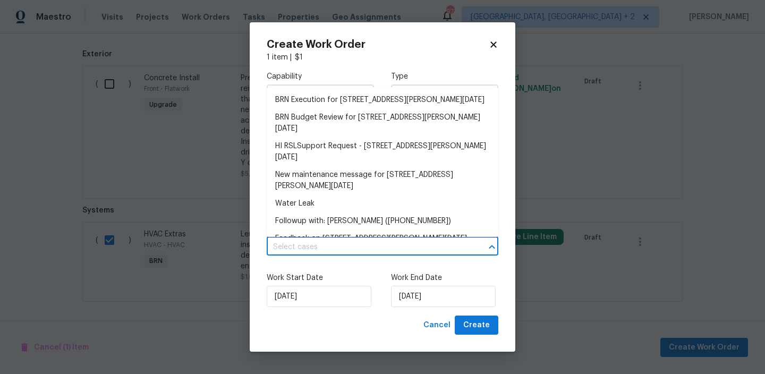
click at [343, 244] on input "text" at bounding box center [368, 247] width 202 height 16
click at [300, 98] on li "BRN Execution for 4053 Little John Dr, Corpus Christi, TX 78411" at bounding box center [383, 100] width 232 height 18
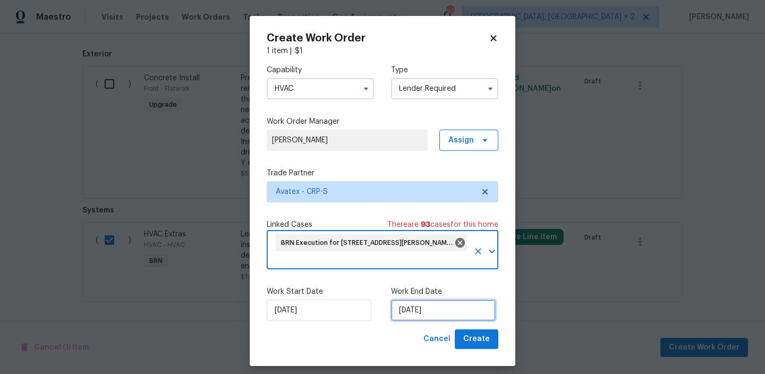
click at [398, 317] on input "03/10/2025" at bounding box center [443, 310] width 105 height 21
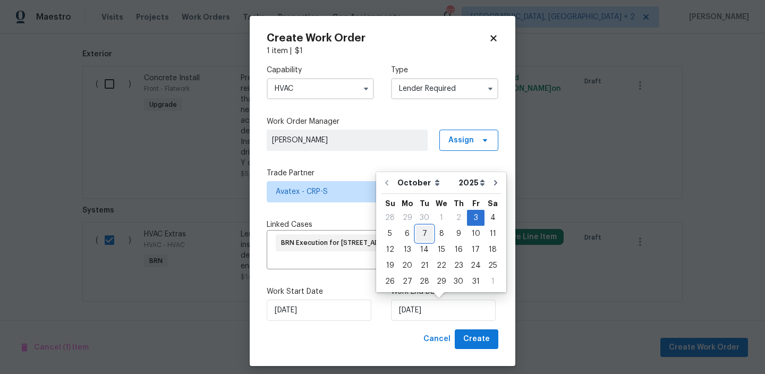
click at [416, 236] on div "7" at bounding box center [424, 233] width 17 height 15
type input "07/10/2025"
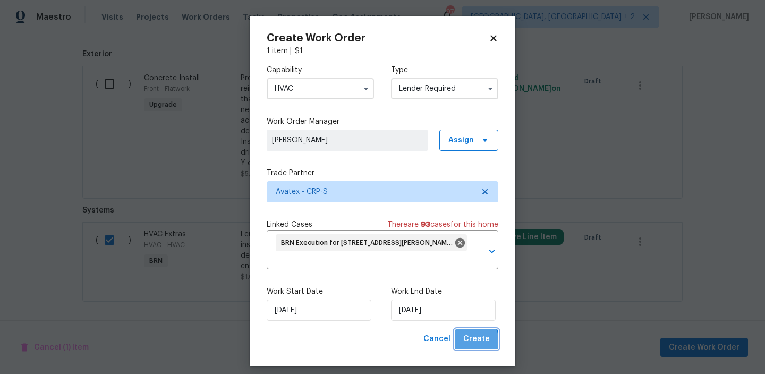
click at [473, 341] on span "Create" at bounding box center [476, 338] width 27 height 13
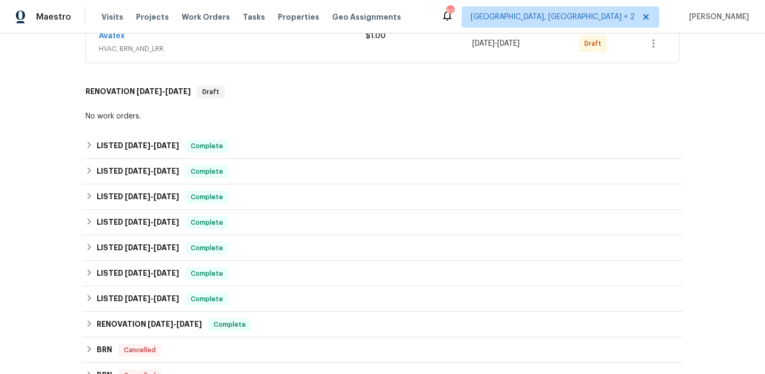
scroll to position [121, 0]
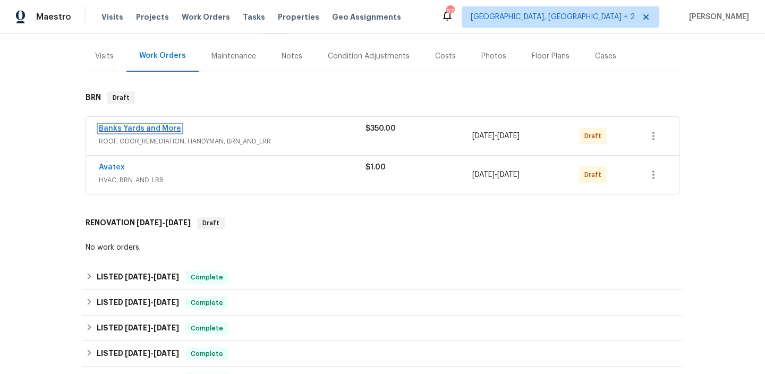
click at [127, 125] on link "Banks Yards and More" at bounding box center [140, 128] width 82 height 7
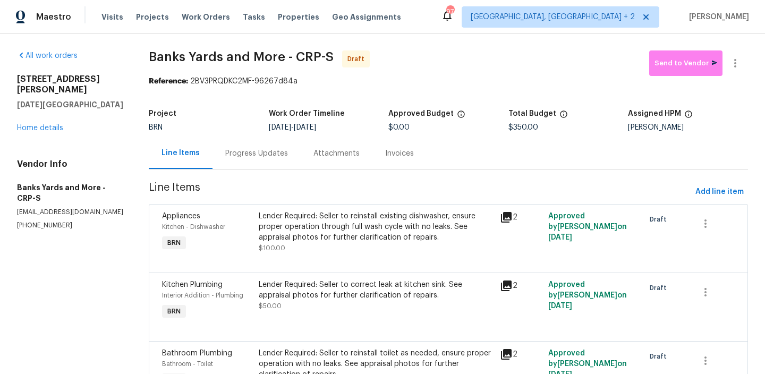
click at [275, 153] on div "Progress Updates" at bounding box center [256, 153] width 63 height 11
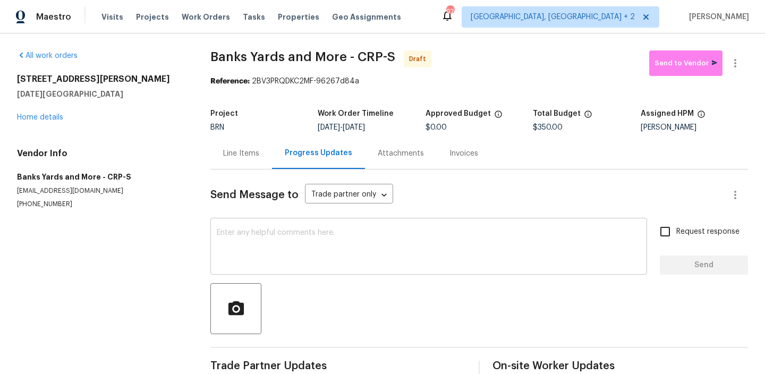
click at [308, 234] on textarea at bounding box center [429, 247] width 424 height 37
paste textarea "Hi, I'm Ananthi from Opendoor. Just wanted to check if you received the WO for …"
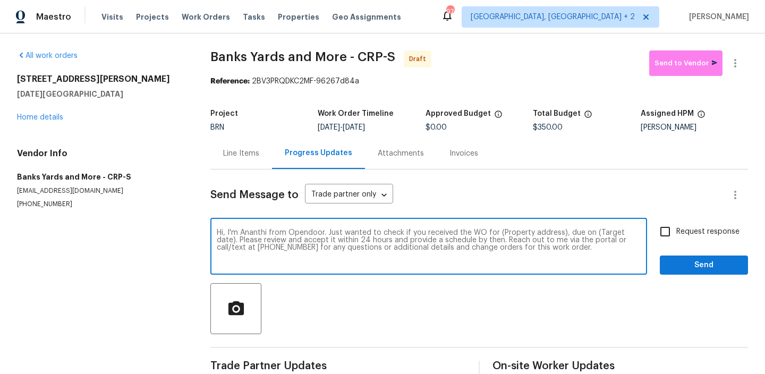
drag, startPoint x: 559, startPoint y: 234, endPoint x: 491, endPoint y: 234, distance: 67.4
click at [491, 234] on textarea "Hi, I'm Ananthi from Opendoor. Just wanted to check if you received the WO for …" at bounding box center [429, 247] width 424 height 37
paste textarea "4053 Little John Dr, Corpus Christi, TX 78411"
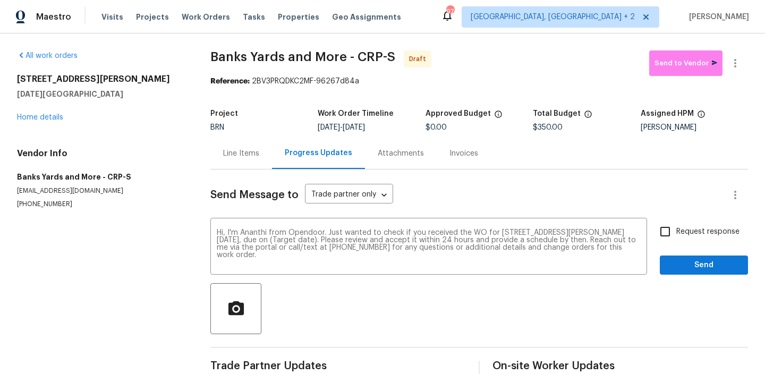
drag, startPoint x: 357, startPoint y: 129, endPoint x: 396, endPoint y: 129, distance: 38.2
click at [396, 129] on div "10/3/2025 - 10/7/2025" at bounding box center [371, 127] width 107 height 7
copy span "10/7/2025"
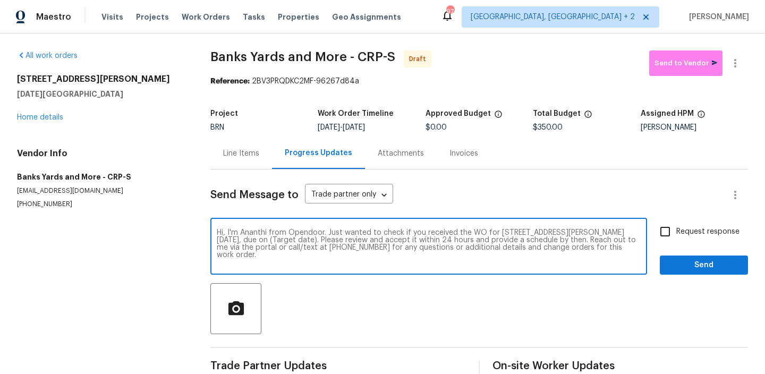
drag, startPoint x: 312, startPoint y: 241, endPoint x: 268, endPoint y: 240, distance: 44.1
click at [268, 240] on textarea "Hi, I'm Ananthi from Opendoor. Just wanted to check if you received the WO for …" at bounding box center [429, 247] width 424 height 37
paste textarea "10/7/2025"
type textarea "Hi, I'm Ananthi from Opendoor. Just wanted to check if you received the WO for …"
click at [688, 225] on label "Request response" at bounding box center [696, 231] width 85 height 22
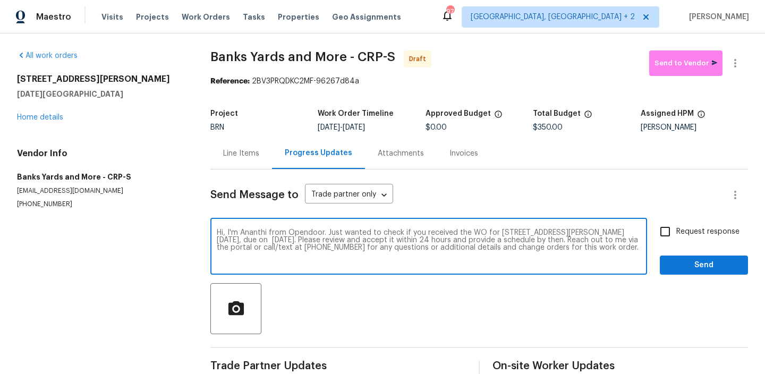
click at [676, 225] on input "Request response" at bounding box center [665, 231] width 22 height 22
checkbox input "true"
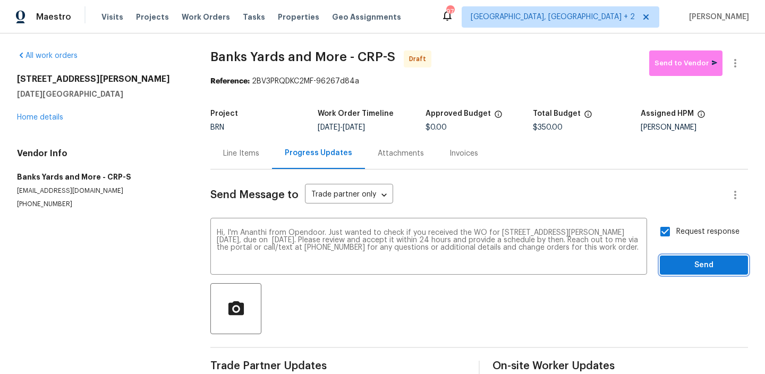
click at [679, 260] on span "Send" at bounding box center [703, 265] width 71 height 13
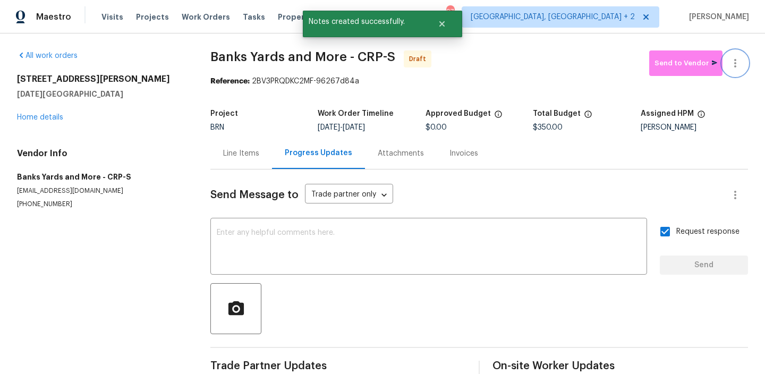
click at [742, 55] on button "button" at bounding box center [734, 62] width 25 height 25
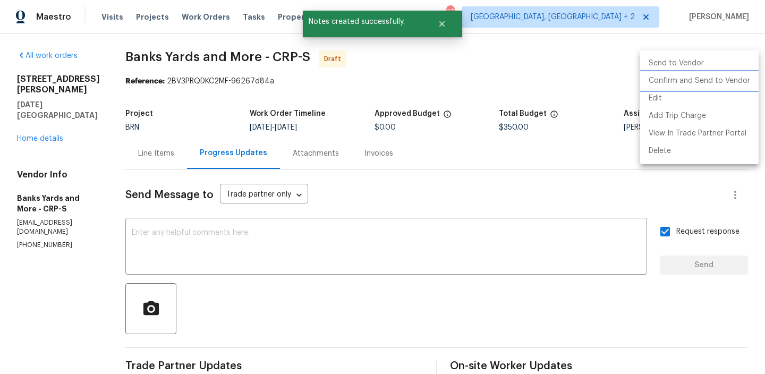
click at [705, 79] on li "Confirm and Send to Vendor" at bounding box center [699, 81] width 118 height 18
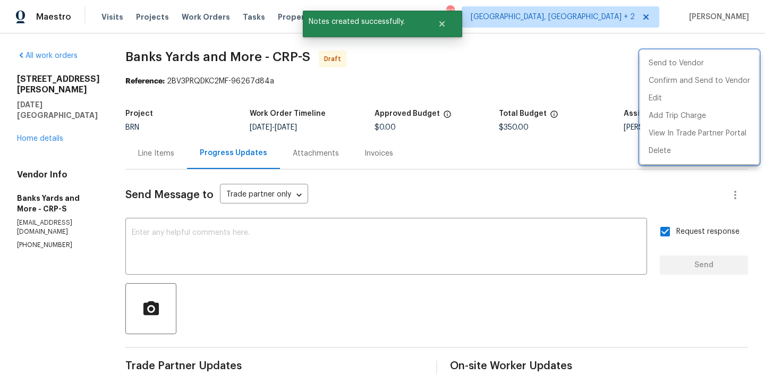
click at [340, 146] on div at bounding box center [382, 187] width 765 height 374
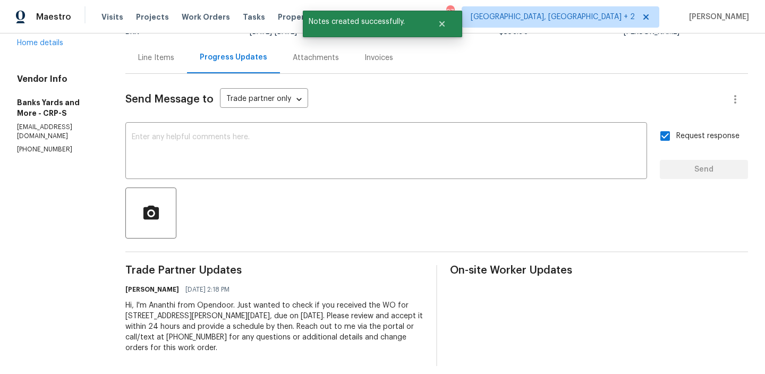
scroll to position [105, 0]
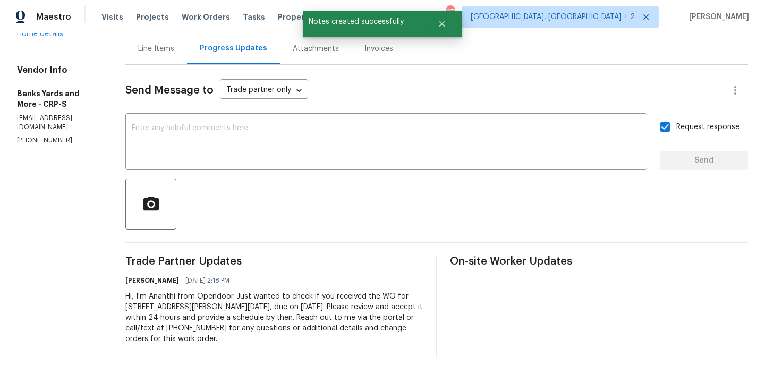
click at [244, 306] on div "Hi, I'm Ananthi from Opendoor. Just wanted to check if you received the WO for …" at bounding box center [274, 317] width 298 height 53
copy div "Trade Partner Updates Ananthi Mahendran 10/03/2025 2:18 PM"
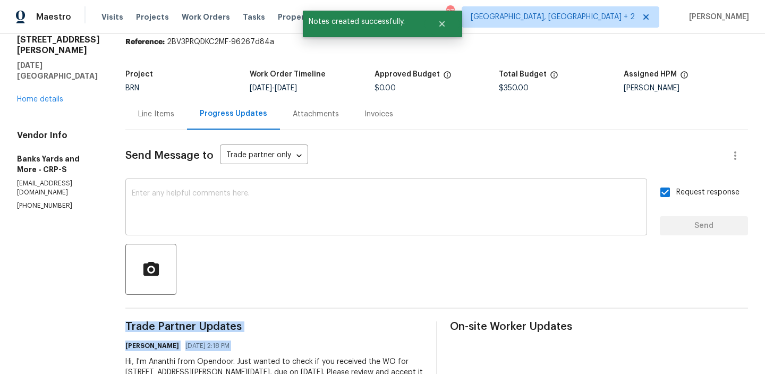
scroll to position [0, 0]
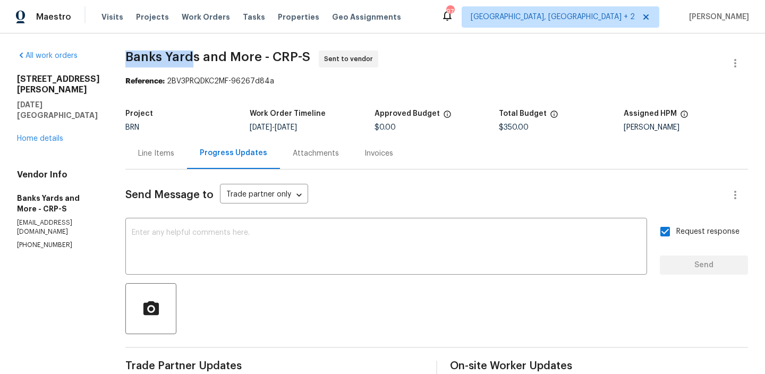
drag, startPoint x: 117, startPoint y: 58, endPoint x: 194, endPoint y: 59, distance: 76.5
click at [194, 59] on div "All work orders 4053 Little John Dr Corpus Christi, TX 78411 Home details Vendo…" at bounding box center [382, 255] width 765 height 445
drag, startPoint x: 201, startPoint y: 59, endPoint x: 125, endPoint y: 49, distance: 77.2
click at [125, 49] on div "All work orders 4053 Little John Dr Corpus Christi, TX 78411 Home details Vendo…" at bounding box center [382, 255] width 765 height 445
copy span "Banks Yards"
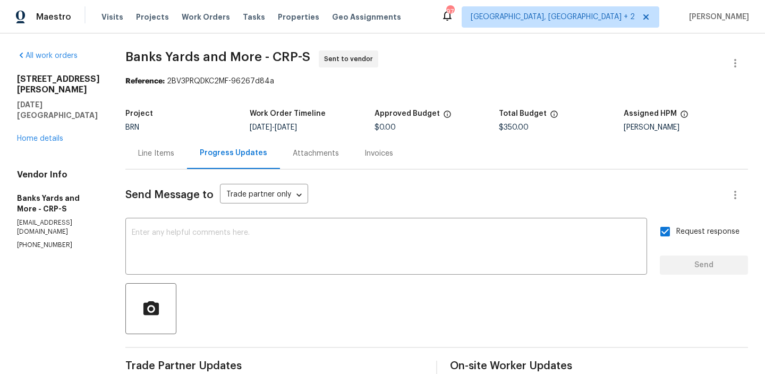
click at [107, 116] on div "All work orders 4053 Little John Dr Corpus Christi, TX 78411 Home details Vendo…" at bounding box center [382, 255] width 765 height 445
drag, startPoint x: 127, startPoint y: 52, endPoint x: 202, endPoint y: 55, distance: 74.4
click at [202, 55] on span "Banks Yards and More - CRP-S" at bounding box center [217, 56] width 185 height 13
copy span "Banks Yards"
click at [203, 76] on div "Reference: 2BV3PRQDKC2MF-96267d84a" at bounding box center [436, 81] width 622 height 11
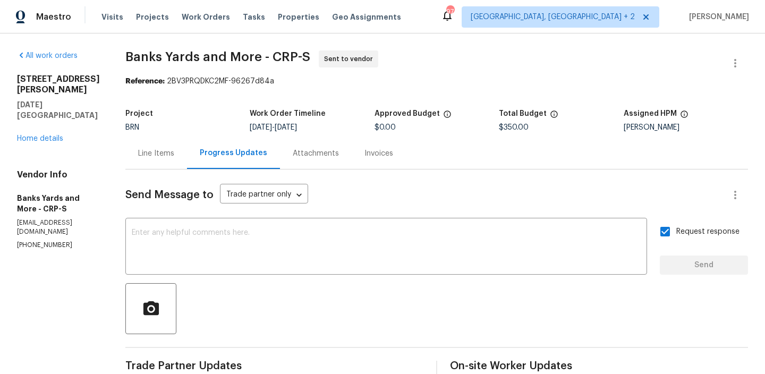
click at [49, 133] on div "All work orders 4053 Little John Dr Corpus Christi, TX 78411 Home details Vendo…" at bounding box center [58, 149] width 83 height 199
click at [42, 135] on link "Home details" at bounding box center [40, 138] width 46 height 7
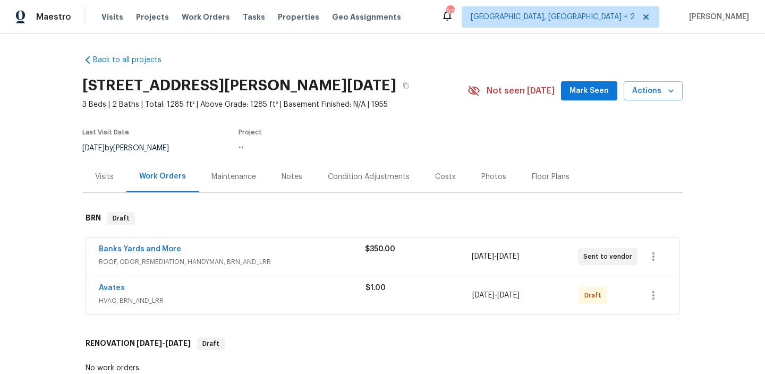
scroll to position [64, 0]
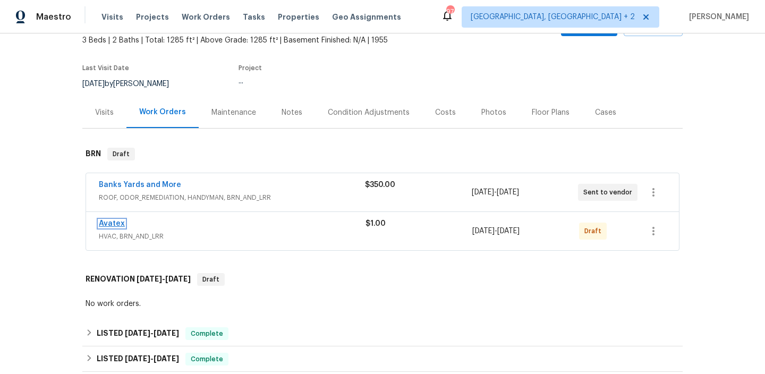
click at [110, 225] on link "Avatex" at bounding box center [112, 223] width 26 height 7
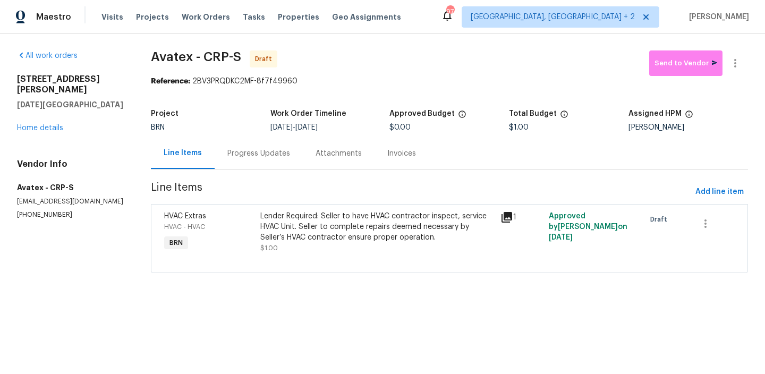
click at [183, 61] on span "Avatex - CRP-S" at bounding box center [196, 56] width 90 height 13
copy span "Avatex"
click at [179, 58] on span "Avatex - CRP-S" at bounding box center [196, 56] width 90 height 13
click at [251, 148] on div "Progress Updates" at bounding box center [258, 153] width 63 height 11
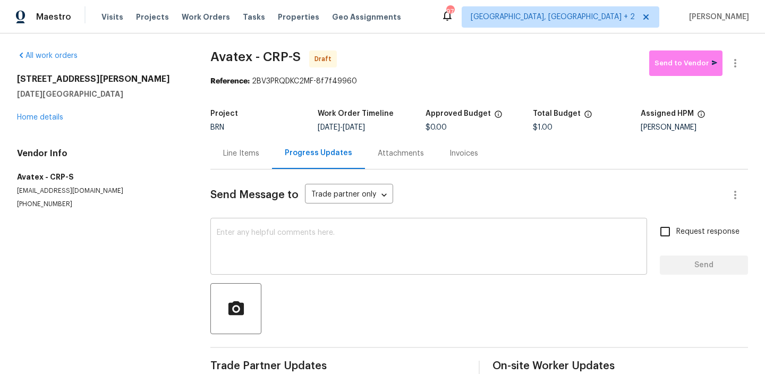
click at [263, 223] on div "x ​" at bounding box center [428, 247] width 437 height 54
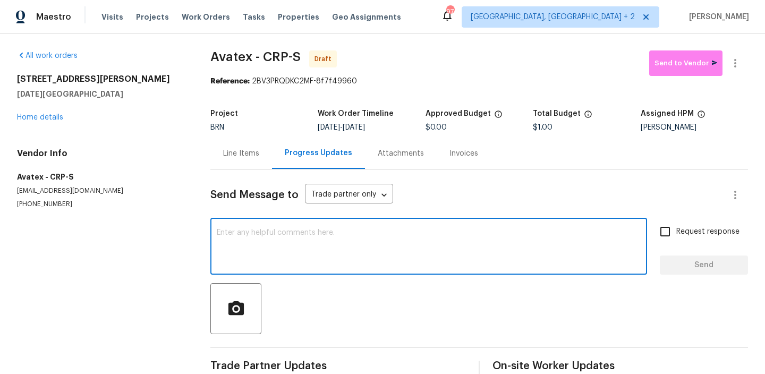
scroll to position [21, 0]
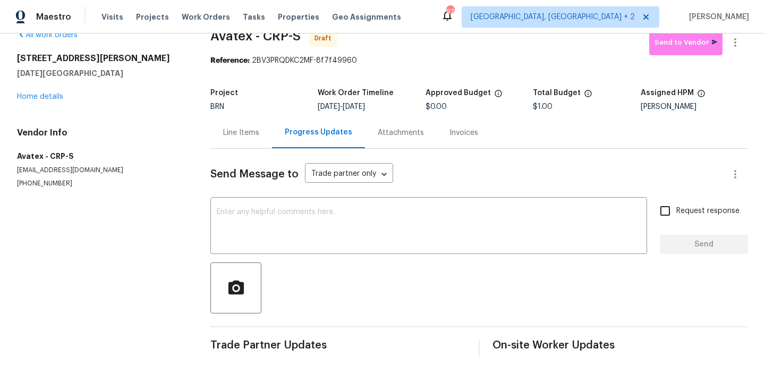
paste textarea "Hi, I'm Ananthi from Opendoor. Just wanted to check if you received the WO for …"
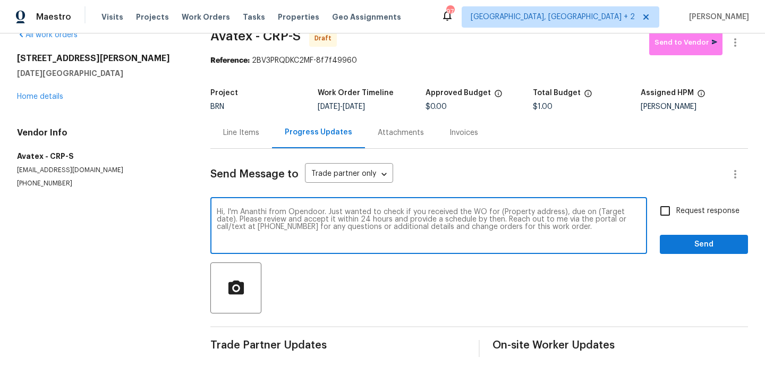
drag, startPoint x: 559, startPoint y: 213, endPoint x: 497, endPoint y: 213, distance: 62.7
click at [497, 213] on textarea "Hi, I'm Ananthi from Opendoor. Just wanted to check if you received the WO for …" at bounding box center [429, 226] width 424 height 37
paste textarea "4053 Little John Dr, Corpus Christi, TX 78411"
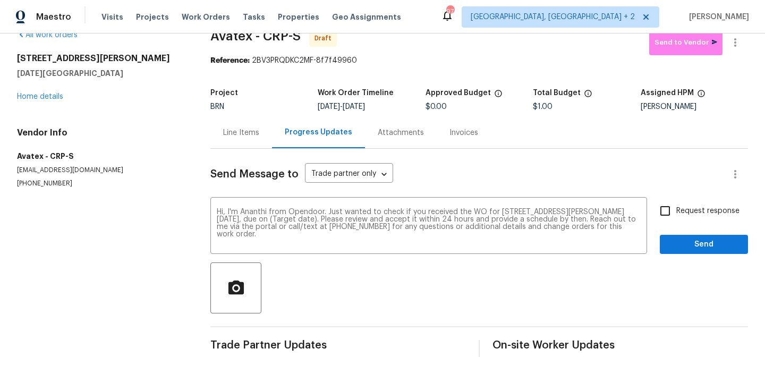
drag, startPoint x: 358, startPoint y: 107, endPoint x: 399, endPoint y: 107, distance: 40.4
click at [399, 107] on div "10/3/2025 - 10/7/2025" at bounding box center [371, 106] width 107 height 7
copy span "10/7/2025"
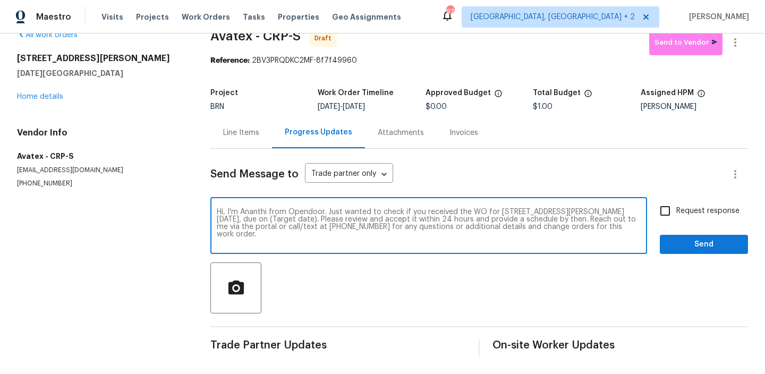
drag, startPoint x: 312, startPoint y: 218, endPoint x: 264, endPoint y: 219, distance: 47.8
click at [264, 218] on textarea "Hi, I'm Ananthi from Opendoor. Just wanted to check if you received the WO for …" at bounding box center [429, 226] width 424 height 37
paste textarea "10/7/2025"
type textarea "Hi, I'm Ananthi from Opendoor. Just wanted to check if you received the WO for …"
click at [668, 210] on input "Request response" at bounding box center [665, 211] width 22 height 22
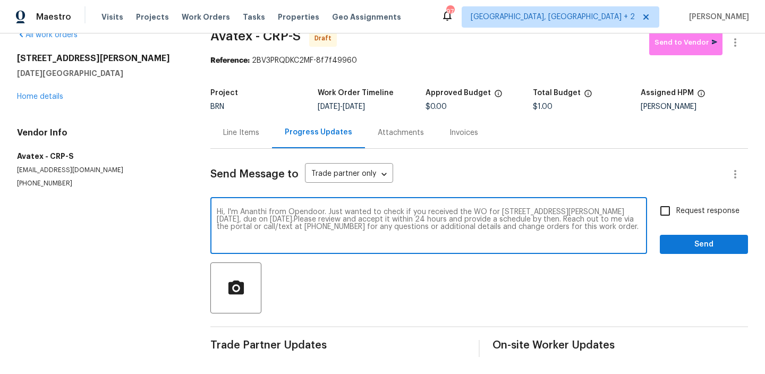
checkbox input "true"
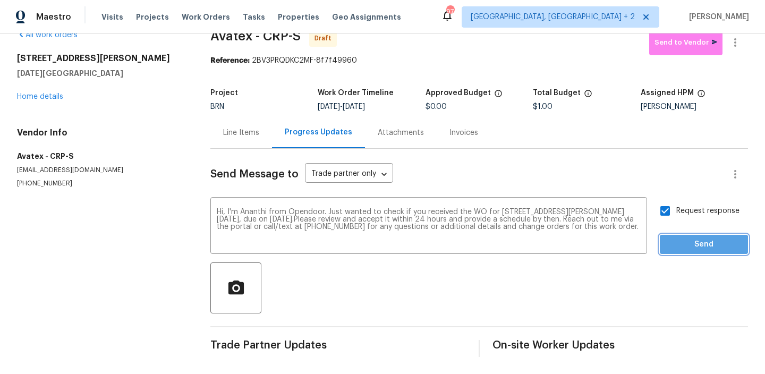
click at [670, 253] on button "Send" at bounding box center [704, 245] width 88 height 20
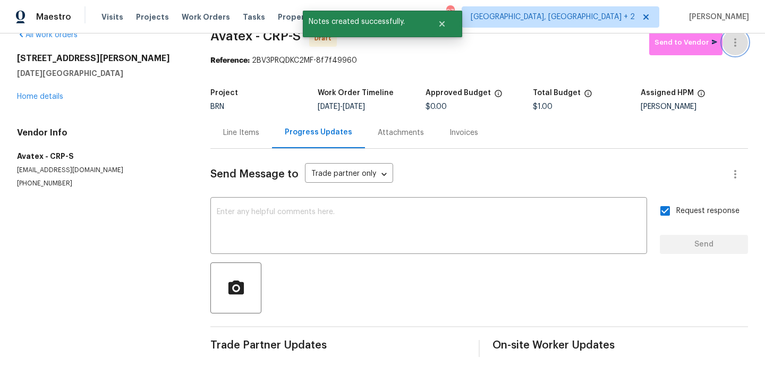
click at [738, 41] on icon "button" at bounding box center [735, 42] width 13 height 13
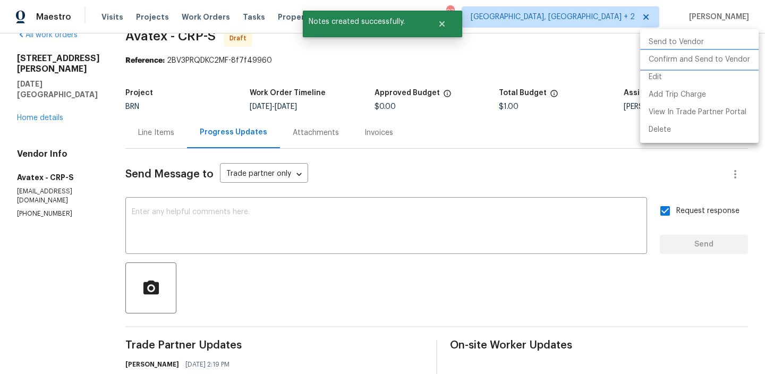
click at [687, 61] on li "Confirm and Send to Vendor" at bounding box center [699, 60] width 118 height 18
click at [215, 89] on div at bounding box center [382, 187] width 765 height 374
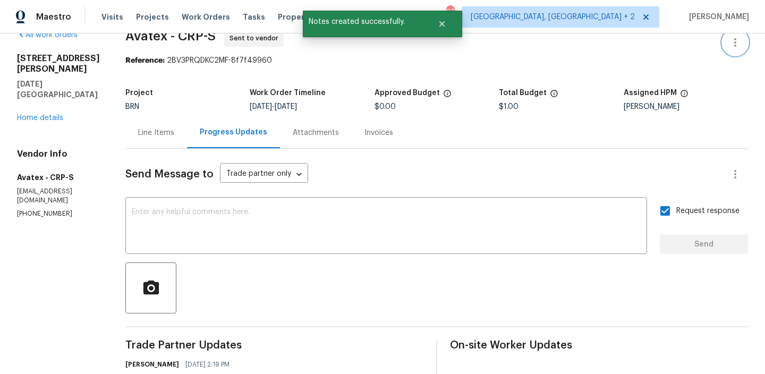
scroll to position [17, 0]
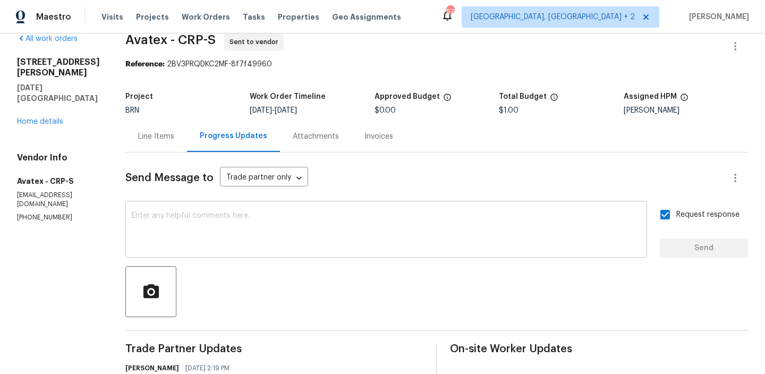
click at [230, 206] on div "x ​" at bounding box center [385, 230] width 521 height 54
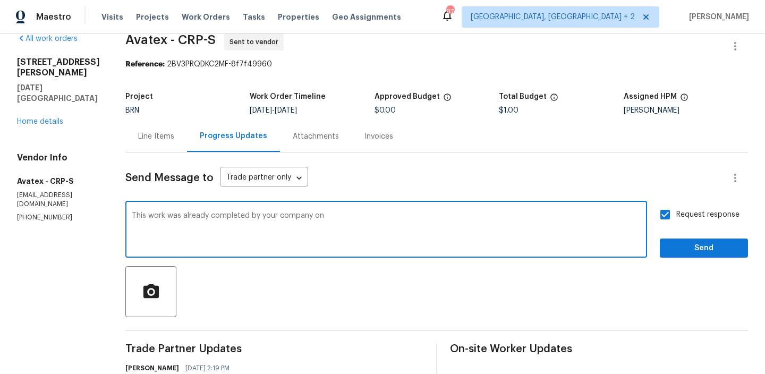
paste textarea "- 7/3/2025"
click at [336, 217] on textarea "This work was already completed by your company on - 7/3/2025" at bounding box center [386, 230] width 509 height 37
click at [365, 218] on textarea "This work was already completed by your company on 7/3/2025" at bounding box center [386, 230] width 509 height 37
type textarea "This work was already completed by your company on 7/3/2025. Now, this came as …"
click at [683, 259] on div "Send Message to Trade partner only Trade partner only ​ This work was already c…" at bounding box center [436, 298] width 622 height 292
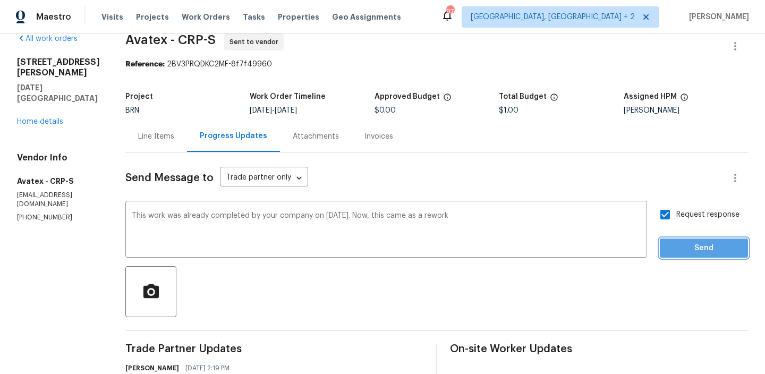
click at [679, 242] on span "Send" at bounding box center [703, 248] width 71 height 13
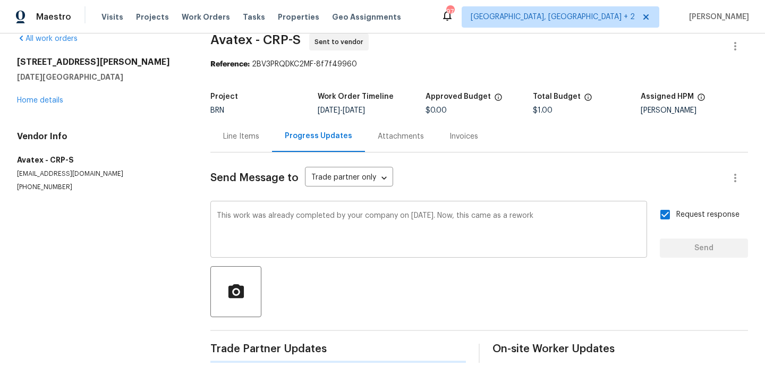
scroll to position [0, 0]
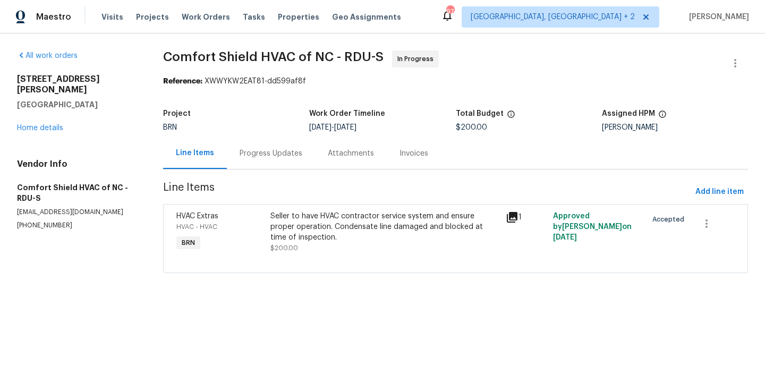
click at [240, 146] on div "Progress Updates" at bounding box center [271, 153] width 88 height 31
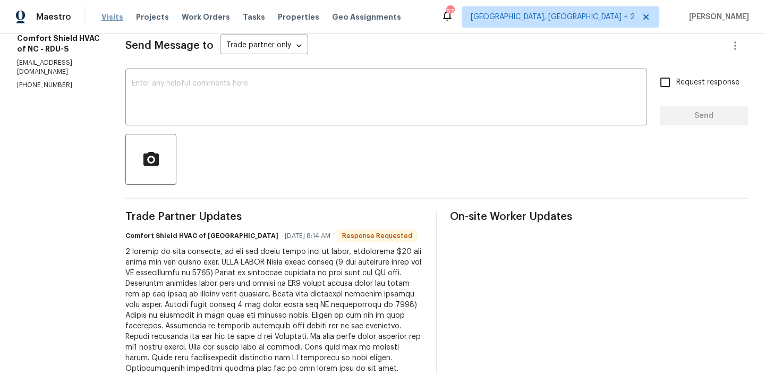
scroll to position [156, 0]
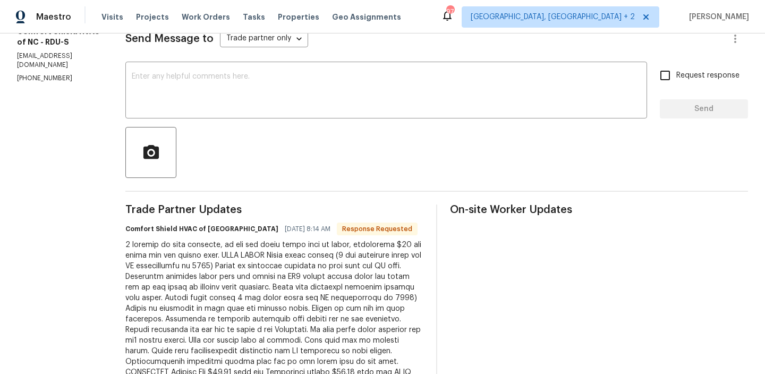
click at [211, 128] on div at bounding box center [436, 152] width 622 height 51
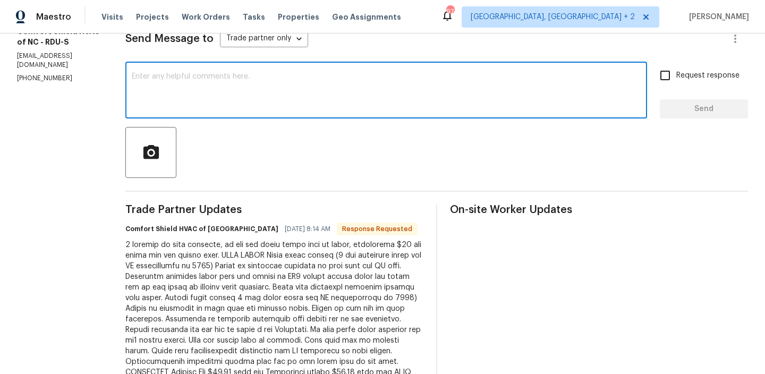
click at [202, 105] on textarea at bounding box center [386, 91] width 509 height 37
paste textarea "We do not need anything done to the system functioning properly. For the older …"
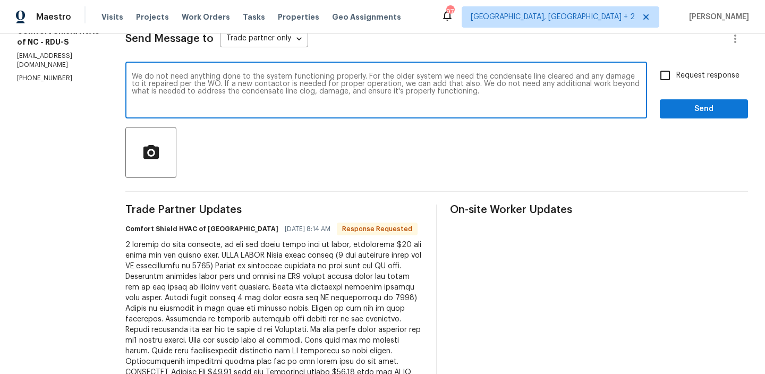
click at [163, 78] on textarea "We do not need anything done to the system functioning properly. For the older …" at bounding box center [386, 91] width 509 height 37
click at [273, 80] on textarea "We do not need anything done to the system functioning properly. For the older …" at bounding box center [386, 91] width 509 height 37
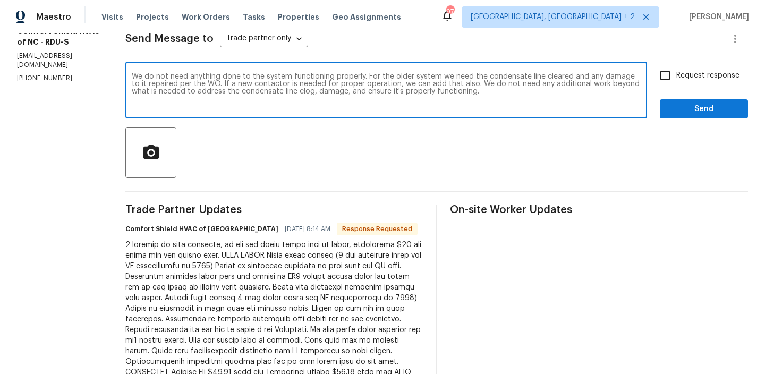
paste textarea "No work is needed on the system that is currently functioning properly. For the…"
drag, startPoint x: 239, startPoint y: 100, endPoint x: 434, endPoint y: 110, distance: 195.7
click at [434, 110] on div "No work is needed on the system that is currently functioning properly. For the…" at bounding box center [385, 91] width 521 height 54
type textarea "No work is needed on the system that is currently functioning properly. For the…"
click at [692, 82] on label "Request response" at bounding box center [696, 75] width 85 height 22
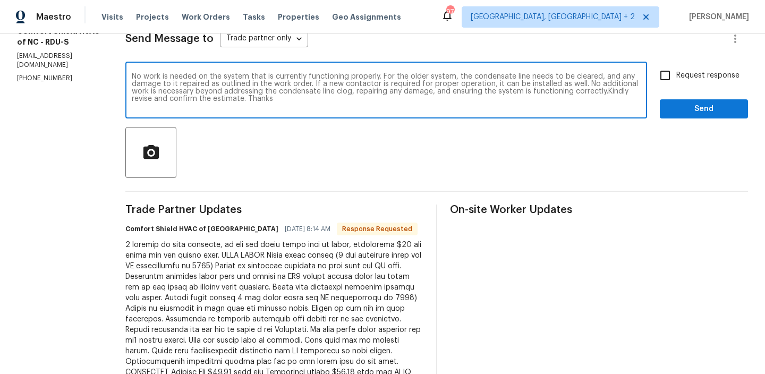
click at [676, 82] on input "Request response" at bounding box center [665, 75] width 22 height 22
checkbox input "true"
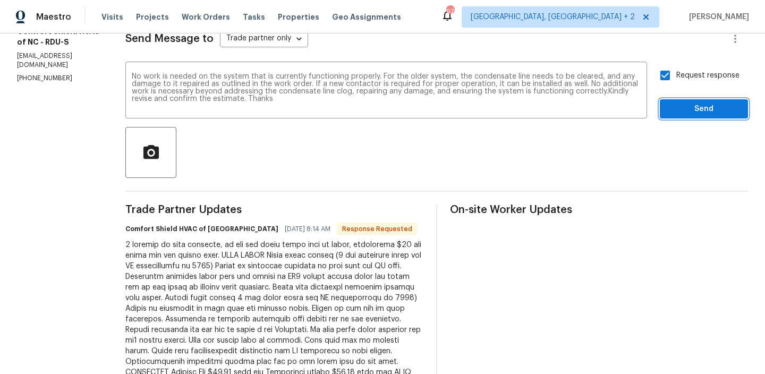
click at [678, 106] on span "Send" at bounding box center [703, 108] width 71 height 13
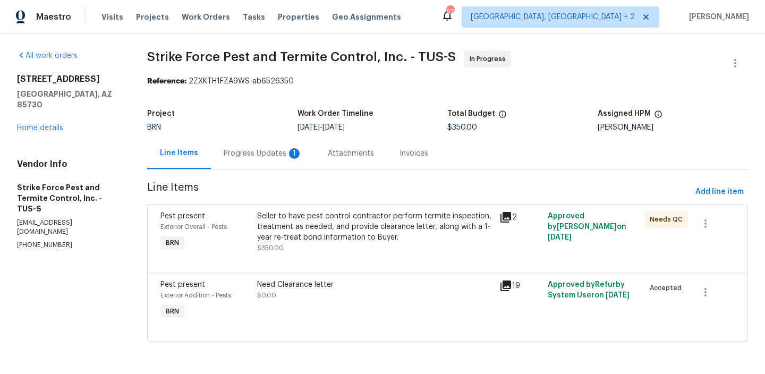
click at [249, 161] on div "Progress Updates 1" at bounding box center [263, 153] width 104 height 31
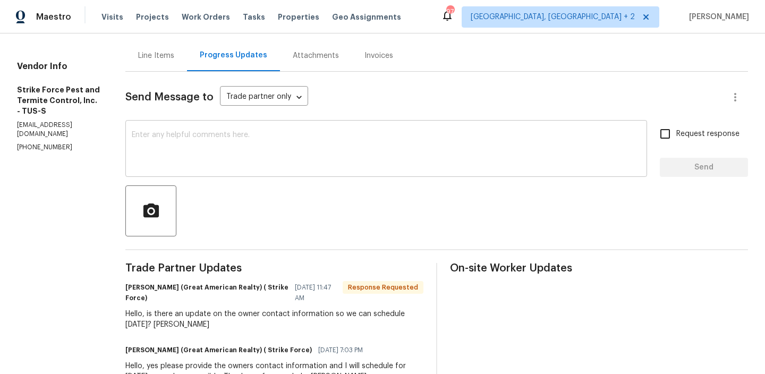
scroll to position [105, 0]
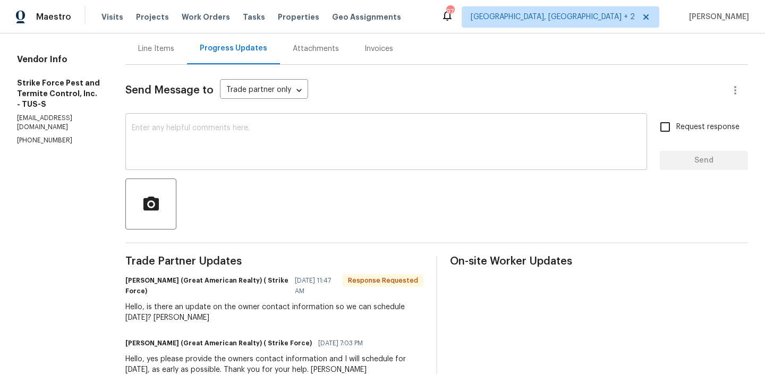
click at [209, 121] on div "x ​" at bounding box center [385, 143] width 521 height 54
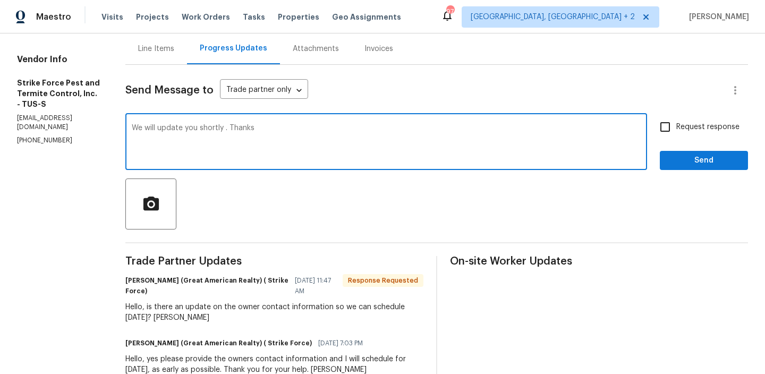
type textarea "We will update you shortly . Thanks"
click at [686, 138] on label "Request response" at bounding box center [696, 127] width 85 height 22
click at [676, 138] on input "Request response" at bounding box center [665, 127] width 22 height 22
checkbox input "true"
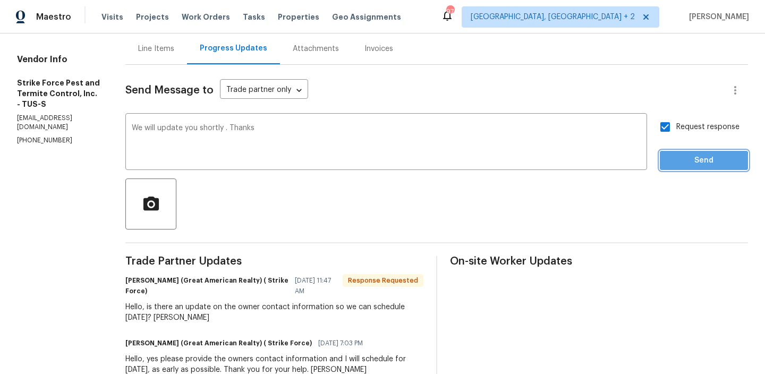
click at [674, 163] on span "Send" at bounding box center [703, 160] width 71 height 13
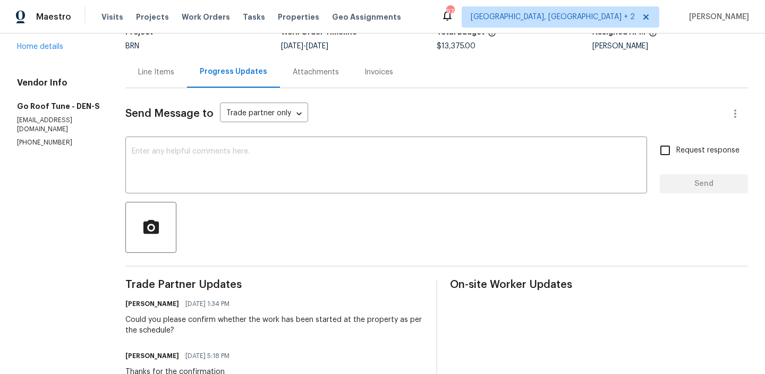
scroll to position [143, 0]
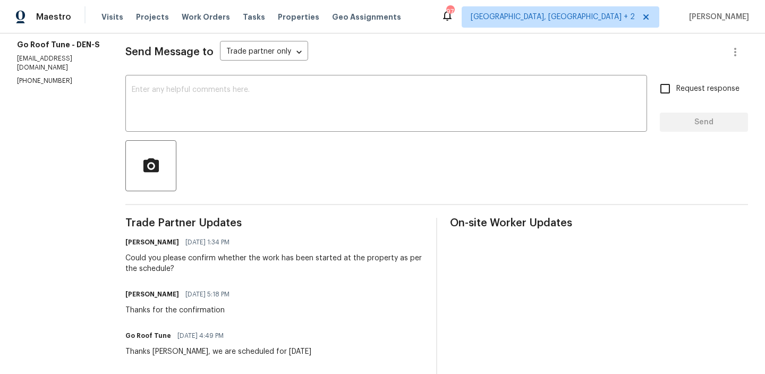
copy p "[PHONE_NUMBER]"
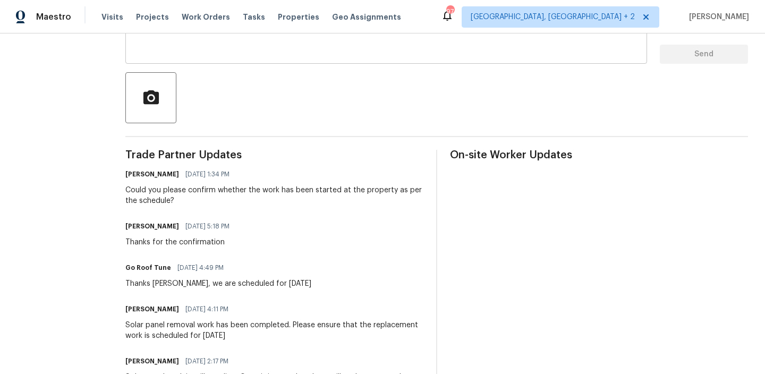
scroll to position [221, 0]
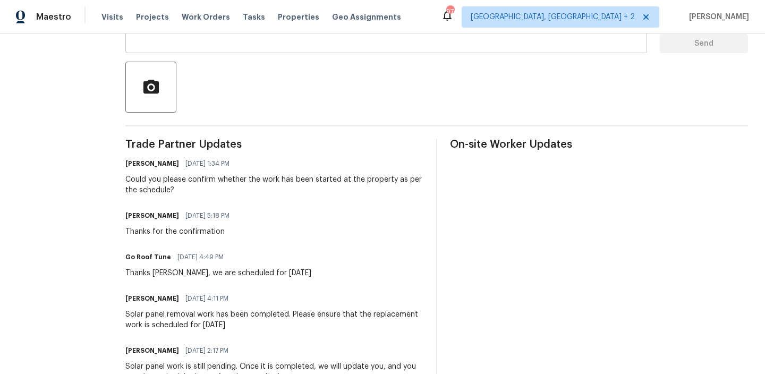
click at [303, 234] on div "[PERSON_NAME] [DATE] 5:18 PM Thanks for the confirmation" at bounding box center [274, 222] width 298 height 29
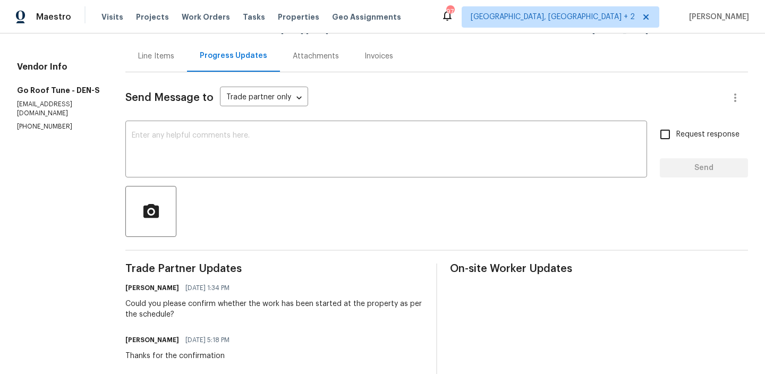
scroll to position [99, 0]
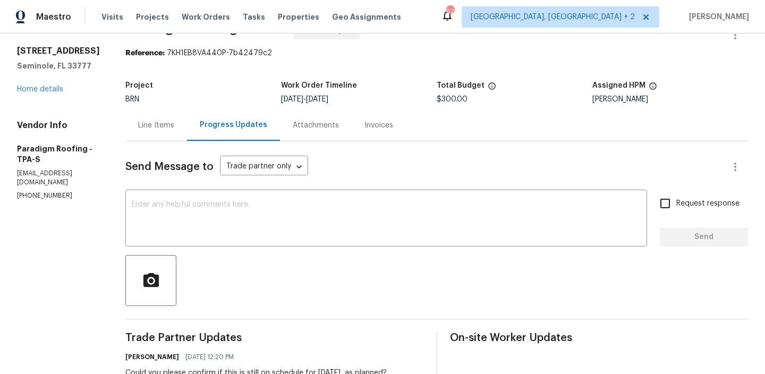
scroll to position [103, 0]
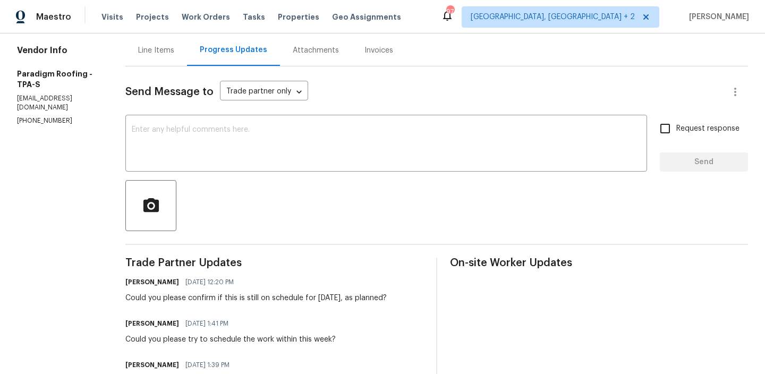
click at [45, 125] on p "[PHONE_NUMBER]" at bounding box center [58, 120] width 83 height 9
copy p "(904) 257-1827"
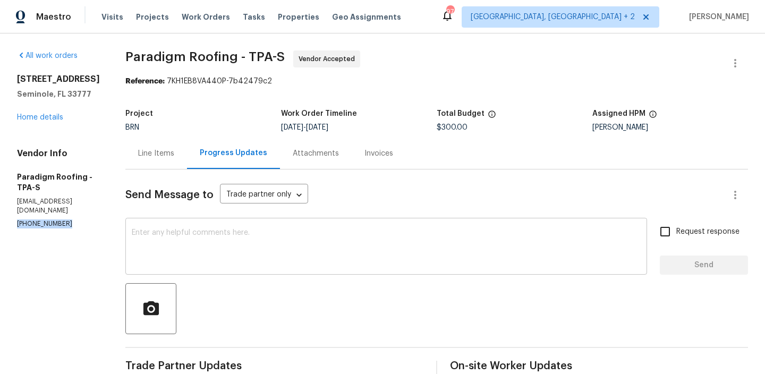
scroll to position [7, 0]
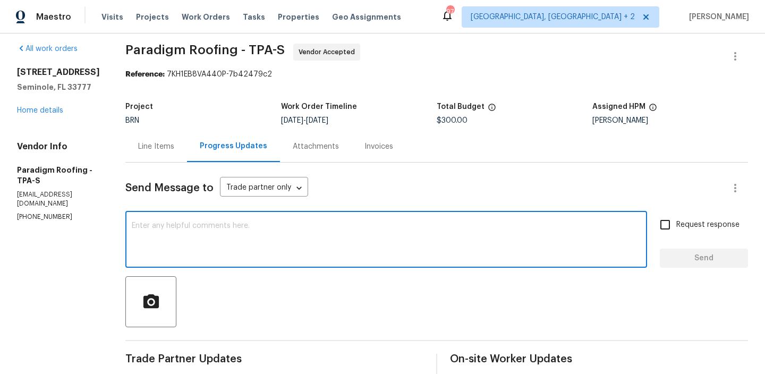
click at [149, 230] on textarea at bounding box center [386, 240] width 509 height 37
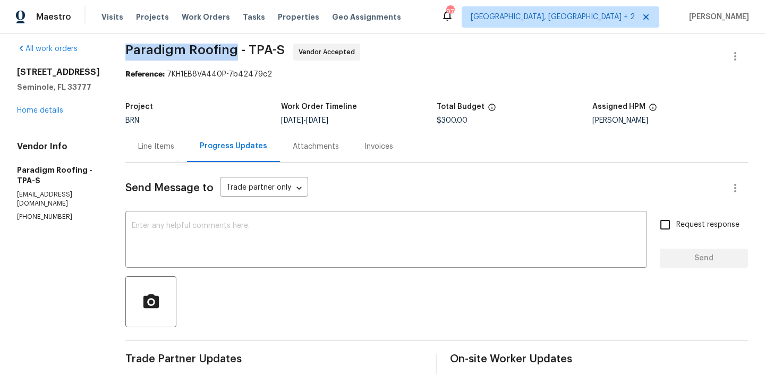
drag, startPoint x: 123, startPoint y: 53, endPoint x: 237, endPoint y: 54, distance: 114.2
click at [237, 54] on div "All work orders 8434 Brentwood Rd # 0 Seminole, FL 33777 Home details Vendor In…" at bounding box center [382, 374] width 765 height 694
copy span "Paradigm Roofing"
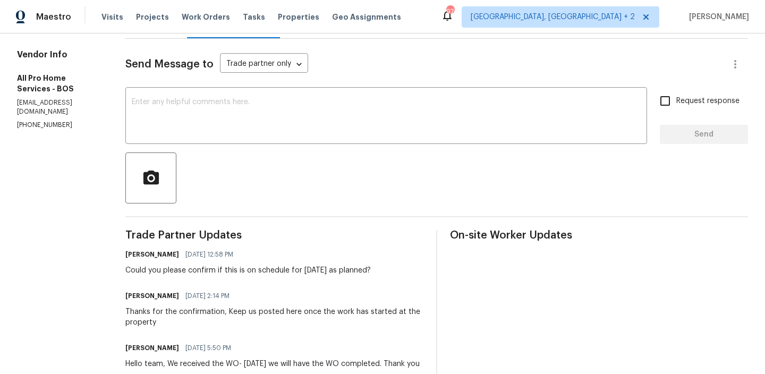
scroll to position [146, 0]
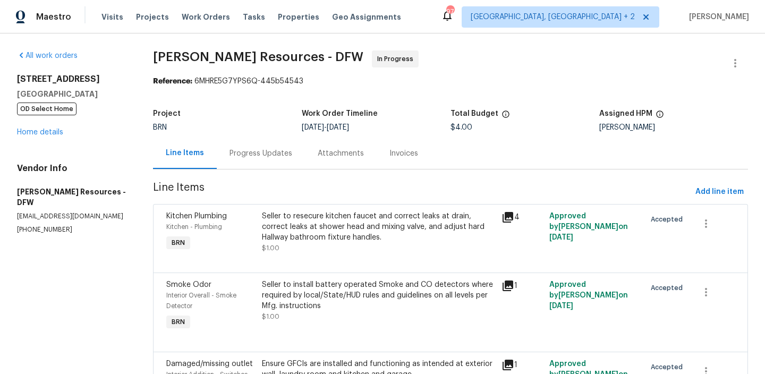
click at [270, 153] on div "Progress Updates" at bounding box center [260, 153] width 63 height 11
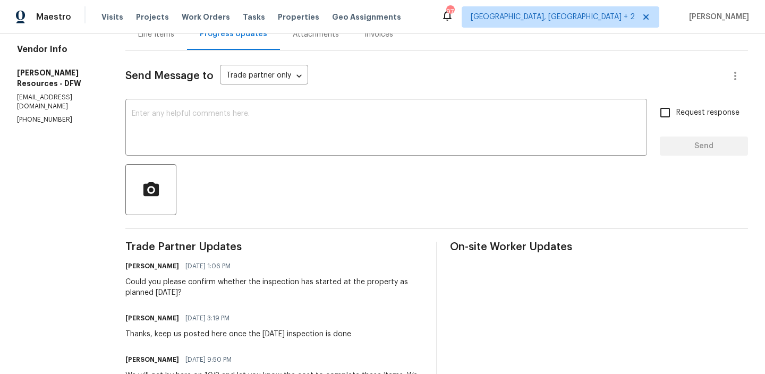
scroll to position [119, 0]
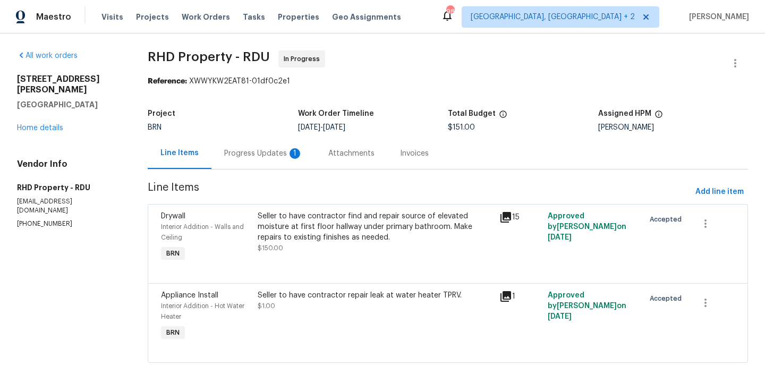
click at [290, 147] on div "Progress Updates 1" at bounding box center [263, 153] width 104 height 31
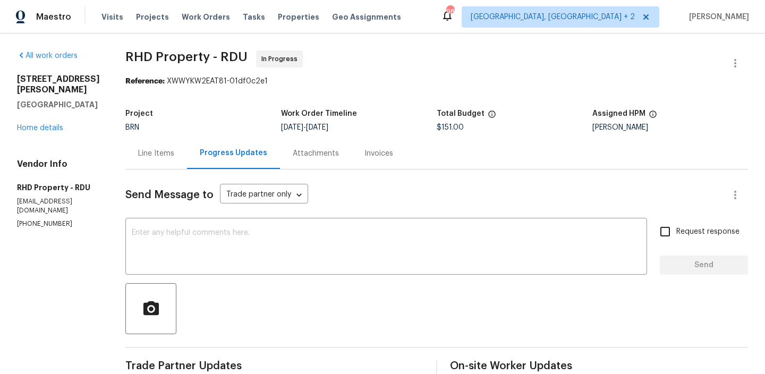
click at [169, 147] on div "Line Items" at bounding box center [156, 153] width 62 height 31
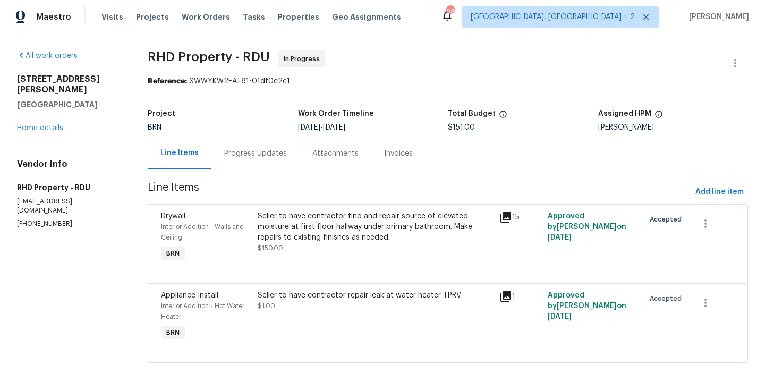
click at [351, 238] on div "Seller to have contractor find and repair source of elevated moisture at first …" at bounding box center [375, 227] width 235 height 32
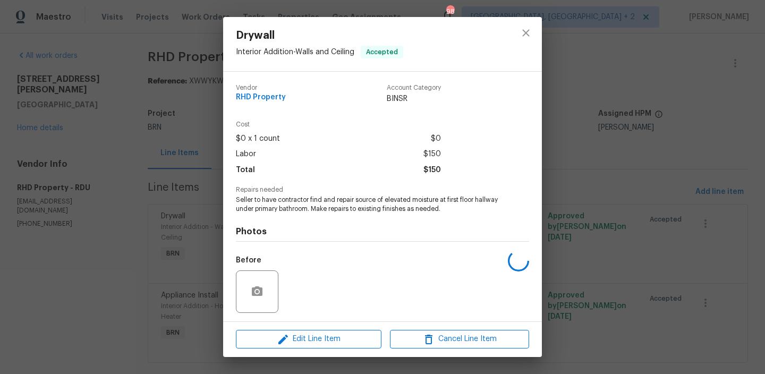
scroll to position [71, 0]
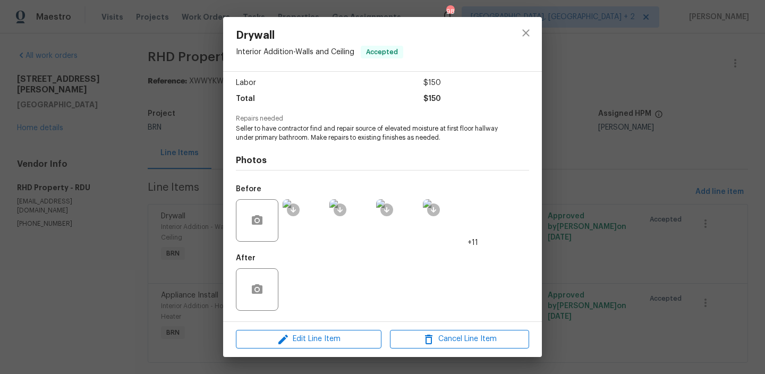
click at [301, 227] on img at bounding box center [304, 220] width 42 height 42
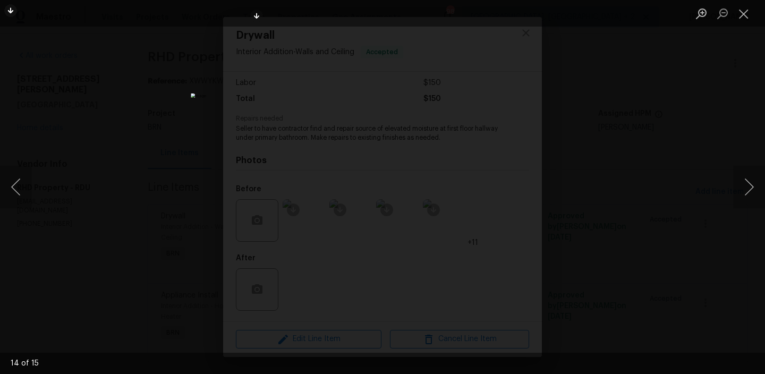
click at [150, 154] on div "Lightbox" at bounding box center [382, 187] width 765 height 374
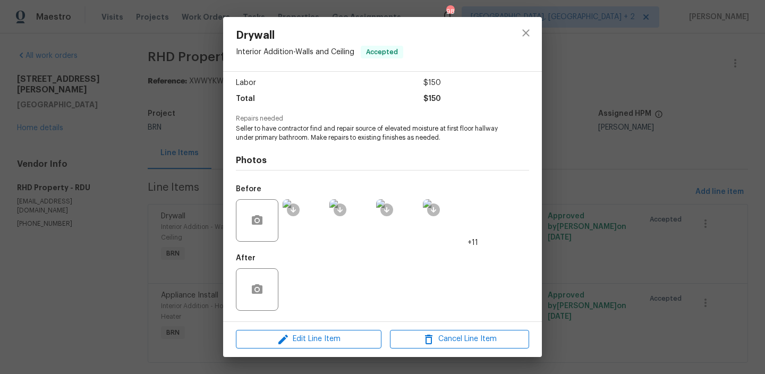
click at [164, 180] on div "Drywall Interior Addition - Walls and Ceiling Accepted Vendor RHD Property Acco…" at bounding box center [382, 187] width 765 height 374
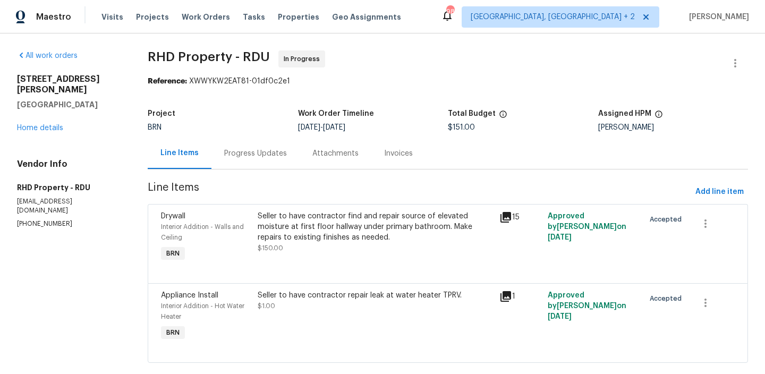
click at [247, 156] on div "Progress Updates" at bounding box center [255, 153] width 63 height 11
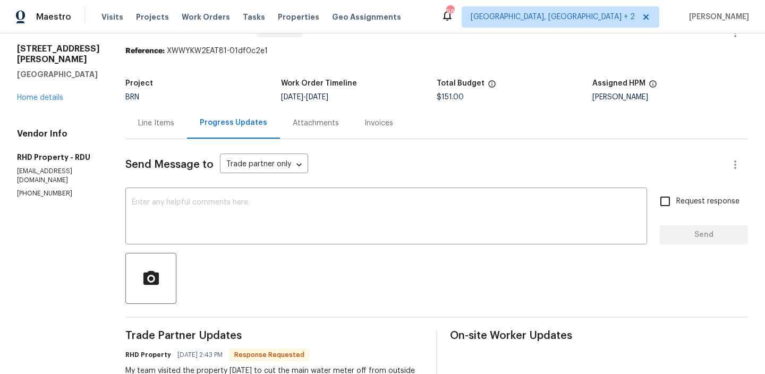
click at [174, 124] on div "Line Items" at bounding box center [156, 123] width 36 height 11
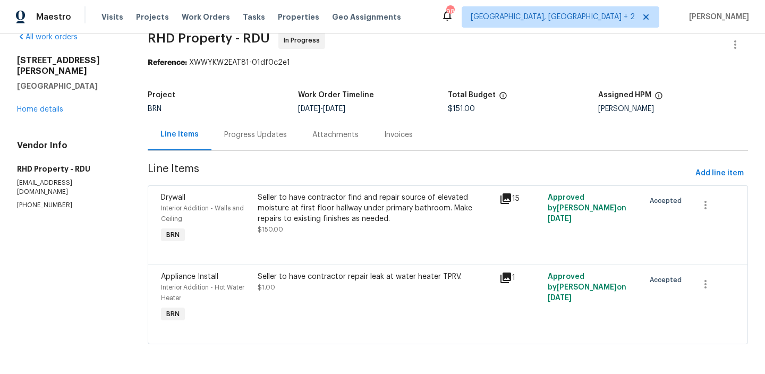
scroll to position [20, 0]
click at [266, 142] on div "Progress Updates" at bounding box center [255, 134] width 88 height 31
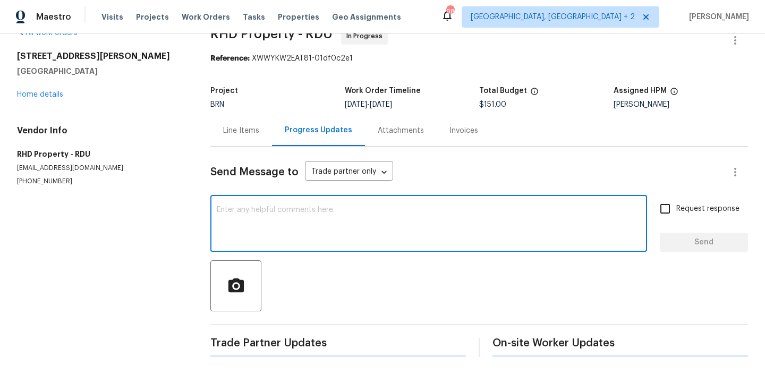
click at [289, 234] on textarea at bounding box center [429, 224] width 424 height 37
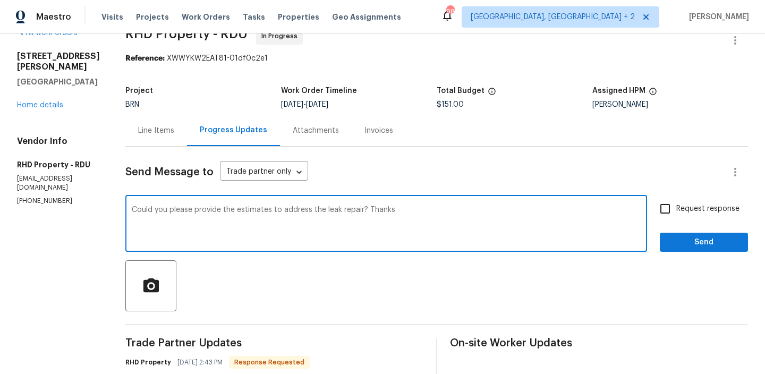
type textarea "Could you please provide the estimates to address the leak repair? Thanks"
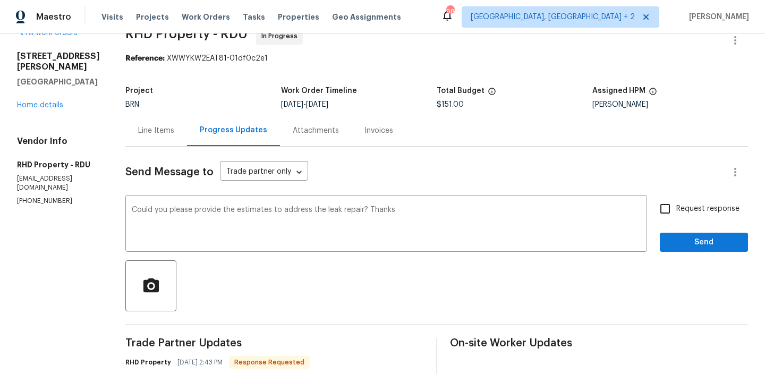
click at [683, 211] on span "Request response" at bounding box center [707, 208] width 63 height 11
click at [676, 211] on input "Request response" at bounding box center [665, 209] width 22 height 22
checkbox input "true"
click at [682, 236] on span "Send" at bounding box center [703, 242] width 71 height 13
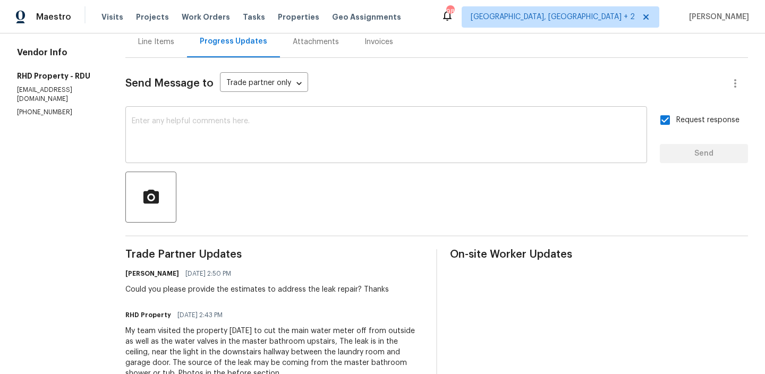
scroll to position [0, 0]
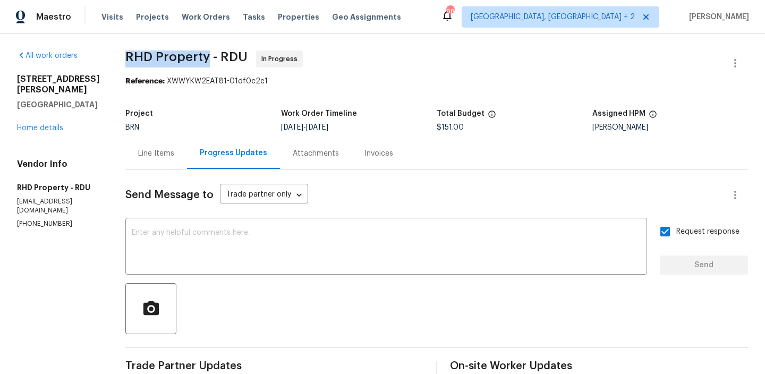
drag, startPoint x: 136, startPoint y: 56, endPoint x: 223, endPoint y: 57, distance: 86.6
copy span "RHD Property"
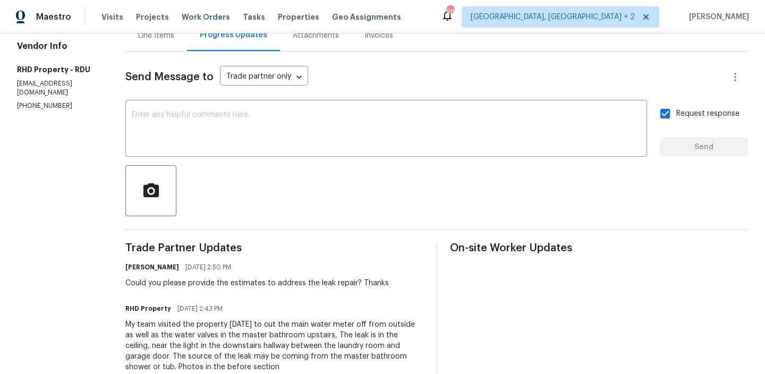
scroll to position [144, 0]
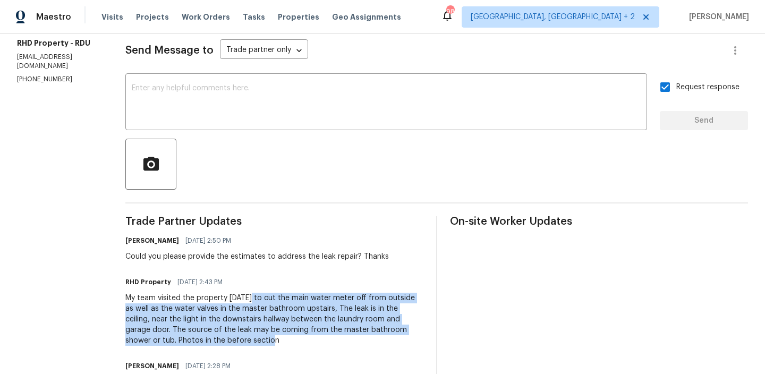
drag, startPoint x: 263, startPoint y: 297, endPoint x: 278, endPoint y: 338, distance: 44.2
click at [278, 338] on div "My team visited the property today to cut the main water meter off from outside…" at bounding box center [274, 319] width 298 height 53
copy div "to cut the main water meter off from outside as well as the water valves in the…"
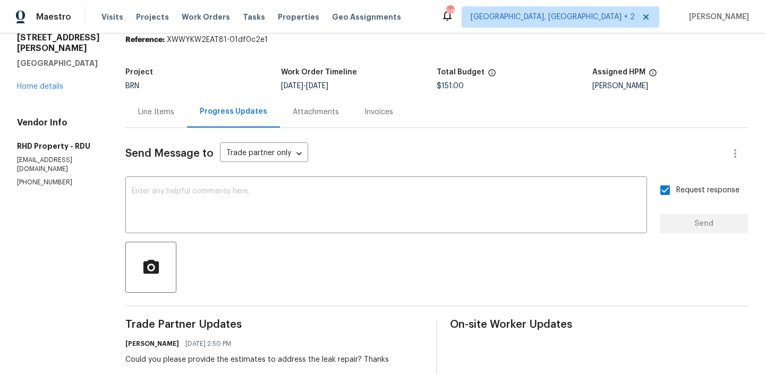
scroll to position [0, 0]
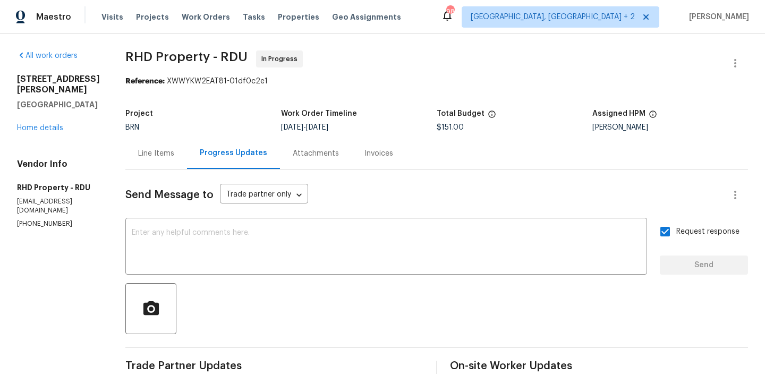
click at [44, 110] on div "218 Newberry Ln Durham, NC 27703 Home details" at bounding box center [58, 103] width 83 height 59
click at [41, 124] on link "Home details" at bounding box center [40, 127] width 46 height 7
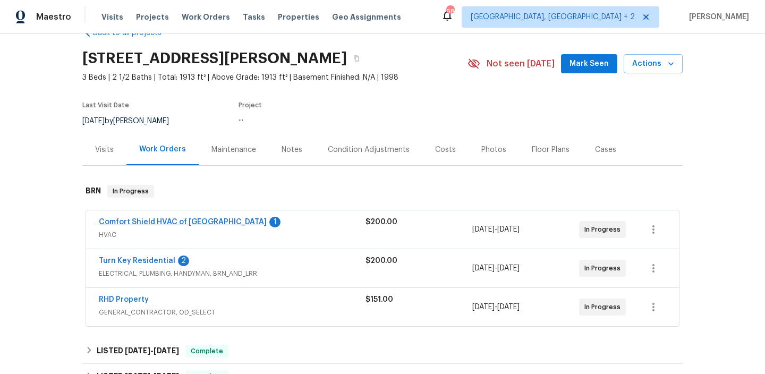
scroll to position [37, 0]
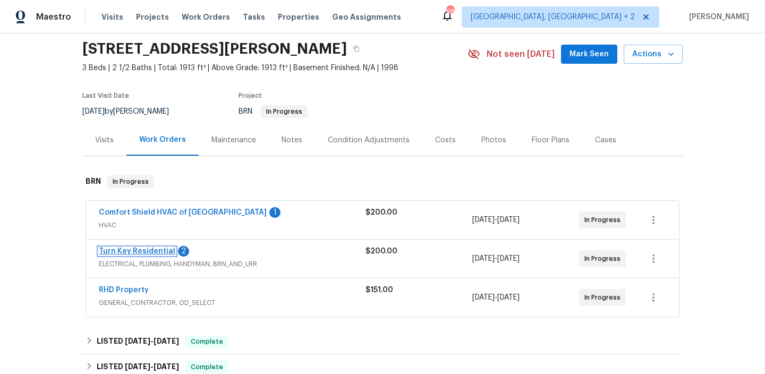
click at [158, 251] on link "Turn Key Residential" at bounding box center [137, 250] width 76 height 7
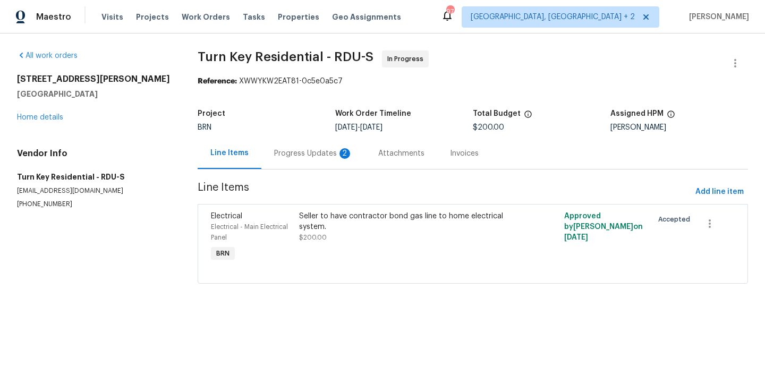
click at [274, 153] on div "Progress Updates 2" at bounding box center [313, 153] width 79 height 11
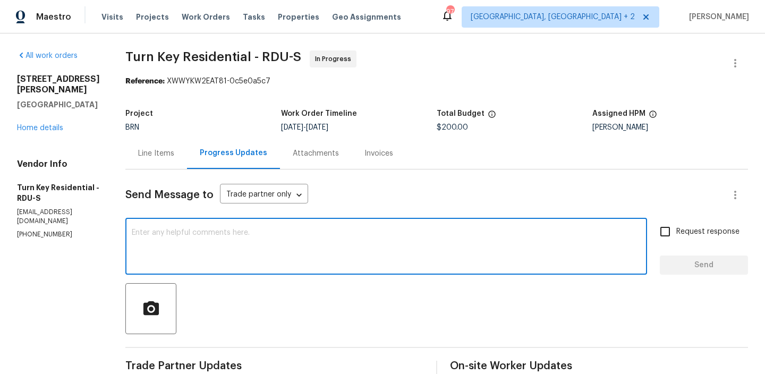
click at [209, 235] on textarea at bounding box center [386, 247] width 509 height 37
type textarea "Thanks ,"
click at [172, 161] on div "Line Items" at bounding box center [156, 153] width 62 height 31
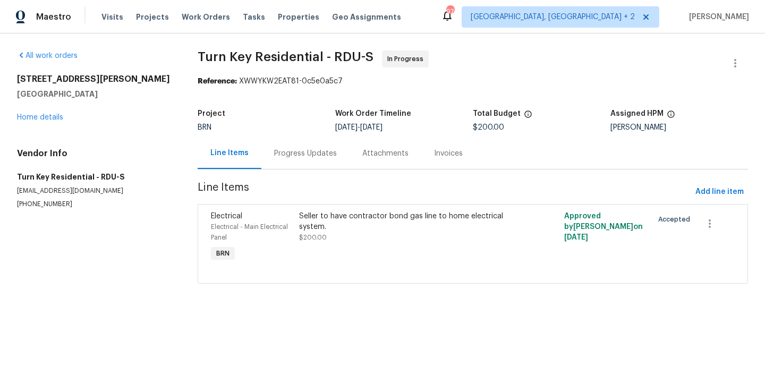
click at [303, 151] on div "Progress Updates" at bounding box center [305, 153] width 63 height 11
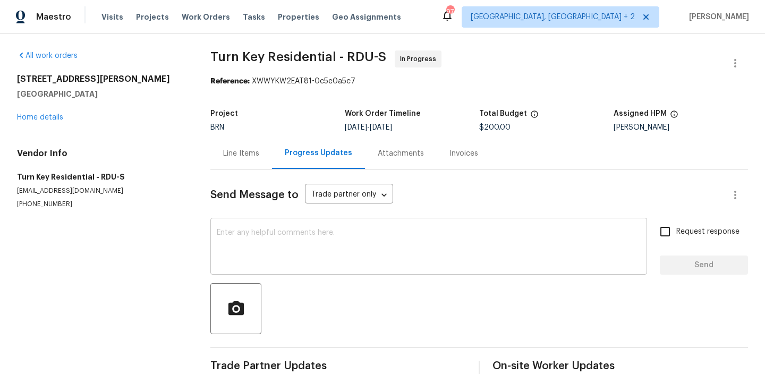
click at [271, 262] on textarea at bounding box center [429, 247] width 424 height 37
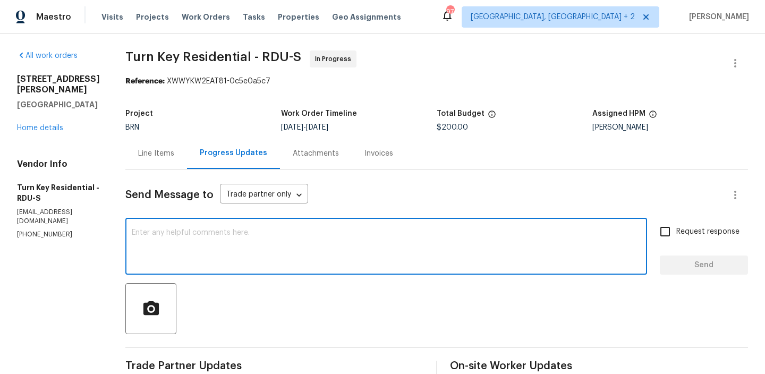
paste textarea "RHD Property has inspected the property and reported that they attempted to shu…"
type textarea "RHD Property has inspected the property and reported that they attempted to shu…"
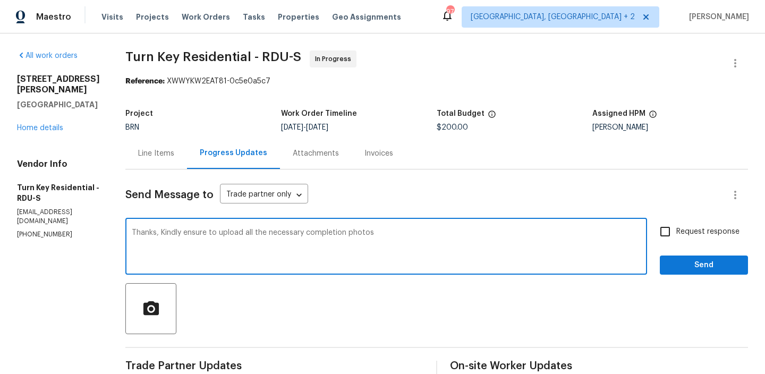
type textarea "Thanks, Kindly ensure to upload all the necessary completion photos"
click at [667, 233] on input "Request response" at bounding box center [665, 231] width 22 height 22
checkbox input "true"
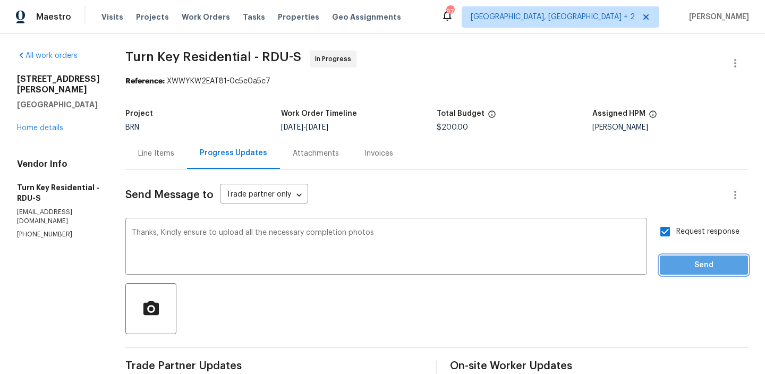
click at [672, 260] on span "Send" at bounding box center [703, 265] width 71 height 13
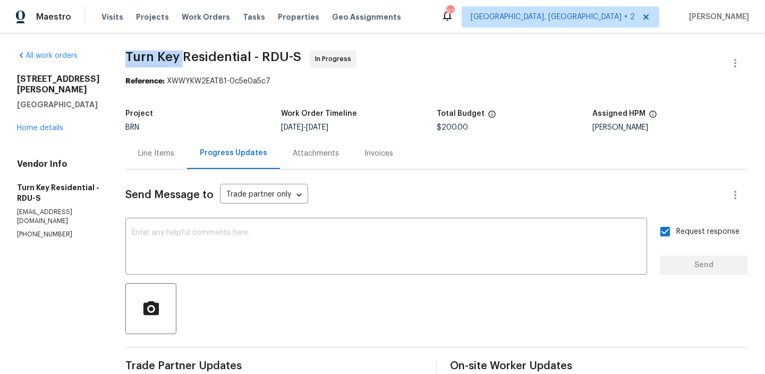
drag, startPoint x: 147, startPoint y: 57, endPoint x: 208, endPoint y: 57, distance: 61.1
copy span "Turn Key"
click at [187, 144] on div "Line Items" at bounding box center [156, 153] width 62 height 31
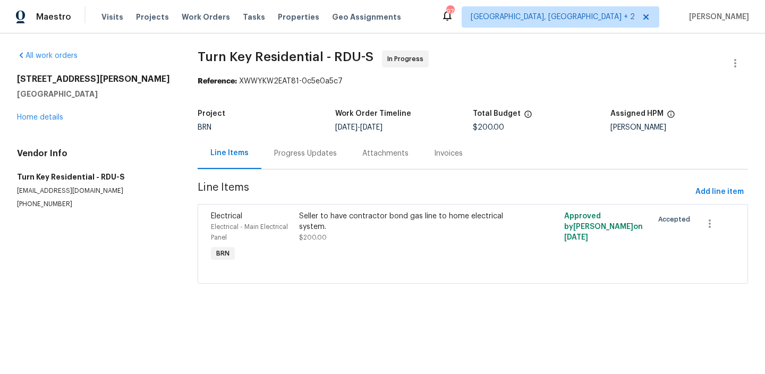
click at [347, 227] on div "Seller to have contractor bond gas line to home electrical system." at bounding box center [406, 221] width 215 height 21
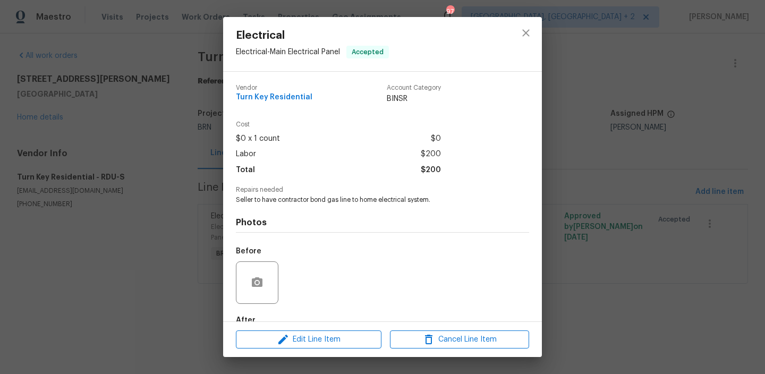
click at [329, 202] on span "Seller to have contractor bond gas line to home electrical system." at bounding box center [368, 199] width 264 height 9
drag, startPoint x: 311, startPoint y: 200, endPoint x: 353, endPoint y: 199, distance: 42.0
click at [353, 199] on span "Seller to have contractor bond gas line to home electrical system." at bounding box center [368, 199] width 264 height 9
copy span "bond gas line"
click at [142, 215] on div "Electrical Electrical - Main Electrical Panel Accepted Vendor Turn Key Resident…" at bounding box center [382, 187] width 765 height 374
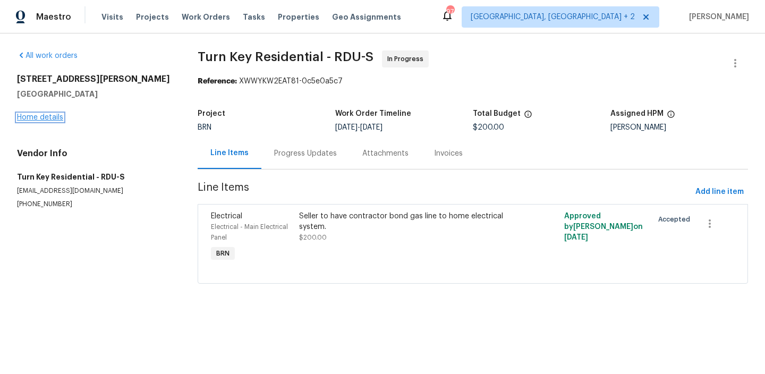
click at [26, 118] on link "Home details" at bounding box center [40, 117] width 46 height 7
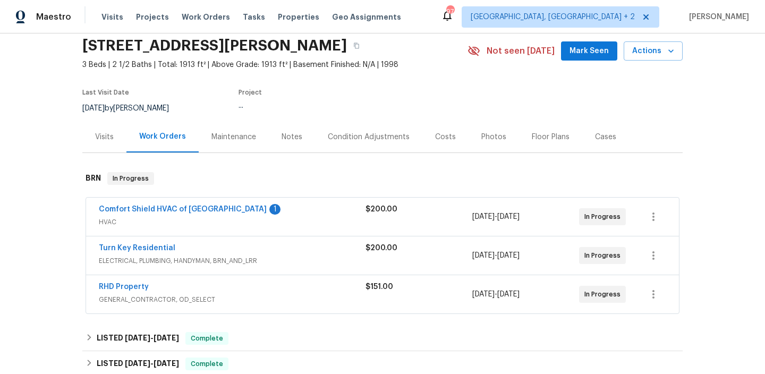
scroll to position [61, 0]
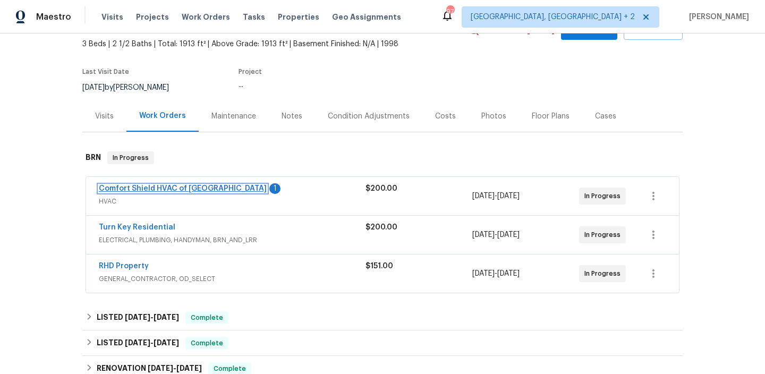
click at [138, 186] on link "Comfort Shield HVAC of [GEOGRAPHIC_DATA]" at bounding box center [183, 188] width 168 height 7
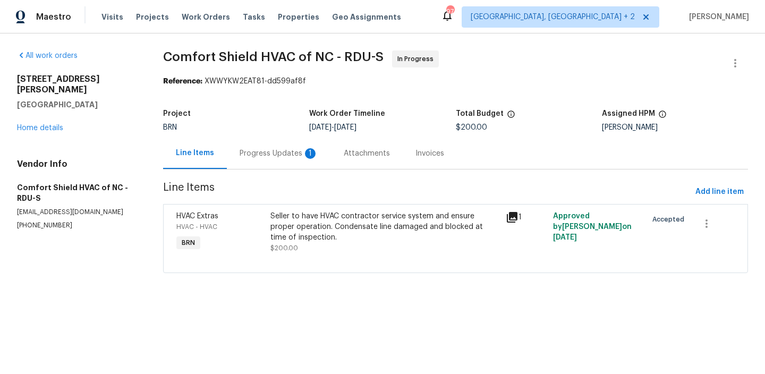
click at [268, 155] on div "Progress Updates 1" at bounding box center [279, 153] width 79 height 11
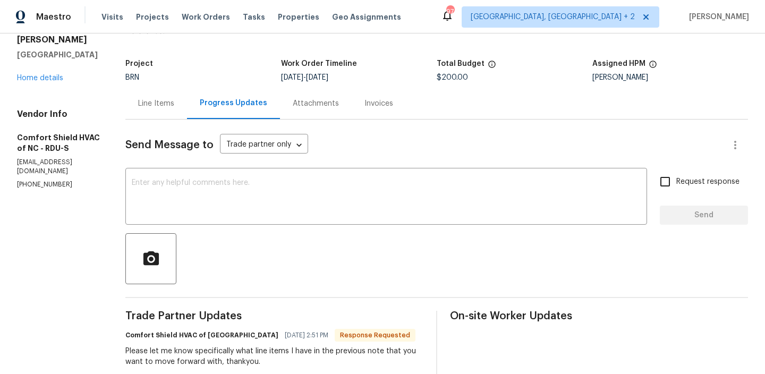
scroll to position [94, 0]
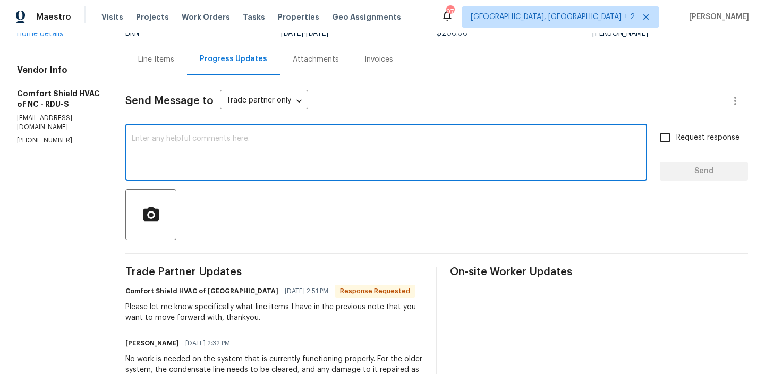
click at [245, 153] on textarea at bounding box center [386, 153] width 509 height 37
click at [183, 66] on div "Line Items" at bounding box center [156, 59] width 62 height 31
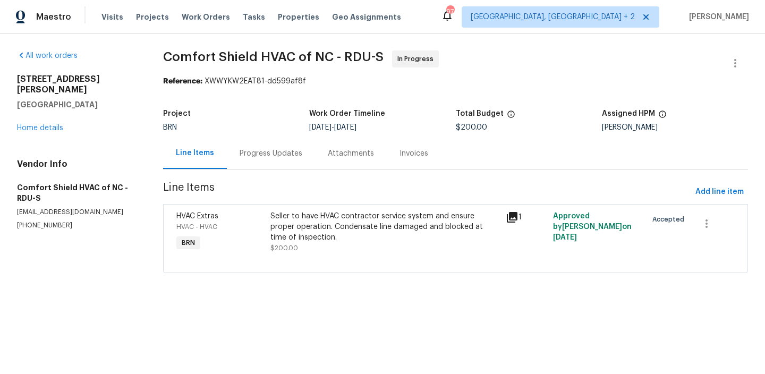
click at [335, 224] on div "Seller to have HVAC contractor service system and ensure proper operation. Cond…" at bounding box center [384, 227] width 229 height 32
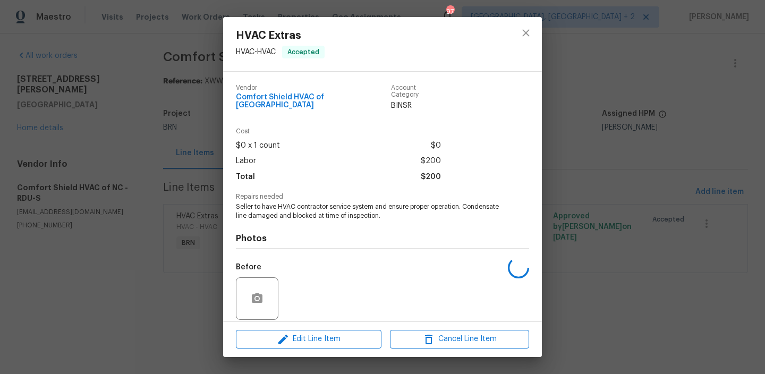
scroll to position [71, 0]
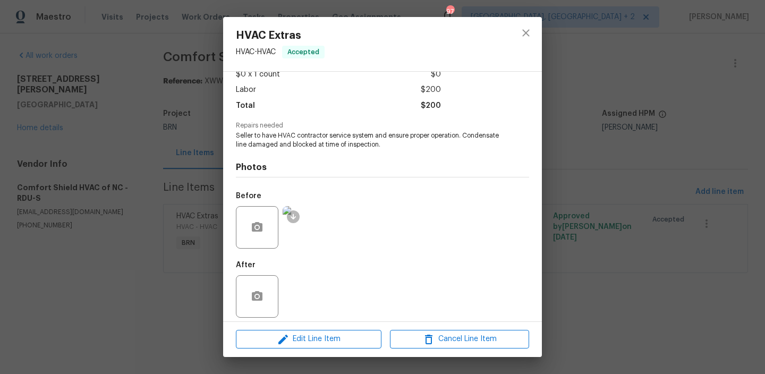
click at [293, 224] on img at bounding box center [304, 227] width 42 height 42
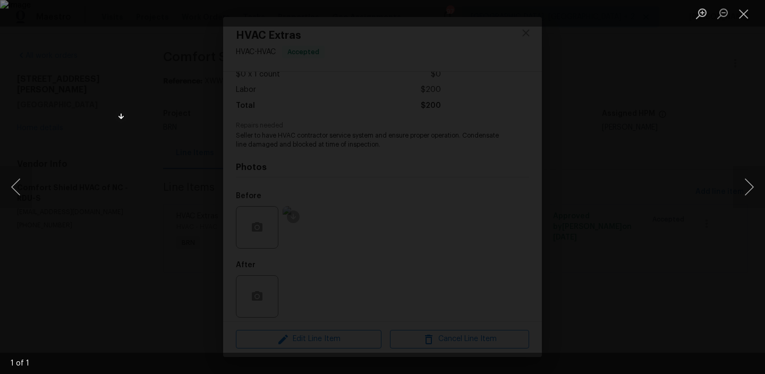
click at [84, 115] on div "Lightbox" at bounding box center [382, 187] width 765 height 374
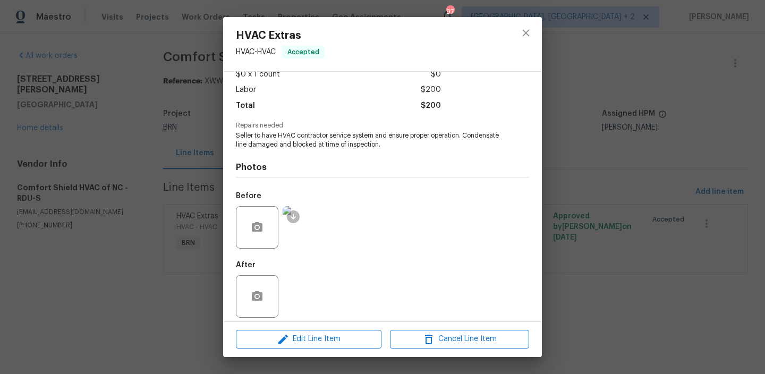
click at [147, 124] on div "HVAC Extras HVAC - HVAC Accepted Vendor Comfort Shield HVAC of NC Account Categ…" at bounding box center [382, 187] width 765 height 374
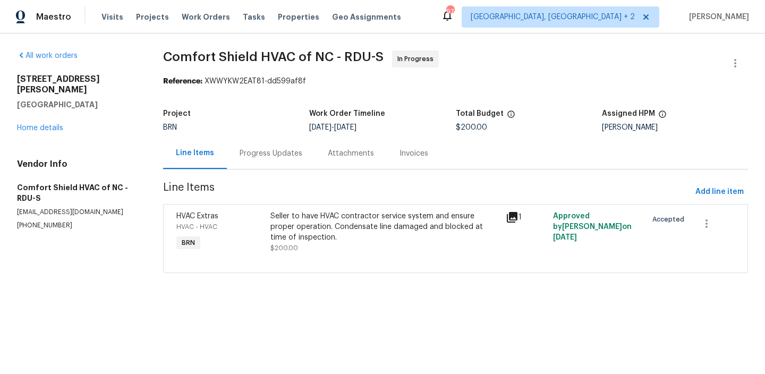
click at [264, 140] on div "Progress Updates" at bounding box center [271, 153] width 88 height 31
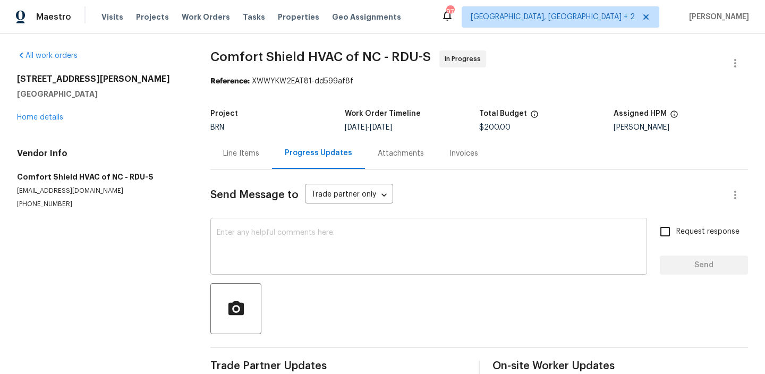
click at [319, 256] on textarea at bounding box center [429, 247] width 424 height 37
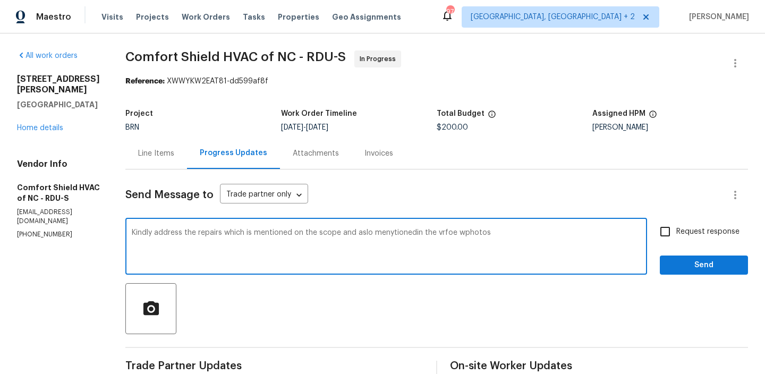
drag, startPoint x: 464, startPoint y: 236, endPoint x: 623, endPoint y: 205, distance: 162.3
click at [498, 251] on textarea "Kindly address the repairs which is mentioned on the scope and aslo menytionedi…" at bounding box center [386, 247] width 509 height 37
drag, startPoint x: 524, startPoint y: 232, endPoint x: 466, endPoint y: 232, distance: 58.4
click at [466, 232] on textarea "Kindly address the repairs which is mentioned on the scope and aslo menytionedi…" at bounding box center [386, 247] width 509 height 37
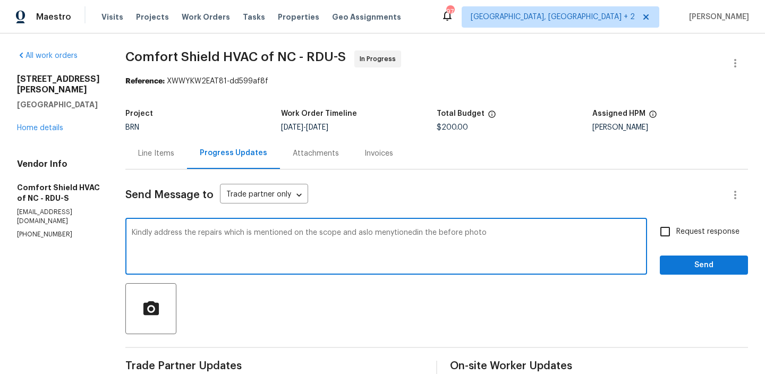
type textarea "Kindly address the repairs which is mentioned on the scope and aslo menytionedi…"
click at [429, 222] on div "Kindly address the repairs which is mentioned on the scope and aslo menytionedi…" at bounding box center [385, 247] width 521 height 54
click at [424, 231] on textarea "Kindly address the repairs which is mentioned on the scope and aslo menytionedi…" at bounding box center [386, 247] width 509 height 37
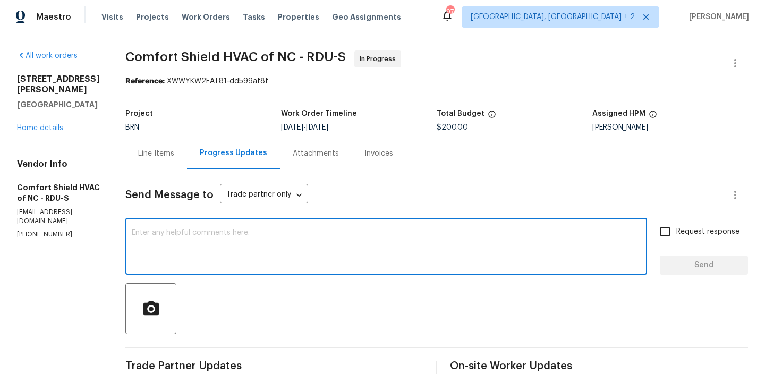
paste textarea "Kindly address the repairs listed in the scope of work as well as those shown i…"
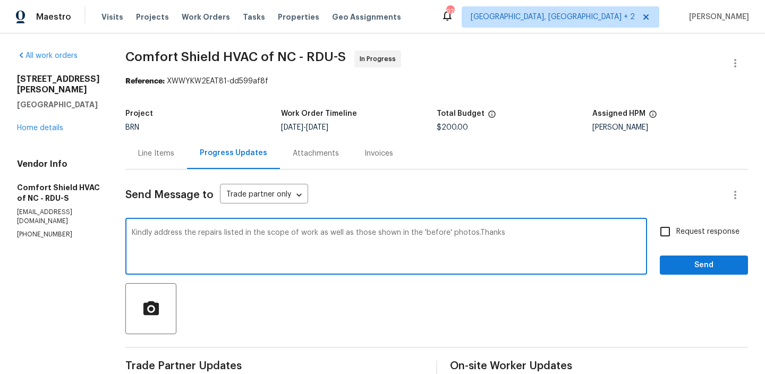
type textarea "Kindly address the repairs listed in the scope of work as well as those shown i…"
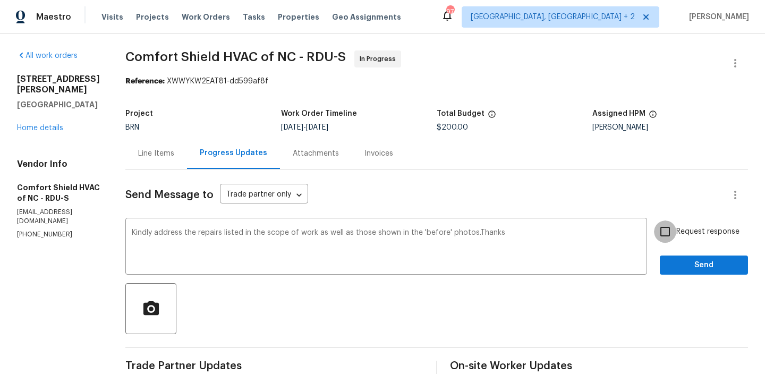
click at [672, 235] on input "Request response" at bounding box center [665, 231] width 22 height 22
checkbox input "true"
click at [672, 266] on span "Send" at bounding box center [703, 265] width 71 height 13
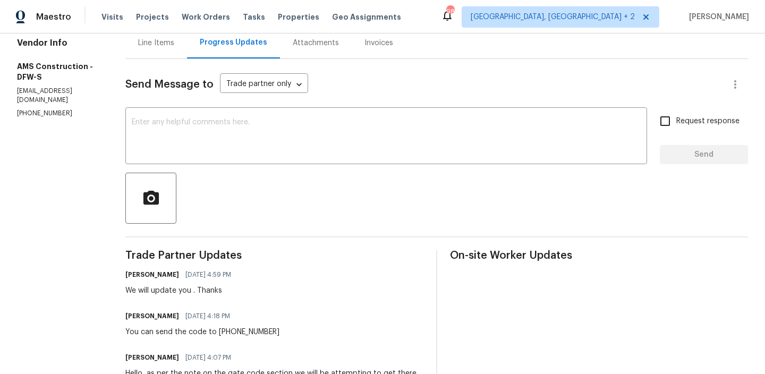
scroll to position [116, 0]
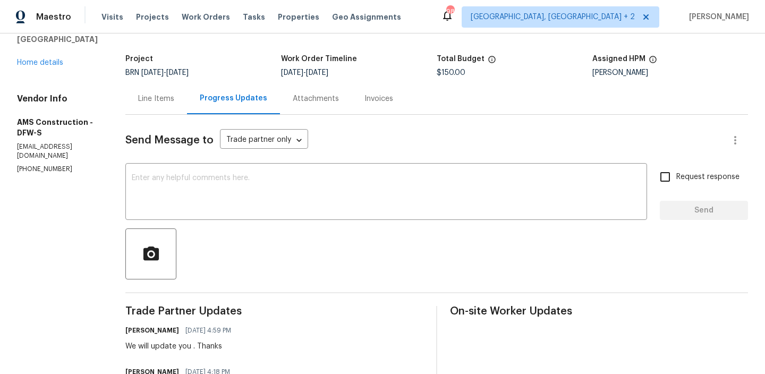
scroll to position [63, 0]
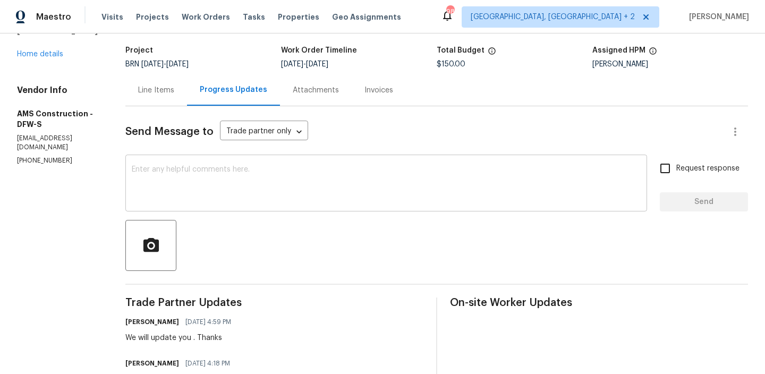
click at [262, 205] on div "x ​" at bounding box center [385, 184] width 521 height 54
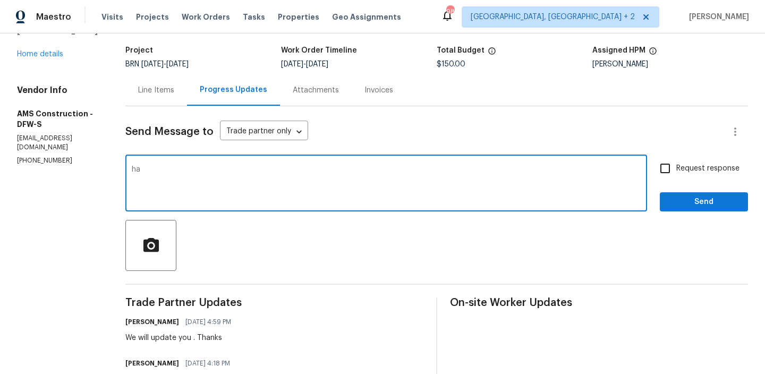
type textarea "h"
type textarea "have you receievd the gate access, And. we re you abvke to visit the prpoertu t…"
click at [255, 174] on textarea "have you receievd the gate access, And. we re you abvke to visit the prpoertu t…" at bounding box center [386, 184] width 509 height 37
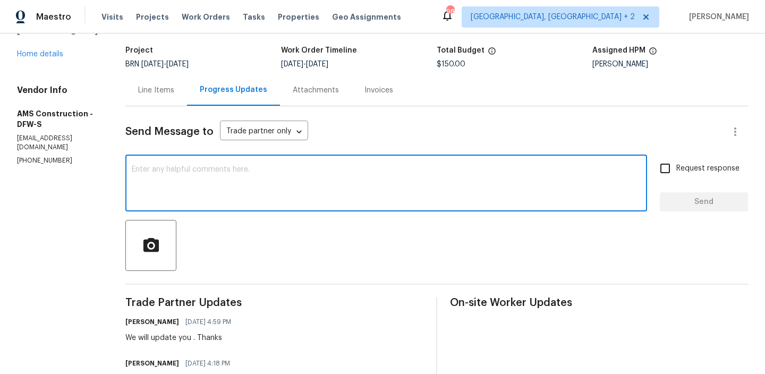
paste textarea "Have you received the gate access? Were you able to visit the property [DATE] t…"
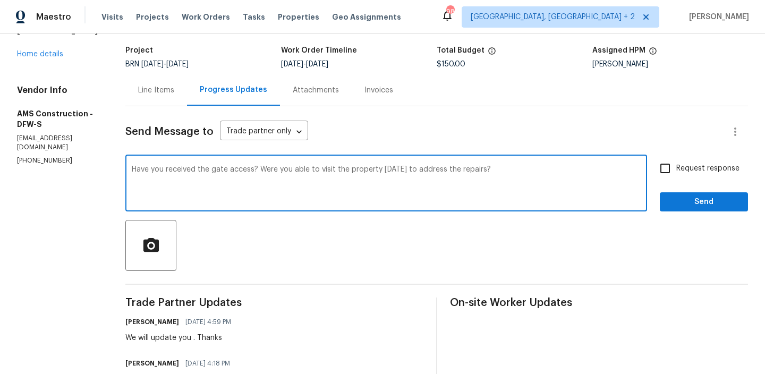
type textarea "Have you received the gate access? Were you able to visit the property [DATE] t…"
click at [669, 169] on input "Request response" at bounding box center [665, 168] width 22 height 22
checkbox input "true"
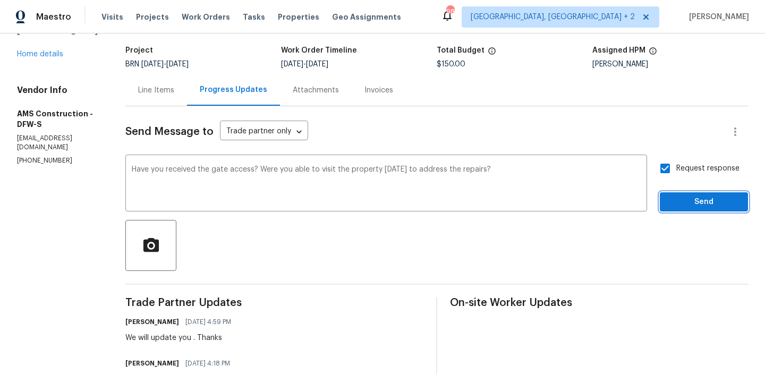
click at [664, 206] on button "Send" at bounding box center [704, 202] width 88 height 20
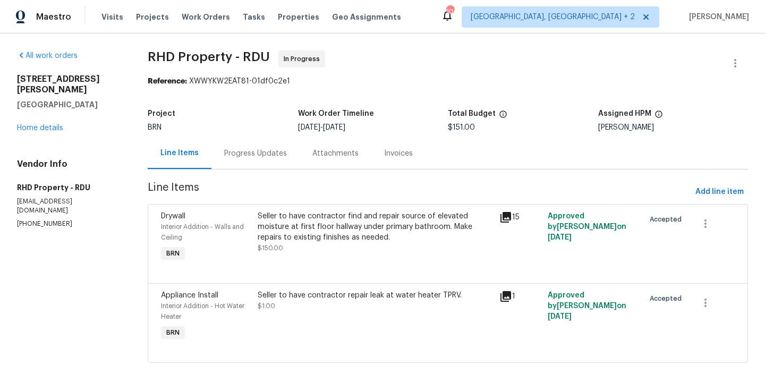
click at [283, 153] on div "Progress Updates" at bounding box center [255, 153] width 63 height 11
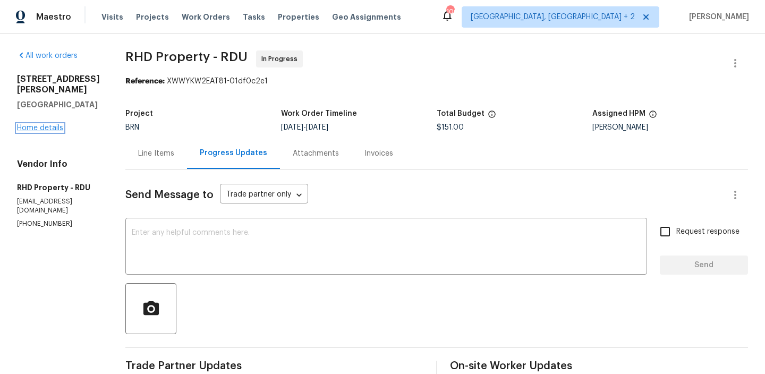
click at [38, 124] on link "Home details" at bounding box center [40, 127] width 46 height 7
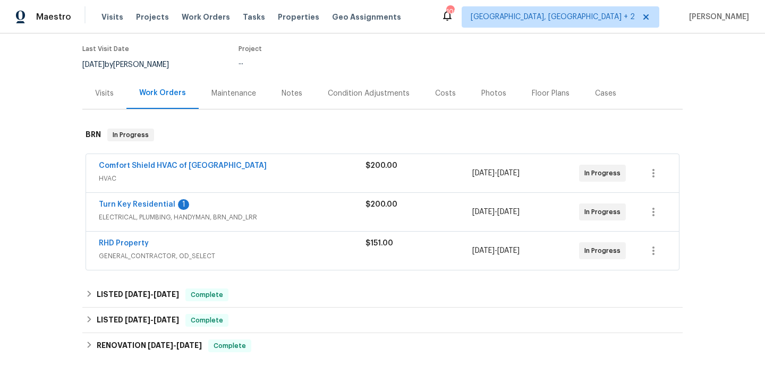
scroll to position [88, 0]
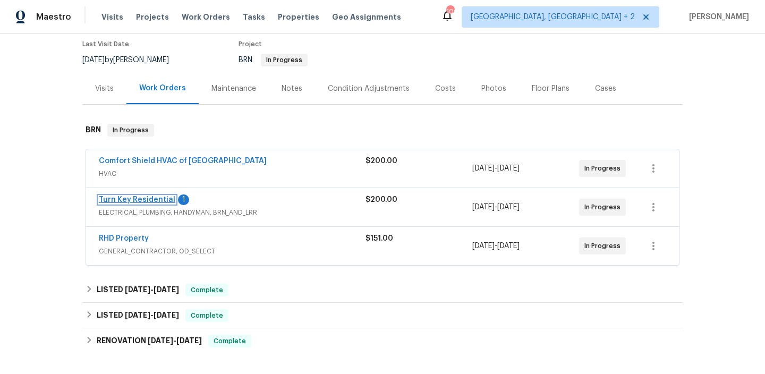
click at [142, 199] on link "Turn Key Residential" at bounding box center [137, 199] width 76 height 7
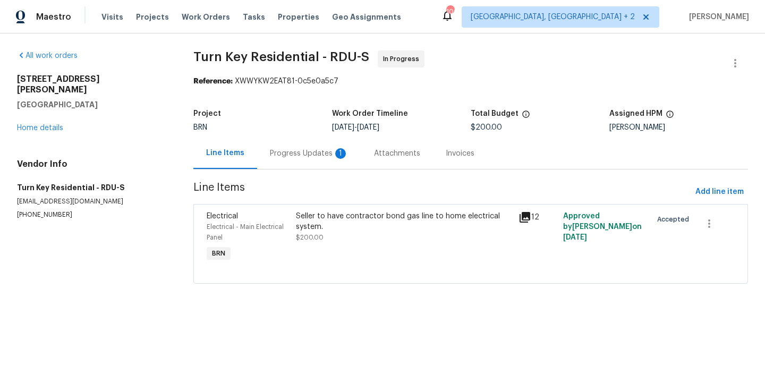
click at [257, 153] on div "Progress Updates 1" at bounding box center [309, 153] width 104 height 31
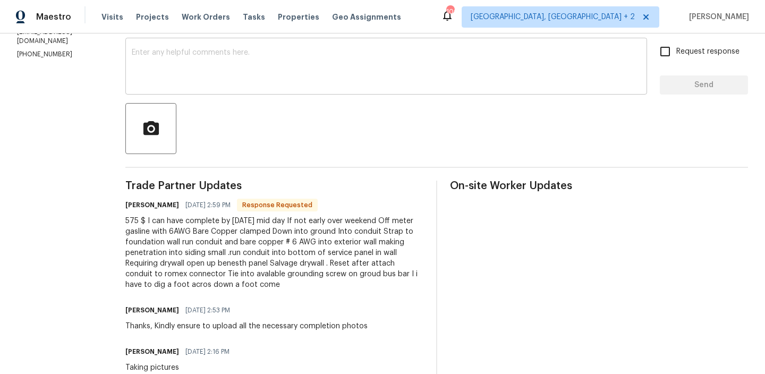
scroll to position [181, 0]
drag, startPoint x: 146, startPoint y: 223, endPoint x: 166, endPoint y: 221, distance: 20.2
click at [166, 221] on div "All work orders [STREET_ADDRESS][PERSON_NAME] Home details Vendor Info Turn Key…" at bounding box center [382, 320] width 765 height 935
copy div "575"
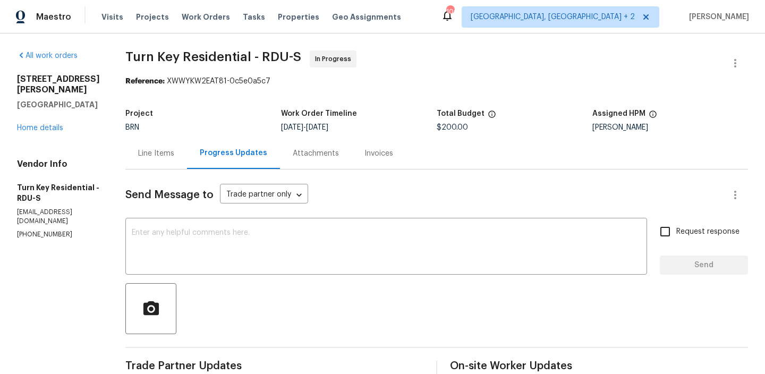
click at [167, 161] on div "Line Items" at bounding box center [156, 153] width 62 height 31
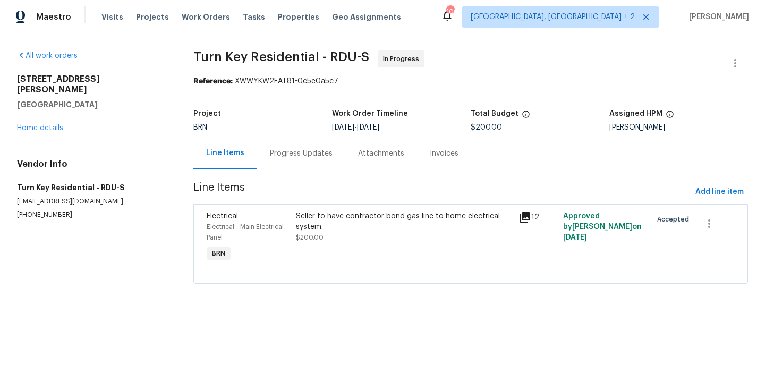
click at [345, 238] on div "Seller to have contractor bond gas line to home electrical system. $200.00" at bounding box center [404, 227] width 216 height 32
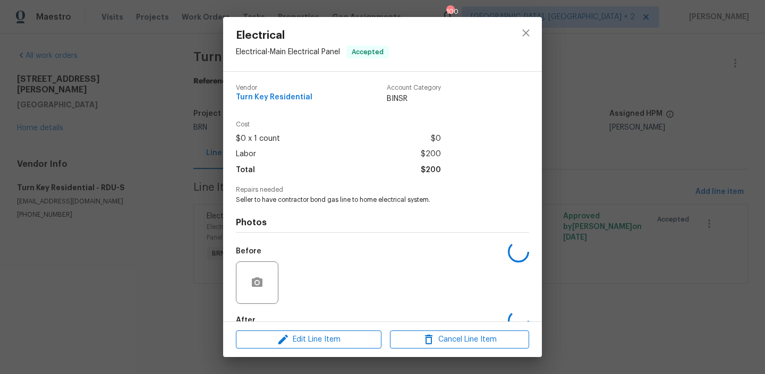
scroll to position [62, 0]
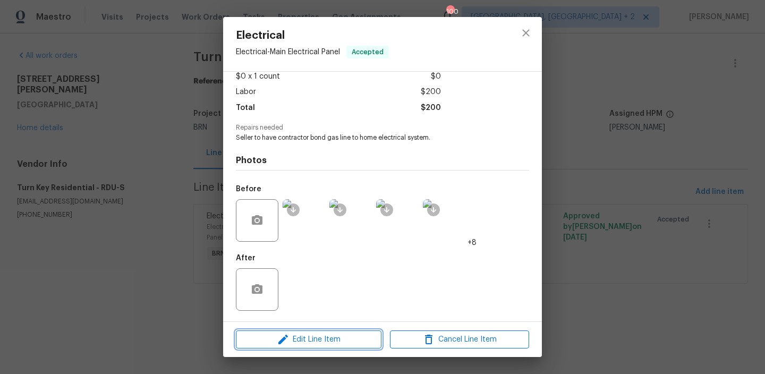
click at [300, 335] on span "Edit Line Item" at bounding box center [308, 339] width 139 height 13
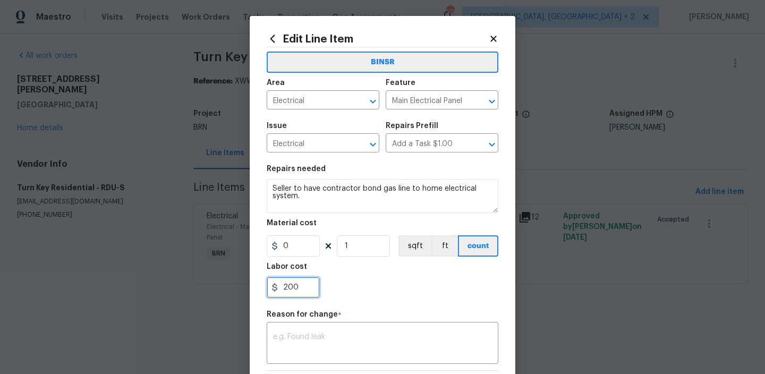
click at [309, 278] on input "200" at bounding box center [293, 287] width 53 height 21
type input "2"
paste input "575"
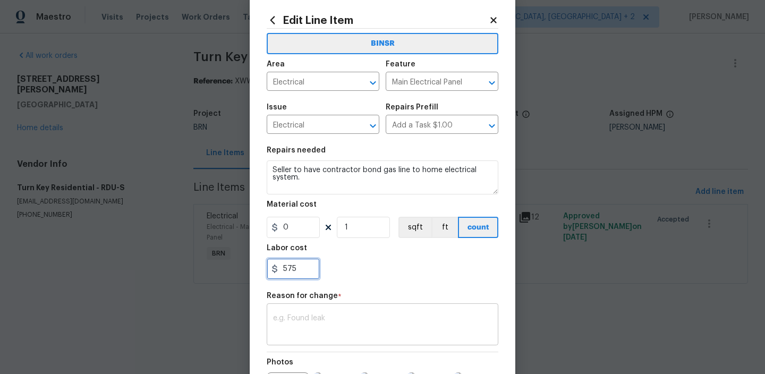
type input "575"
click at [333, 316] on textarea at bounding box center [382, 325] width 219 height 22
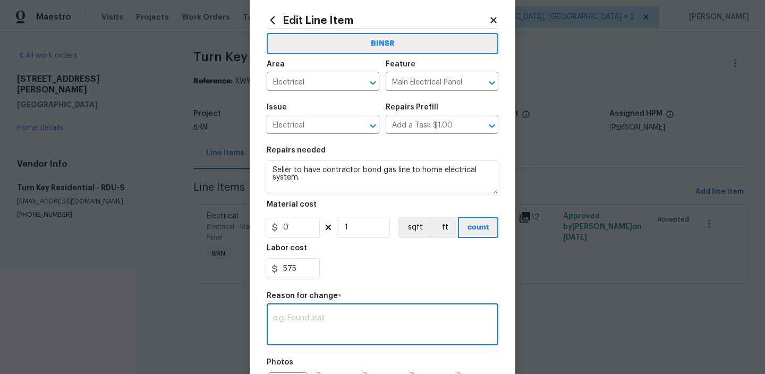
paste textarea "(AM) Updated per vendors final cost."
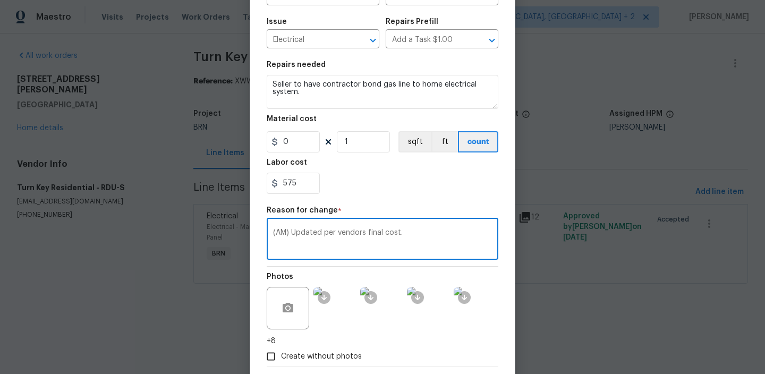
scroll to position [154, 0]
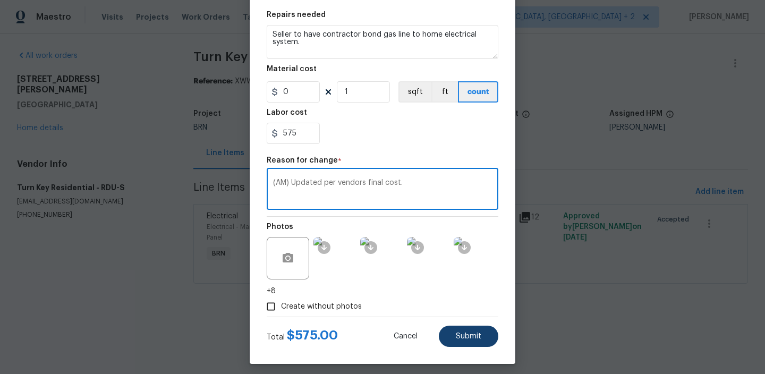
type textarea "(AM) Updated per vendors final cost."
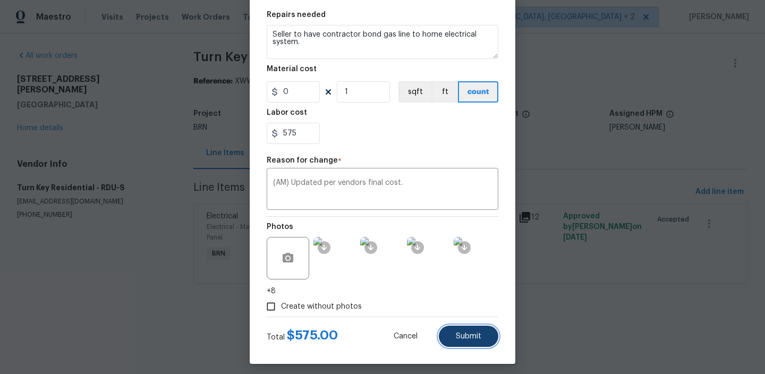
click at [464, 336] on span "Submit" at bounding box center [468, 336] width 25 height 8
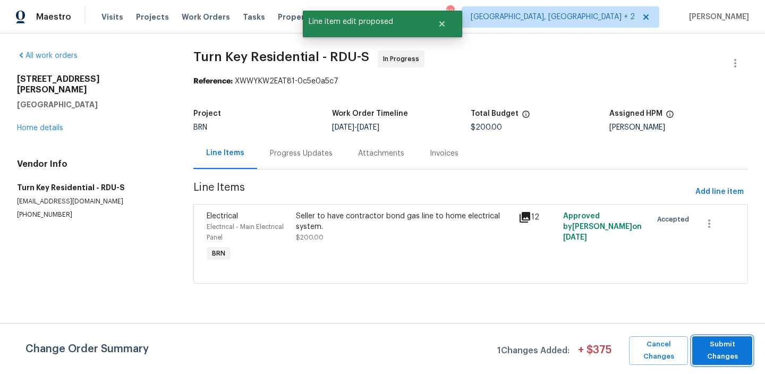
scroll to position [0, 0]
click at [724, 348] on span "Submit Changes" at bounding box center [721, 350] width 49 height 24
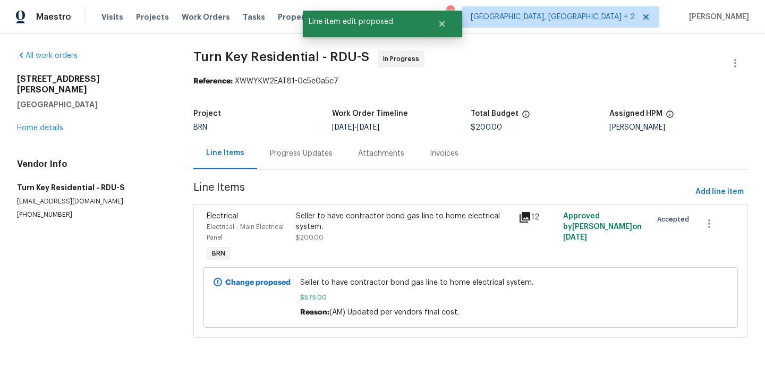
click at [329, 224] on div "Seller to have contractor bond gas line to home electrical system." at bounding box center [404, 221] width 216 height 21
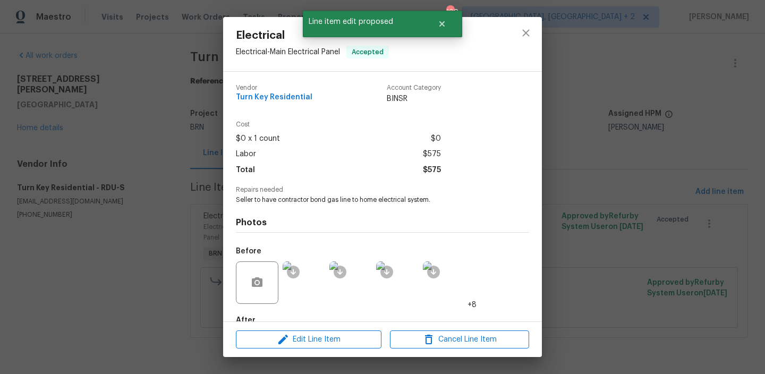
scroll to position [62, 0]
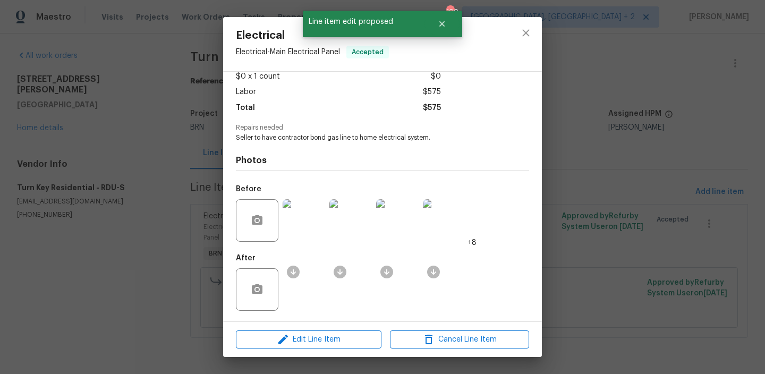
click at [307, 231] on img at bounding box center [304, 220] width 42 height 42
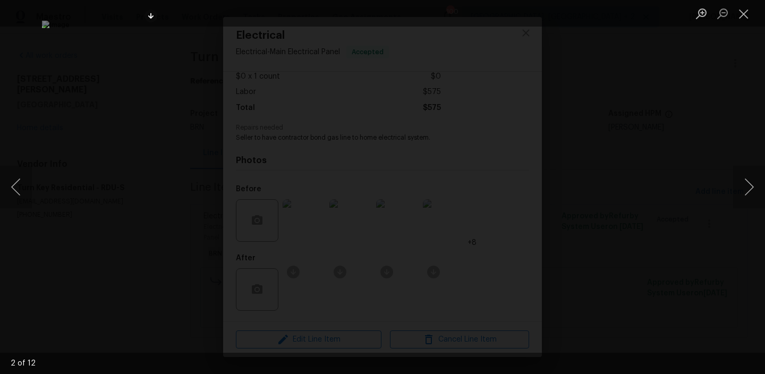
click at [144, 139] on img "Lightbox" at bounding box center [382, 187] width 681 height 333
click at [165, 138] on img "Lightbox" at bounding box center [382, 187] width 681 height 333
click at [87, 110] on div "Lightbox" at bounding box center [382, 187] width 765 height 374
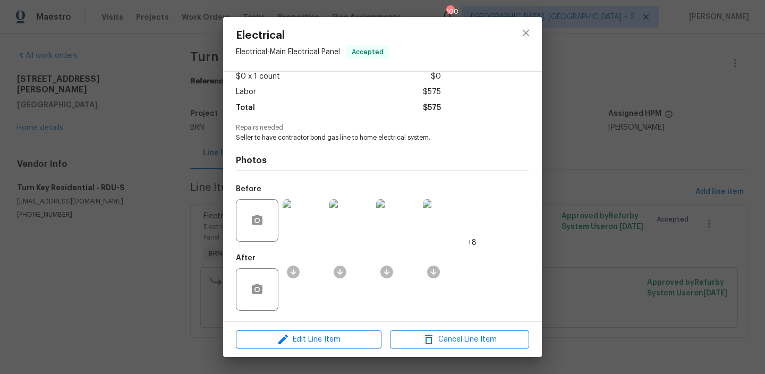
click at [123, 112] on div "Electrical Electrical - Main Electrical Panel Accepted Vendor Turn Key Resident…" at bounding box center [382, 187] width 765 height 374
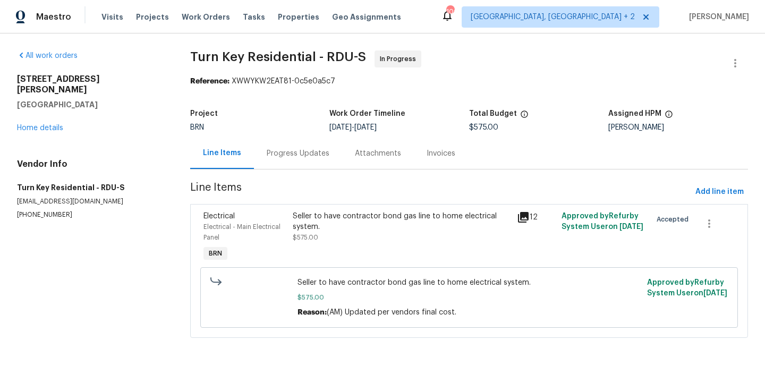
click at [276, 137] on div "Project BRN Work Order Timeline [DATE] - [DATE] Total Budget $575.00 Assigned H…" at bounding box center [469, 121] width 558 height 34
click at [290, 165] on div "Progress Updates" at bounding box center [298, 153] width 88 height 31
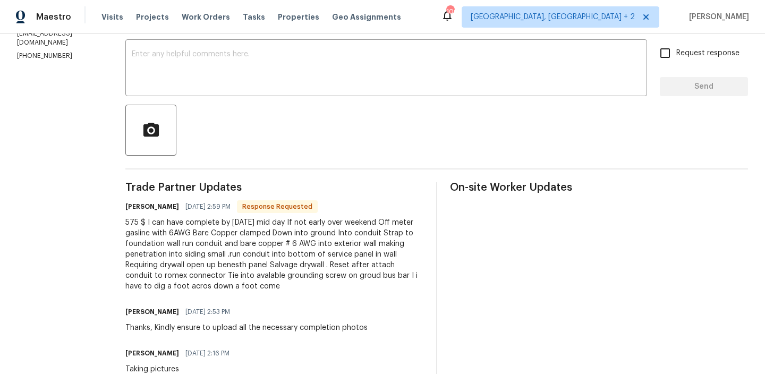
scroll to position [167, 0]
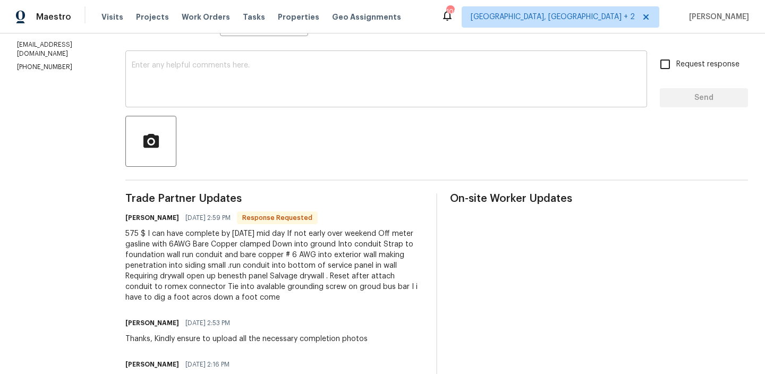
click at [221, 71] on textarea at bounding box center [386, 80] width 509 height 37
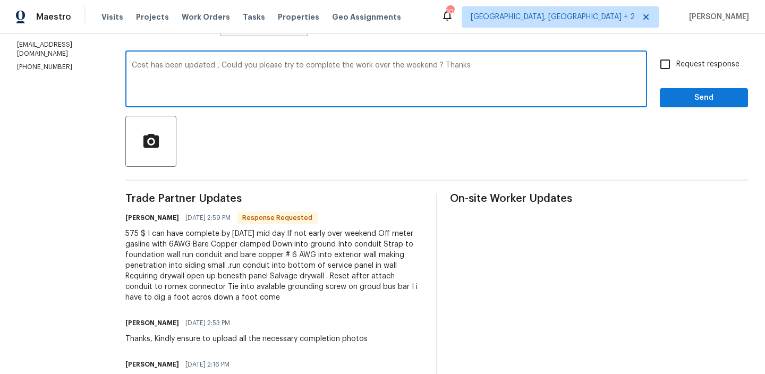
type textarea "Cost has been updated , Could you please try to complete the work over the week…"
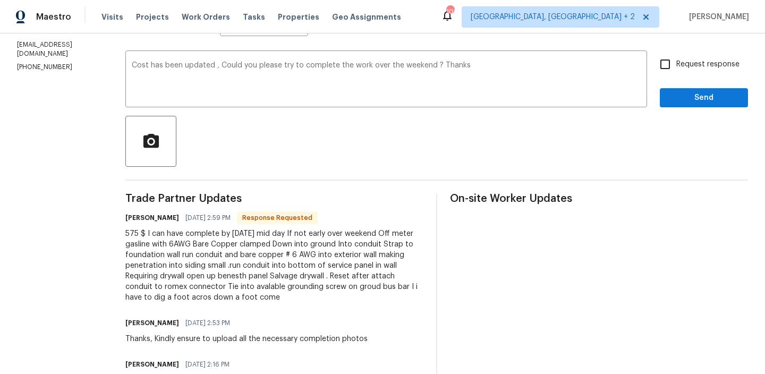
click at [694, 71] on label "Request response" at bounding box center [696, 64] width 85 height 22
click at [676, 71] on input "Request response" at bounding box center [665, 64] width 22 height 22
checkbox input "true"
click at [680, 100] on span "Send" at bounding box center [703, 97] width 71 height 13
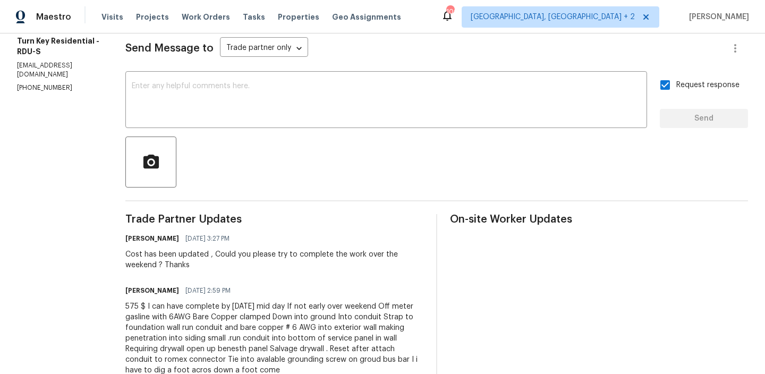
scroll to position [168, 0]
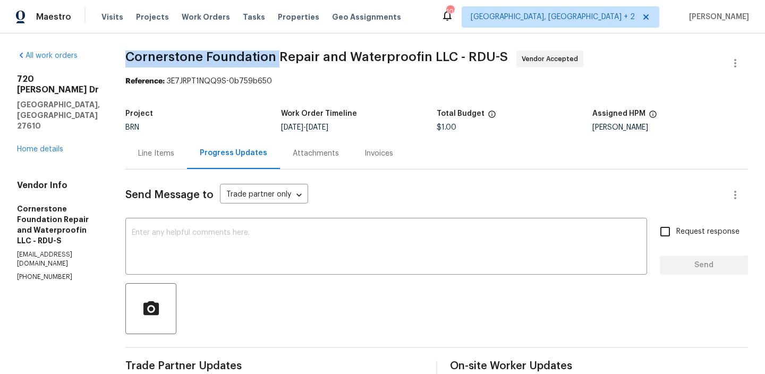
drag, startPoint x: 122, startPoint y: 53, endPoint x: 272, endPoint y: 60, distance: 150.4
click at [272, 60] on span "Cornerstone Foundation Repair and Waterproofin LLC - RDU-S" at bounding box center [316, 56] width 382 height 13
copy span "Cornerstone Foundation"
click at [158, 136] on div "Project BRN Work Order Timeline [DATE] - [DATE] Total Budget $1.00 Assigned HPM…" at bounding box center [436, 121] width 622 height 34
click at [165, 164] on div "Line Items" at bounding box center [156, 153] width 62 height 31
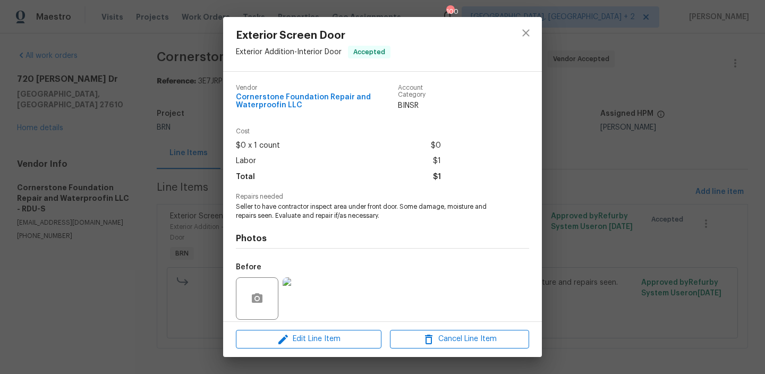
click at [312, 199] on span "Repairs needed" at bounding box center [382, 196] width 293 height 7
click at [307, 203] on span "Seller to have contractor inspect area under front door. Some damage, moisture …" at bounding box center [368, 211] width 264 height 18
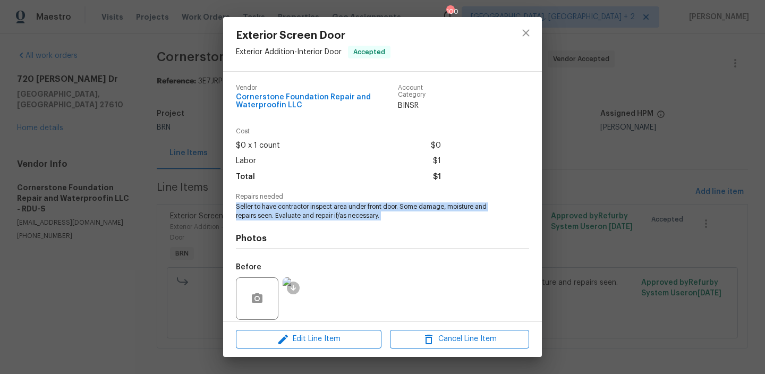
click at [307, 203] on span "Seller to have contractor inspect area under front door. Some damage, moisture …" at bounding box center [368, 211] width 264 height 18
copy span "Seller to have contractor inspect area under front door. Some damage, moisture …"
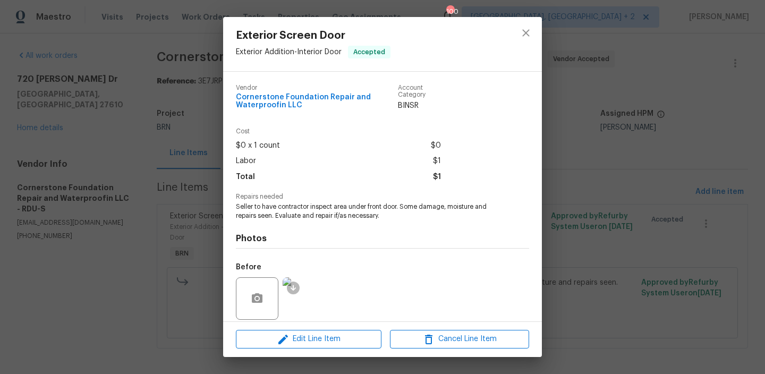
click at [435, 171] on span "$1" at bounding box center [437, 176] width 8 height 15
copy span "$"
click at [435, 183] on span "$1" at bounding box center [437, 176] width 8 height 15
click at [172, 147] on div "Exterior Screen Door Exterior Addition - Interior Door Accepted Vendor Cornerst…" at bounding box center [382, 187] width 765 height 374
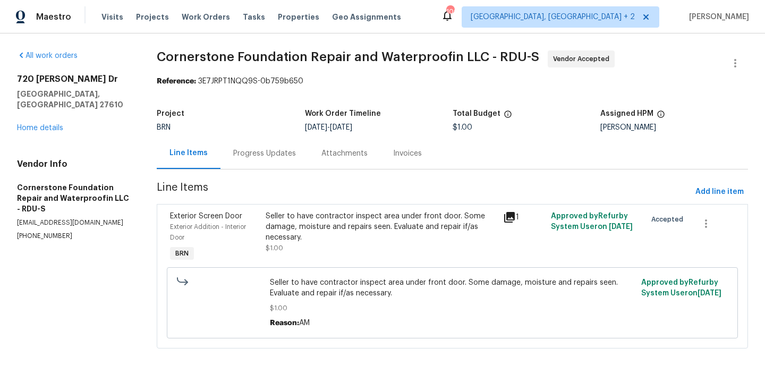
click at [461, 132] on div "Project BRN Work Order Timeline [DATE] - [DATE] Total Budget $1.00 Assigned HPM…" at bounding box center [452, 121] width 591 height 34
copy span "$1.00"
click at [151, 49] on div "All work orders [STREET_ADDRESS][PERSON_NAME][PERSON_NAME] Home details Vendor …" at bounding box center [382, 205] width 765 height 345
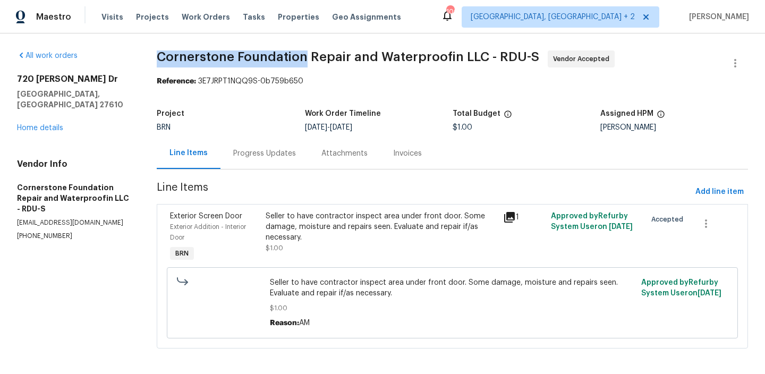
drag, startPoint x: 151, startPoint y: 56, endPoint x: 305, endPoint y: 59, distance: 153.5
click at [305, 59] on div "All work orders [STREET_ADDRESS][PERSON_NAME][PERSON_NAME] Home details Vendor …" at bounding box center [382, 205] width 765 height 345
copy span "Cornerstone Foundation"
click at [253, 156] on div "Progress Updates" at bounding box center [264, 153] width 63 height 11
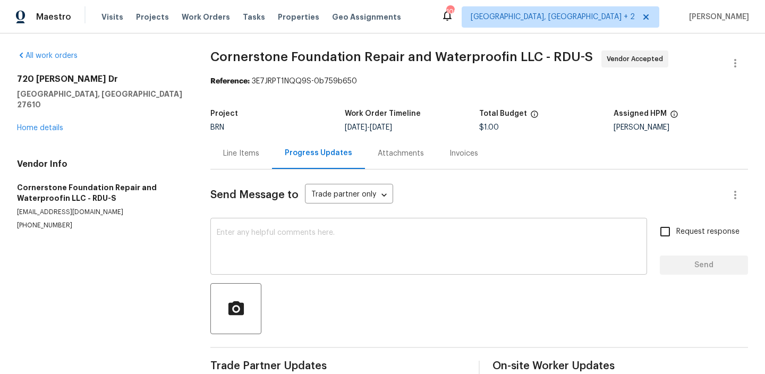
scroll to position [23, 0]
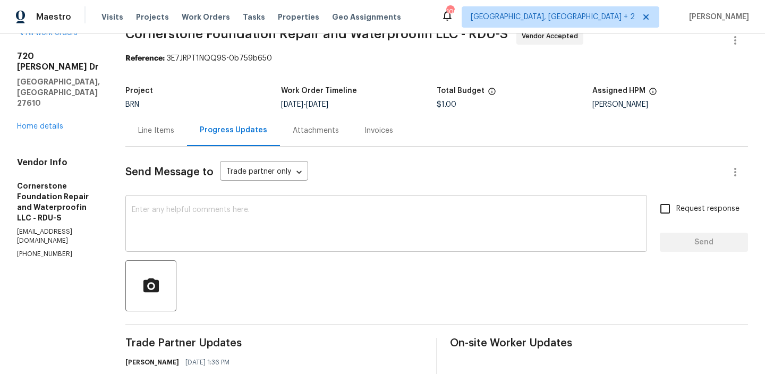
click at [230, 221] on textarea at bounding box center [386, 224] width 509 height 37
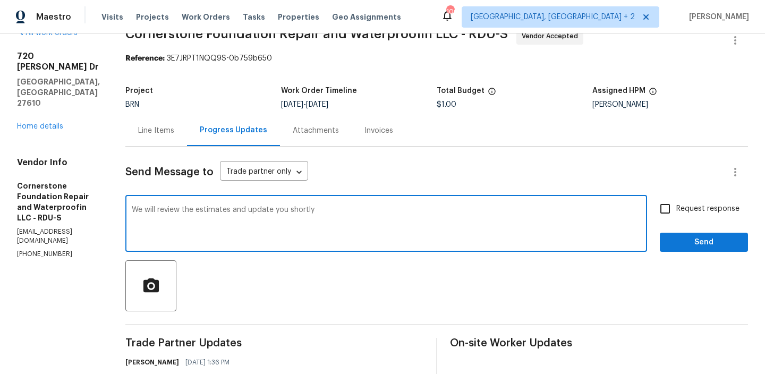
click at [132, 210] on textarea "We will review the estimates and update you shortly" at bounding box center [386, 224] width 509 height 37
click at [39, 250] on p "(919) 599-6687" at bounding box center [58, 254] width 83 height 9
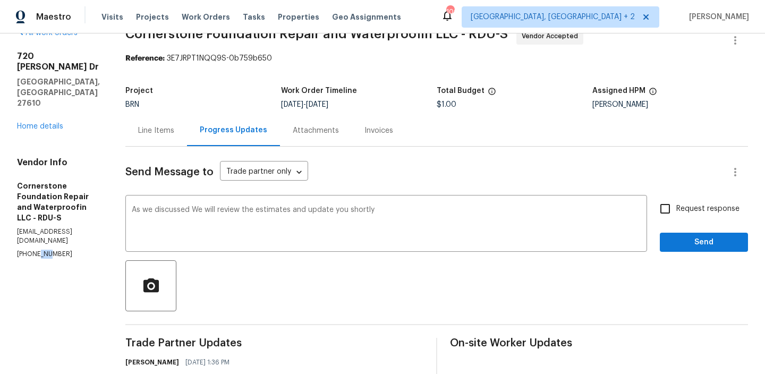
click at [39, 250] on p "(919) 599-6687" at bounding box center [58, 254] width 83 height 9
copy p "(919) 599-6687"
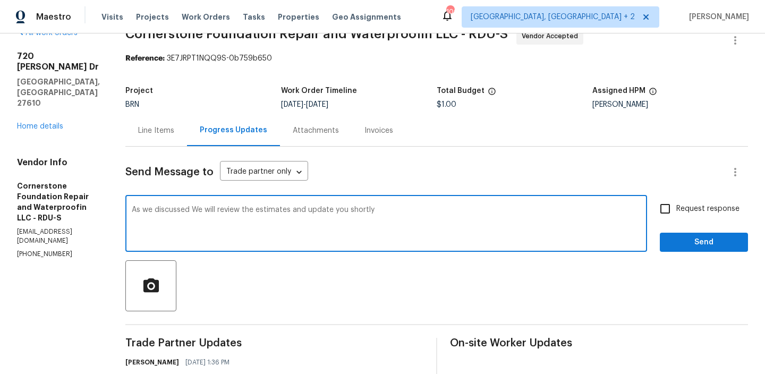
click at [184, 209] on textarea "As we discussed We will review the estimates and update you shortly" at bounding box center [386, 224] width 509 height 37
paste textarea "(919) 599-6687"
type textarea "As we discussed (919) 599-6687, We will review the estimates and update you sho…"
click at [675, 211] on input "Request response" at bounding box center [665, 209] width 22 height 22
checkbox input "true"
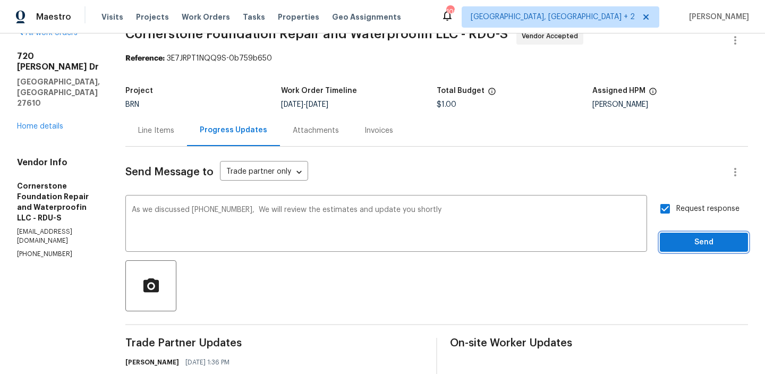
click at [675, 242] on span "Send" at bounding box center [703, 242] width 71 height 13
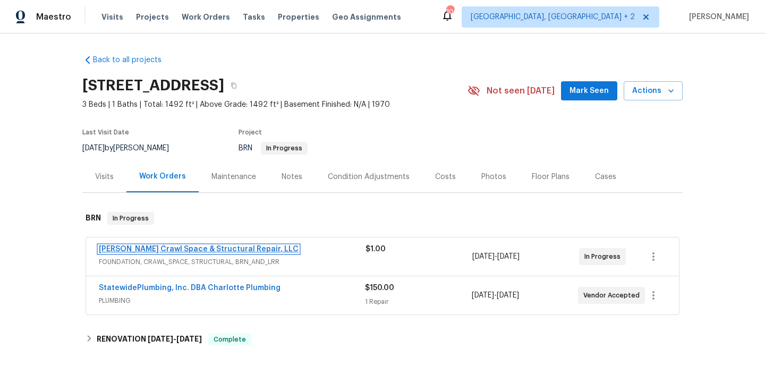
click at [204, 250] on link "Falcone Crawl Space & Structural Repair, LLC" at bounding box center [199, 248] width 200 height 7
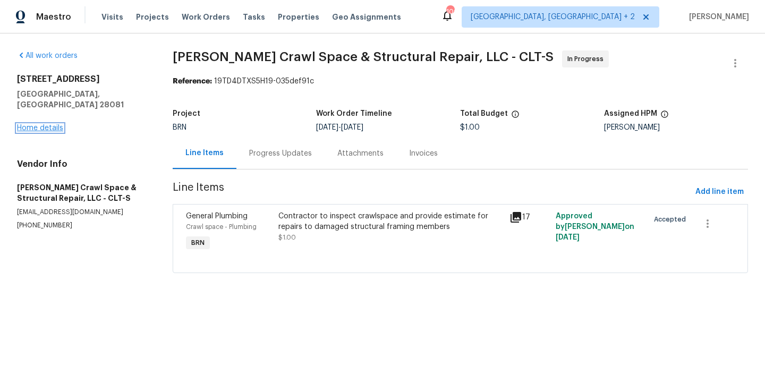
click at [52, 124] on link "Home details" at bounding box center [40, 127] width 46 height 7
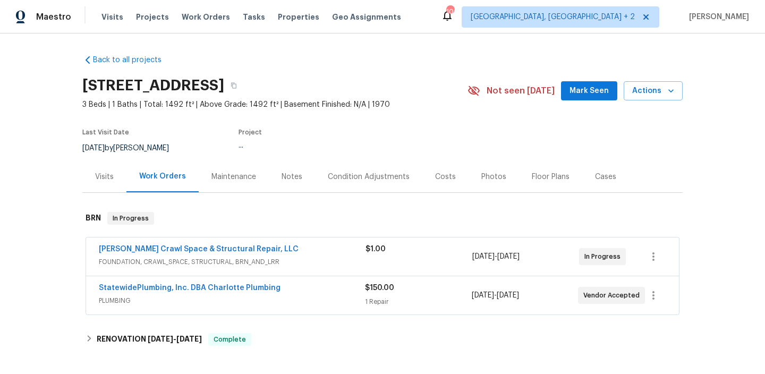
scroll to position [19, 0]
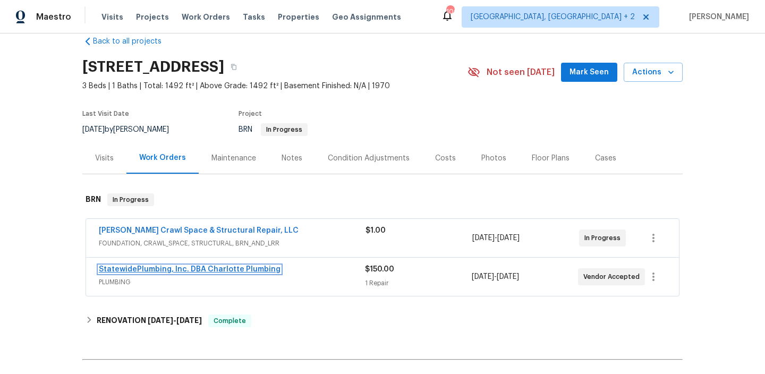
click at [203, 272] on link "StatewidePlumbing, Inc. DBA Charlotte Plumbing" at bounding box center [190, 269] width 182 height 7
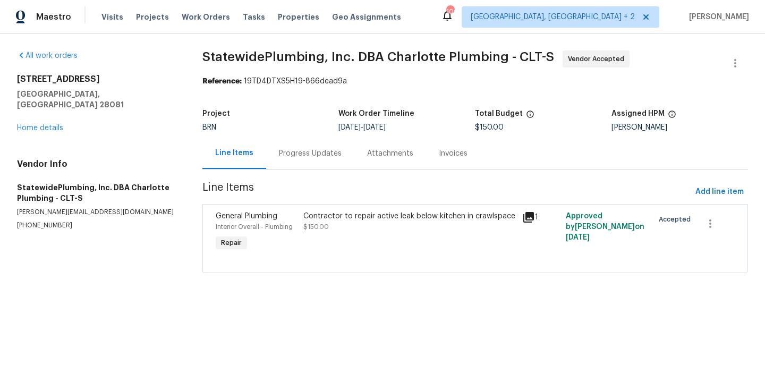
click at [291, 155] on div "Progress Updates" at bounding box center [310, 153] width 63 height 11
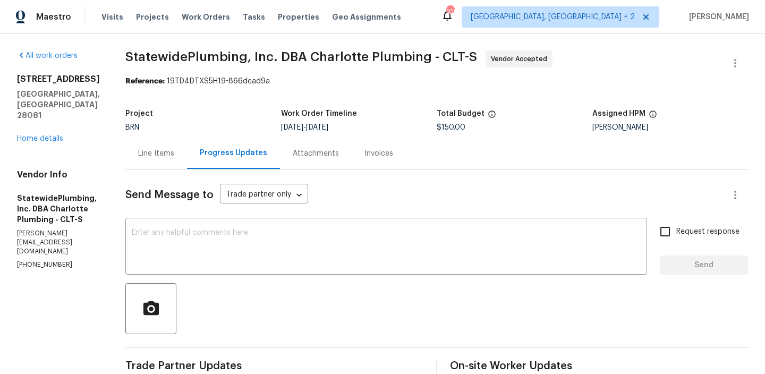
click at [23, 122] on div "301 Briarcliff Dr Kannapolis, NC 28081 Home details" at bounding box center [58, 109] width 83 height 70
click at [30, 135] on link "Home details" at bounding box center [40, 138] width 46 height 7
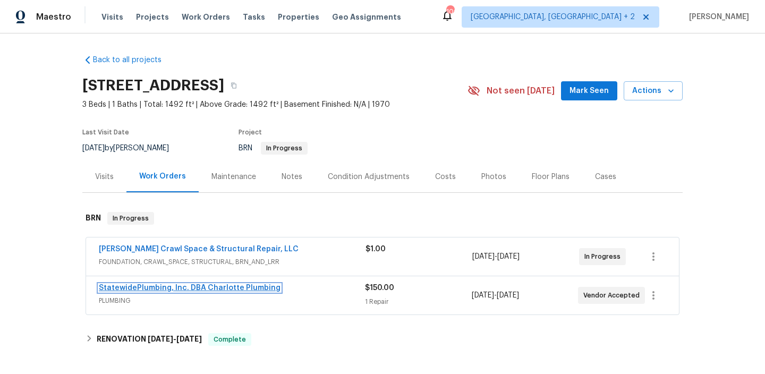
click at [166, 288] on link "StatewidePlumbing, Inc. DBA Charlotte Plumbing" at bounding box center [190, 287] width 182 height 7
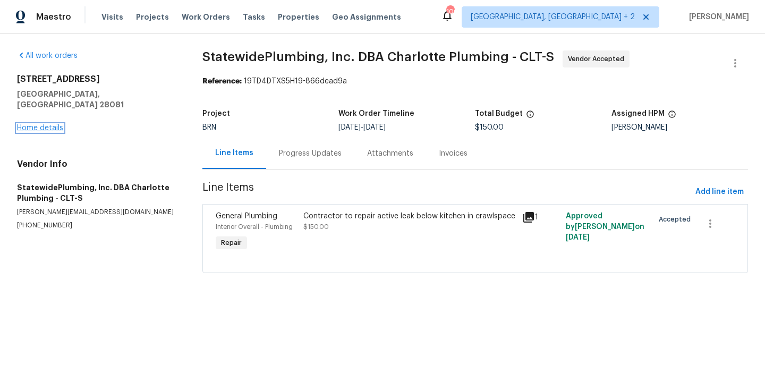
click at [56, 124] on link "Home details" at bounding box center [40, 127] width 46 height 7
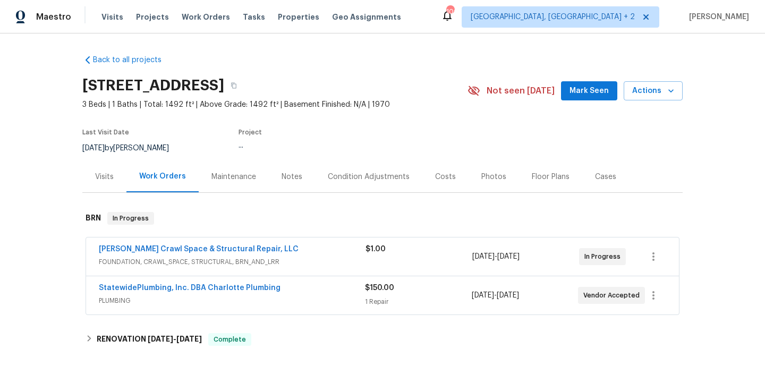
click at [183, 243] on div "Falcone Crawl Space & Structural Repair, LLC FOUNDATION, CRAWL_SPACE, STRUCTURA…" at bounding box center [382, 256] width 593 height 38
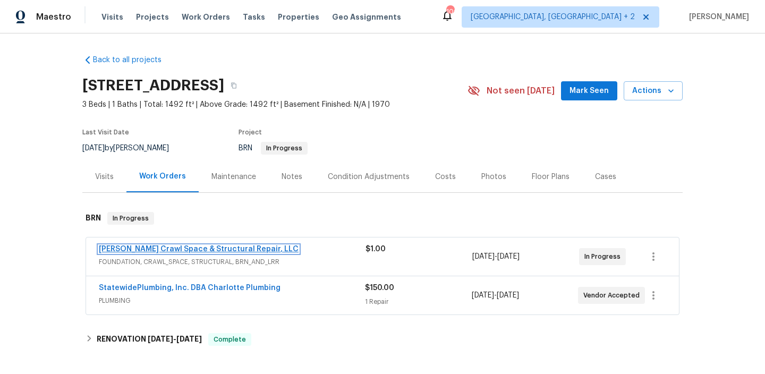
click at [176, 249] on link "Falcone Crawl Space & Structural Repair, LLC" at bounding box center [199, 248] width 200 height 7
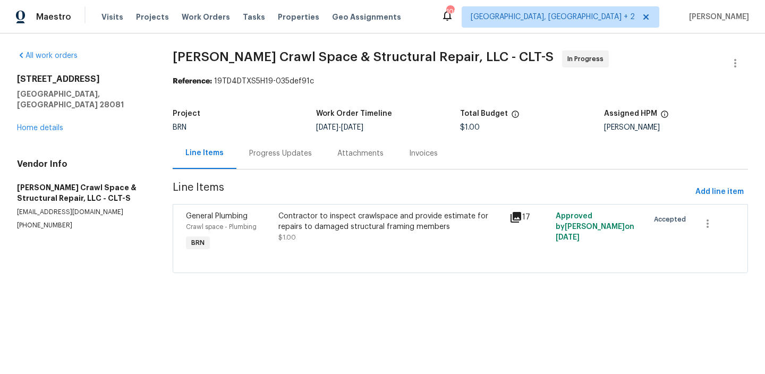
click at [279, 160] on div "Progress Updates" at bounding box center [280, 153] width 88 height 31
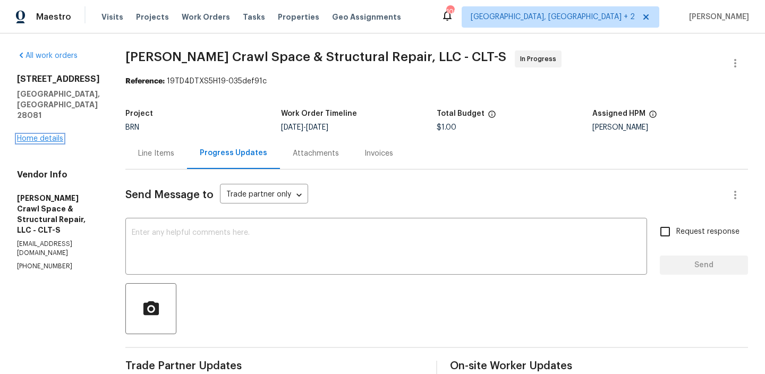
click at [39, 135] on link "Home details" at bounding box center [40, 138] width 46 height 7
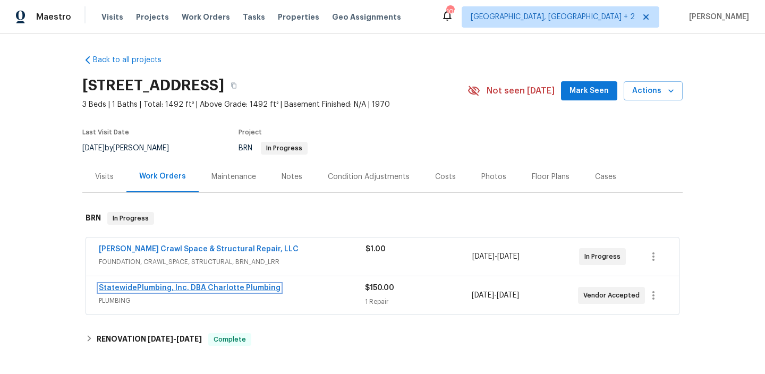
click at [252, 286] on link "StatewidePlumbing, Inc. DBA Charlotte Plumbing" at bounding box center [190, 287] width 182 height 7
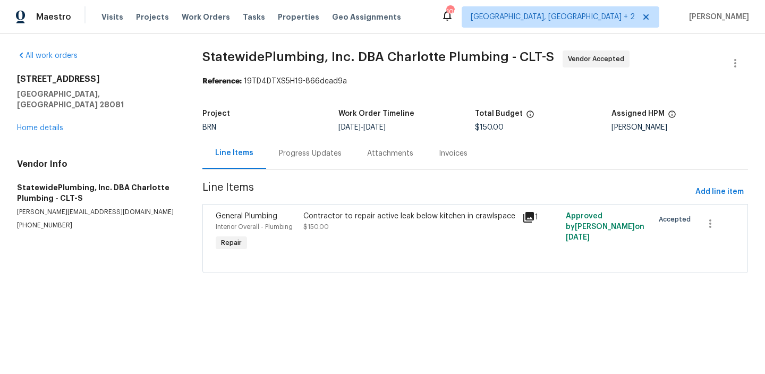
click at [309, 151] on div "Progress Updates" at bounding box center [310, 153] width 63 height 11
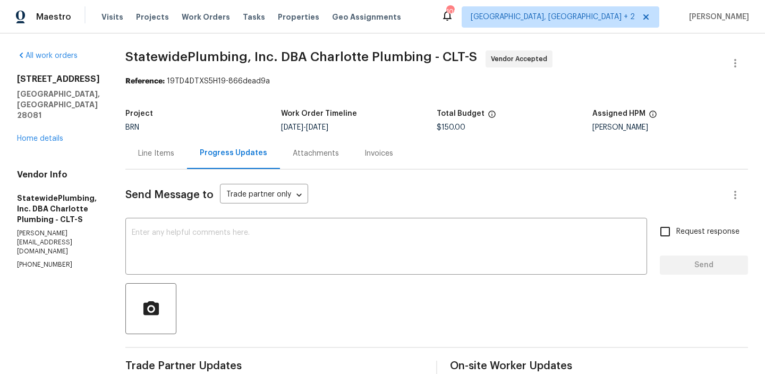
click at [174, 153] on div "Line Items" at bounding box center [156, 153] width 36 height 11
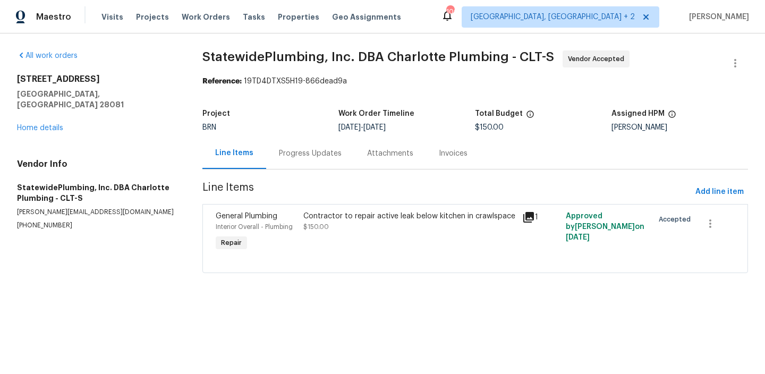
click at [333, 235] on div "Contractor to repair active leak below kitchen in crawlspace $150.00" at bounding box center [409, 232] width 219 height 49
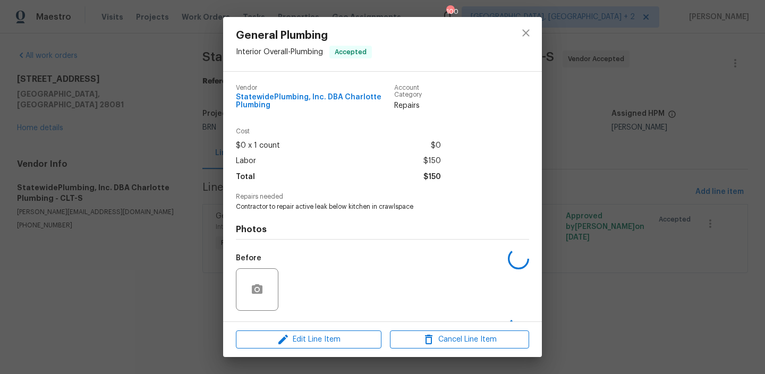
scroll to position [69, 0]
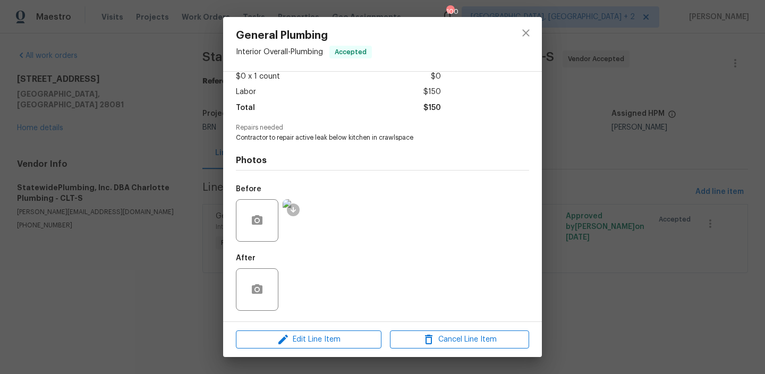
click at [311, 228] on img at bounding box center [304, 220] width 42 height 42
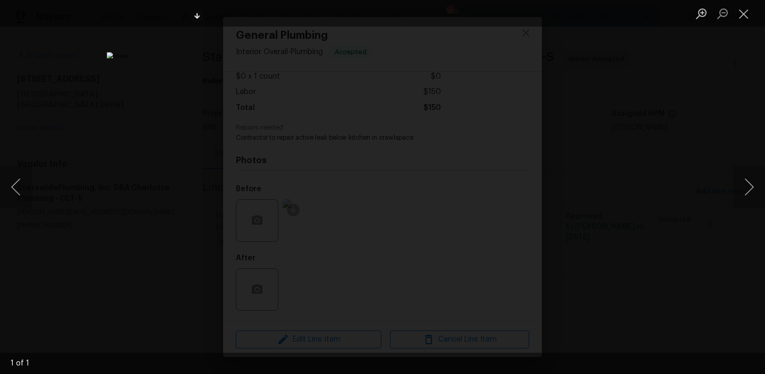
click at [132, 210] on div "Lightbox" at bounding box center [382, 187] width 765 height 374
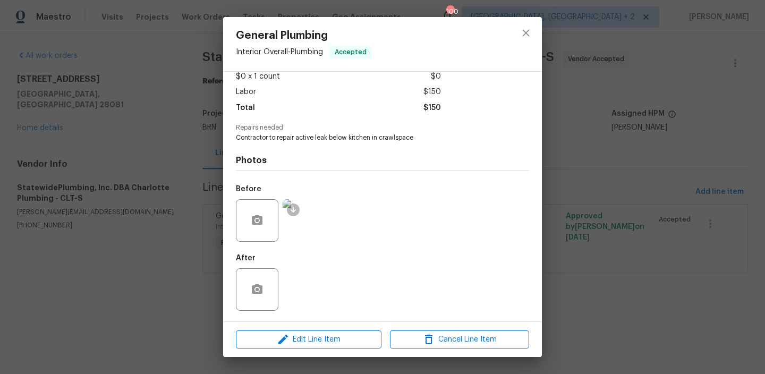
click at [152, 187] on div "General Plumbing Interior Overall - Plumbing Accepted Vendor StatewidePlumbing,…" at bounding box center [382, 187] width 765 height 374
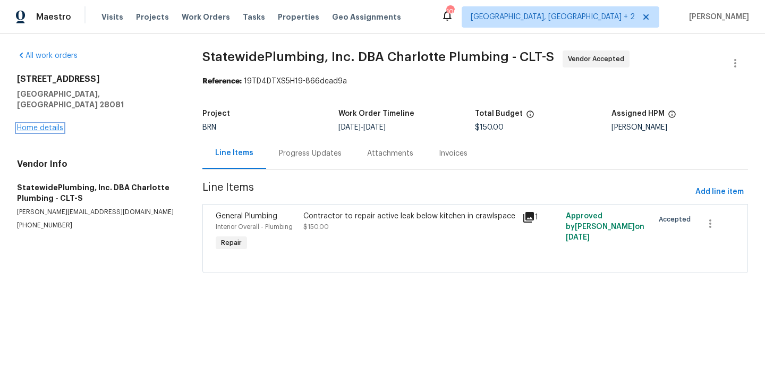
click at [50, 124] on link "Home details" at bounding box center [40, 127] width 46 height 7
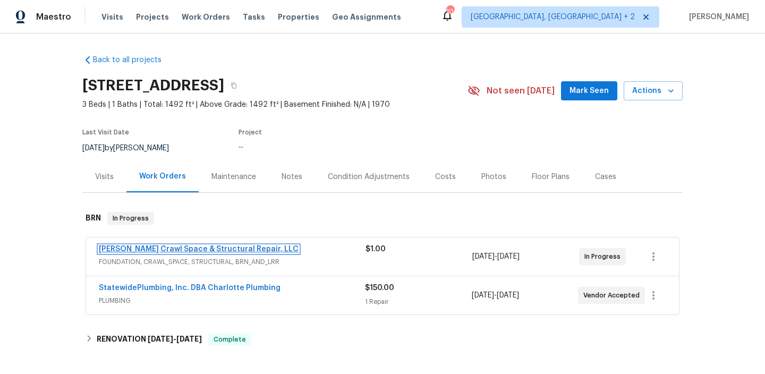
click at [209, 246] on link "Falcone Crawl Space & Structural Repair, LLC" at bounding box center [199, 248] width 200 height 7
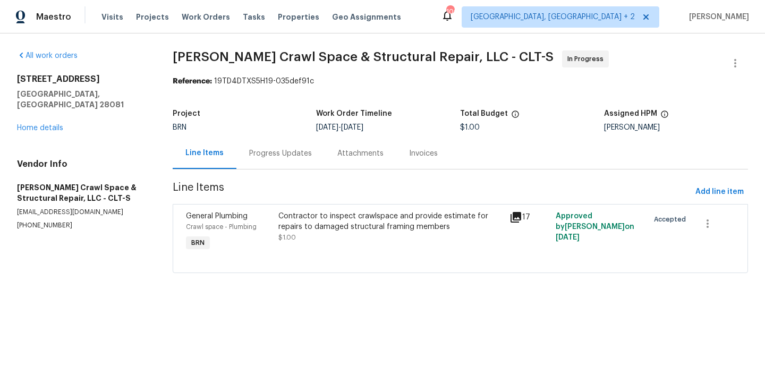
click at [305, 224] on div "Contractor to inspect crawlspace and provide estimate for repairs to damaged st…" at bounding box center [390, 221] width 225 height 21
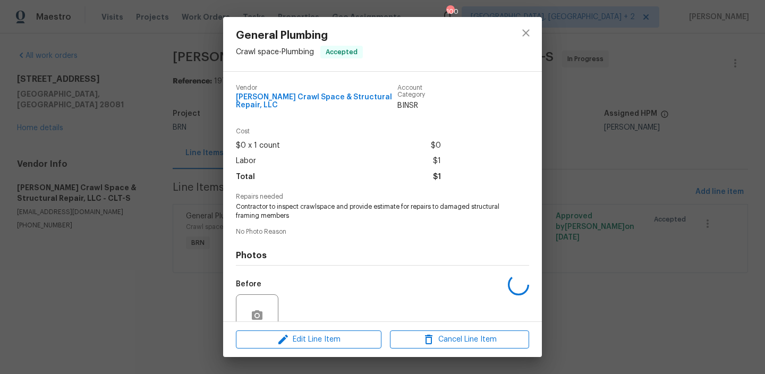
scroll to position [95, 0]
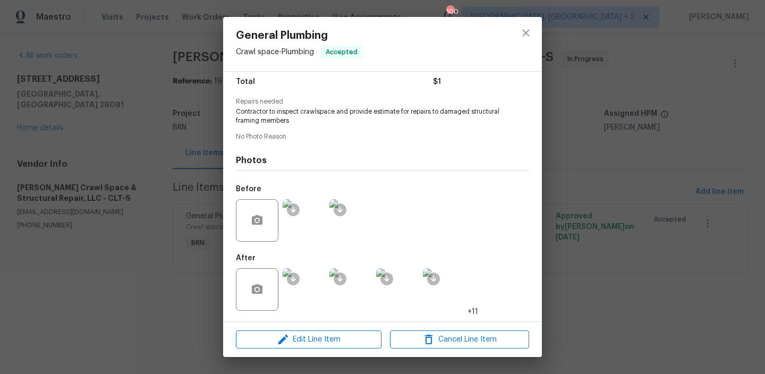
click at [301, 226] on img at bounding box center [304, 220] width 42 height 42
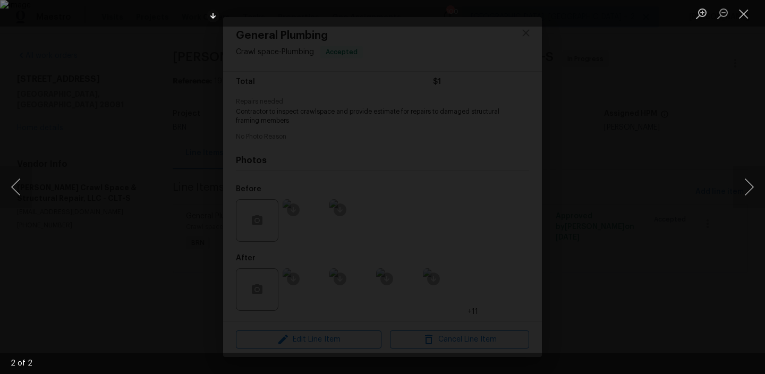
click at [50, 245] on div "Lightbox" at bounding box center [382, 187] width 765 height 374
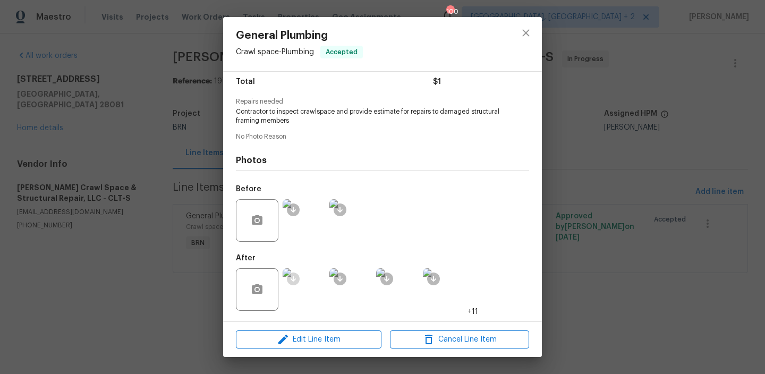
click at [298, 281] on ocidbutton at bounding box center [293, 278] width 13 height 13
click at [308, 276] on img at bounding box center [304, 289] width 42 height 42
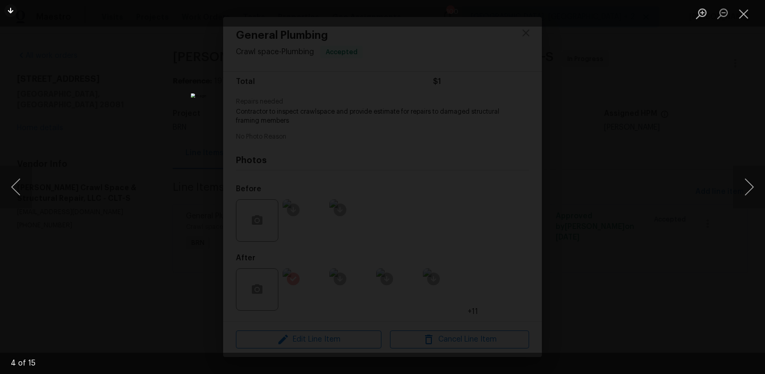
click at [136, 124] on div "Lightbox" at bounding box center [382, 187] width 765 height 374
click at [143, 122] on div "Lightbox" at bounding box center [382, 187] width 765 height 374
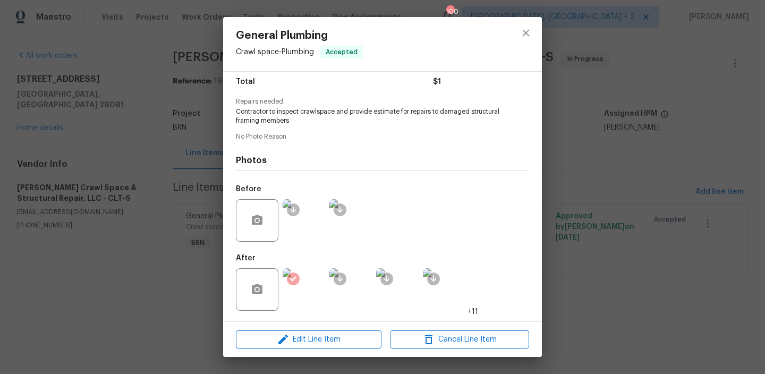
click at [114, 122] on div "General Plumbing Crawl space - Plumbing Accepted Vendor Falcone Crawl Space & S…" at bounding box center [382, 187] width 765 height 374
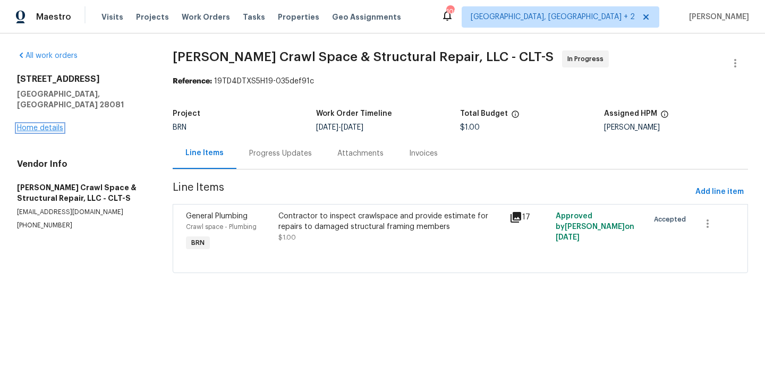
click at [44, 124] on link "Home details" at bounding box center [40, 127] width 46 height 7
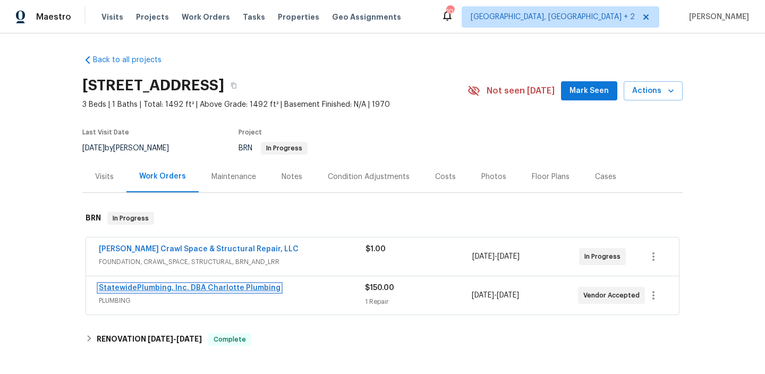
click at [161, 286] on link "StatewidePlumbing, Inc. DBA Charlotte Plumbing" at bounding box center [190, 287] width 182 height 7
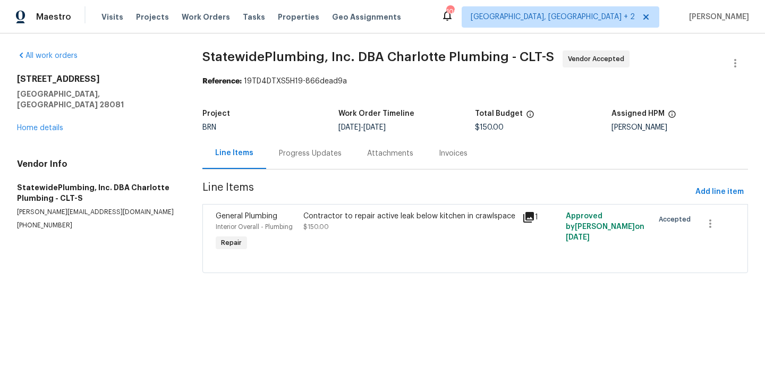
click at [302, 151] on div "Progress Updates" at bounding box center [310, 153] width 63 height 11
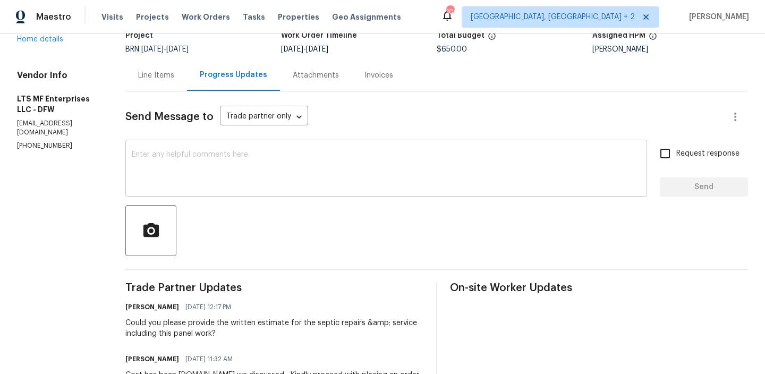
scroll to position [124, 0]
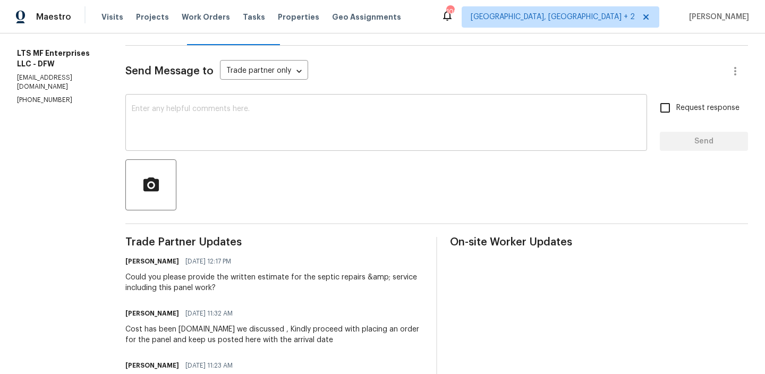
click at [170, 136] on textarea at bounding box center [386, 123] width 509 height 37
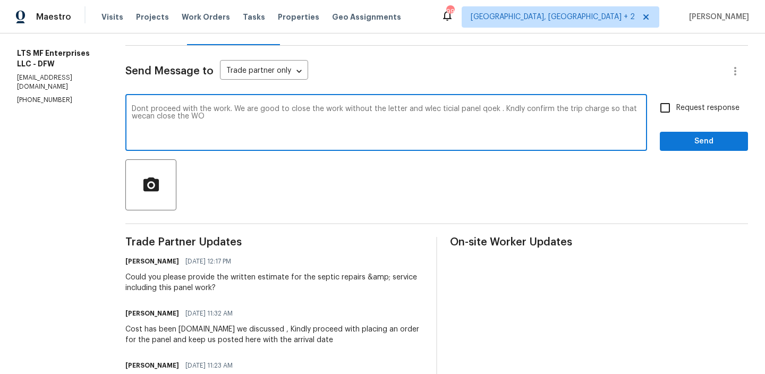
click at [155, 121] on textarea "Dont proceed with the work. We are good to close the work without the letter an…" at bounding box center [386, 123] width 509 height 37
paste textarea "Please do not proceed with the work. We are fine closing the work without the l…"
type textarea "Please do not proceed with the work. We are fine closing the work without the l…"
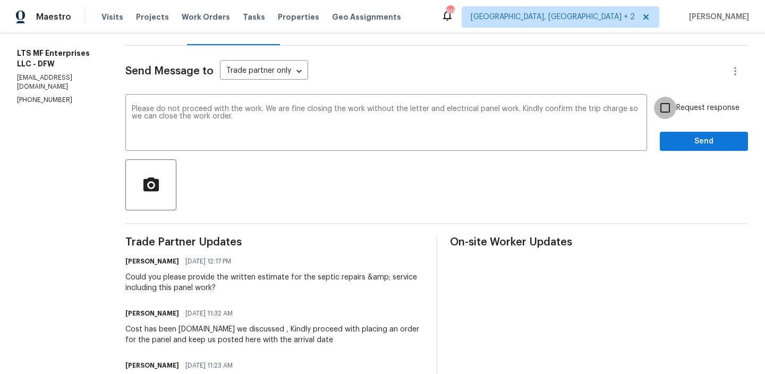
click at [668, 108] on input "Request response" at bounding box center [665, 108] width 22 height 22
checkbox input "true"
click at [675, 139] on span "Send" at bounding box center [703, 141] width 71 height 13
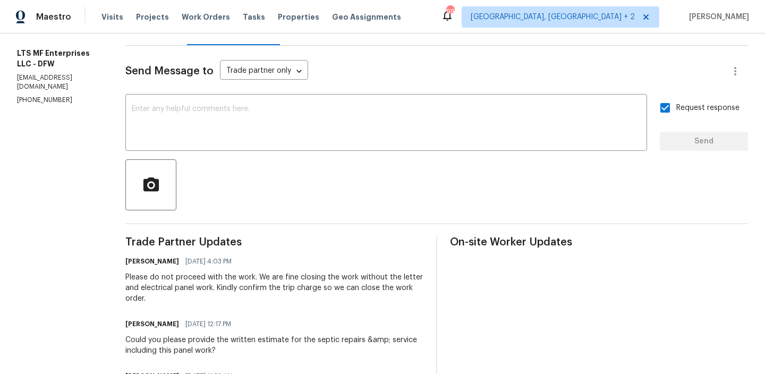
click at [52, 103] on p "[PHONE_NUMBER]" at bounding box center [58, 100] width 83 height 9
copy p "[PHONE_NUMBER]"
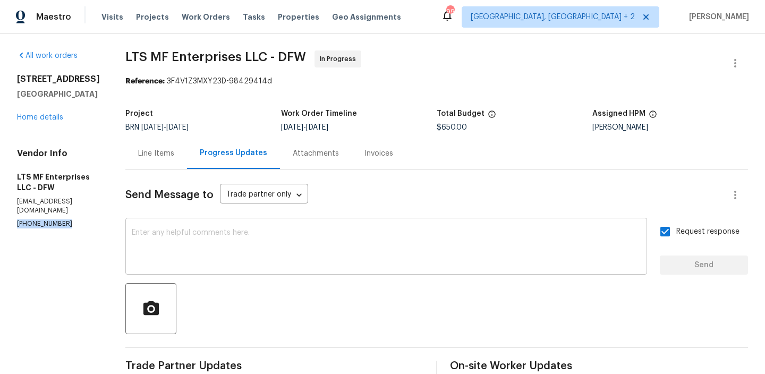
copy p "[PHONE_NUMBER]"
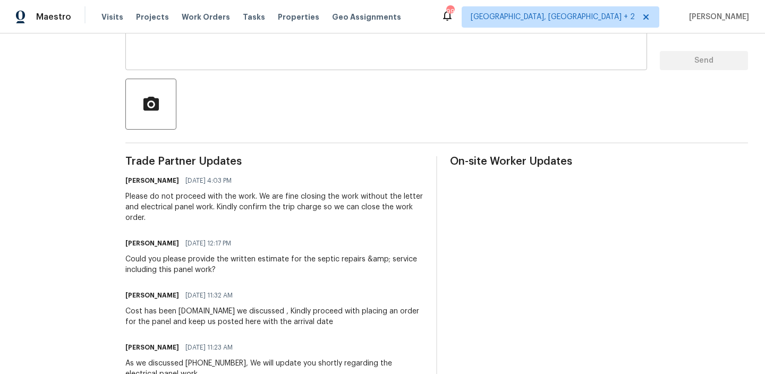
scroll to position [205, 0]
